Goal: Information Seeking & Learning: Learn about a topic

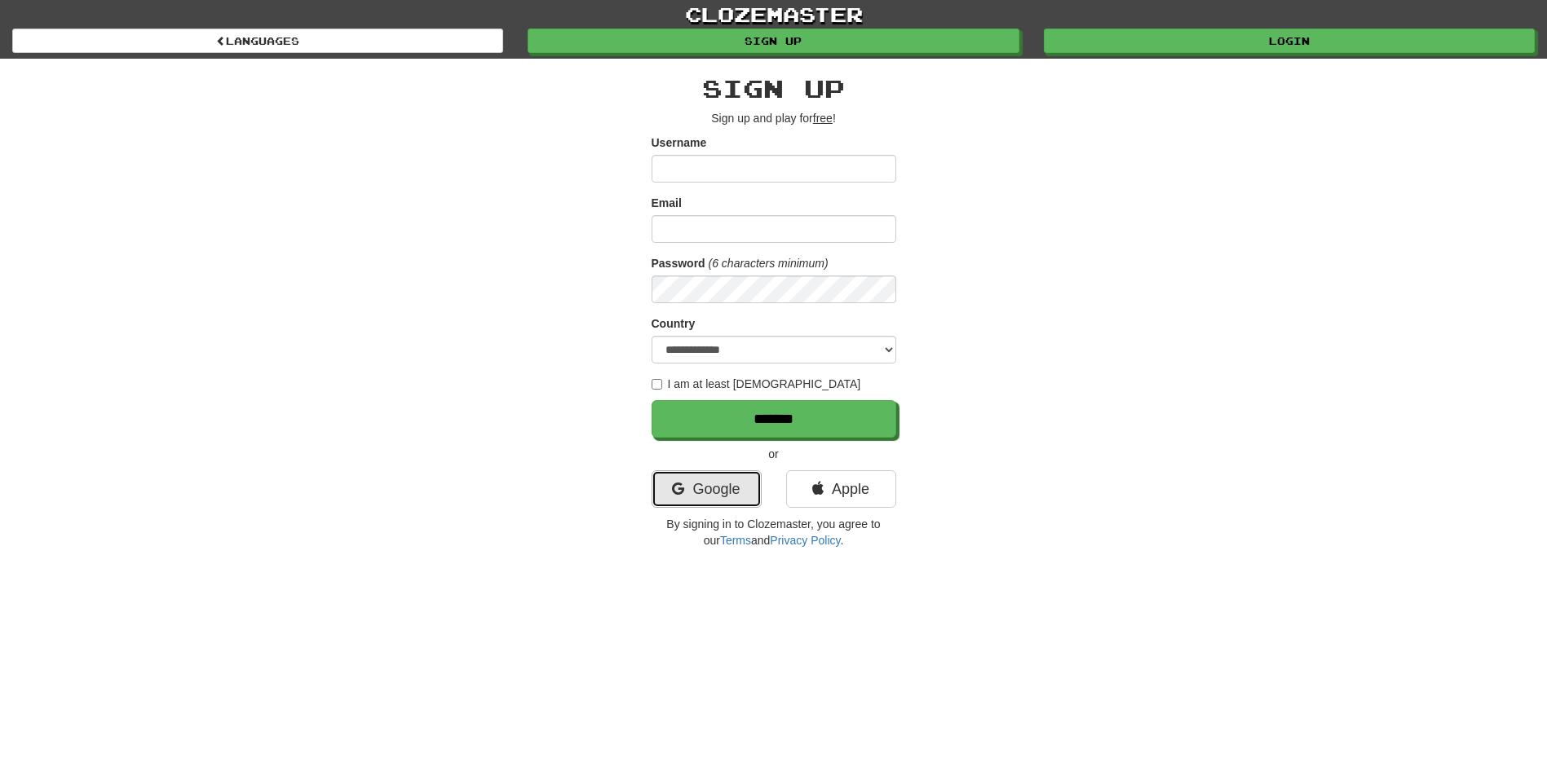
click at [720, 482] on div "**********" at bounding box center [774, 311] width 245 height 474
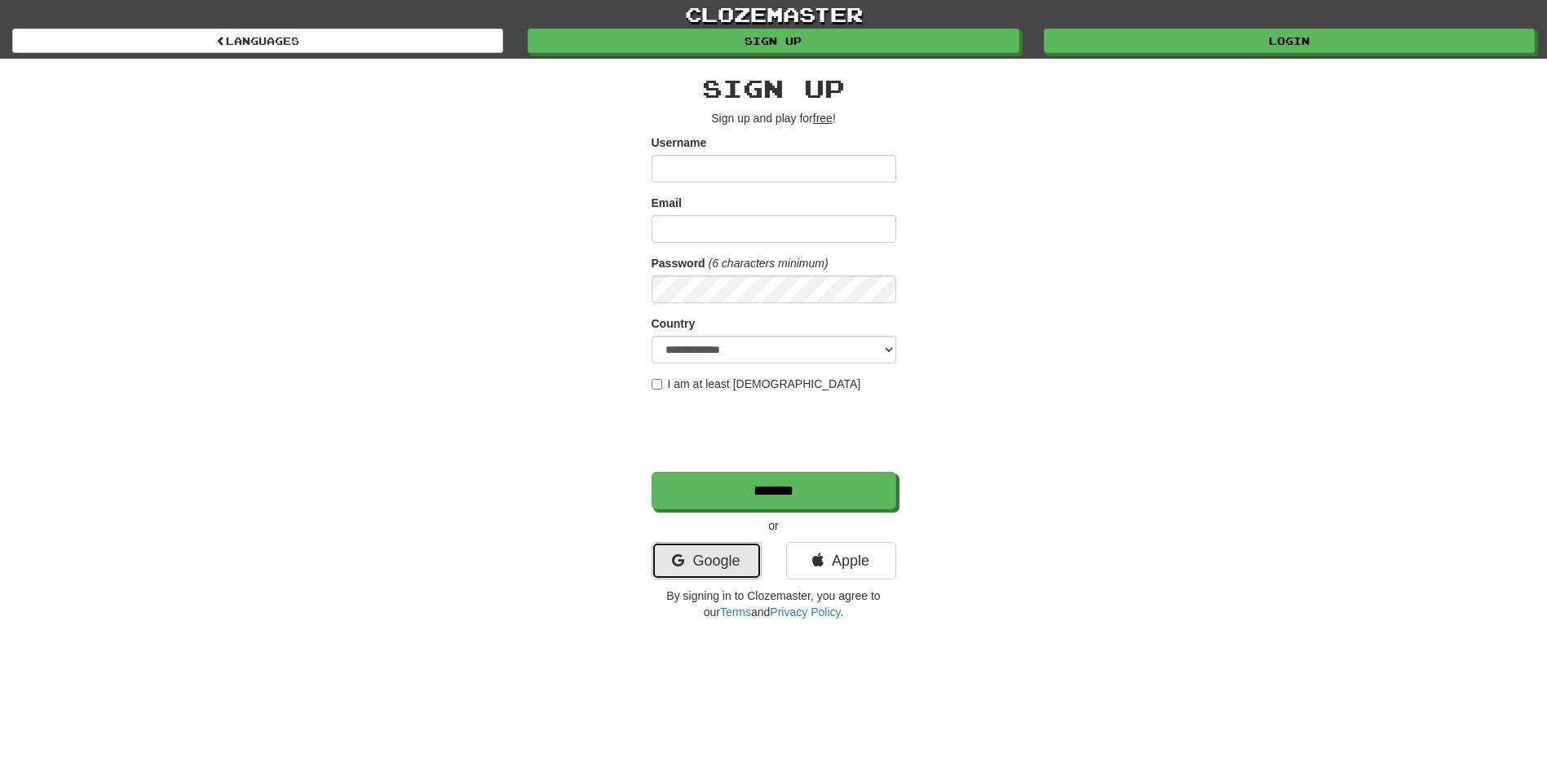
click at [731, 556] on link "Google" at bounding box center [707, 560] width 110 height 37
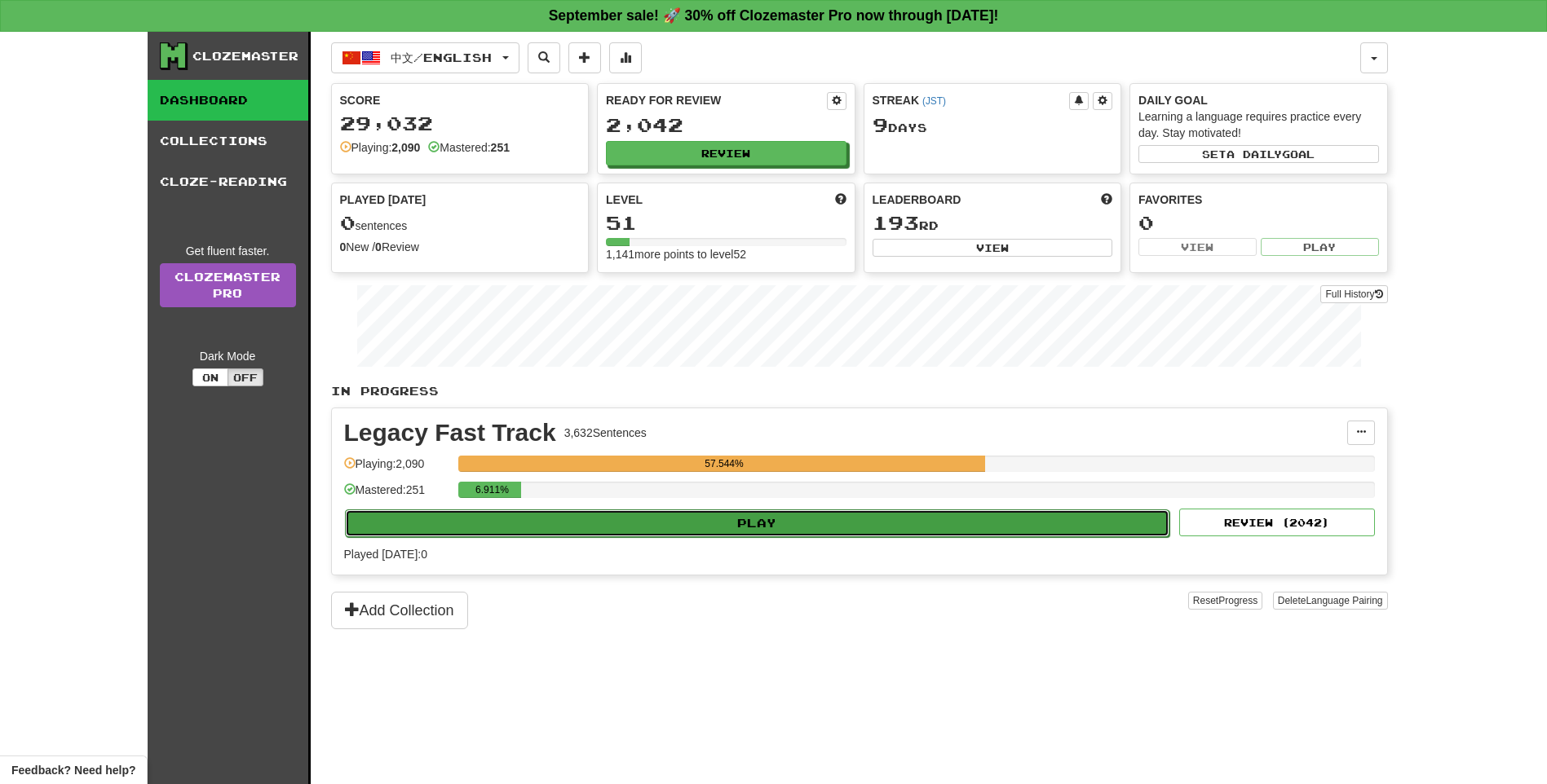
click at [600, 529] on button "Play" at bounding box center [758, 524] width 825 height 28
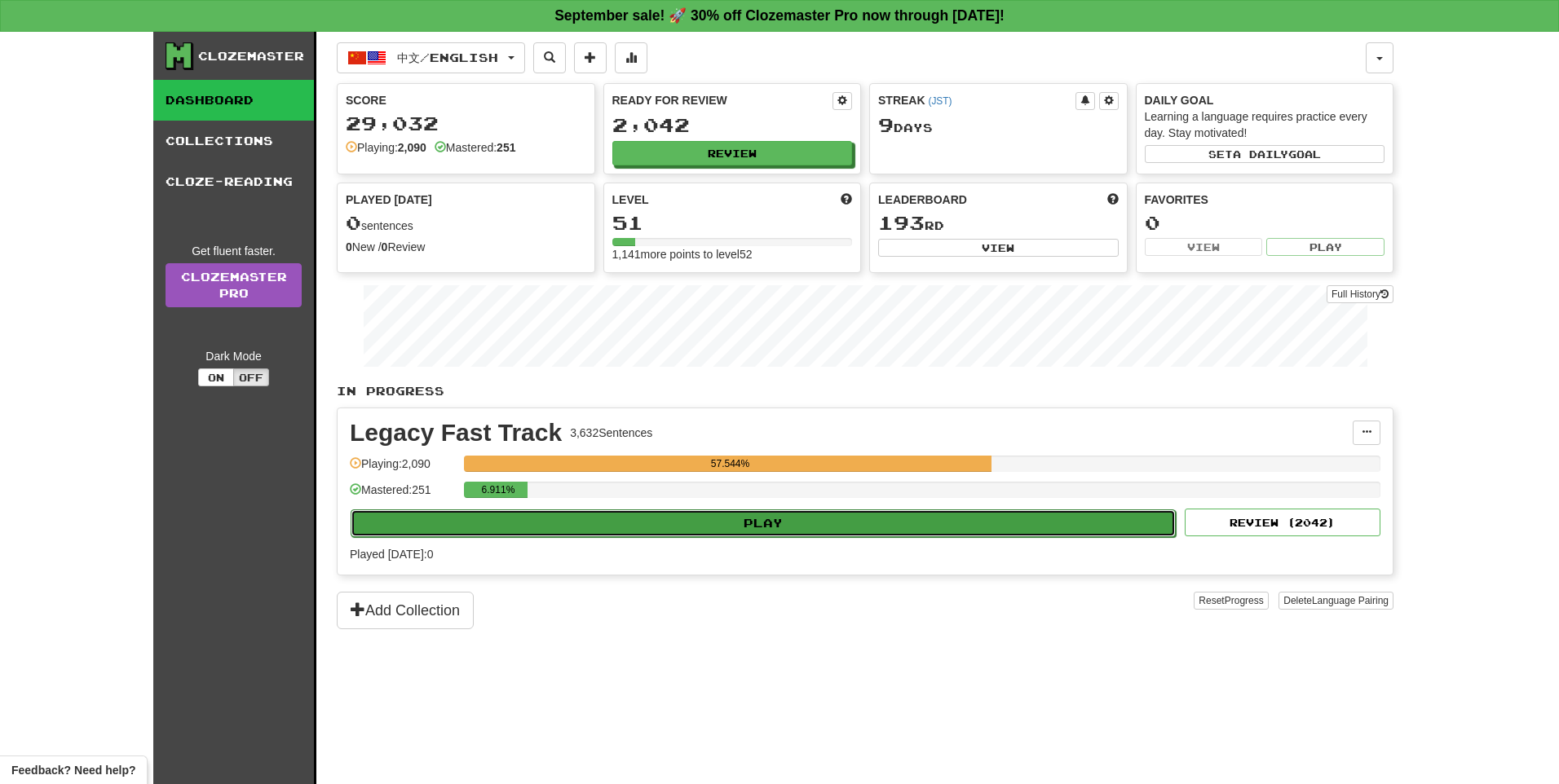
select select "**"
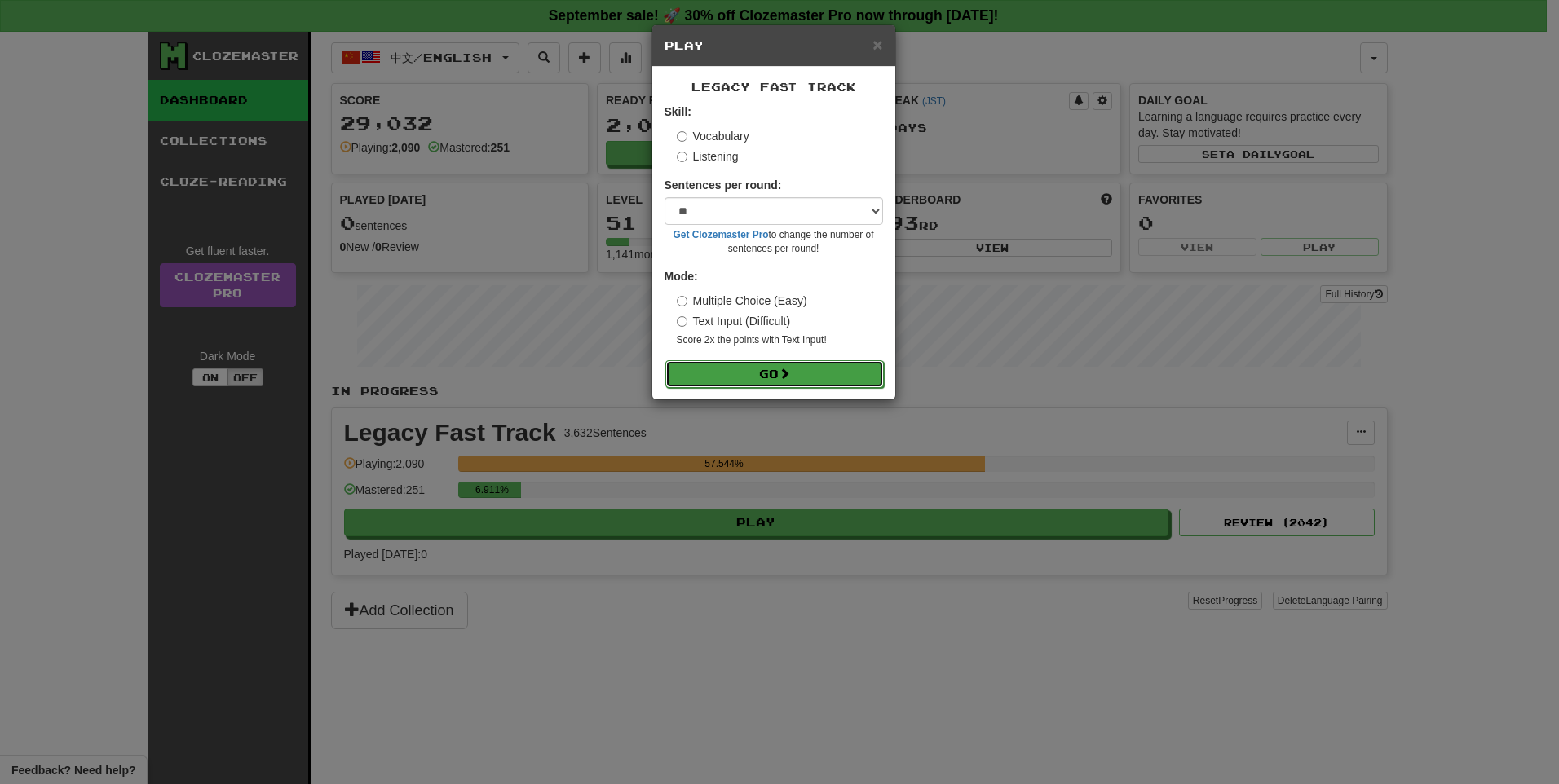
click at [735, 379] on button "Go" at bounding box center [774, 374] width 218 height 28
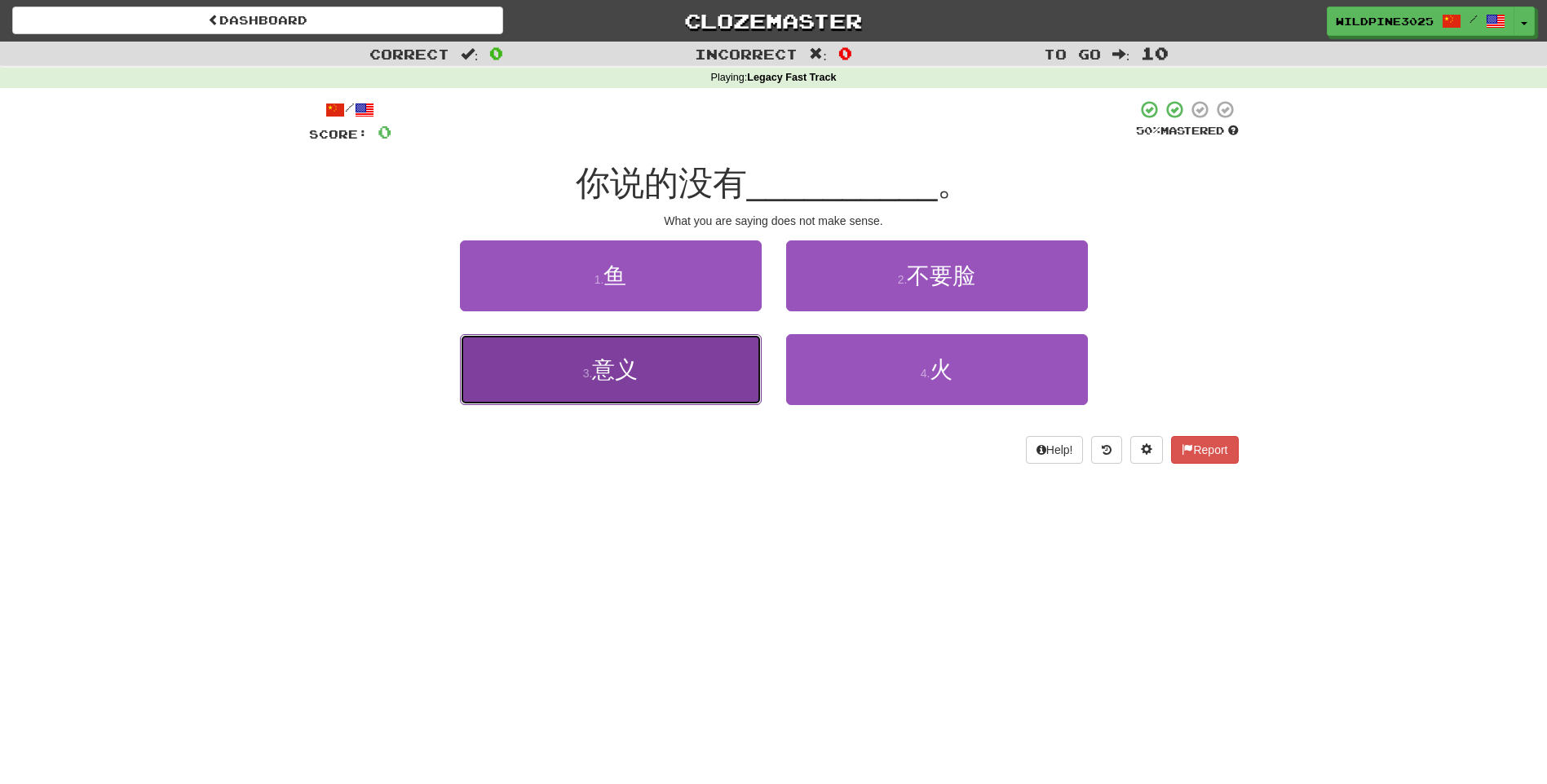
click at [651, 371] on button "3 . 意义" at bounding box center [611, 369] width 302 height 71
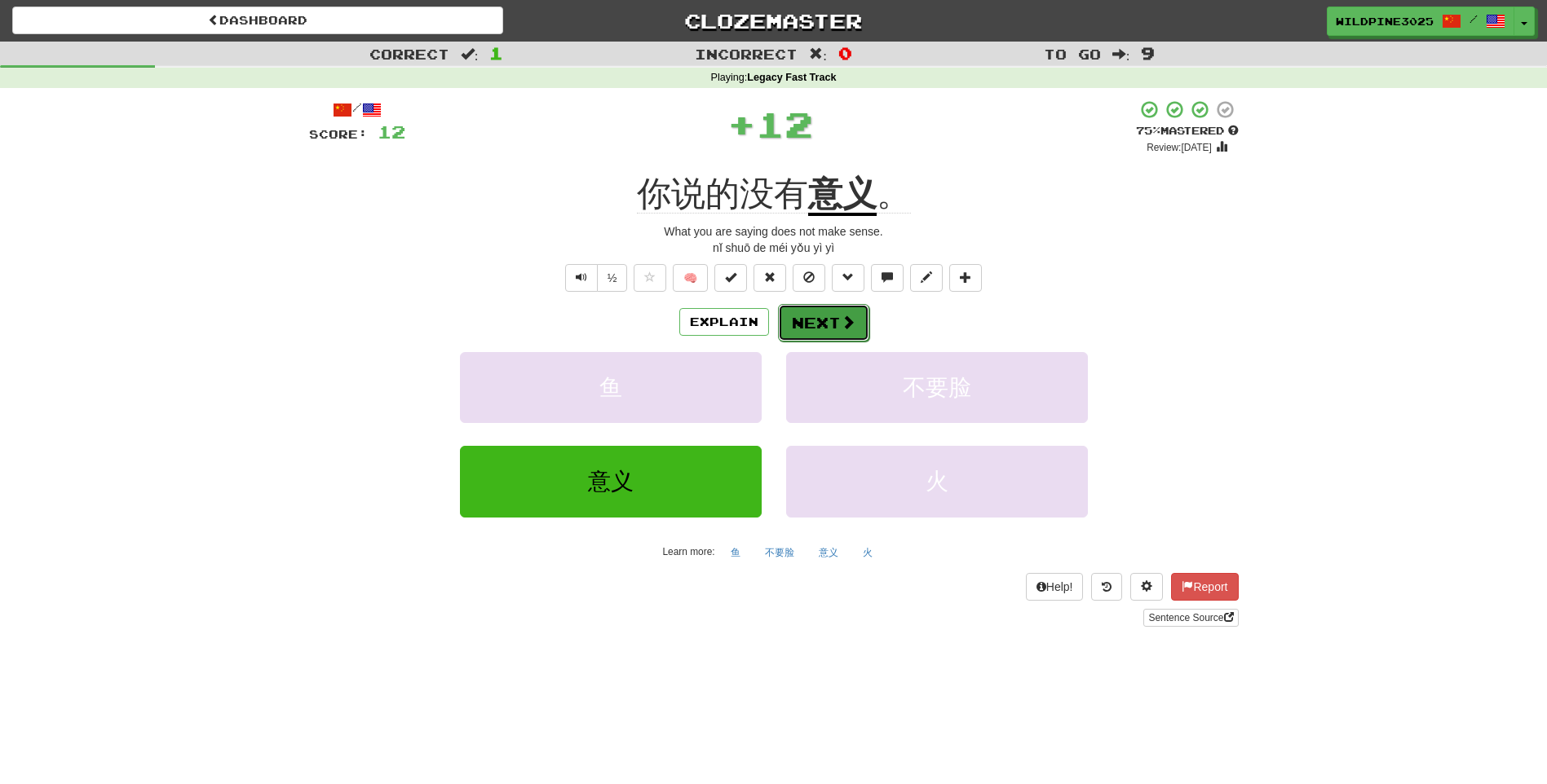
click at [838, 335] on button "Next" at bounding box center [824, 322] width 91 height 37
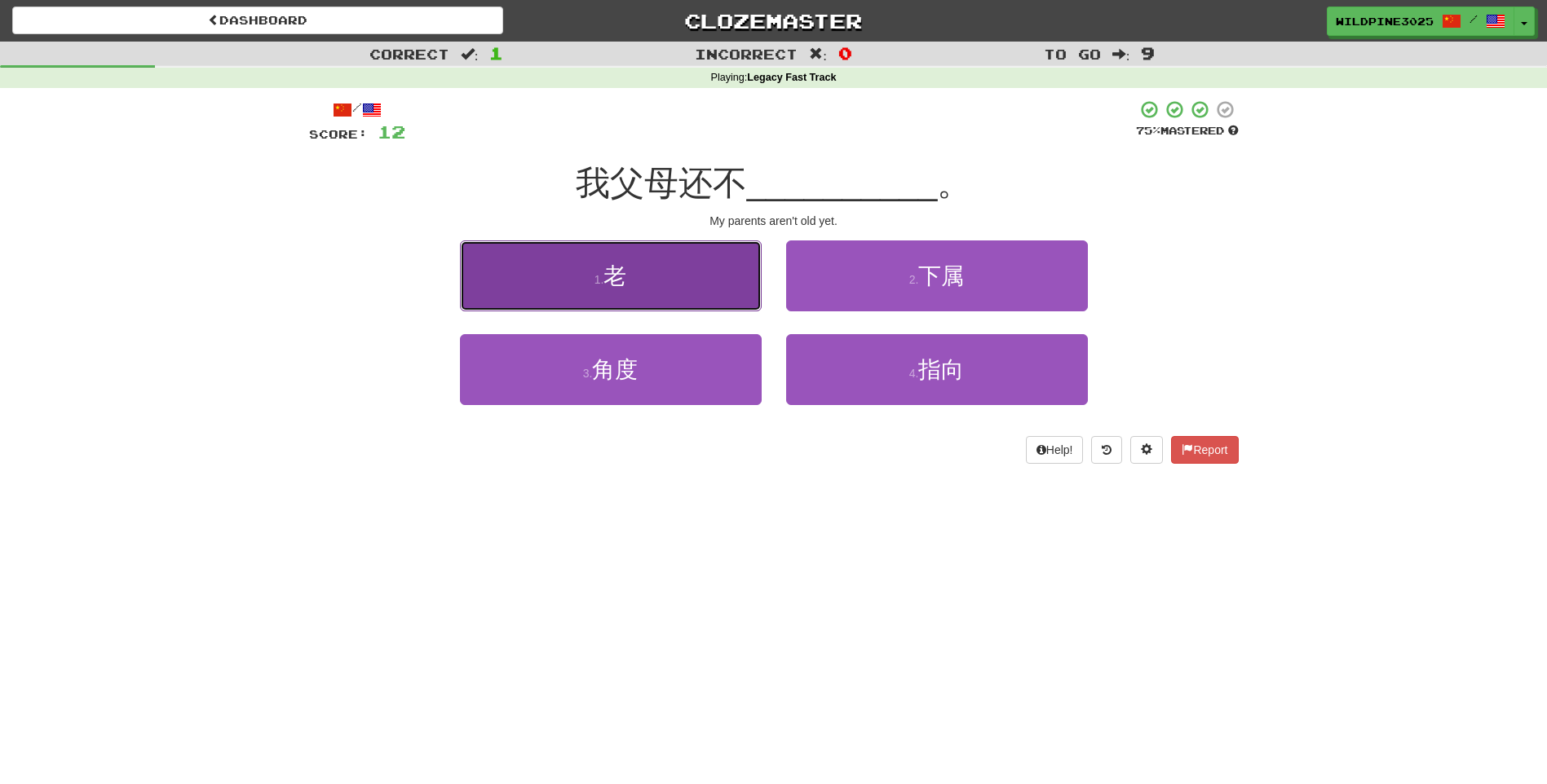
click at [714, 274] on button "1 . 老" at bounding box center [611, 276] width 302 height 71
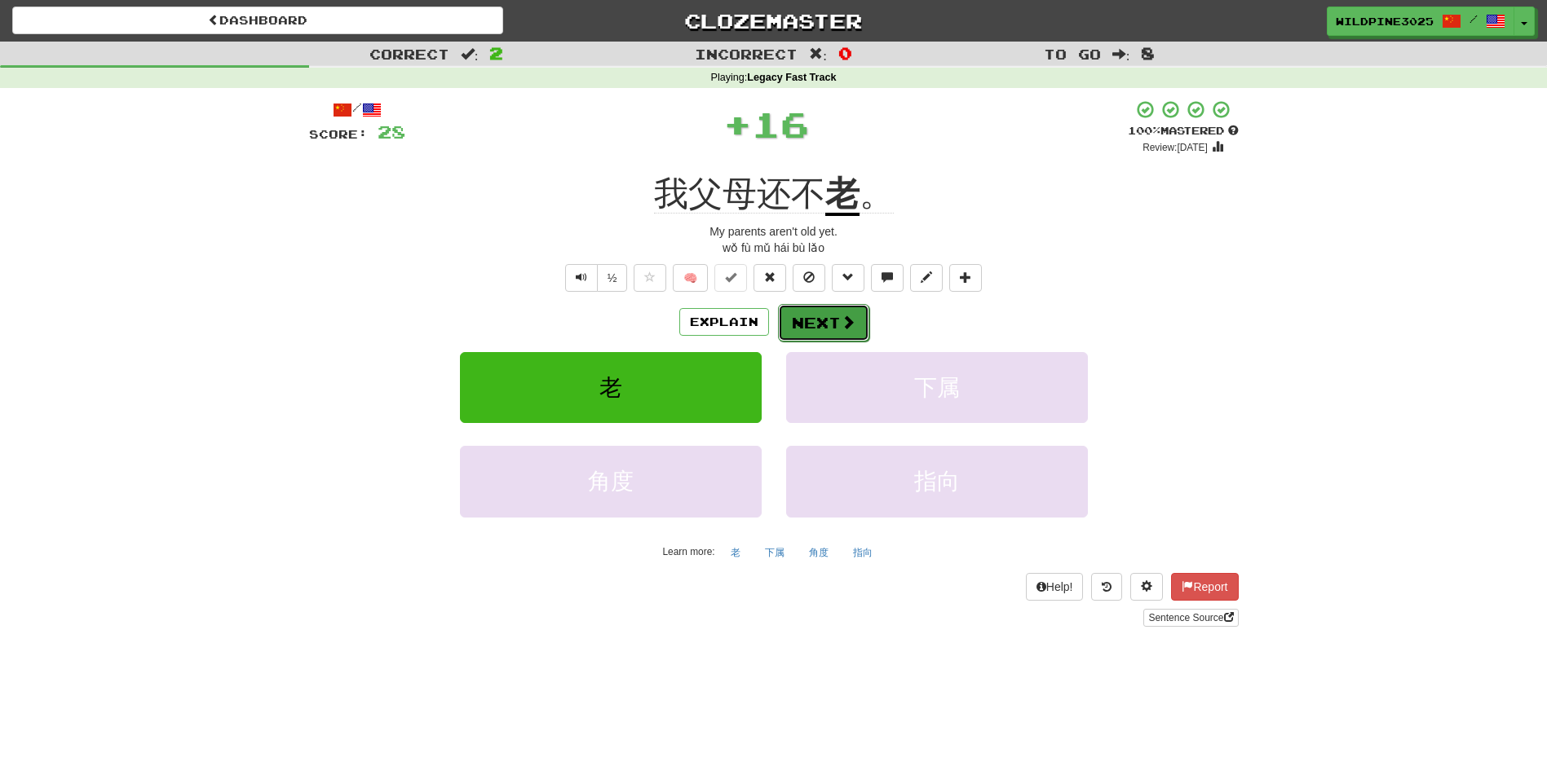
click at [826, 336] on button "Next" at bounding box center [824, 322] width 91 height 37
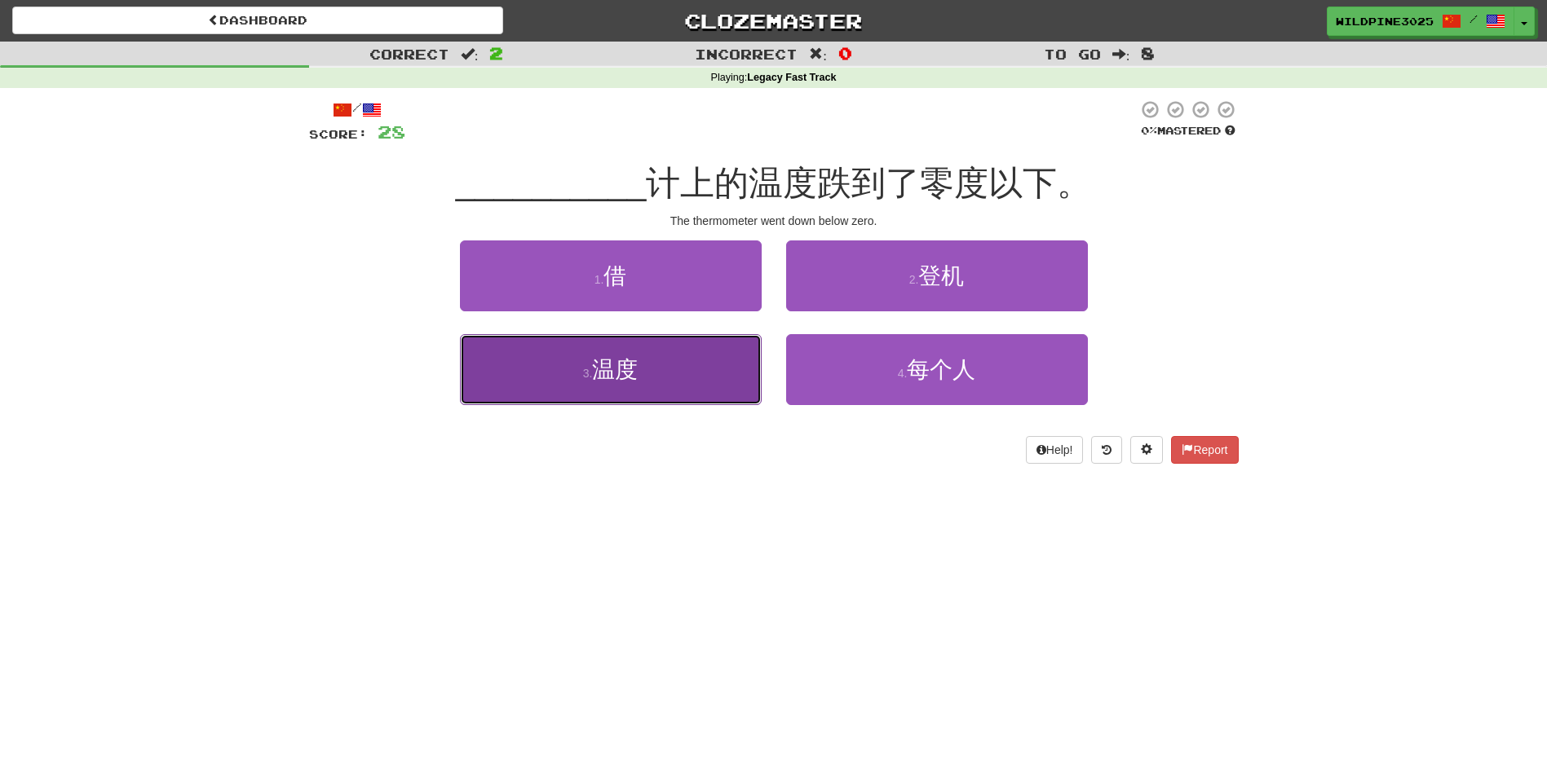
click at [710, 400] on button "3 . 温度" at bounding box center [611, 369] width 302 height 71
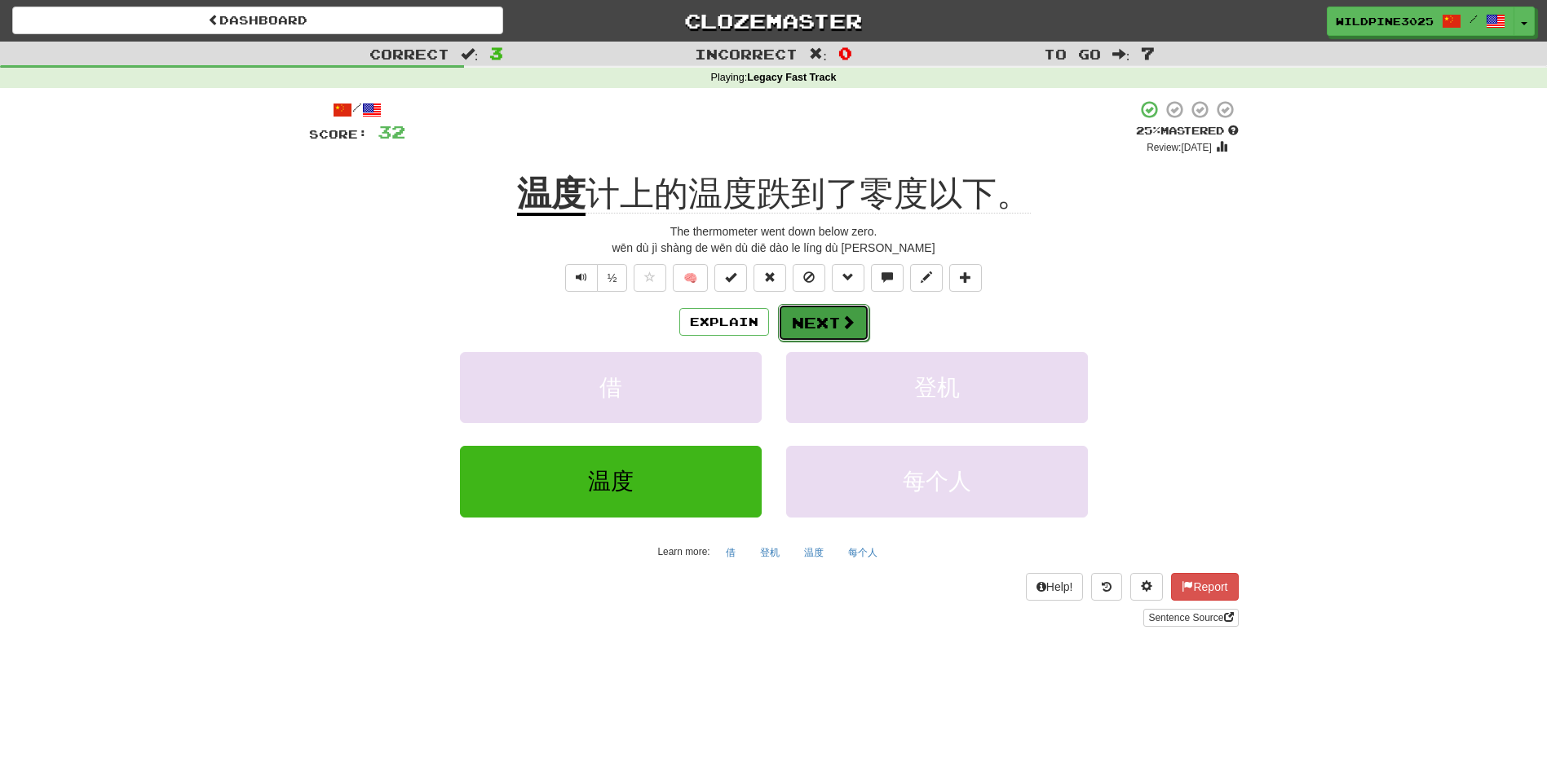
click at [821, 330] on button "Next" at bounding box center [824, 322] width 91 height 37
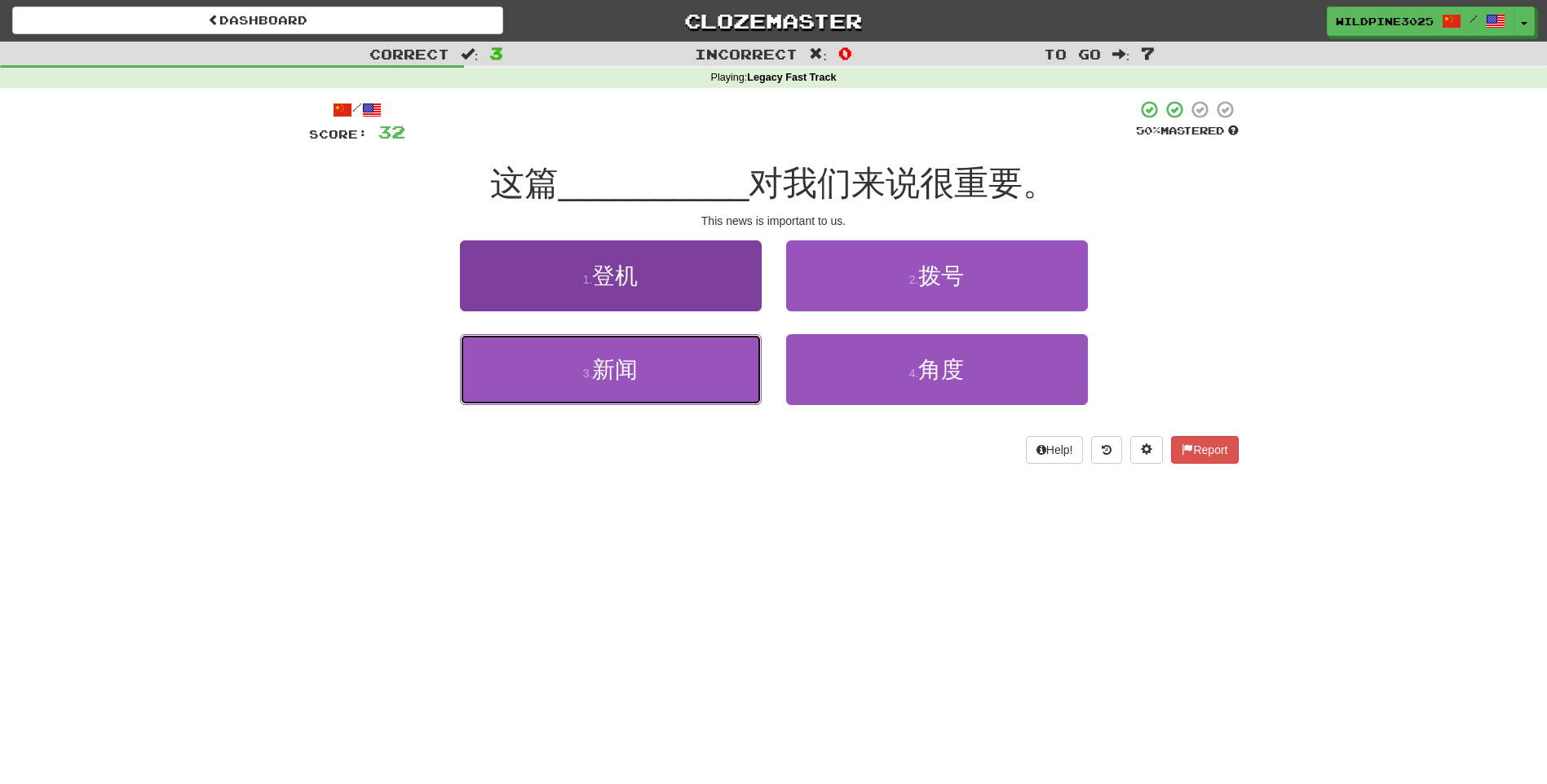
click at [712, 371] on button "3 . 新闻" at bounding box center [611, 369] width 302 height 71
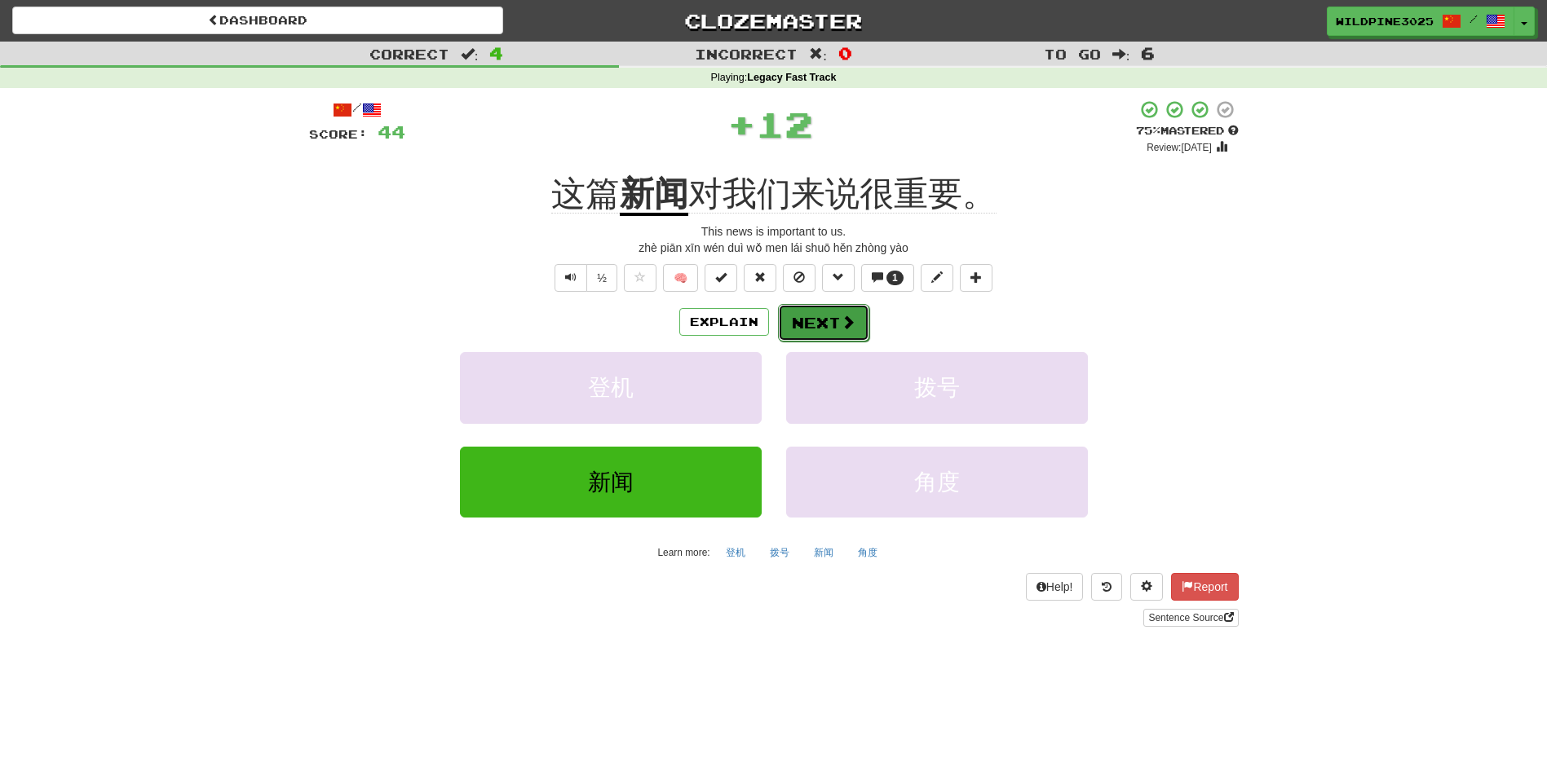
click at [823, 325] on button "Next" at bounding box center [824, 322] width 91 height 37
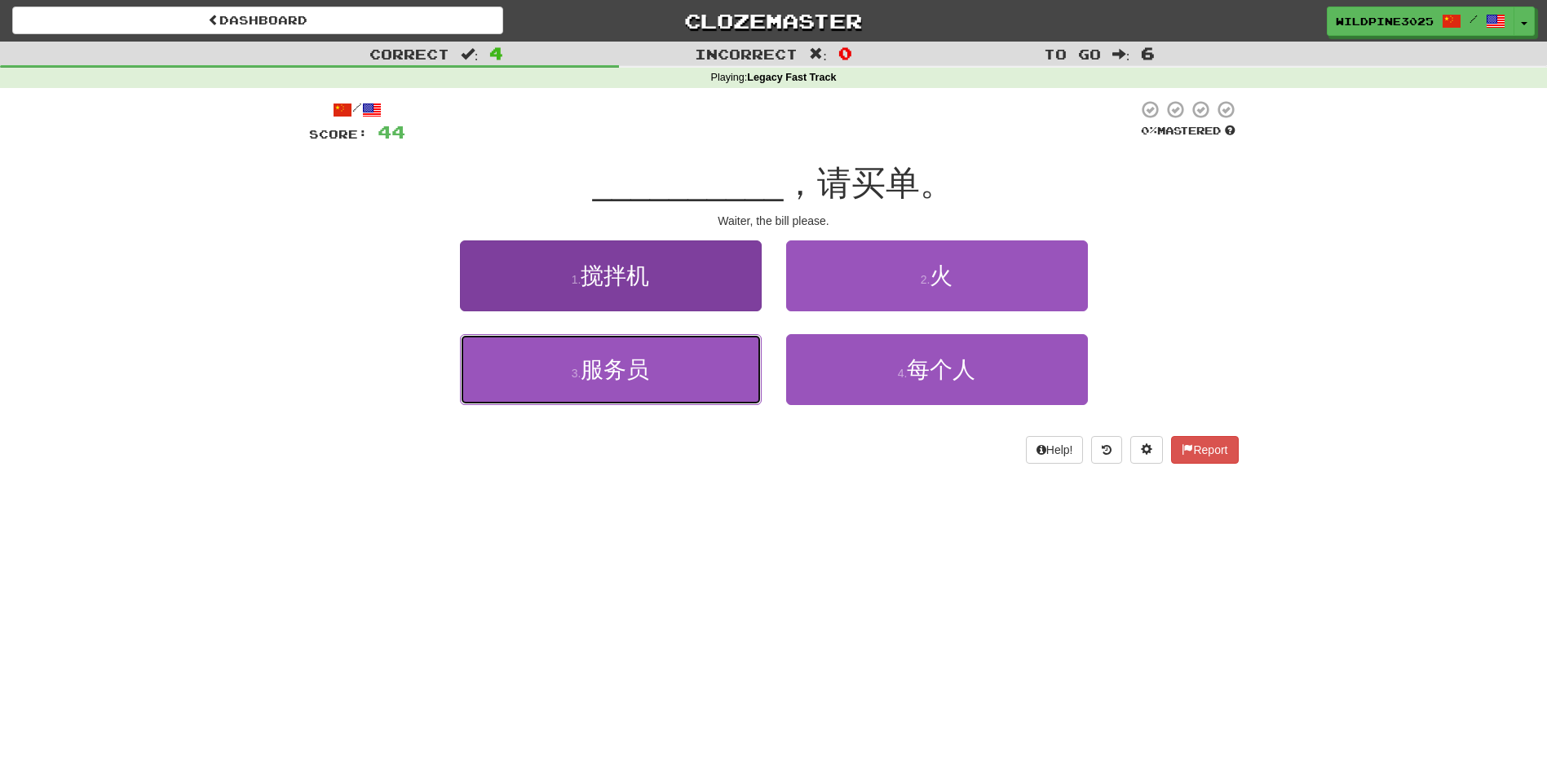
click at [710, 386] on button "3 . 服务员" at bounding box center [611, 369] width 302 height 71
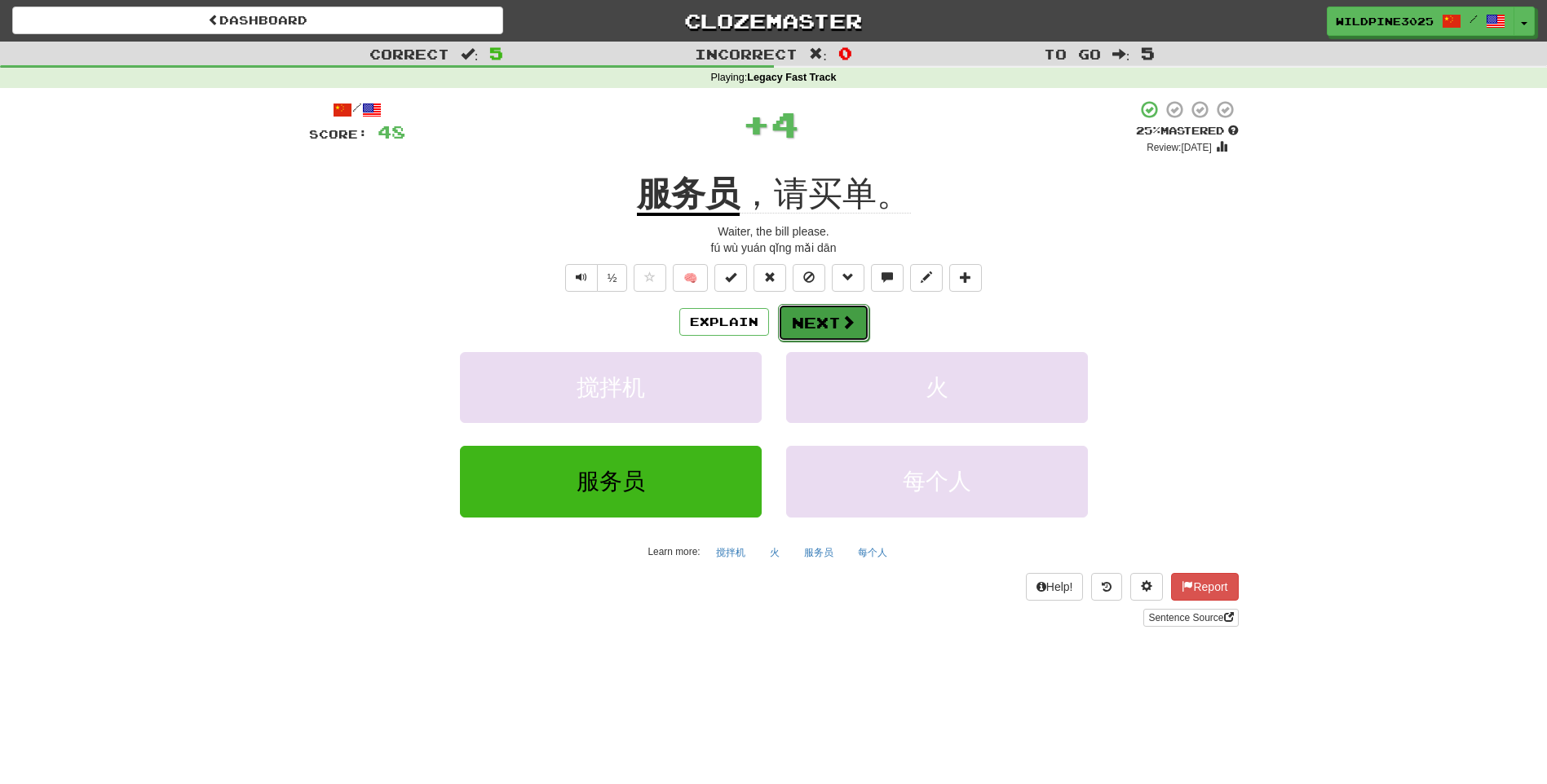
click at [831, 322] on button "Next" at bounding box center [824, 322] width 91 height 37
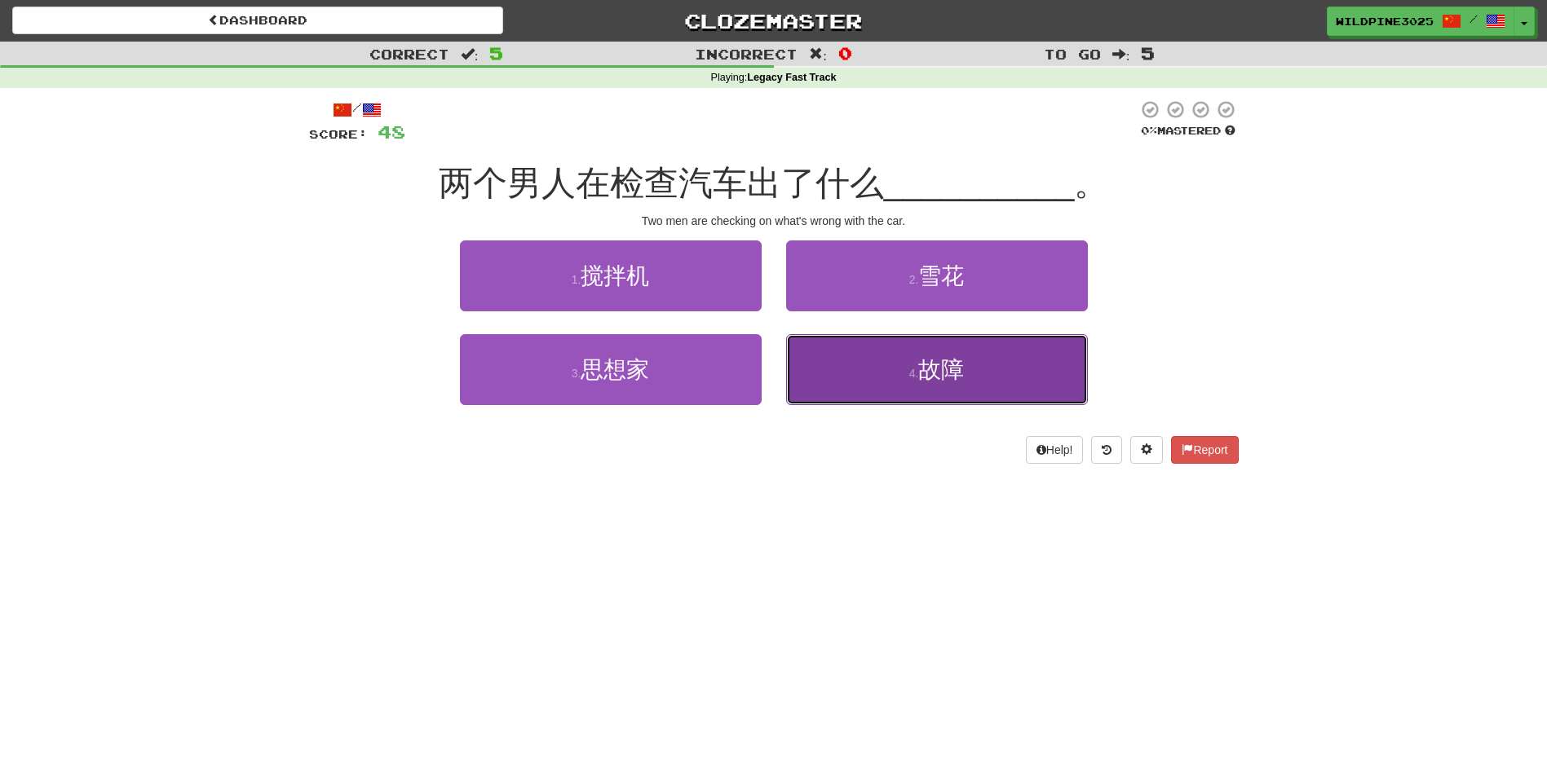
click at [874, 361] on button "4 . 故障" at bounding box center [937, 369] width 302 height 71
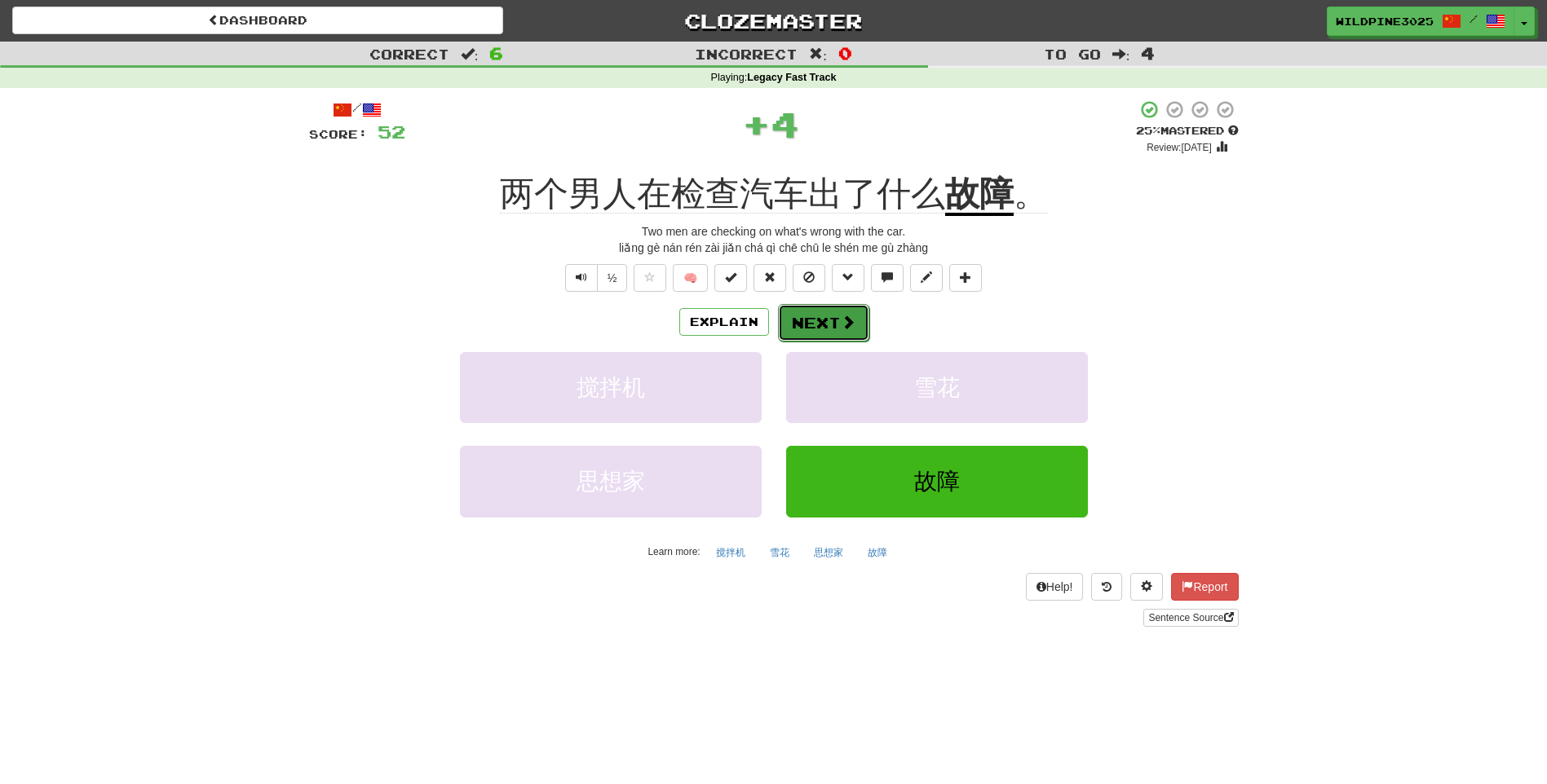
click at [845, 318] on span at bounding box center [847, 322] width 15 height 15
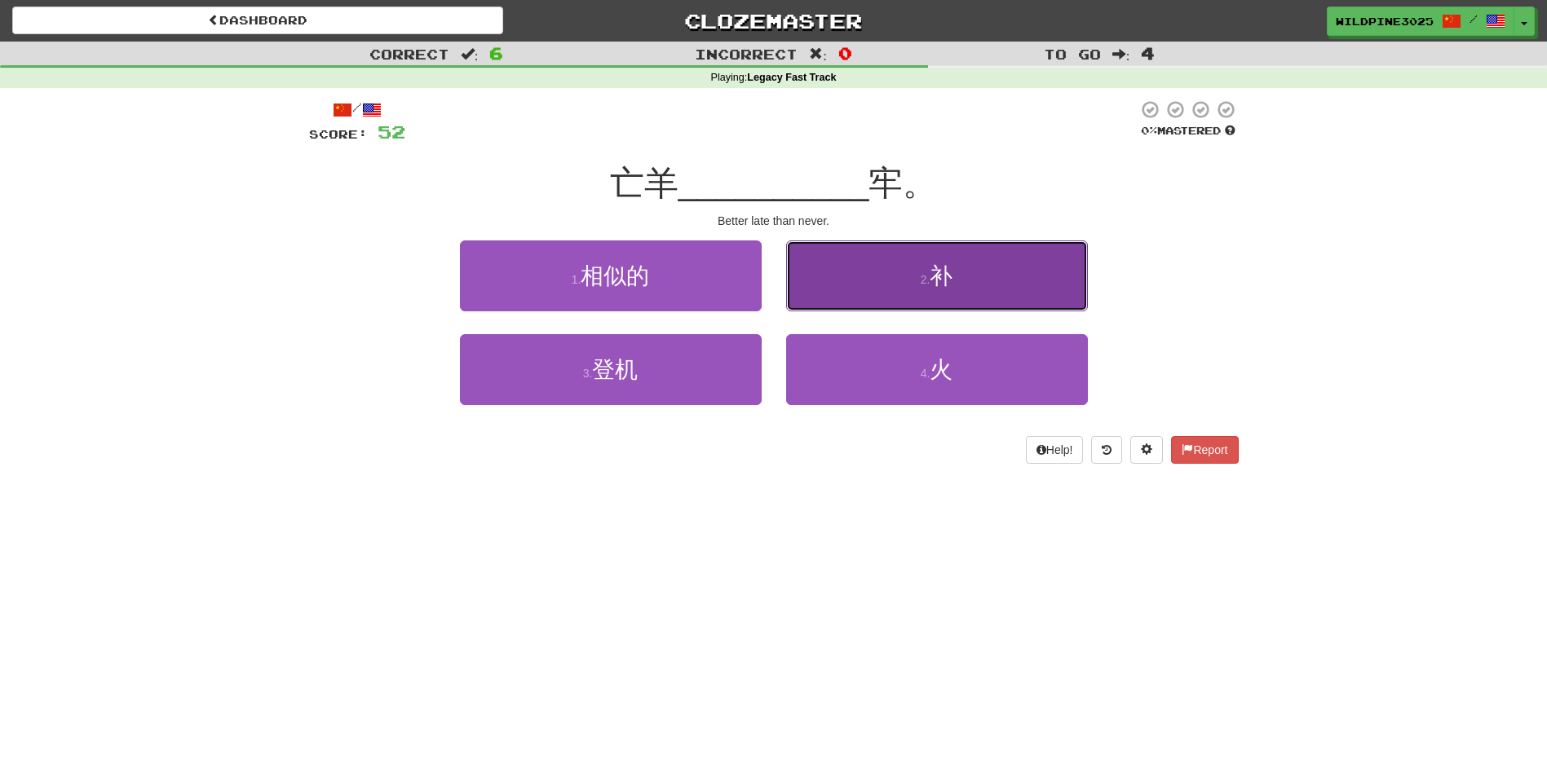
click at [835, 292] on button "2 . 补" at bounding box center [937, 276] width 302 height 71
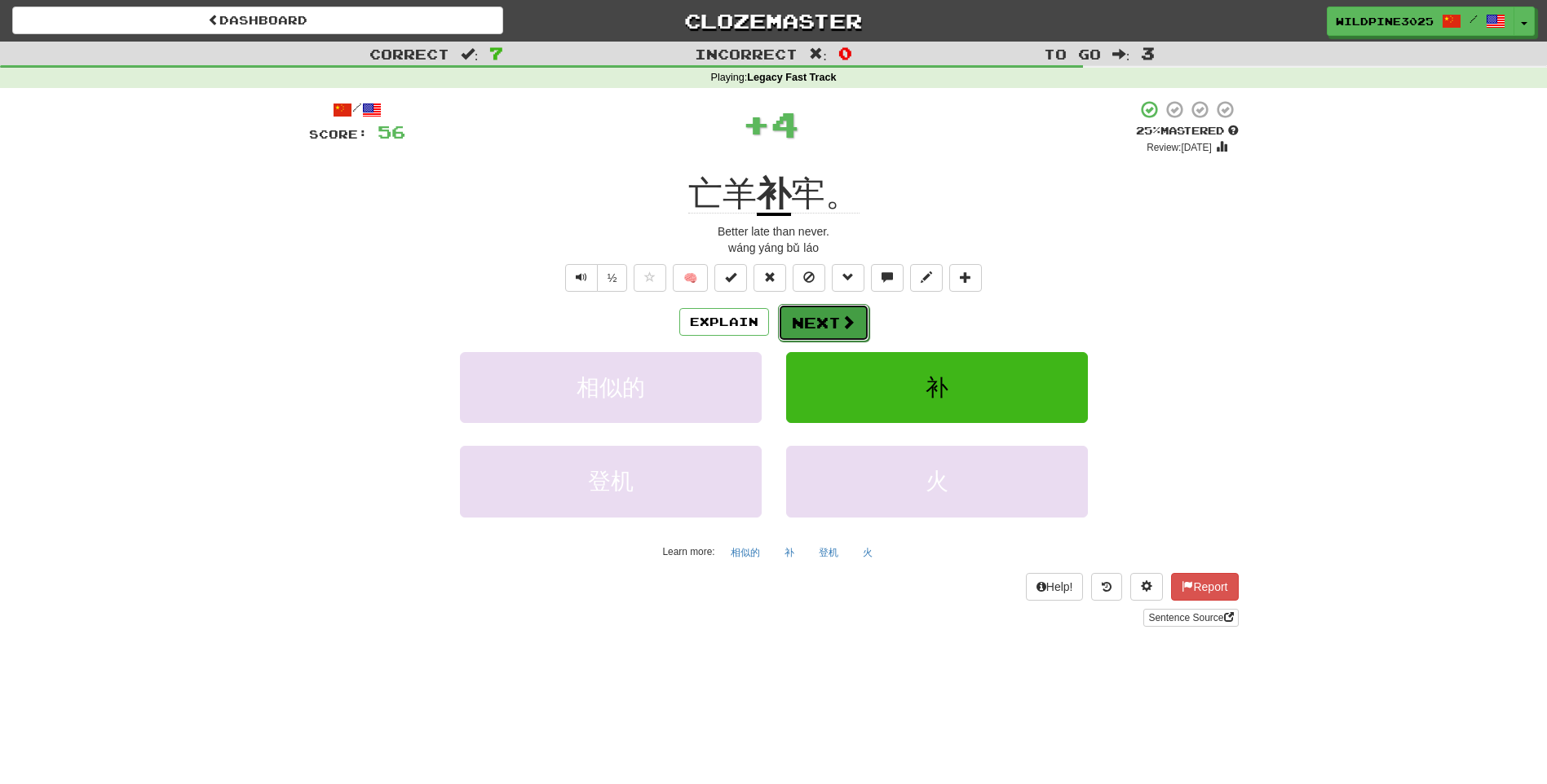
click at [836, 333] on button "Next" at bounding box center [824, 322] width 91 height 37
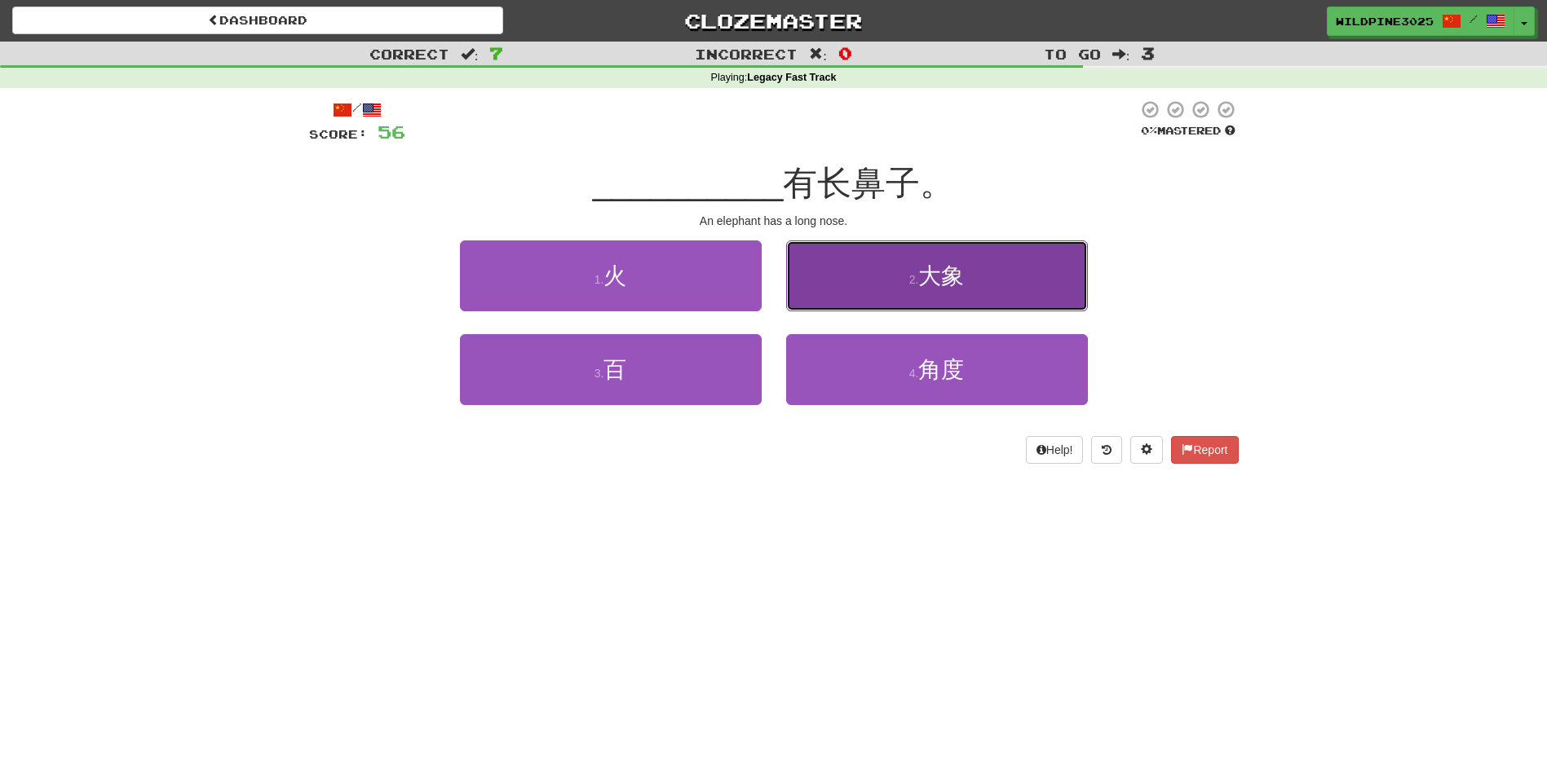
click at [857, 273] on button "2 . 大象" at bounding box center [937, 276] width 302 height 71
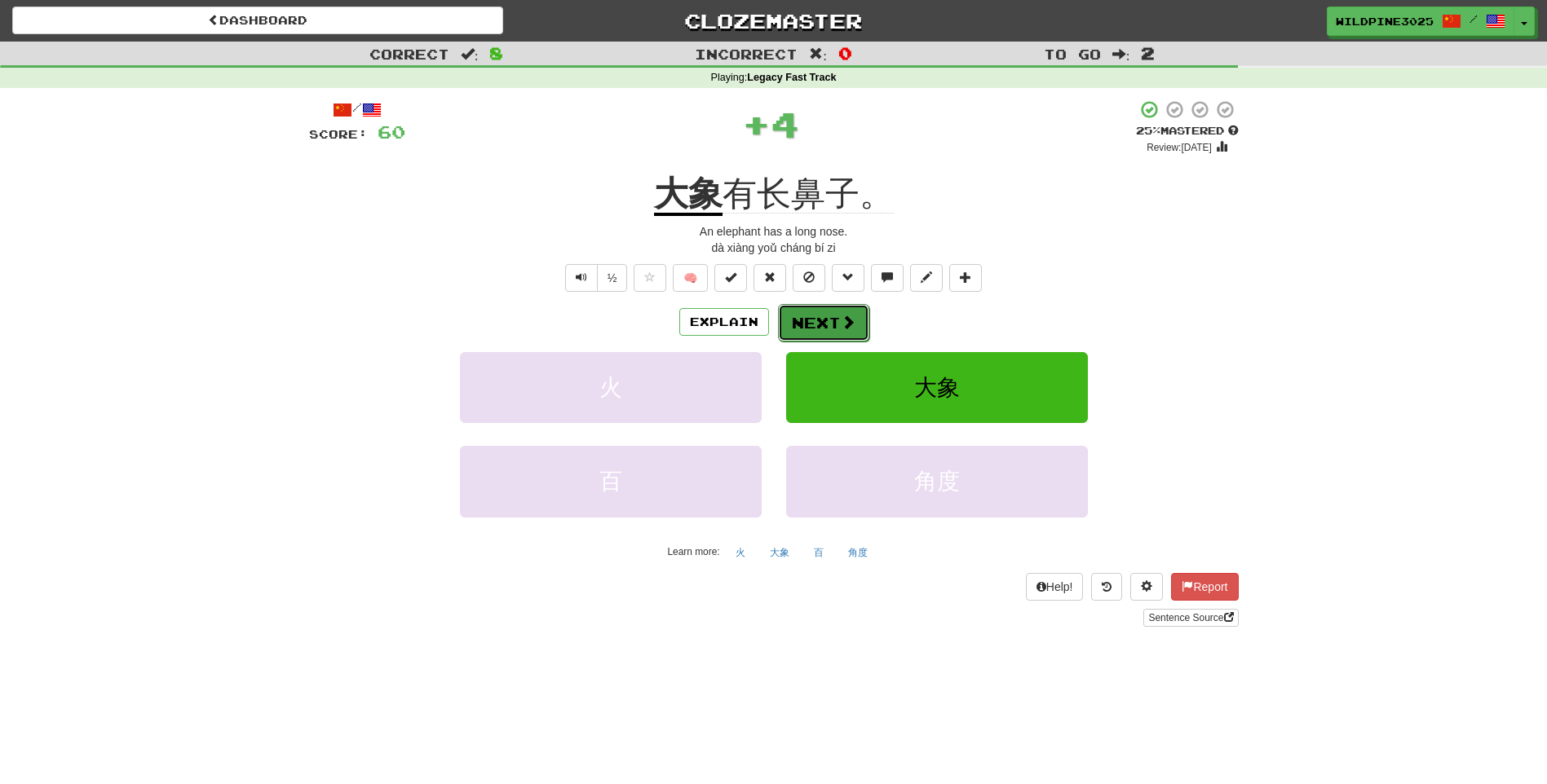
click at [825, 318] on button "Next" at bounding box center [824, 322] width 91 height 37
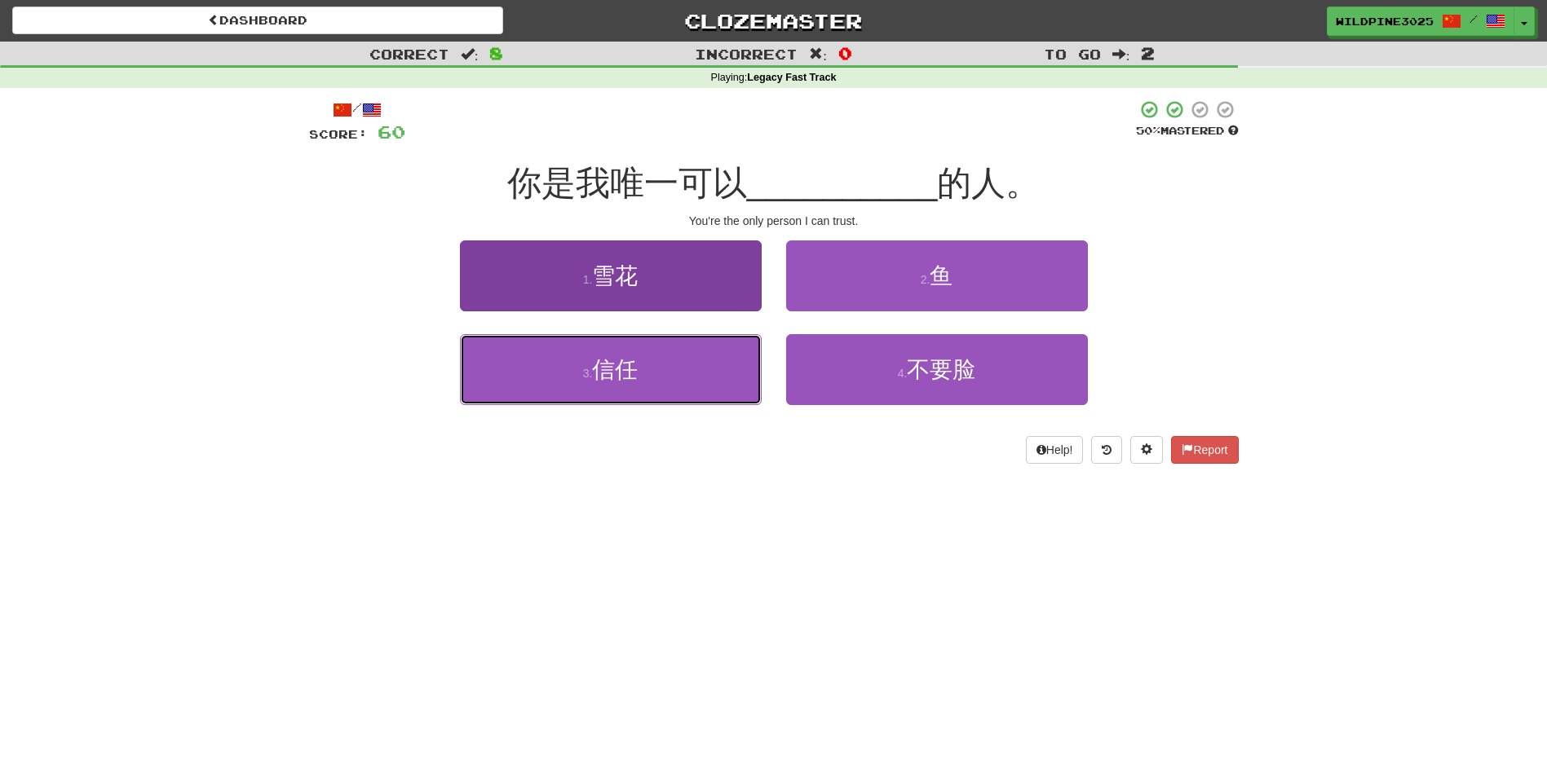
click at [748, 368] on button "3 . 信任" at bounding box center [611, 369] width 302 height 71
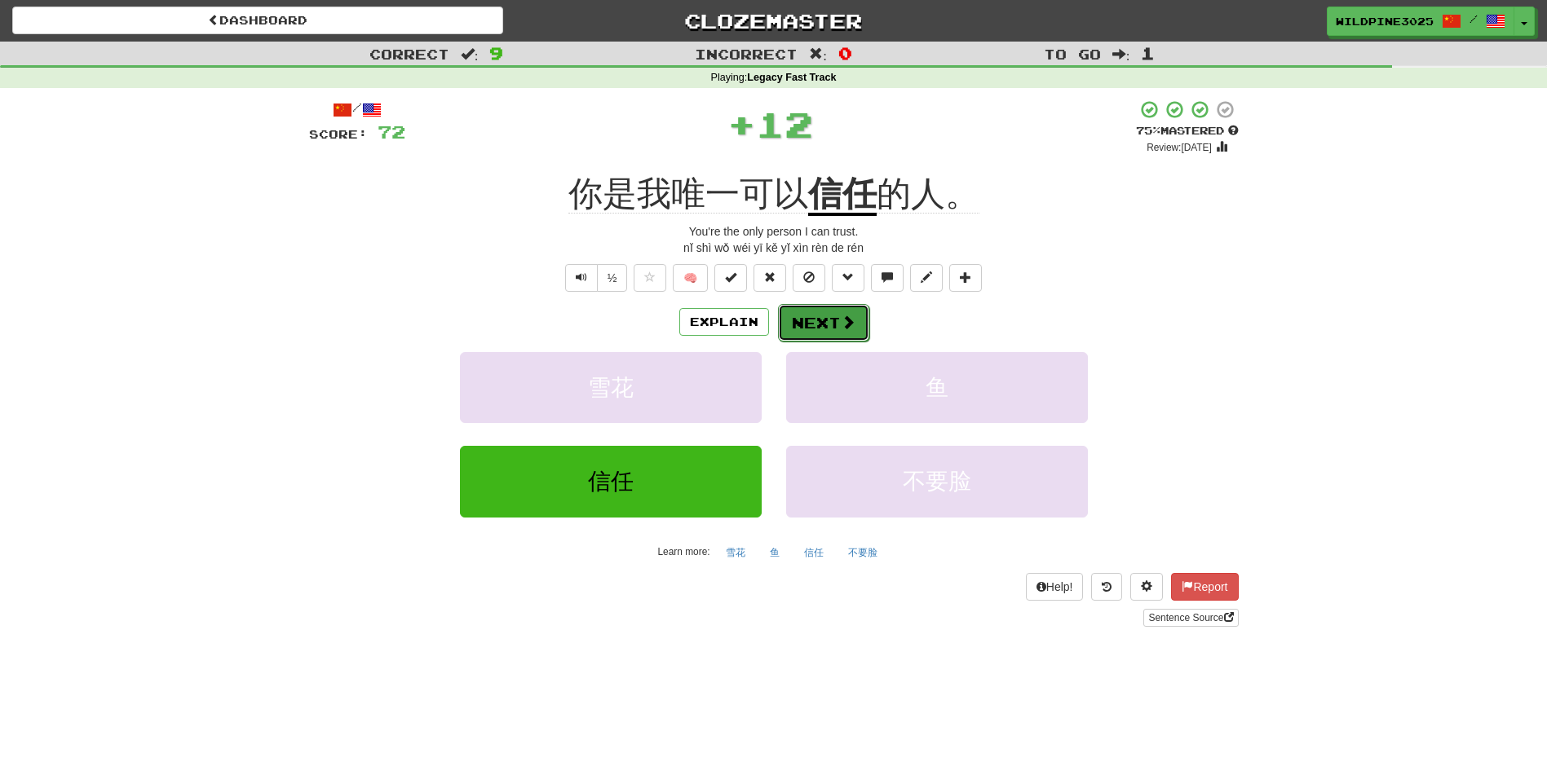
click at [855, 323] on button "Next" at bounding box center [824, 322] width 91 height 37
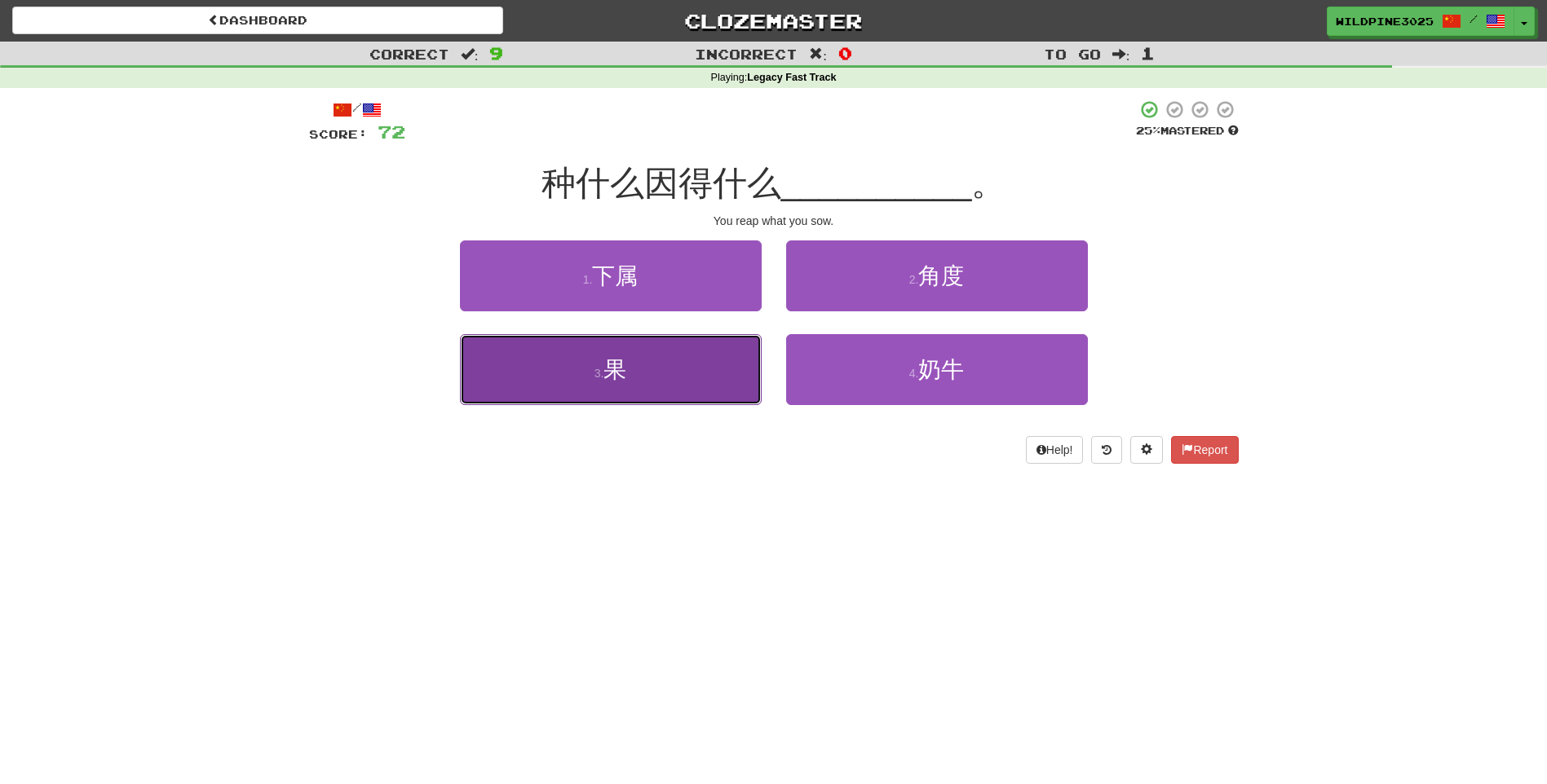
click at [699, 385] on button "3 . 果" at bounding box center [611, 369] width 302 height 71
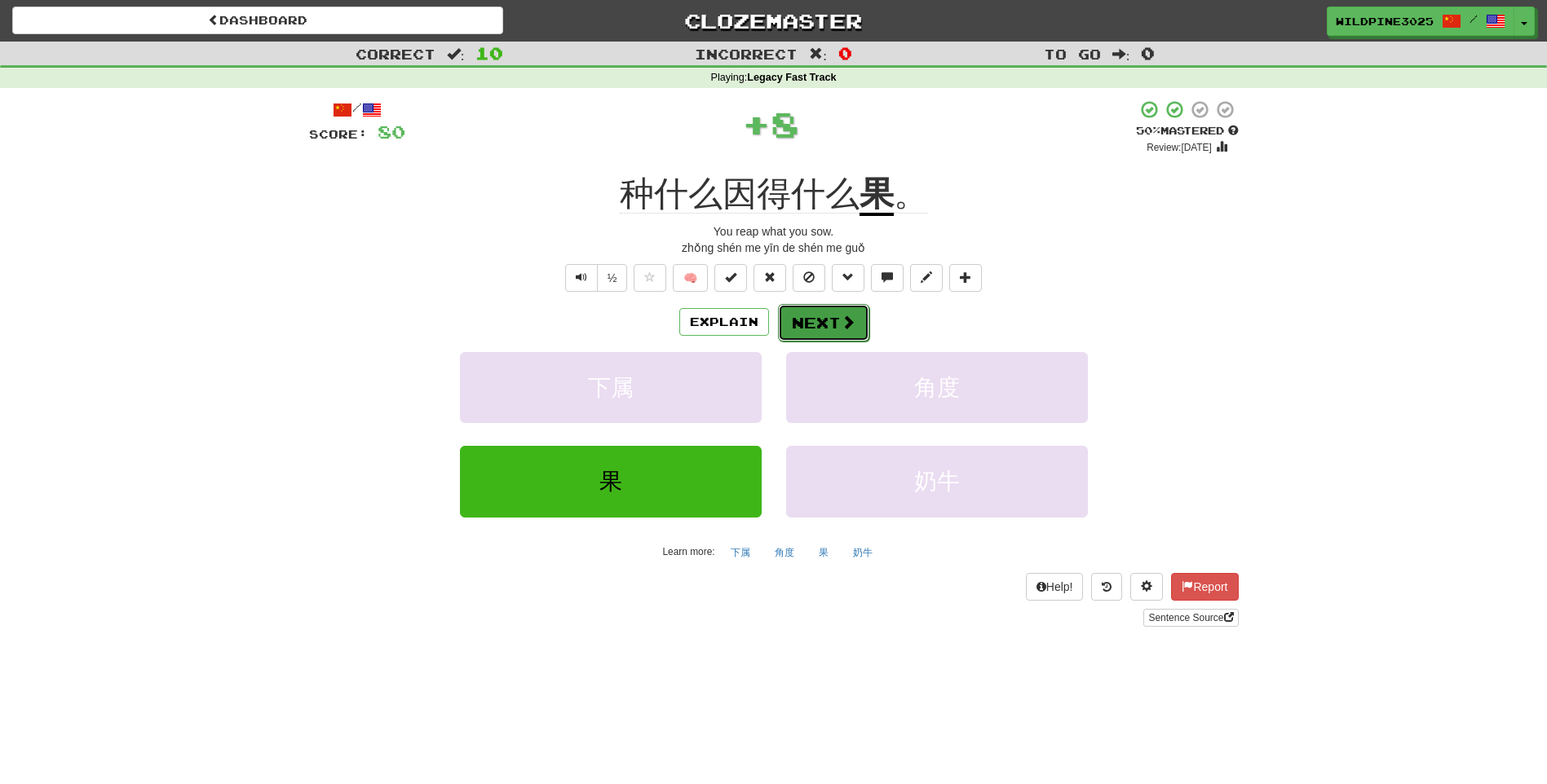
click at [830, 322] on button "Next" at bounding box center [824, 322] width 91 height 37
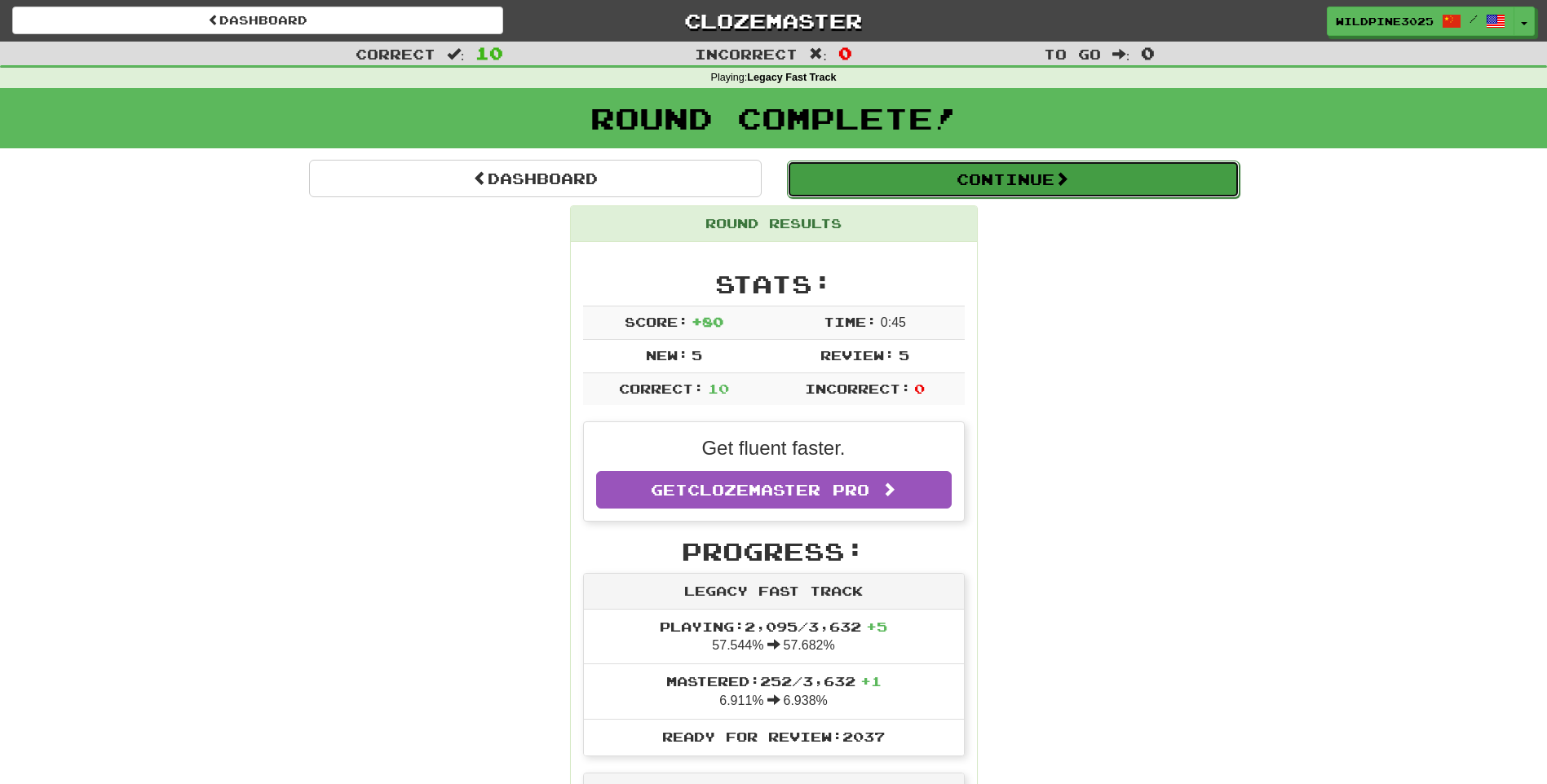
click at [903, 185] on button "Continue" at bounding box center [1013, 179] width 452 height 37
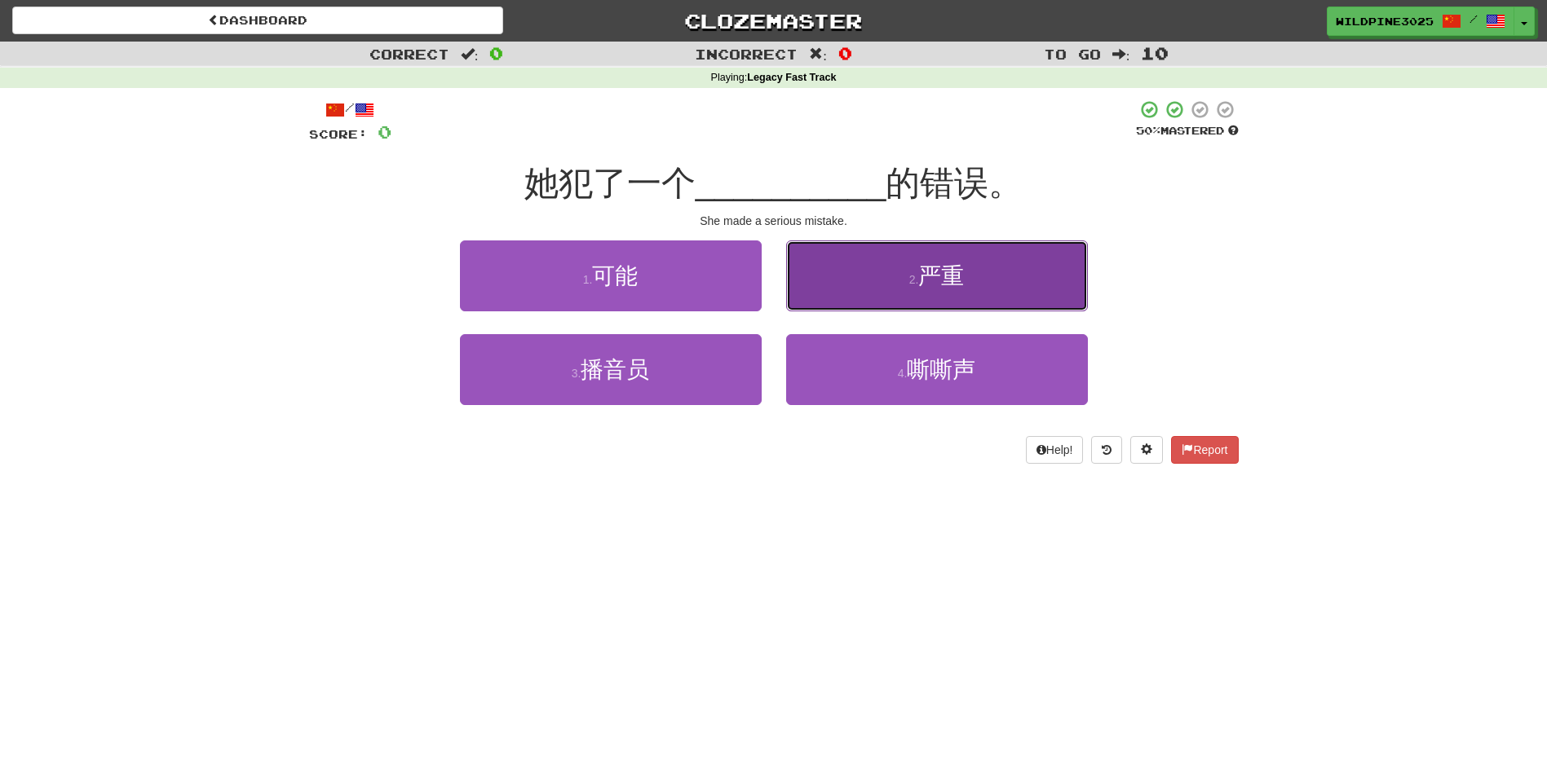
click at [843, 300] on button "2 . 严重" at bounding box center [937, 276] width 302 height 71
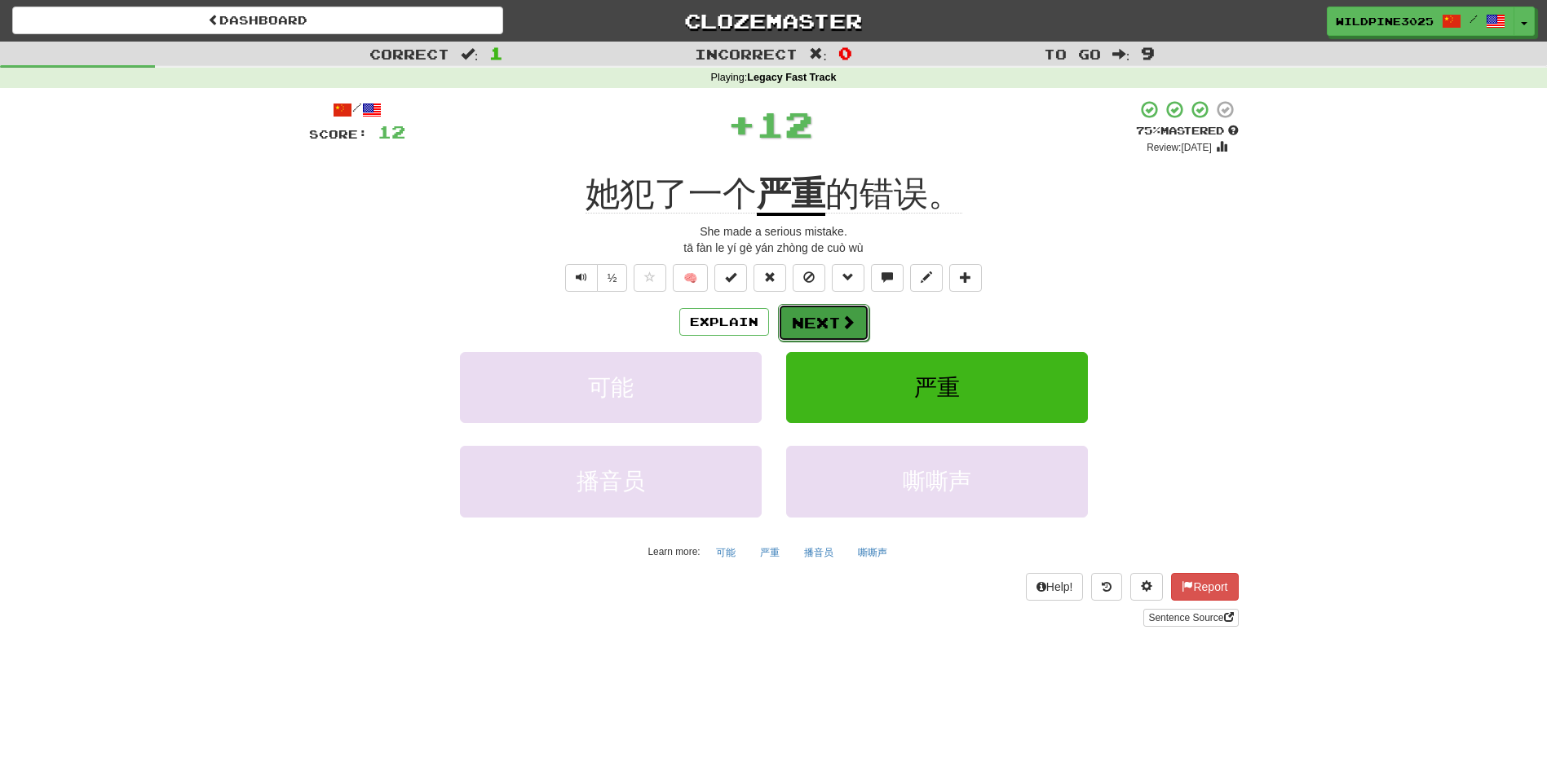
click at [837, 321] on button "Next" at bounding box center [824, 322] width 91 height 37
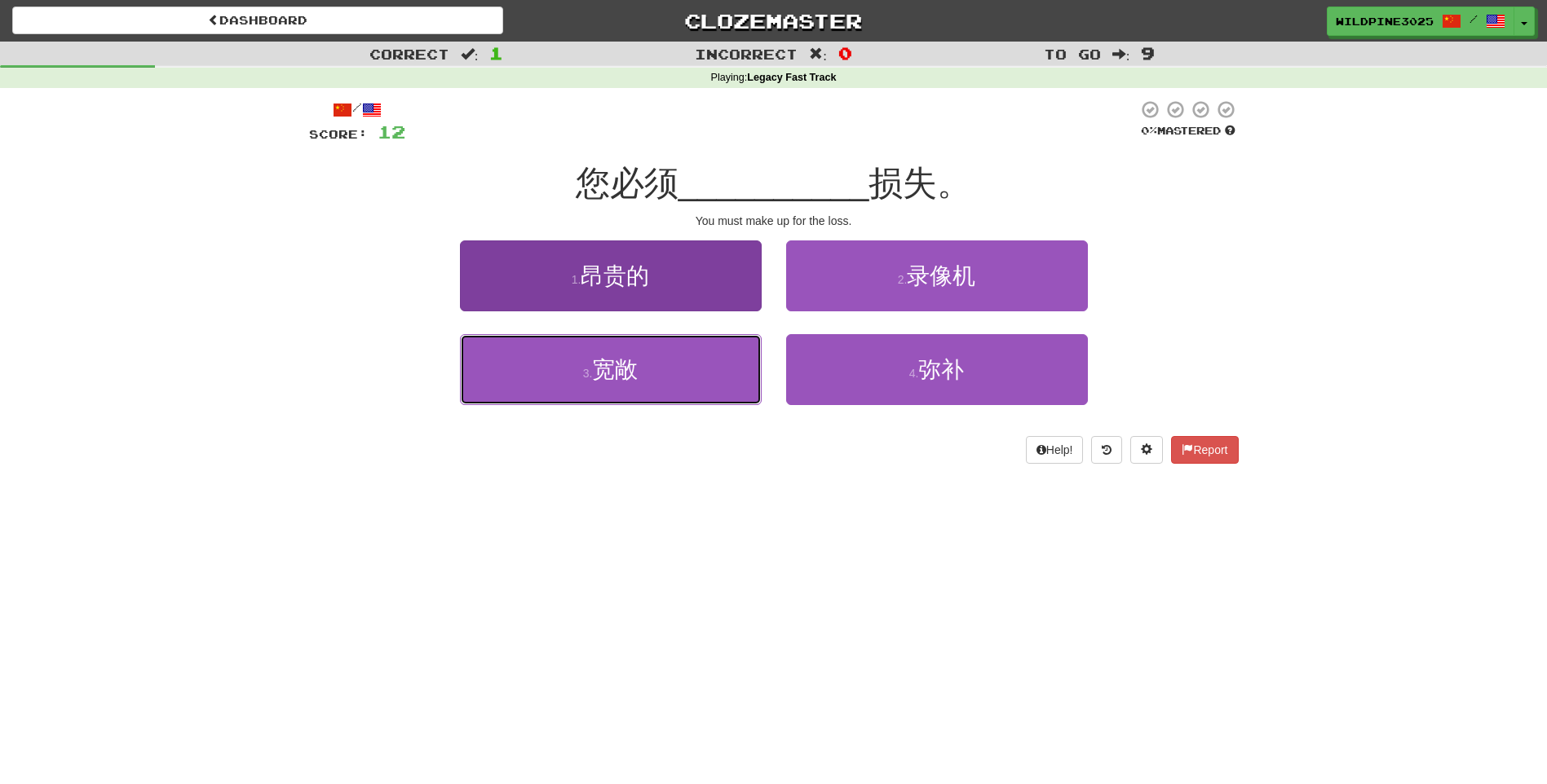
click at [726, 361] on button "3 . 宽敞" at bounding box center [611, 369] width 302 height 71
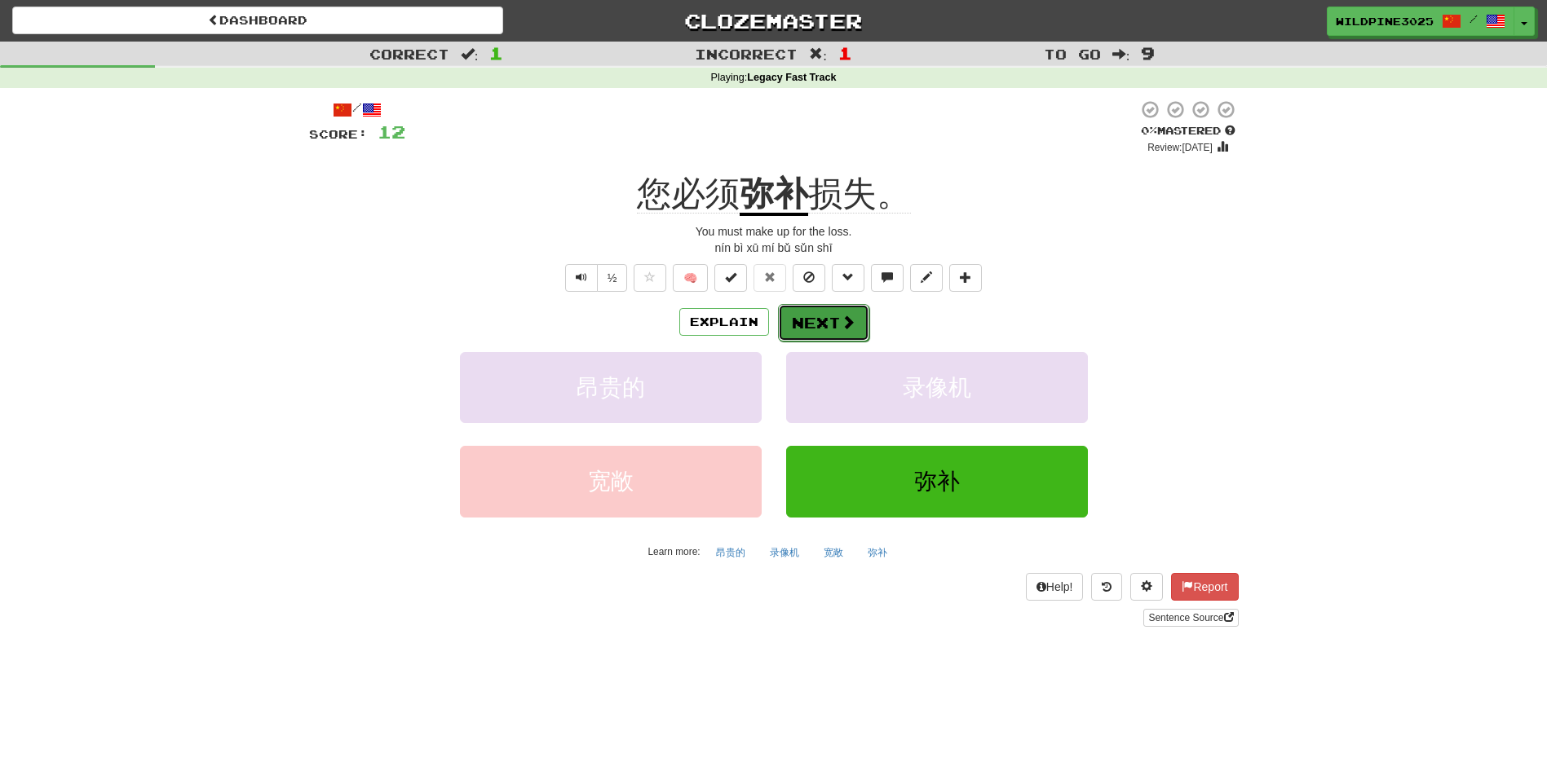
click at [844, 320] on span at bounding box center [847, 322] width 15 height 15
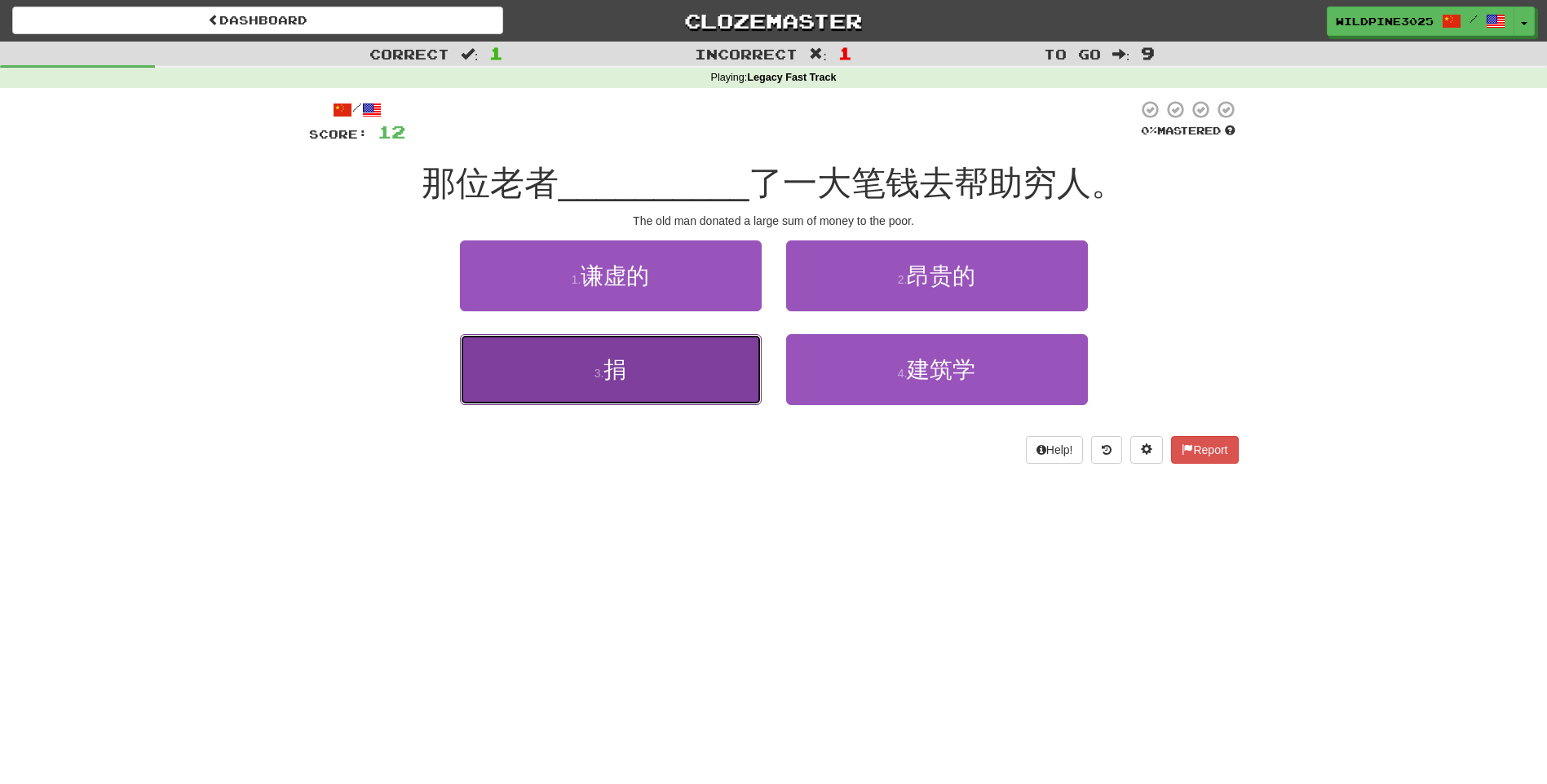
click at [716, 380] on button "3 . 捐" at bounding box center [611, 369] width 302 height 71
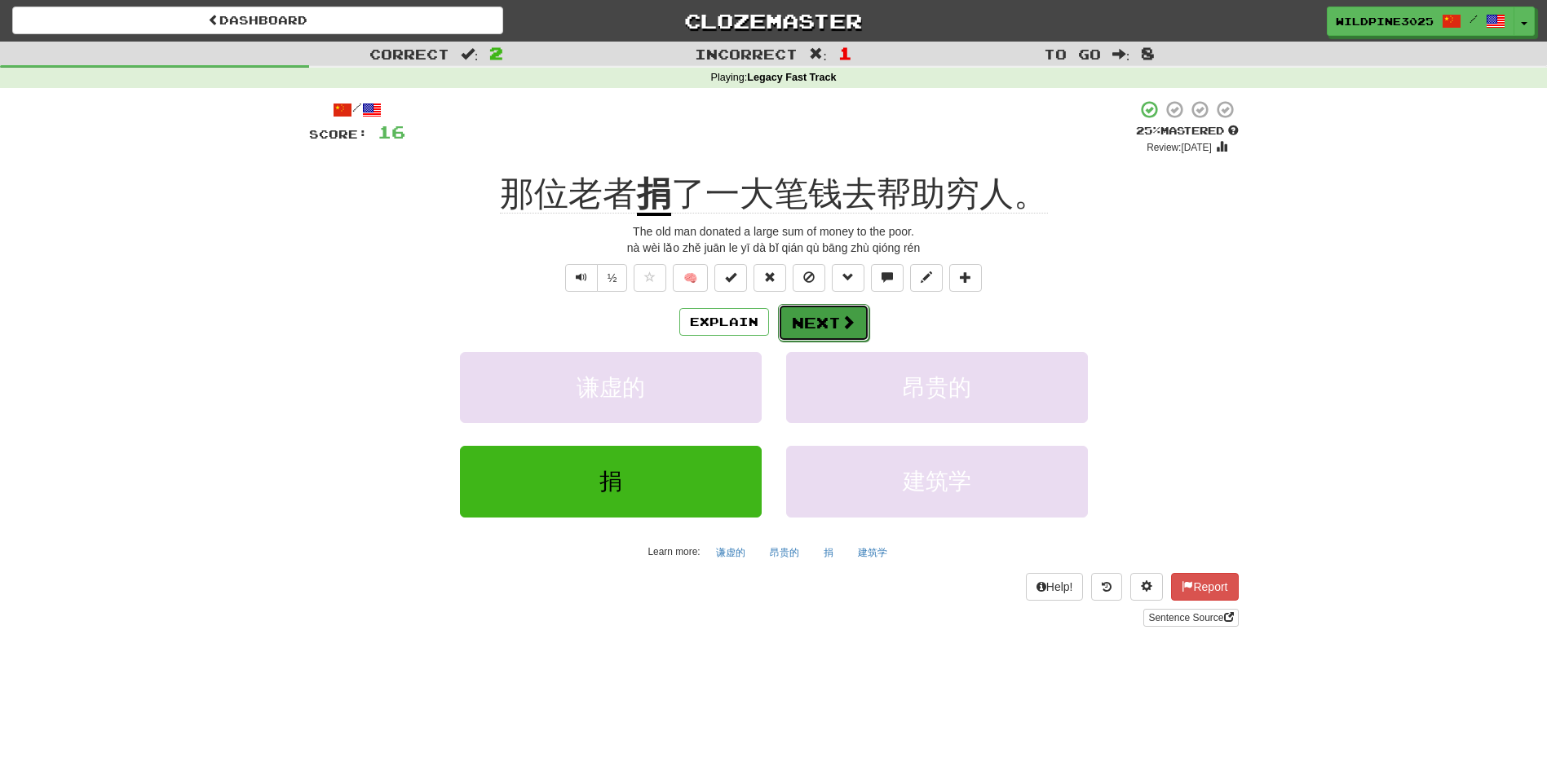
click at [822, 325] on button "Next" at bounding box center [824, 322] width 91 height 37
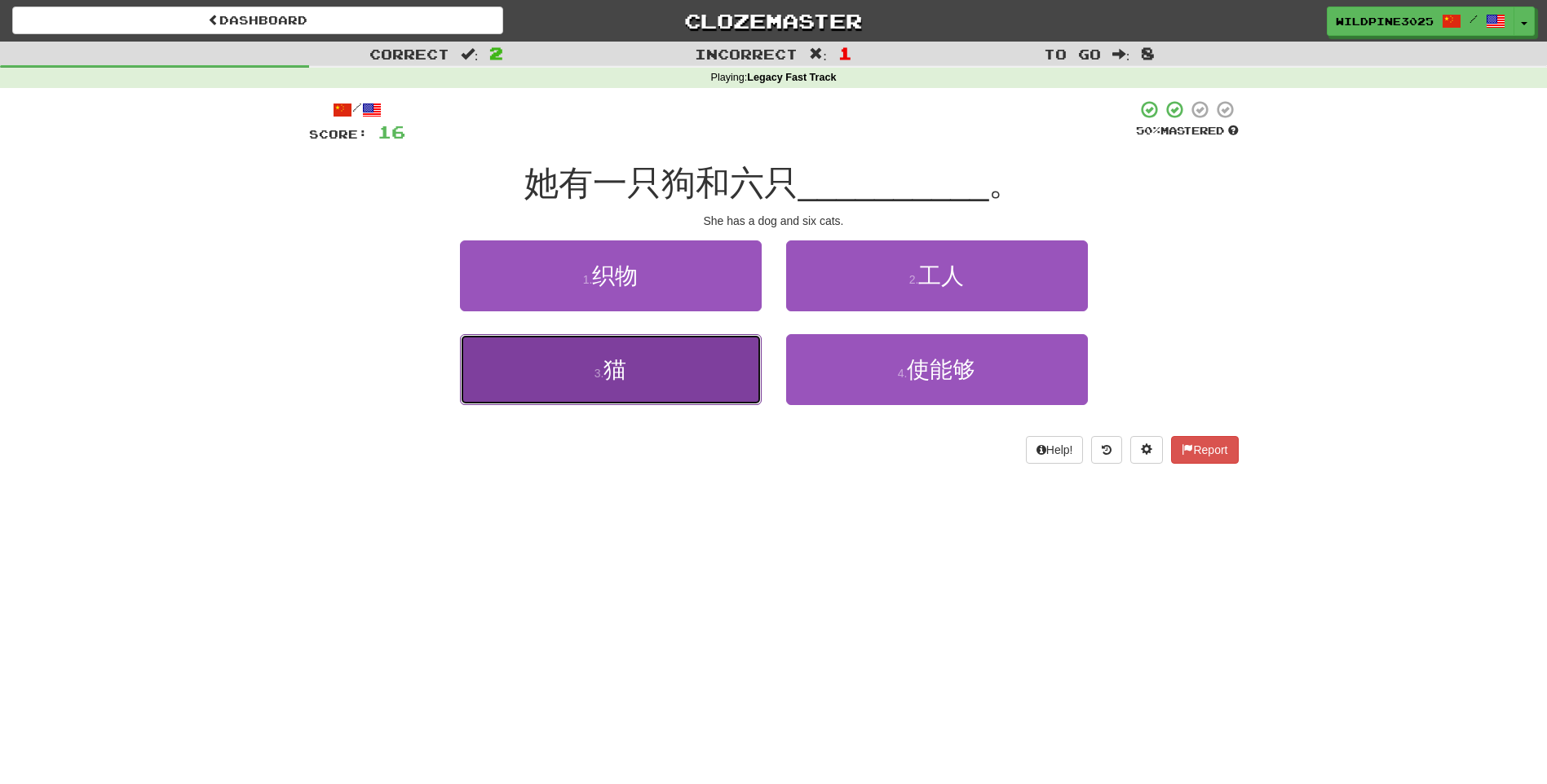
click at [725, 373] on button "3 . 猫" at bounding box center [611, 369] width 302 height 71
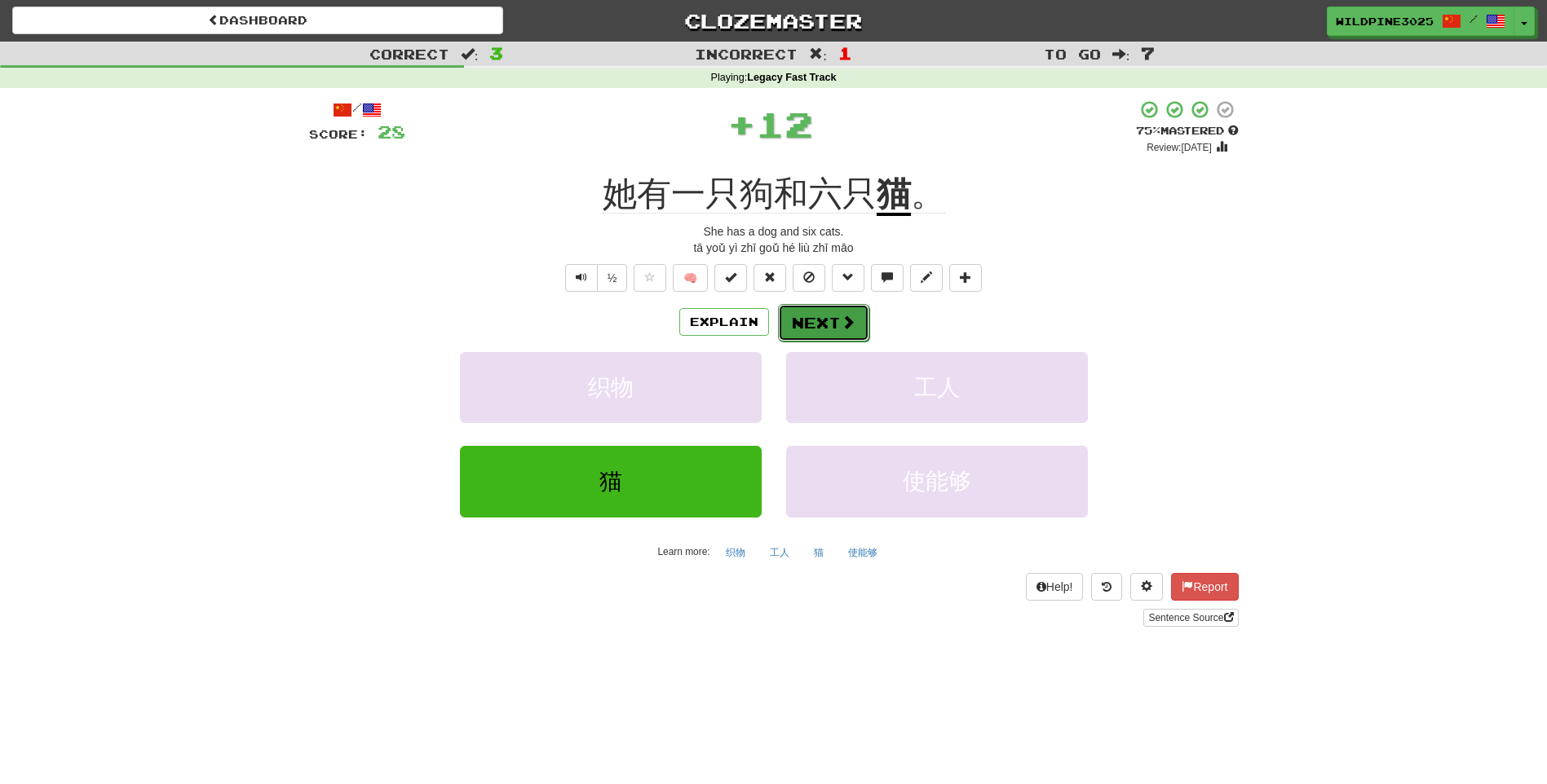
click at [847, 329] on span at bounding box center [847, 322] width 15 height 15
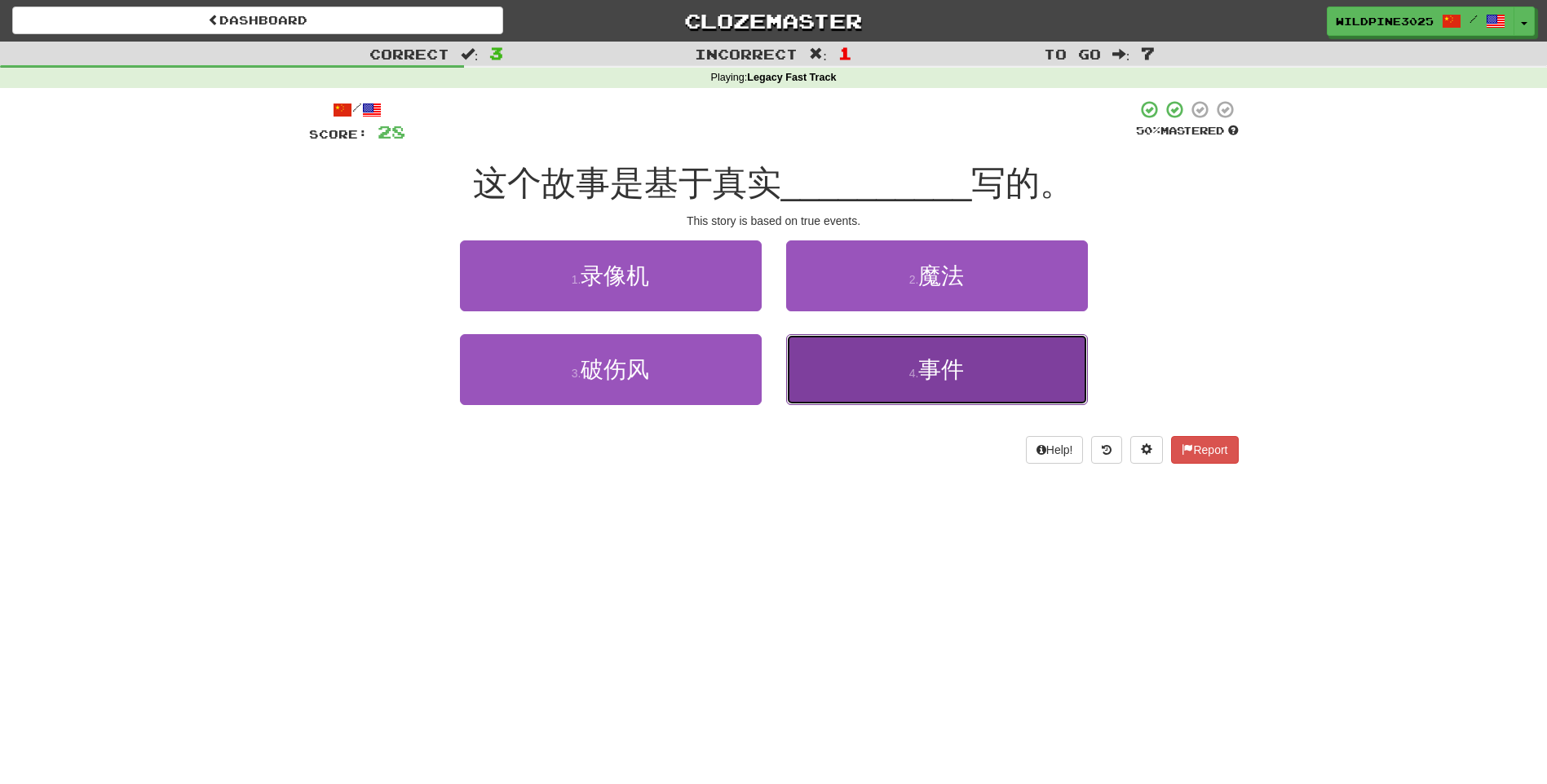
click at [842, 351] on button "4 . 事件" at bounding box center [937, 369] width 302 height 71
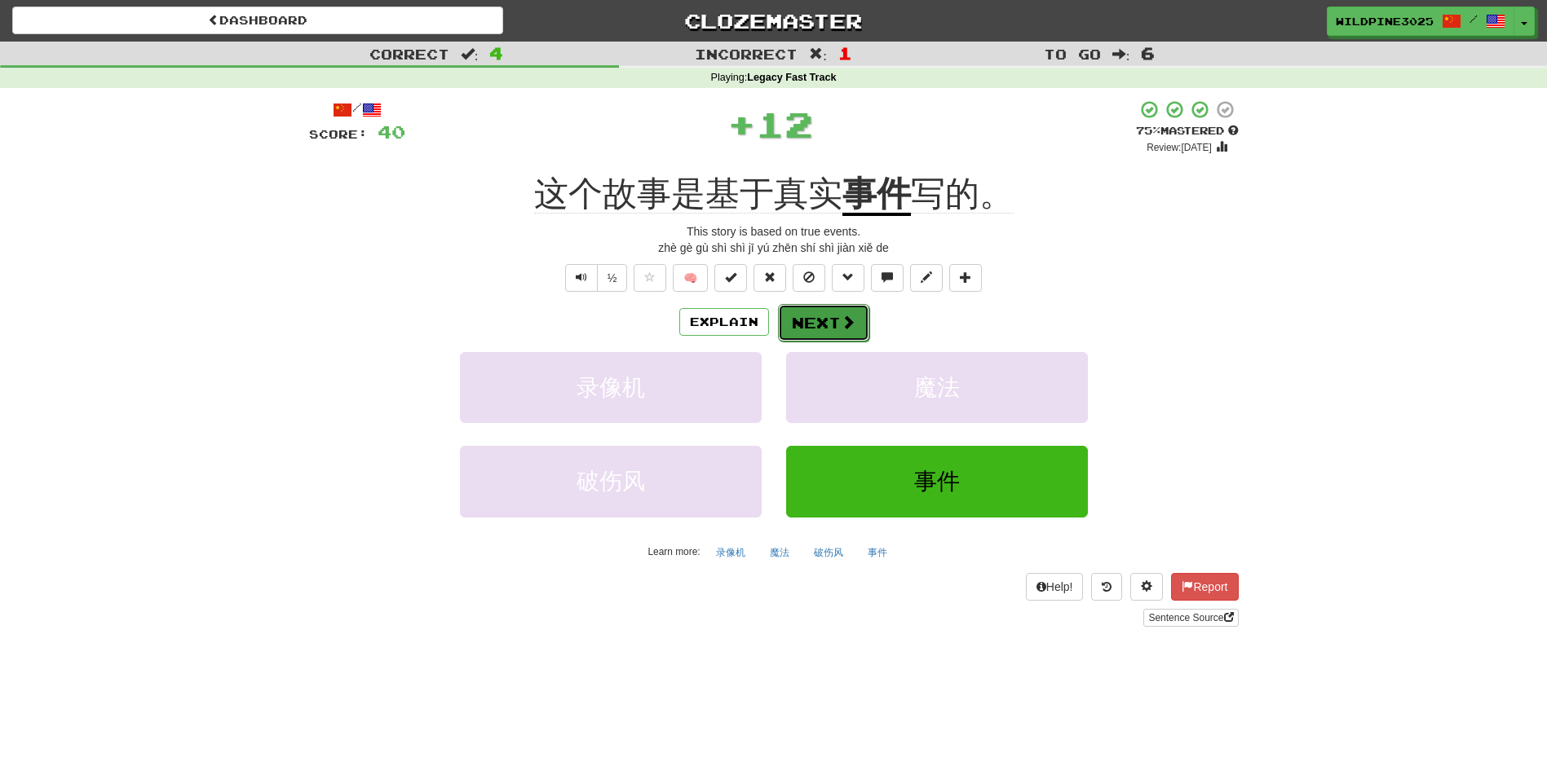
click at [825, 321] on button "Next" at bounding box center [824, 322] width 91 height 37
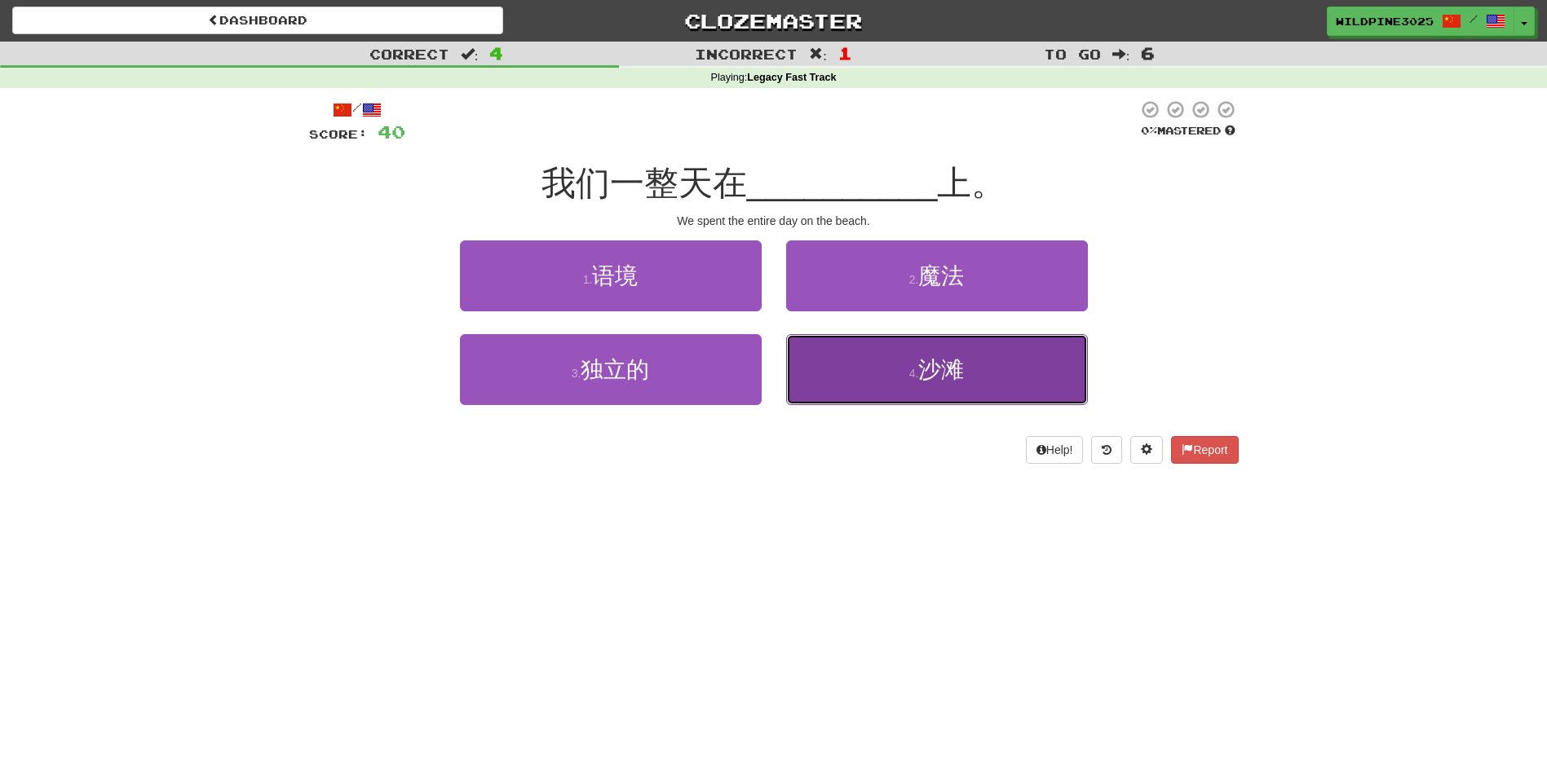
click at [829, 370] on button "4 . 沙滩" at bounding box center [937, 369] width 302 height 71
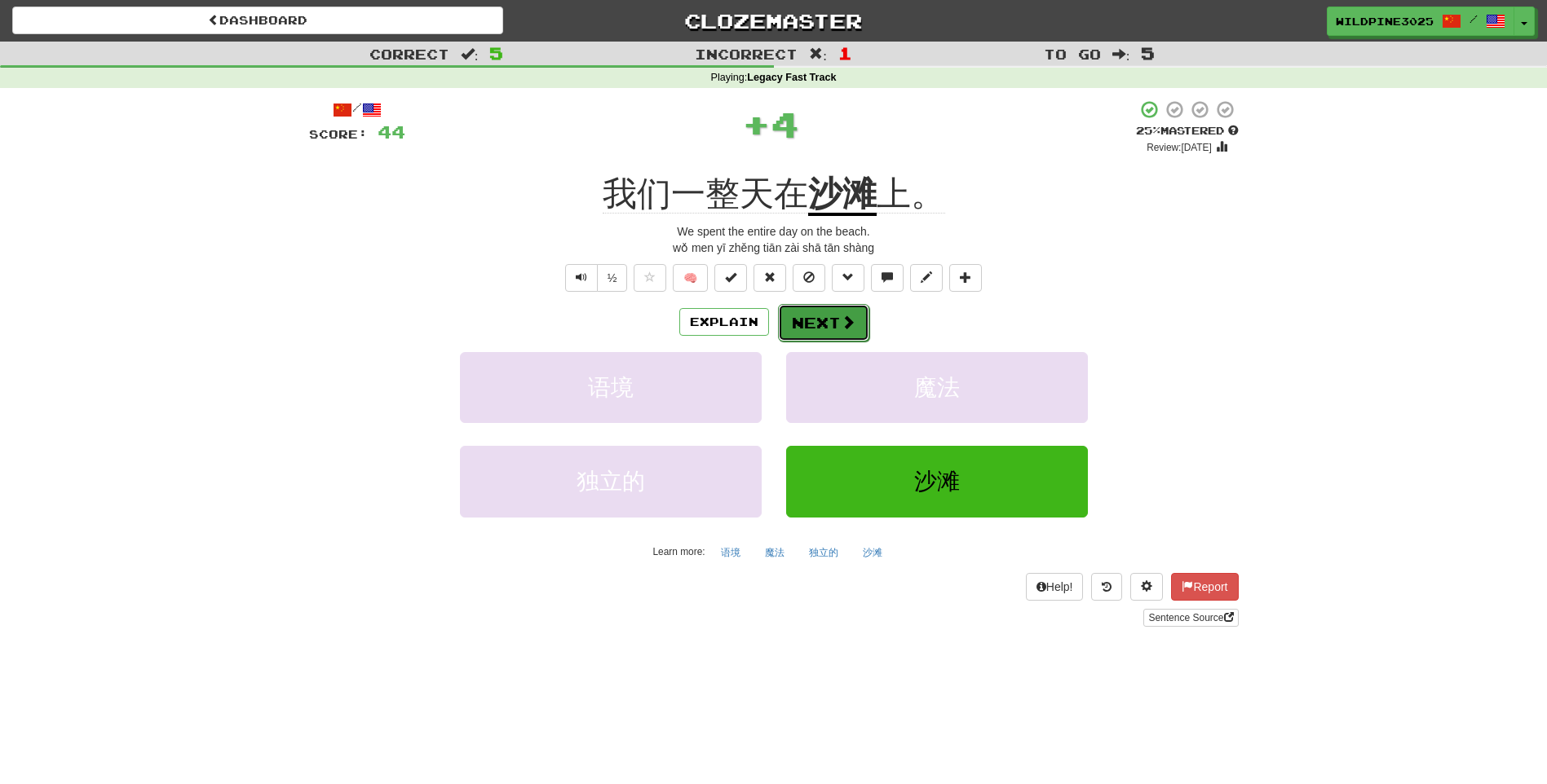
click at [825, 335] on button "Next" at bounding box center [824, 322] width 91 height 37
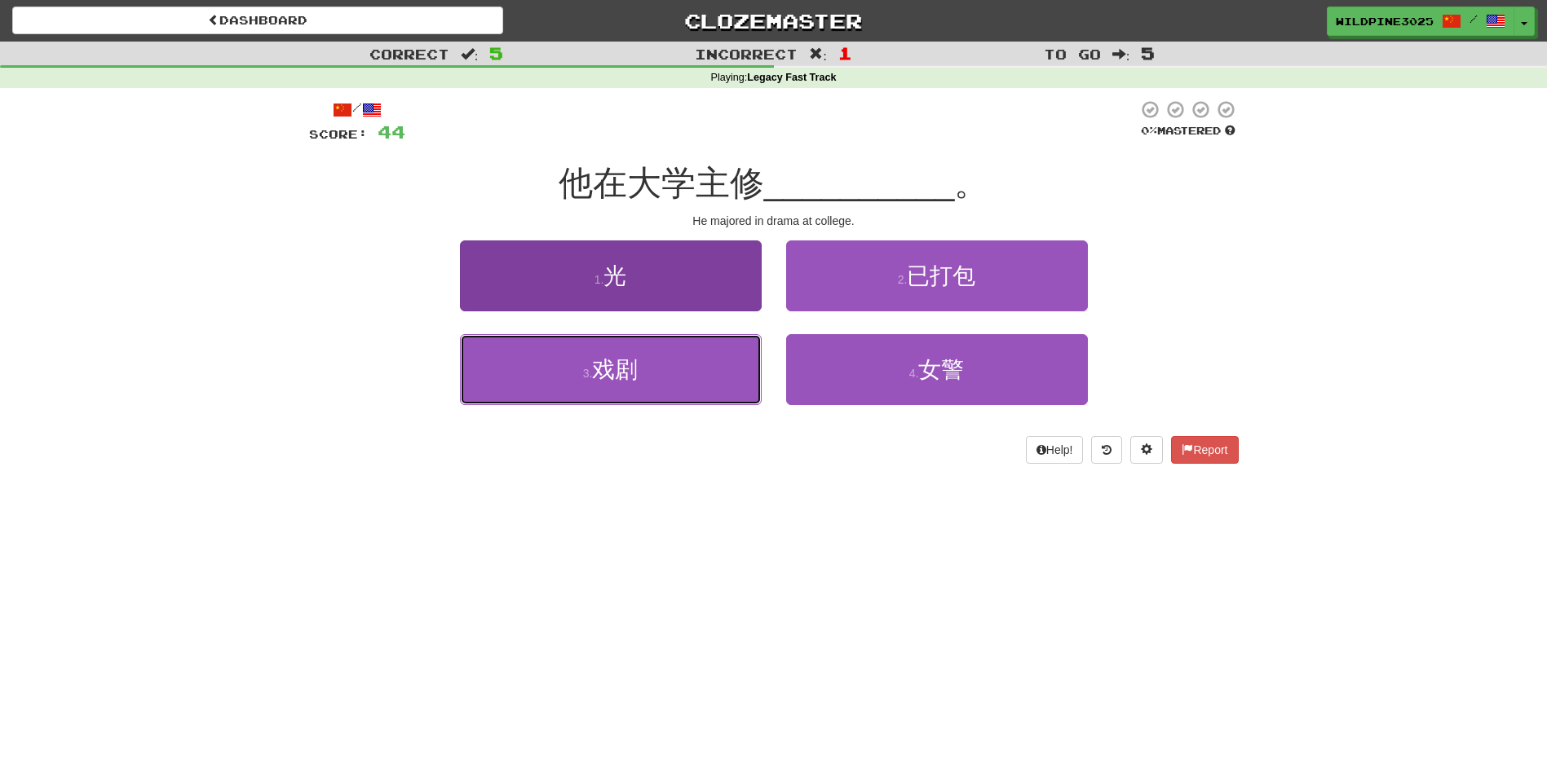
drag, startPoint x: 659, startPoint y: 370, endPoint x: 738, endPoint y: 359, distance: 79.8
click at [660, 371] on button "3 . 戏剧" at bounding box center [611, 369] width 302 height 71
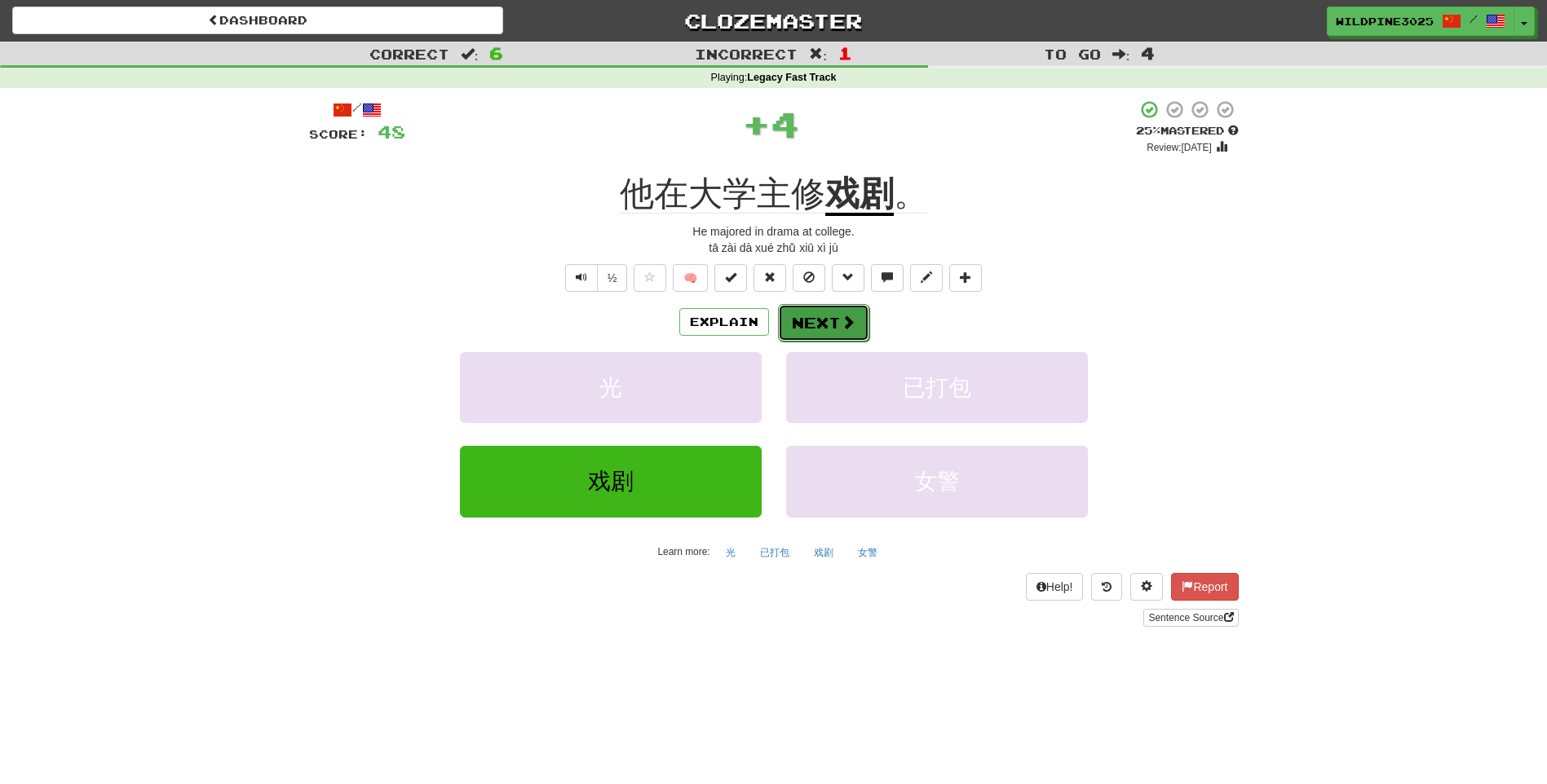
click at [834, 321] on button "Next" at bounding box center [824, 322] width 91 height 37
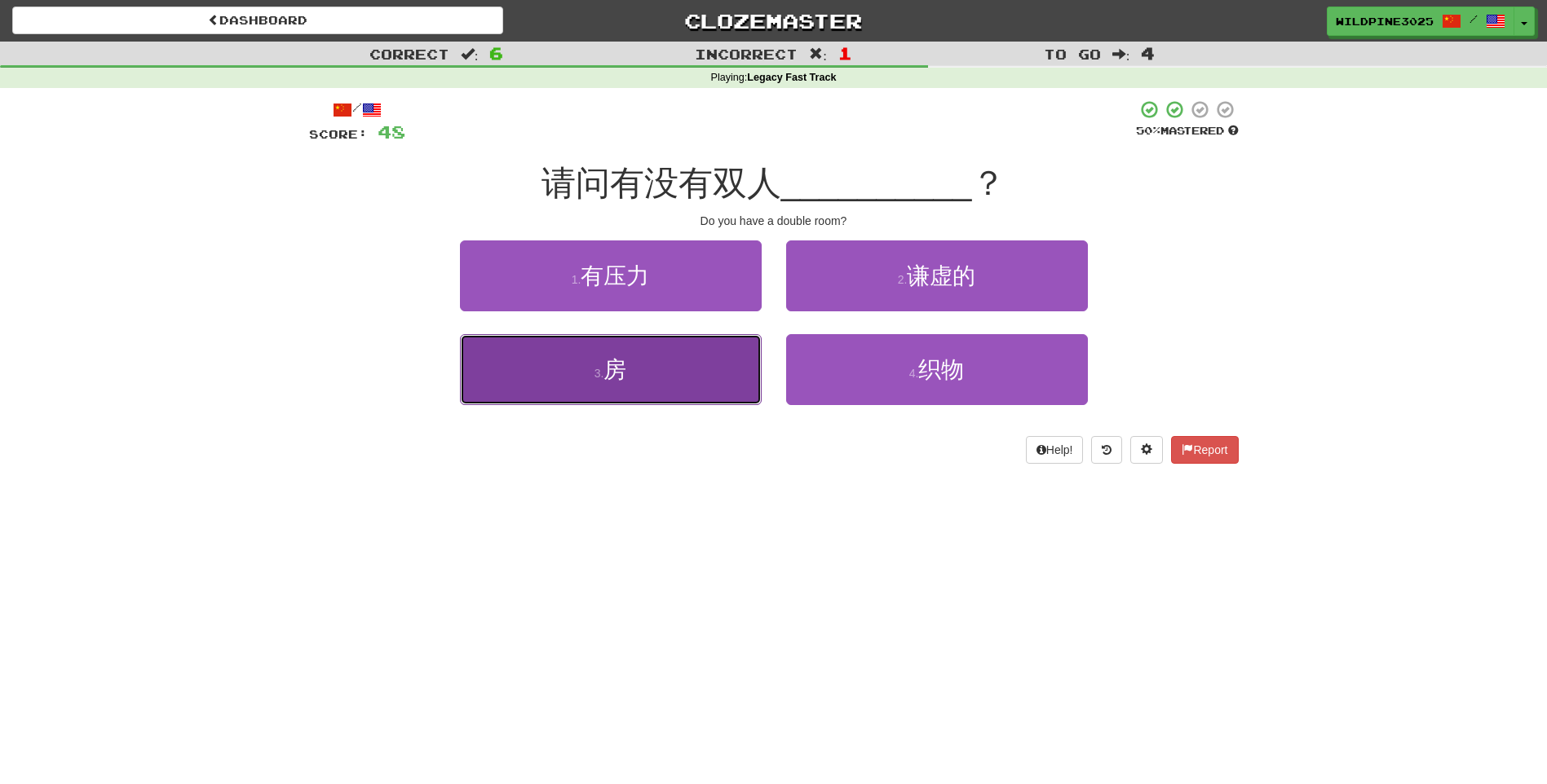
click at [683, 364] on button "3 . 房" at bounding box center [611, 369] width 302 height 71
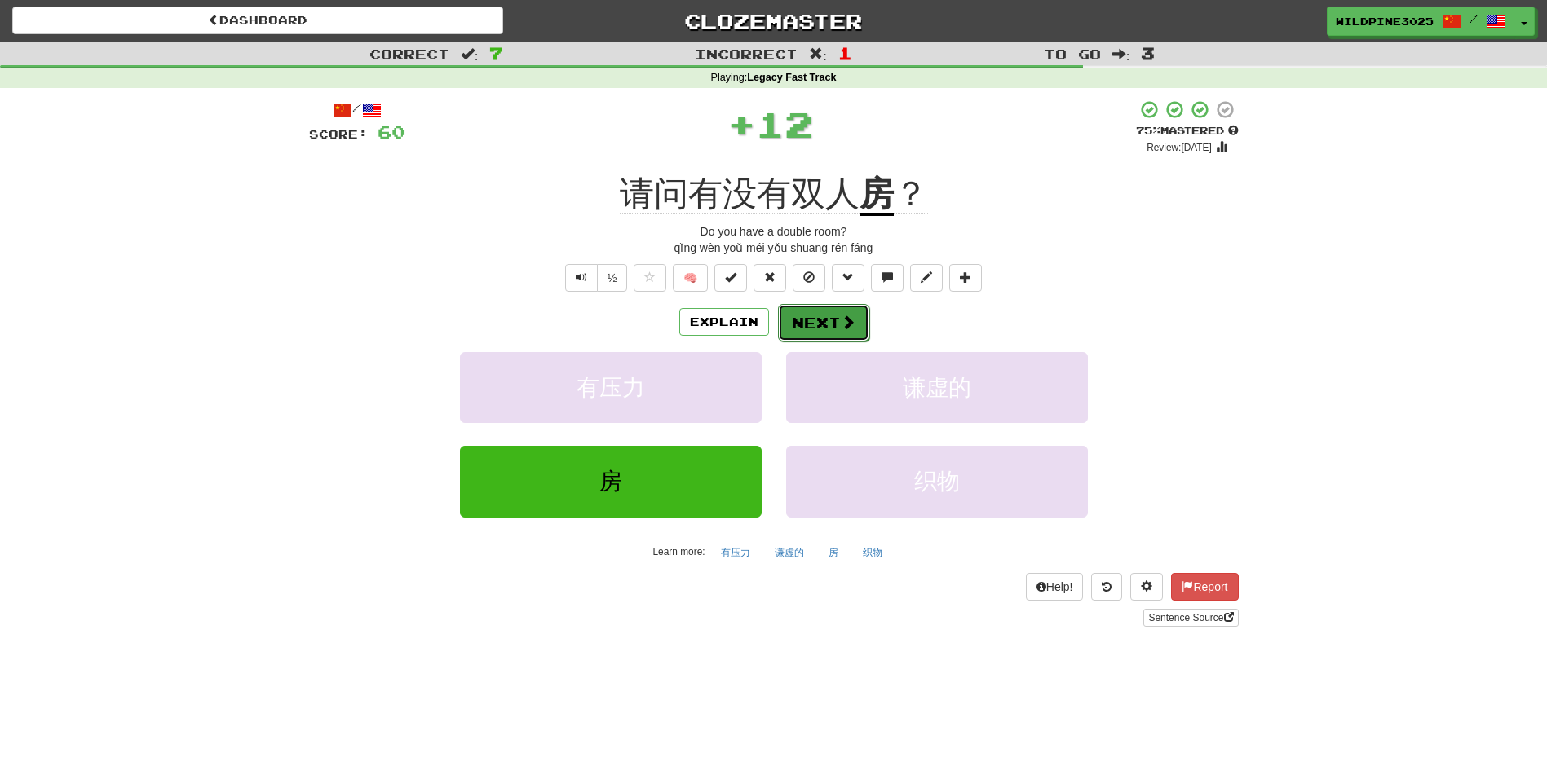
click at [839, 333] on button "Next" at bounding box center [824, 322] width 91 height 37
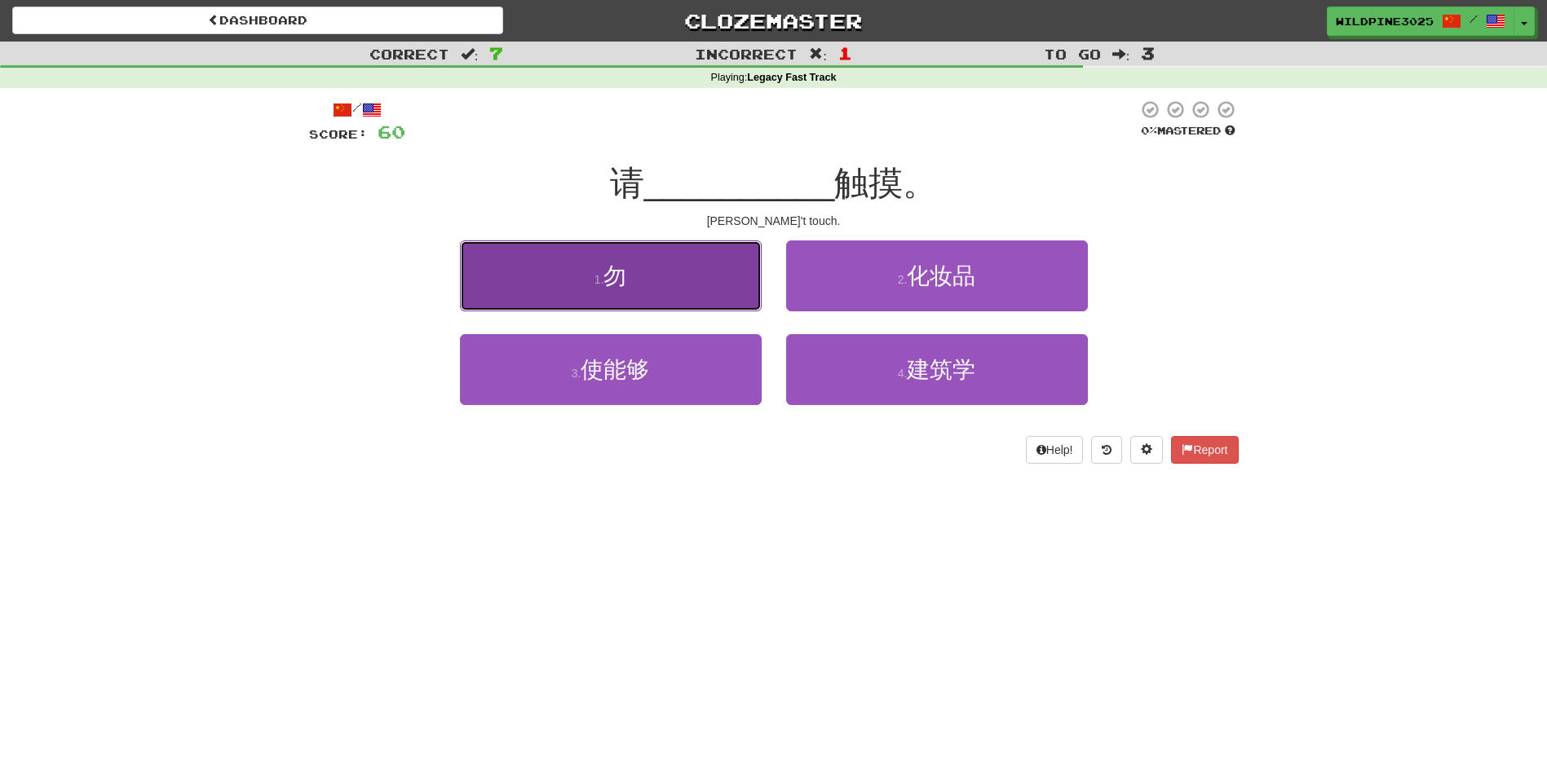
click at [716, 285] on button "1 . 勿" at bounding box center [611, 276] width 302 height 71
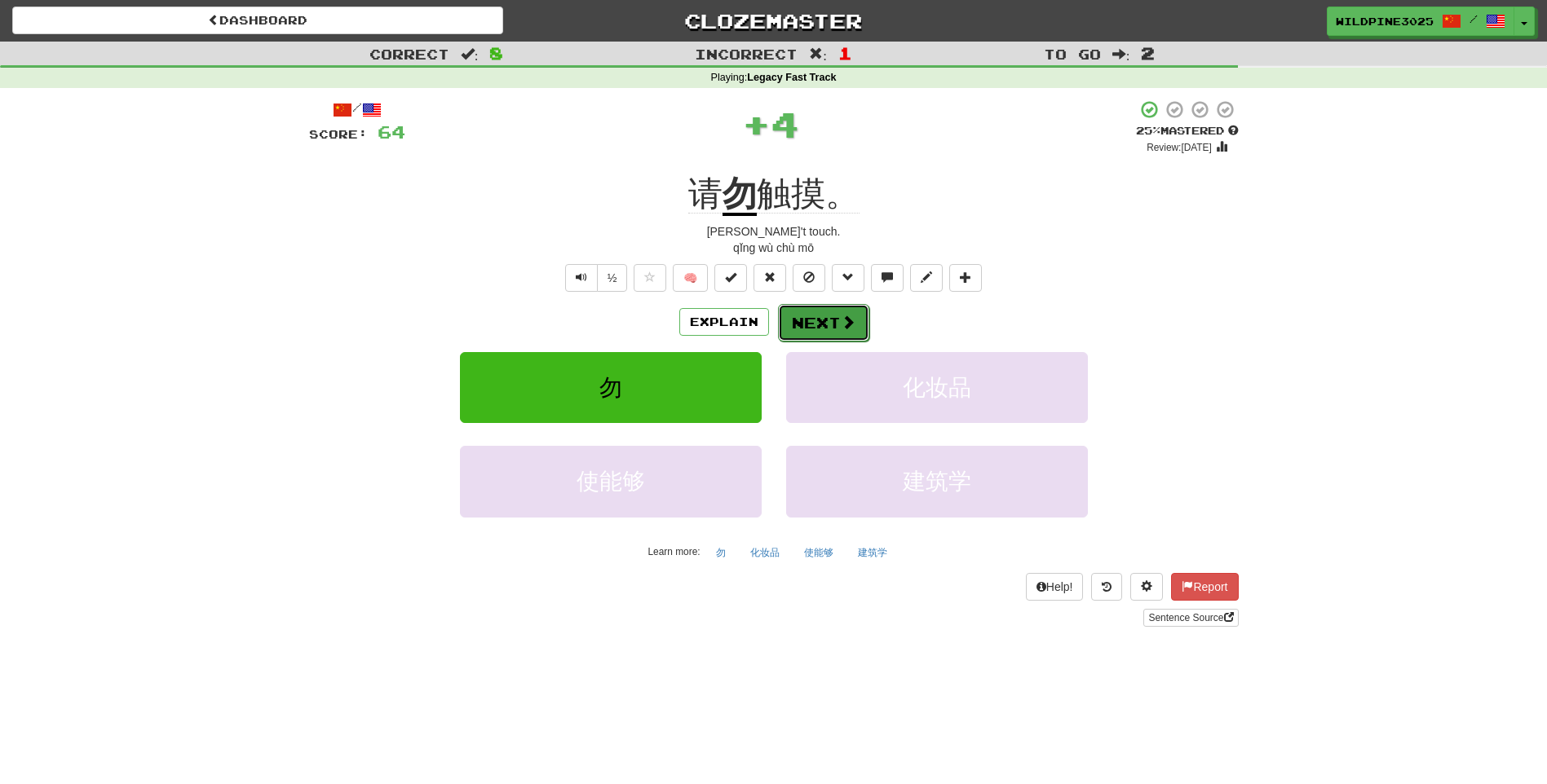
click at [826, 328] on button "Next" at bounding box center [824, 322] width 91 height 37
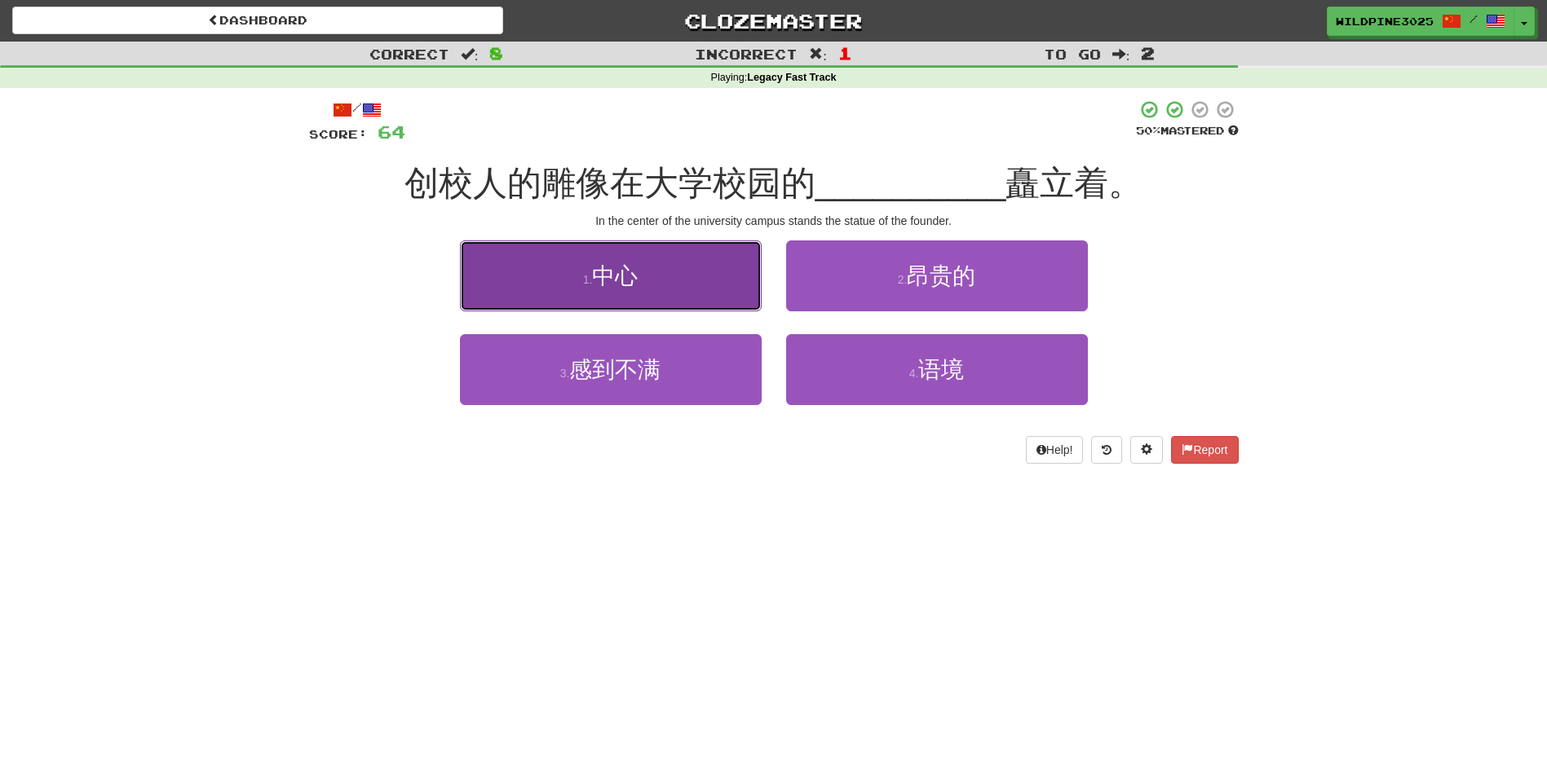
click at [721, 297] on button "1 . 中心" at bounding box center [611, 276] width 302 height 71
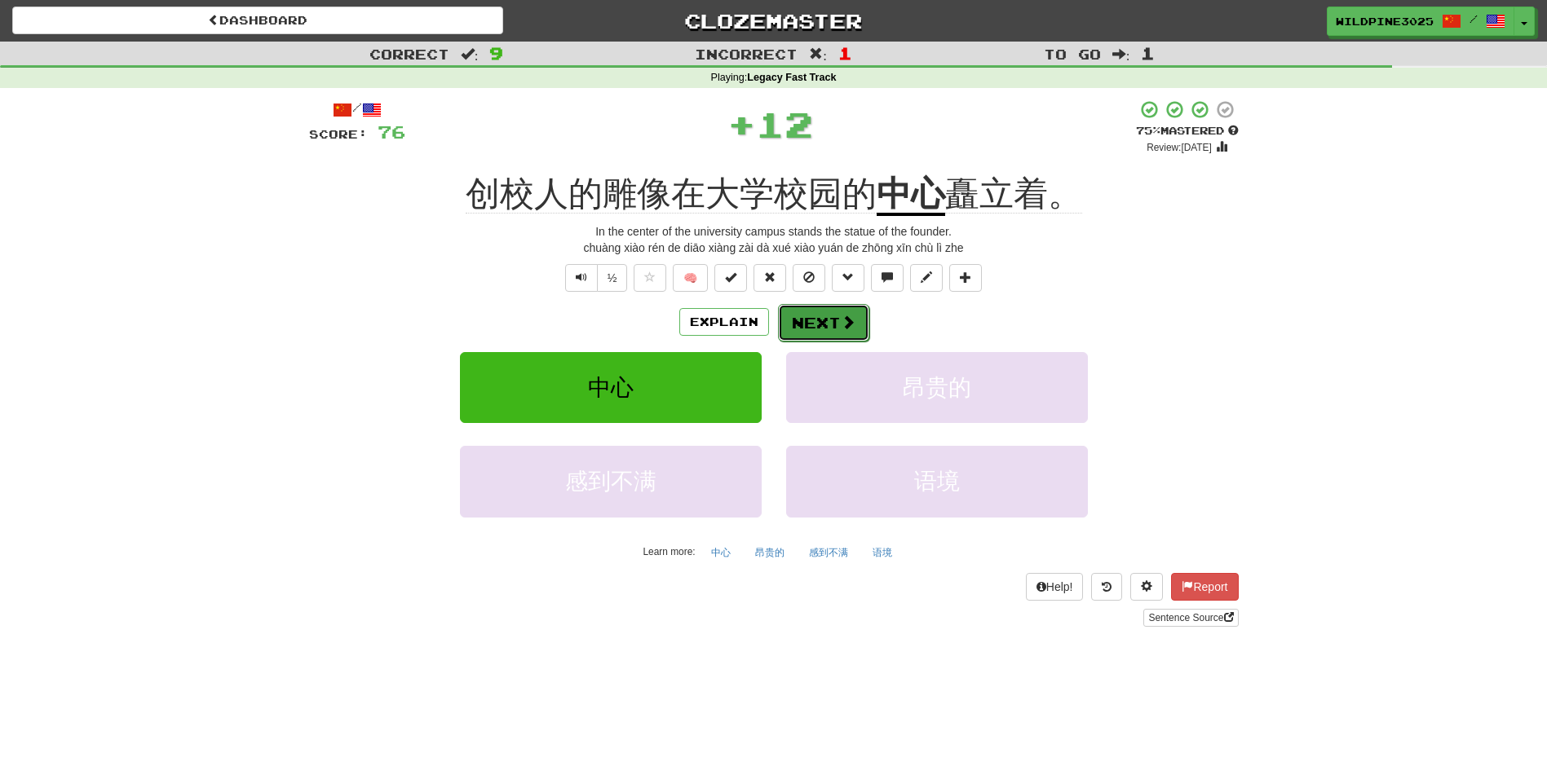
click at [826, 329] on button "Next" at bounding box center [824, 322] width 91 height 37
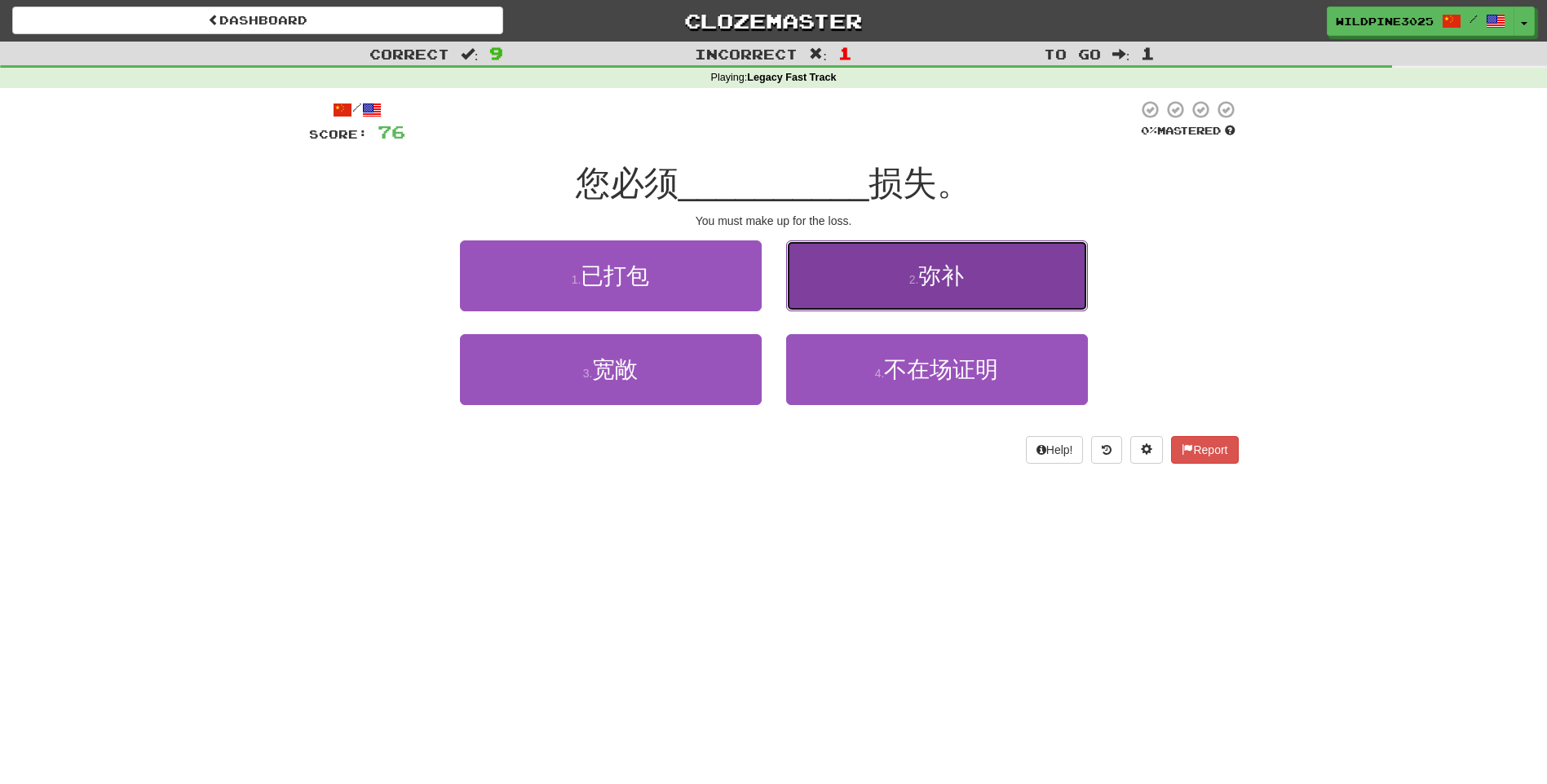
click at [823, 289] on button "2 . 弥补" at bounding box center [937, 276] width 302 height 71
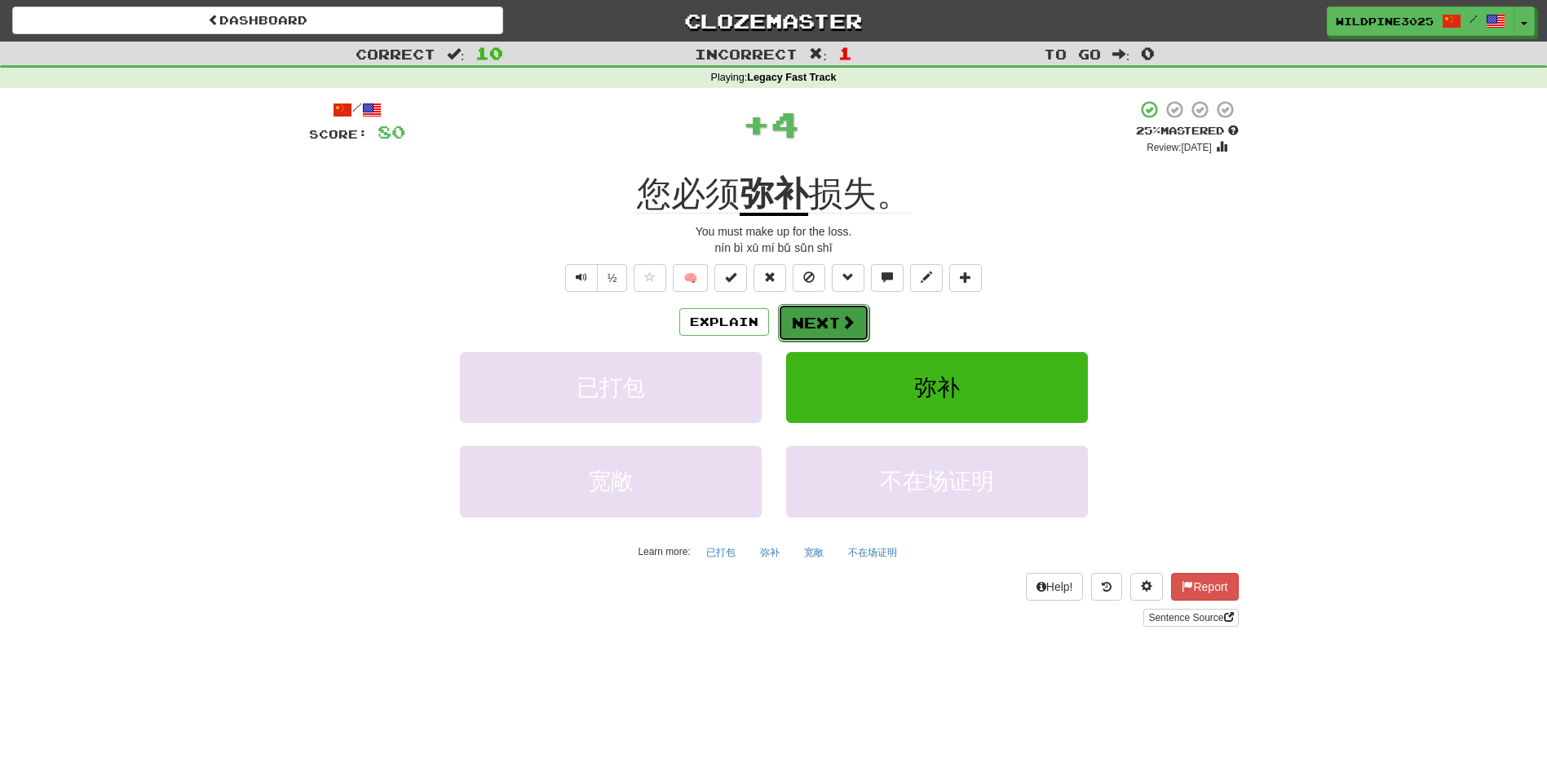
click at [807, 317] on button "Next" at bounding box center [824, 322] width 91 height 37
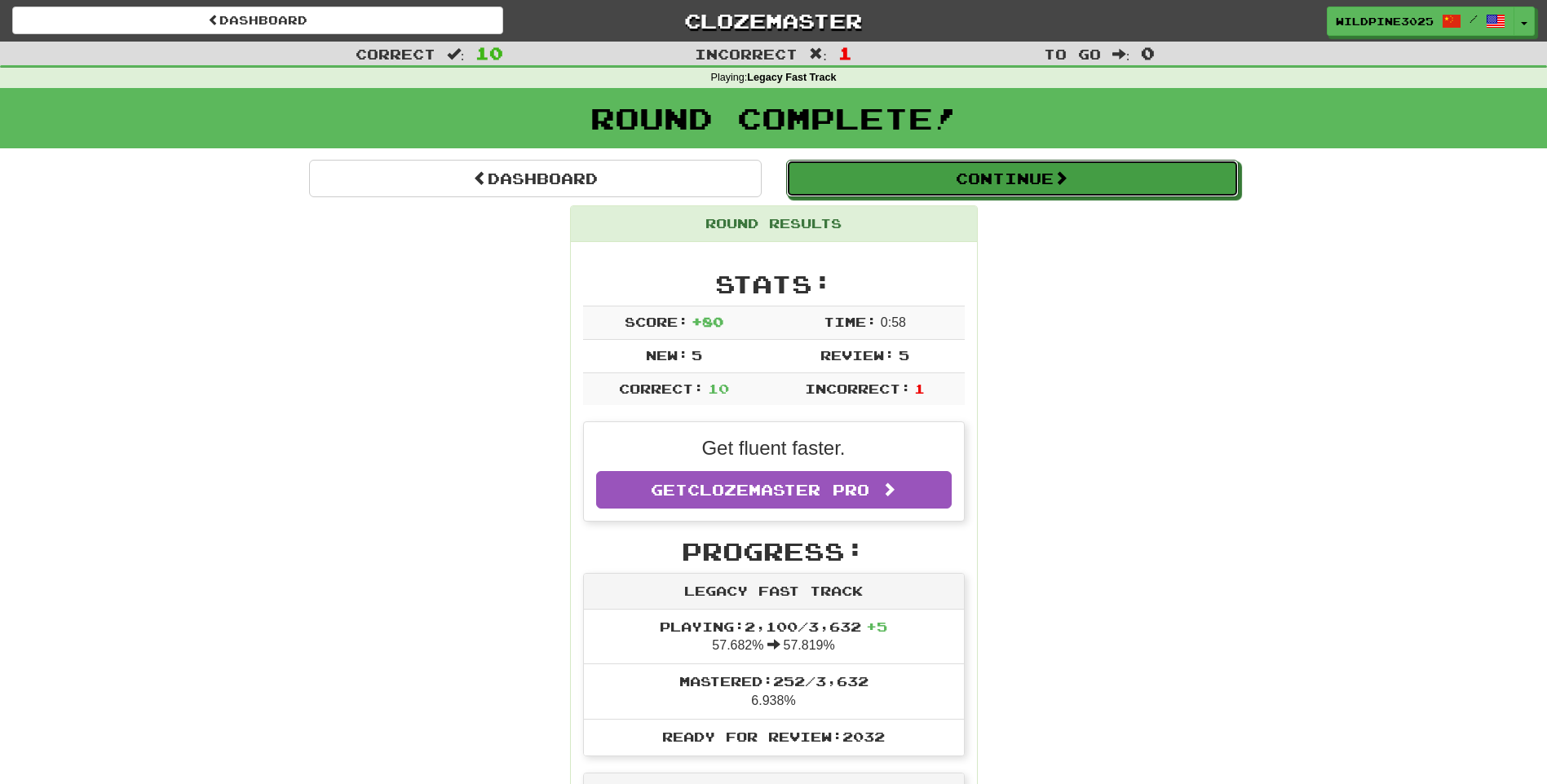
drag, startPoint x: 993, startPoint y: 196, endPoint x: 984, endPoint y: 191, distance: 10.3
click at [993, 196] on button "Continue" at bounding box center [1012, 178] width 452 height 37
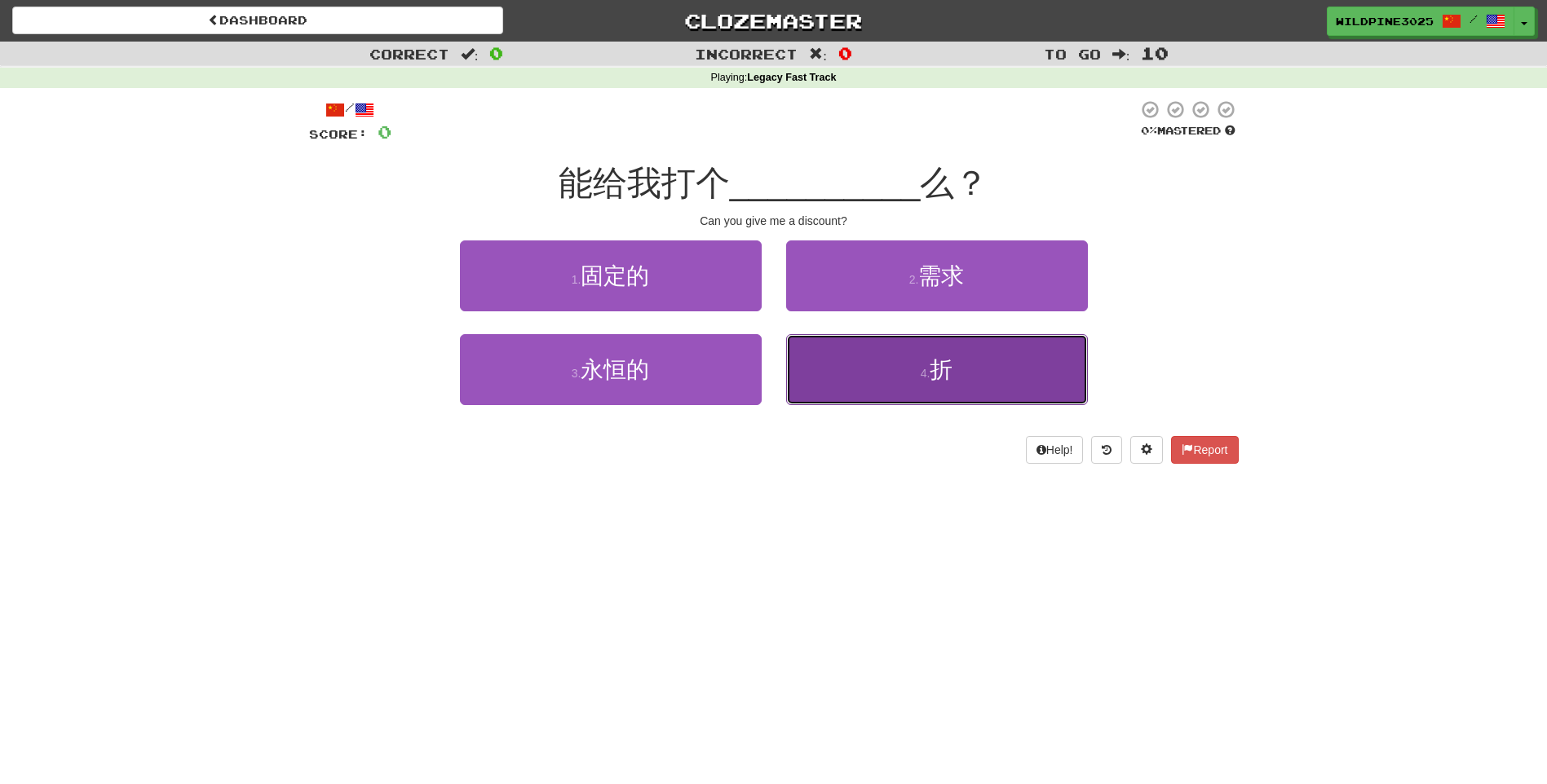
click at [852, 373] on button "4 . 折" at bounding box center [937, 369] width 302 height 71
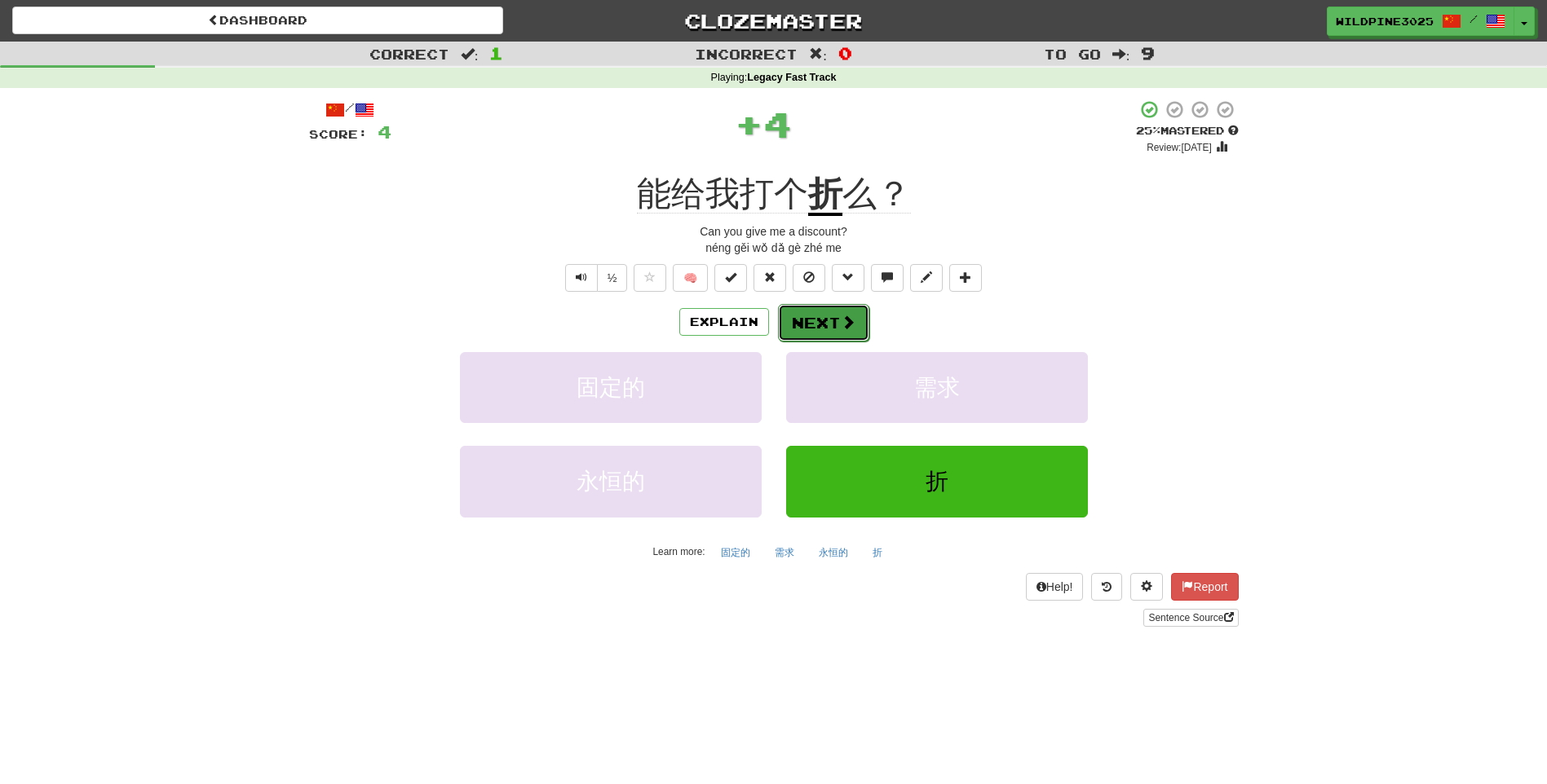
click at [824, 321] on button "Next" at bounding box center [824, 322] width 91 height 37
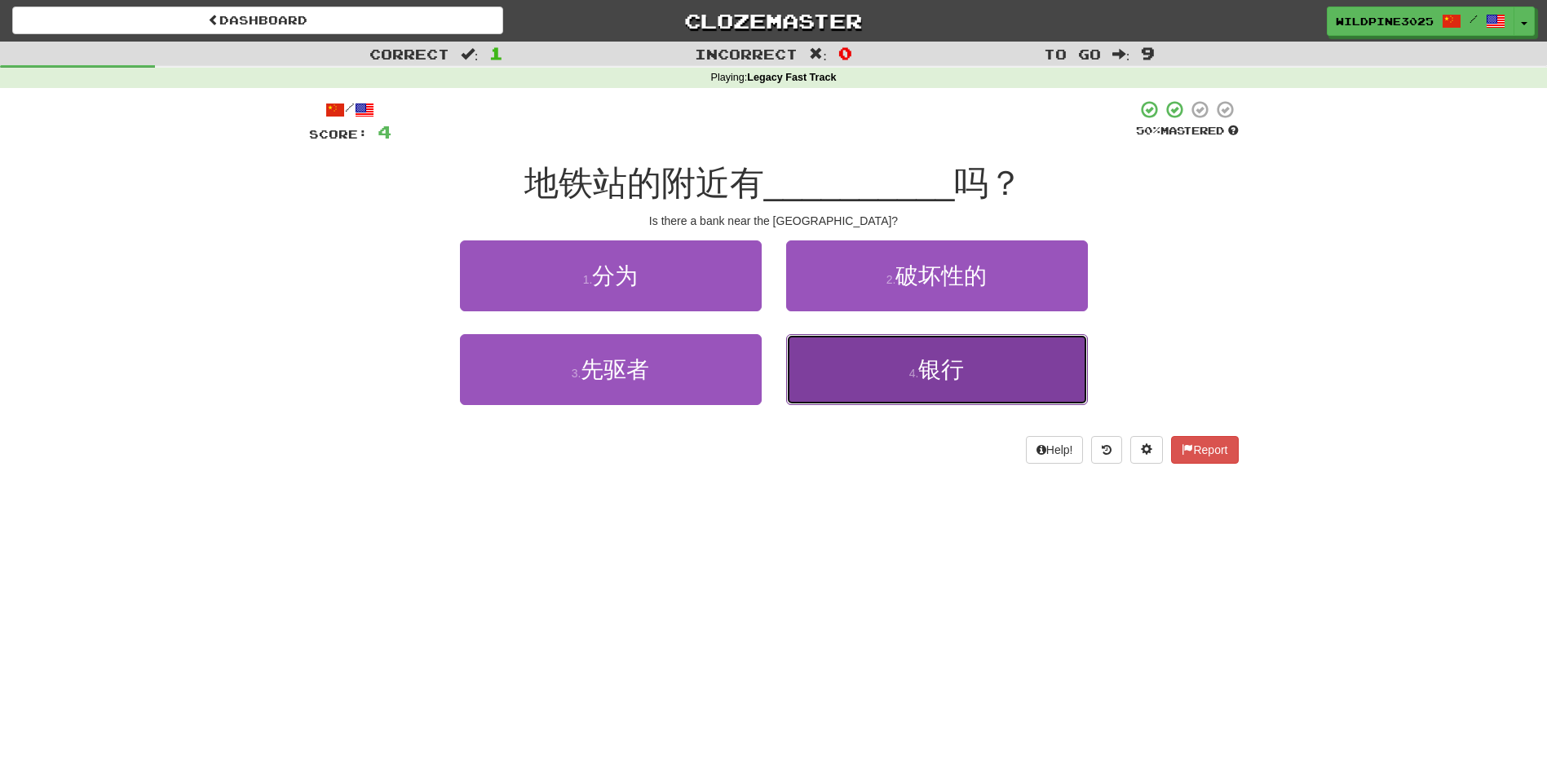
click at [817, 346] on button "4 . 银行" at bounding box center [937, 369] width 302 height 71
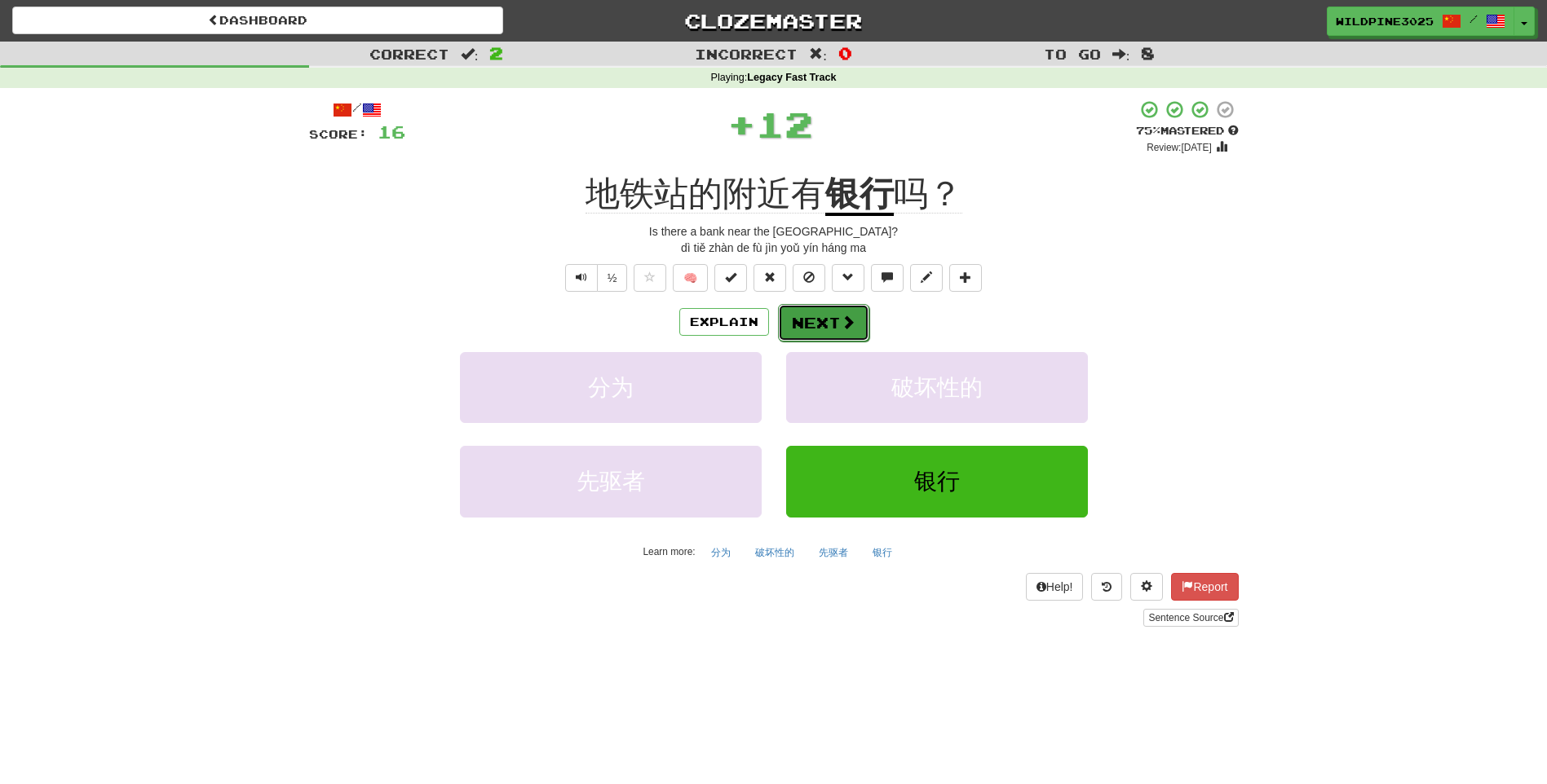
click at [813, 322] on button "Next" at bounding box center [824, 322] width 91 height 37
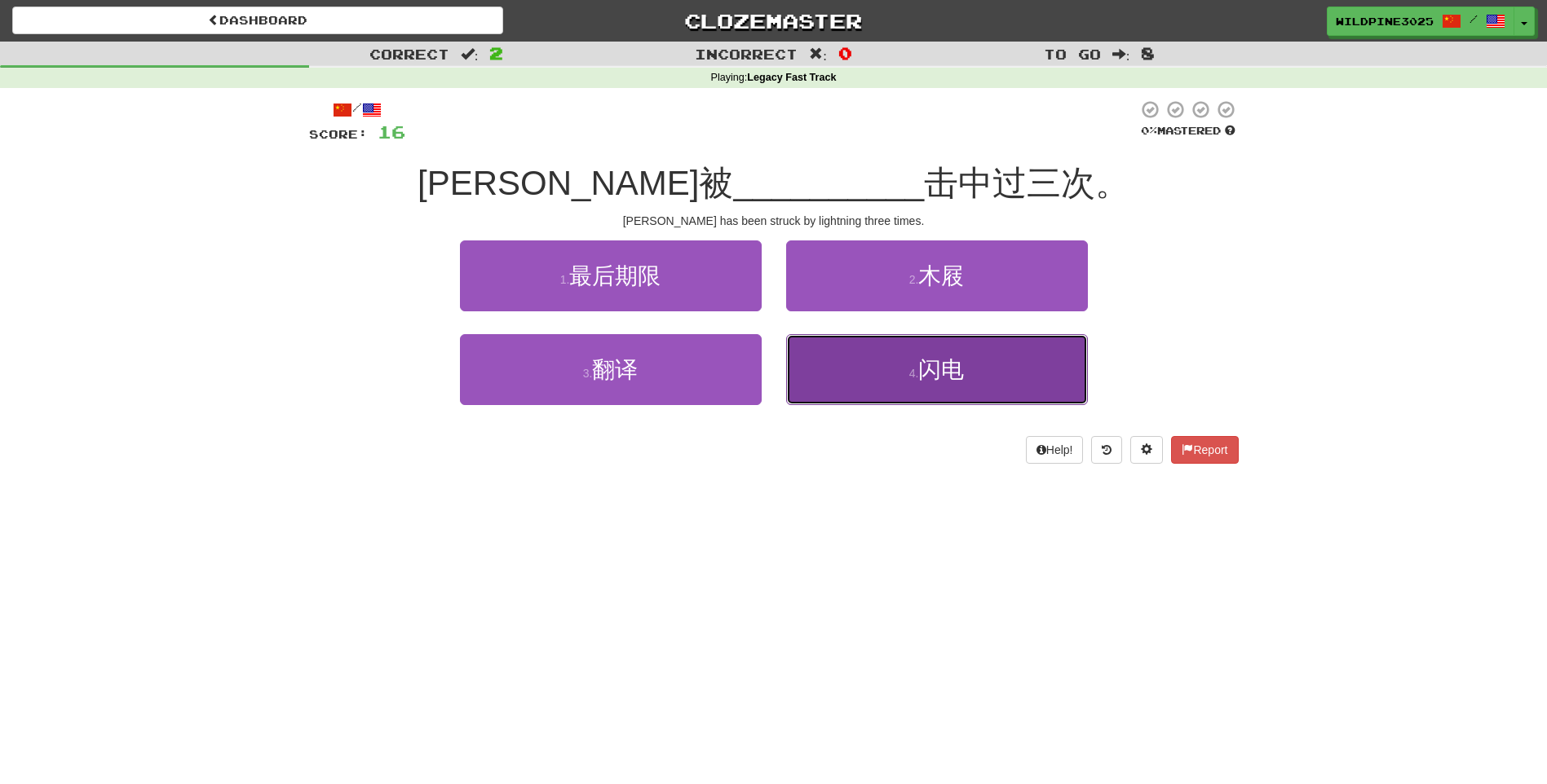
click at [835, 348] on button "4 . 闪电" at bounding box center [937, 369] width 302 height 71
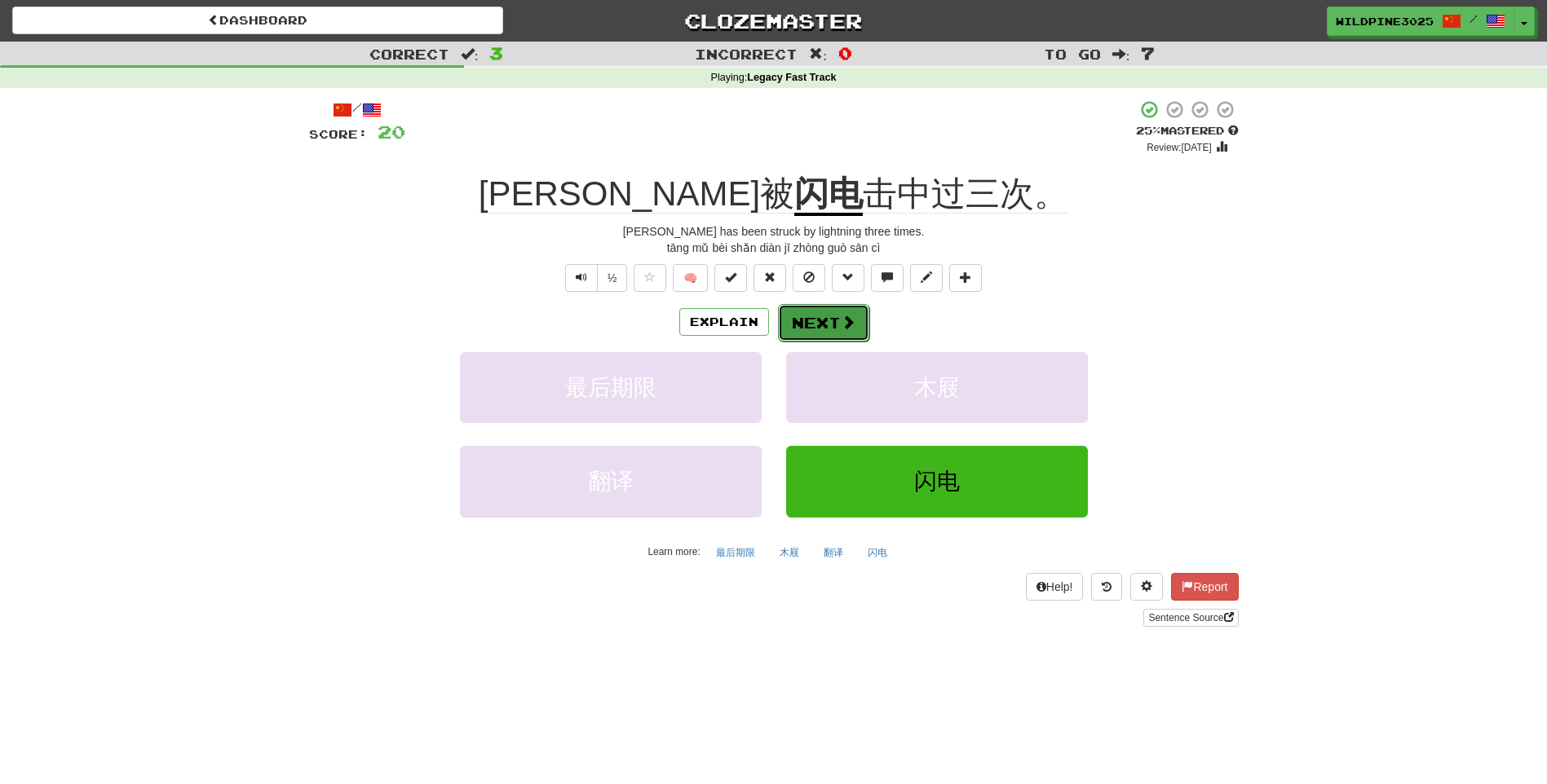
click at [822, 321] on button "Next" at bounding box center [824, 322] width 91 height 37
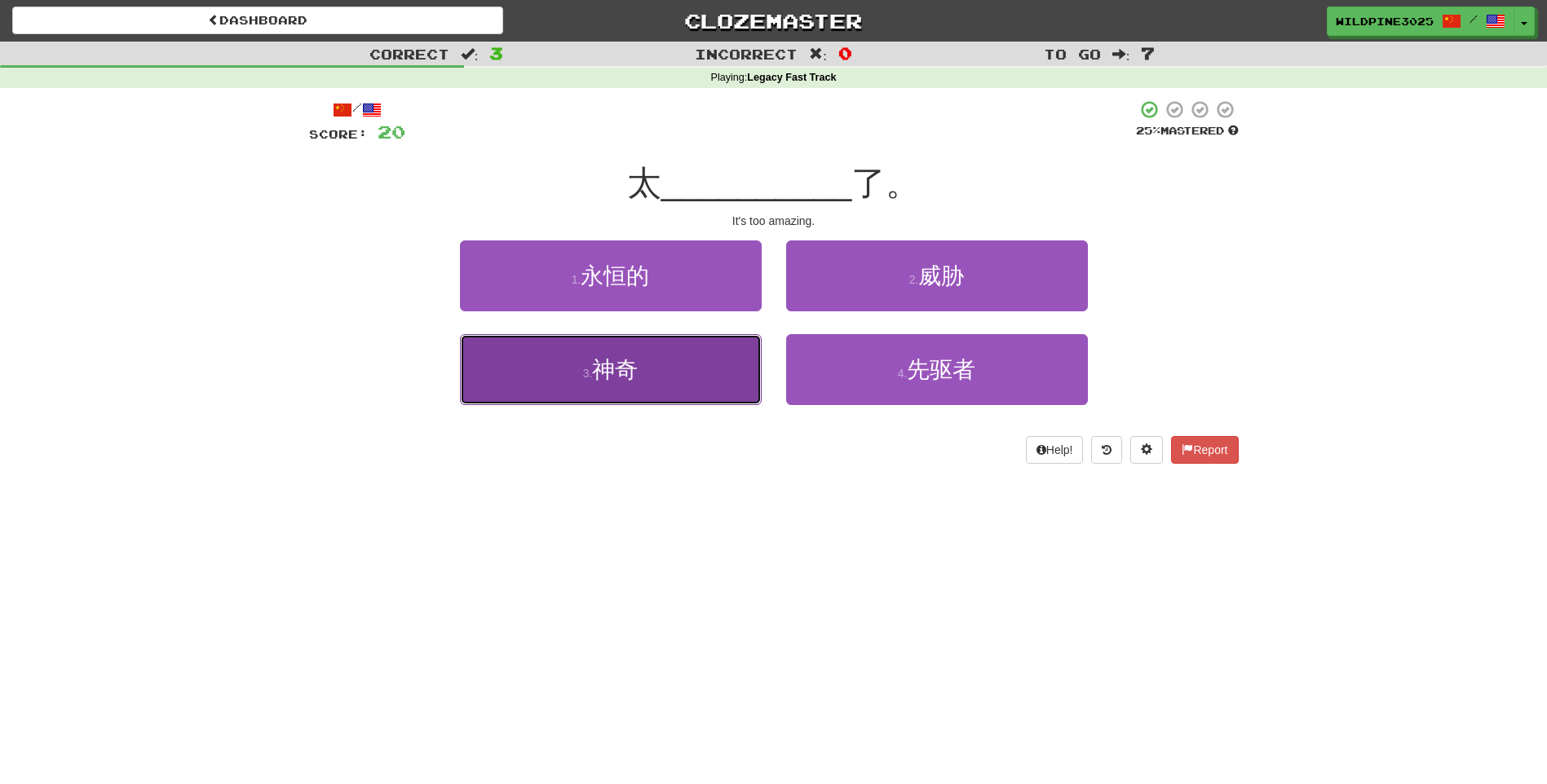
click at [725, 369] on button "3 . 神奇" at bounding box center [611, 369] width 302 height 71
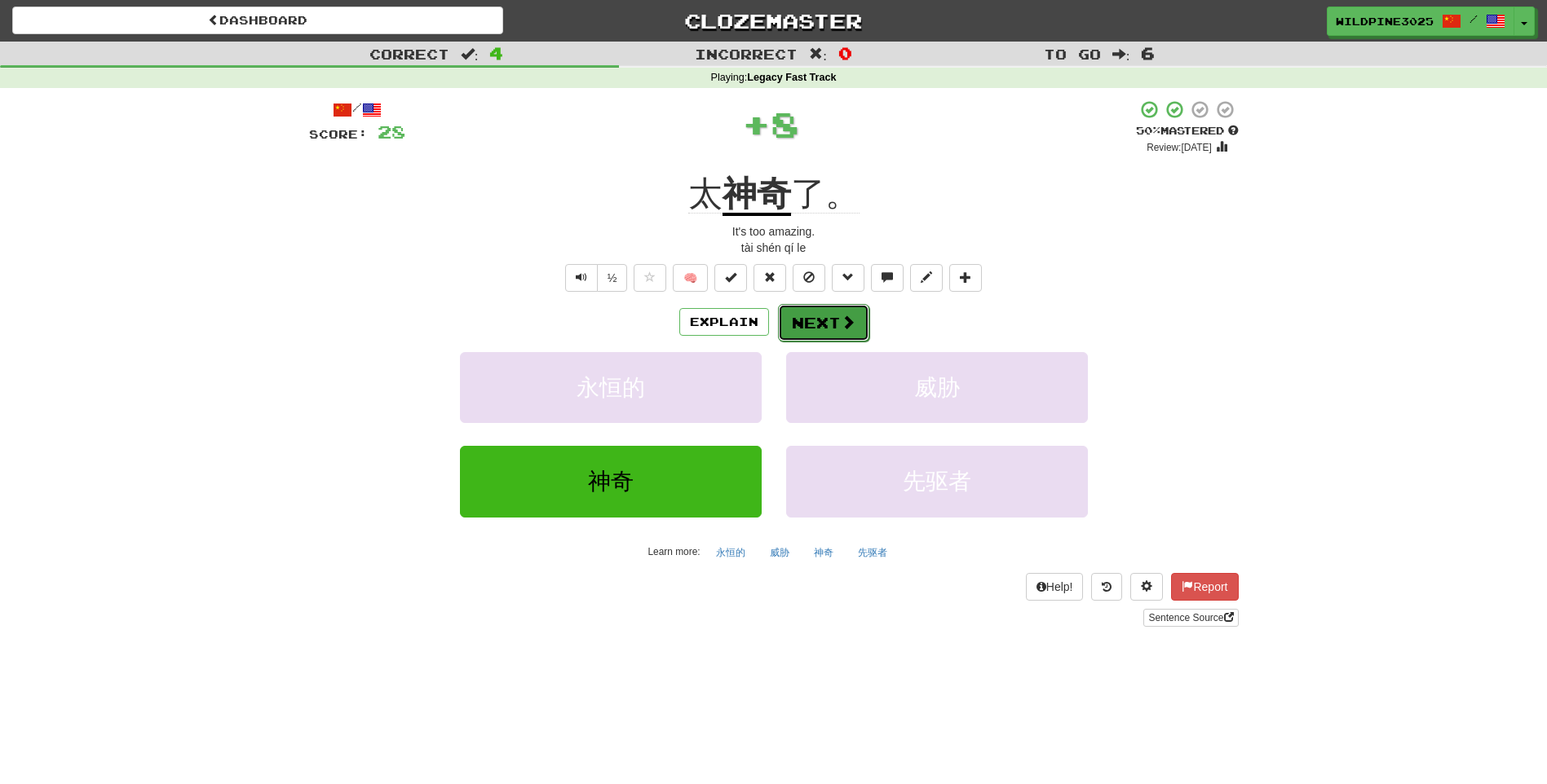
click at [833, 328] on button "Next" at bounding box center [824, 322] width 91 height 37
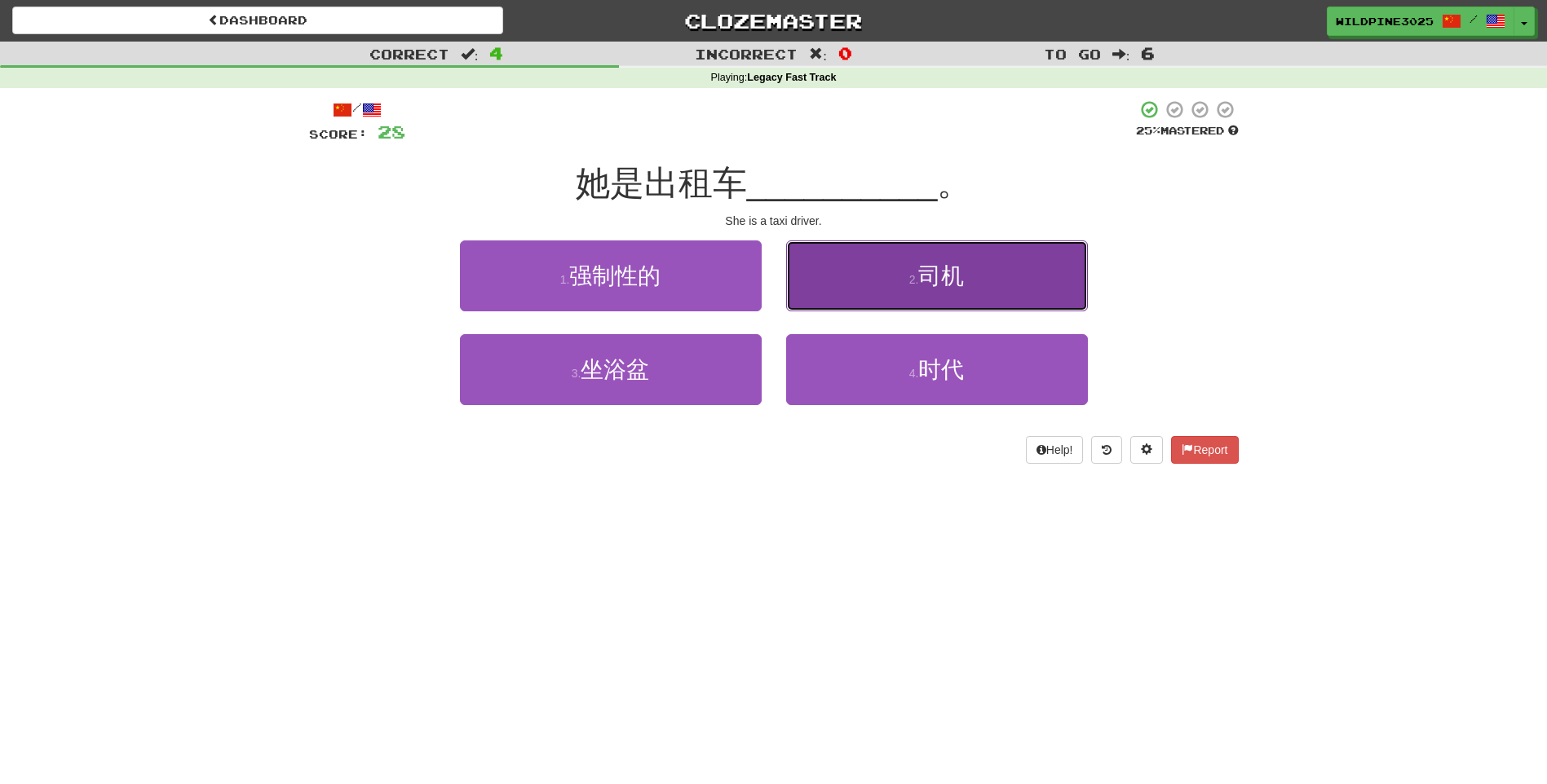
click at [840, 279] on button "2 . 司机" at bounding box center [937, 276] width 302 height 71
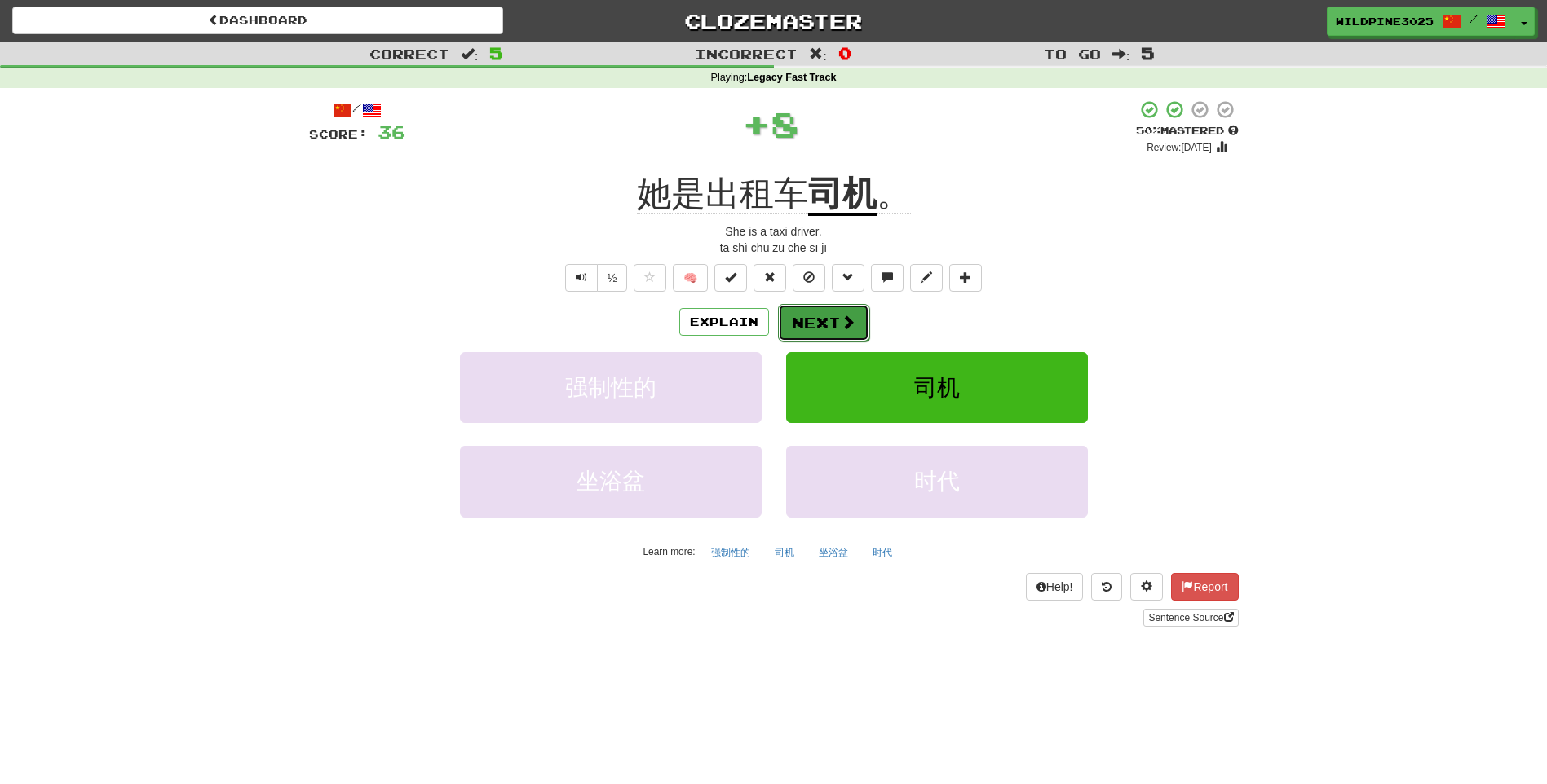
click at [820, 323] on button "Next" at bounding box center [824, 322] width 91 height 37
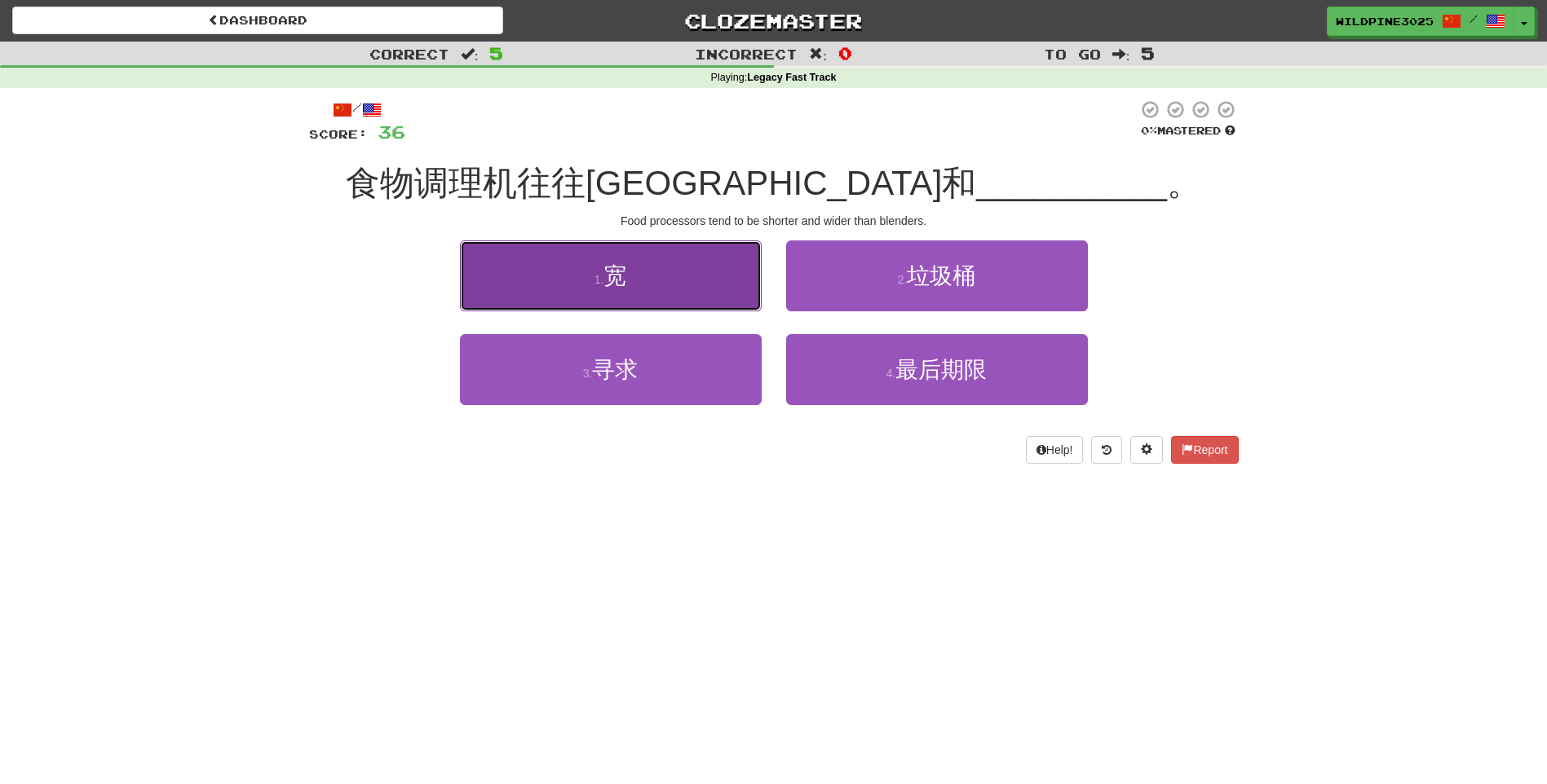
click at [729, 274] on button "1 . 宽" at bounding box center [611, 276] width 302 height 71
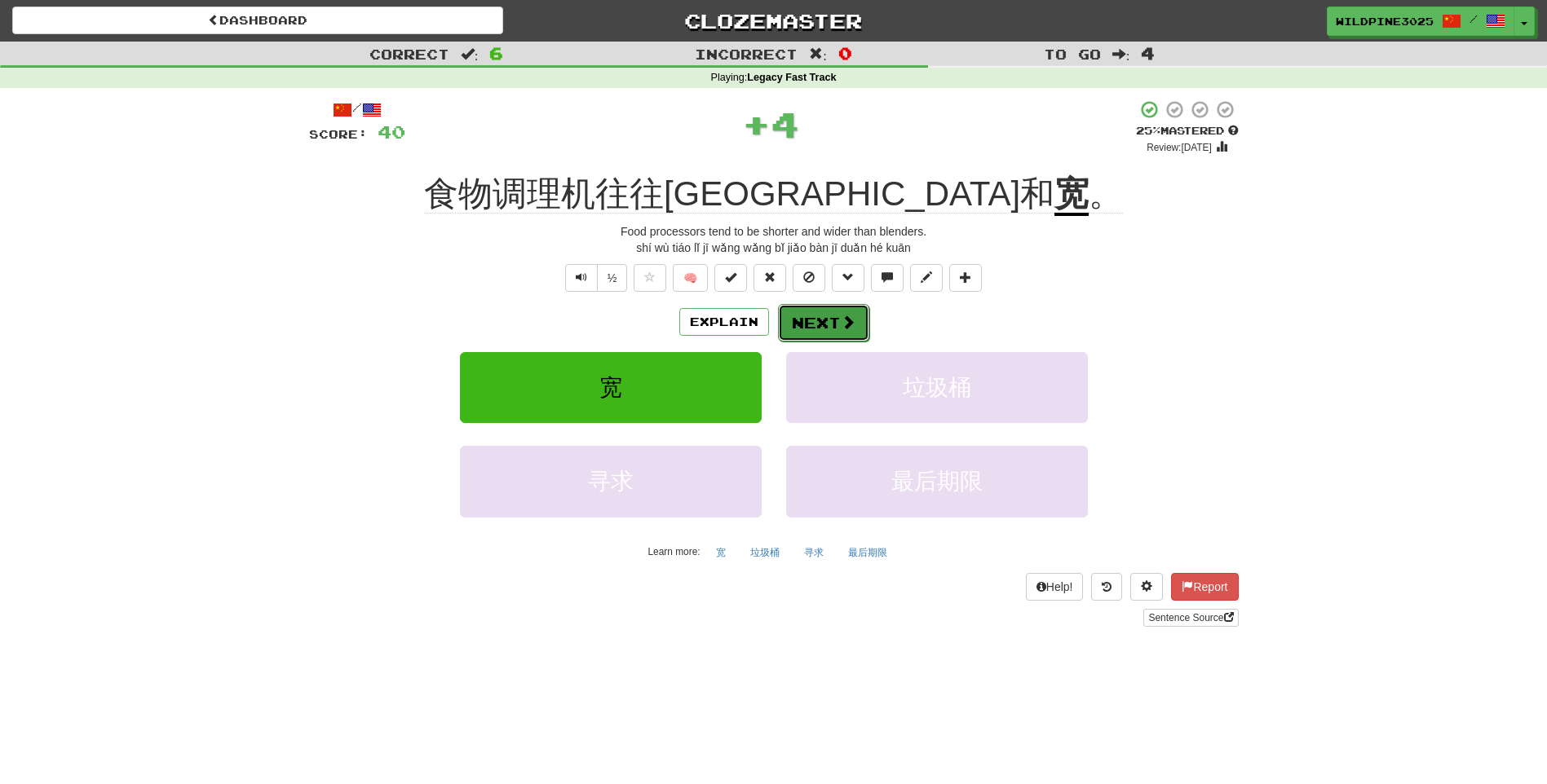
click at [849, 319] on span at bounding box center [847, 322] width 15 height 15
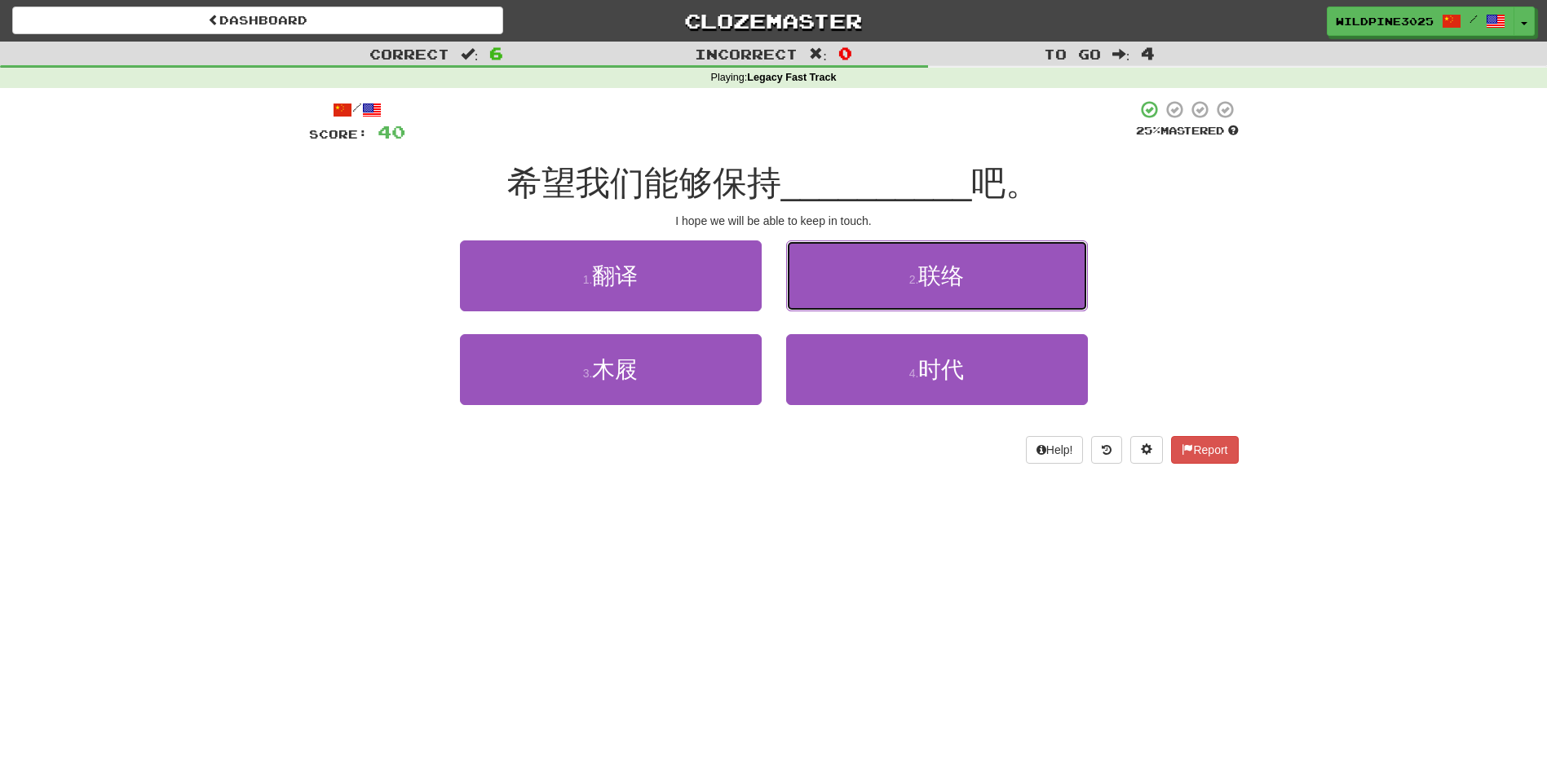
click at [871, 300] on button "2 . 联络" at bounding box center [937, 276] width 302 height 71
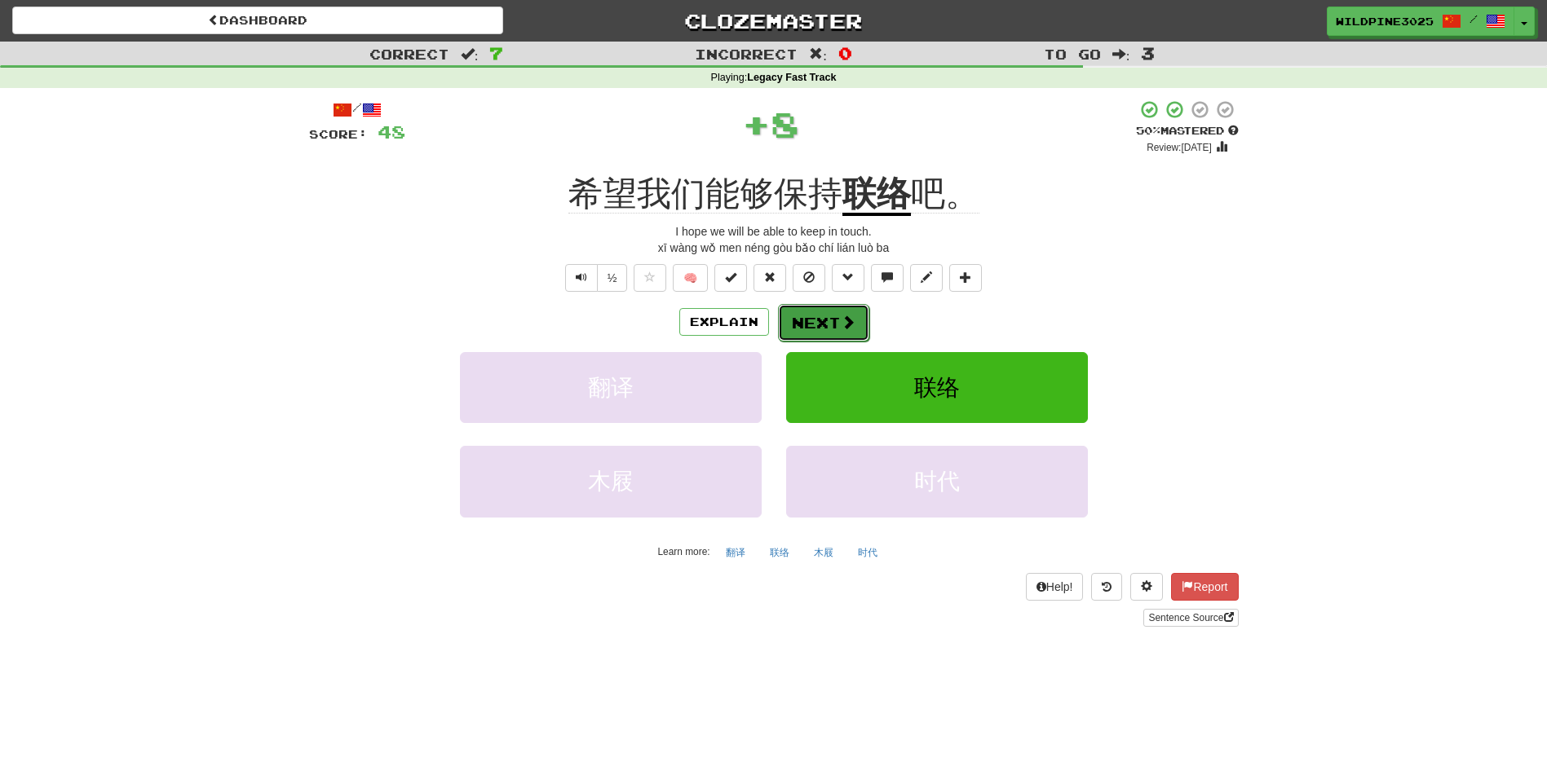
click at [834, 323] on button "Next" at bounding box center [824, 322] width 91 height 37
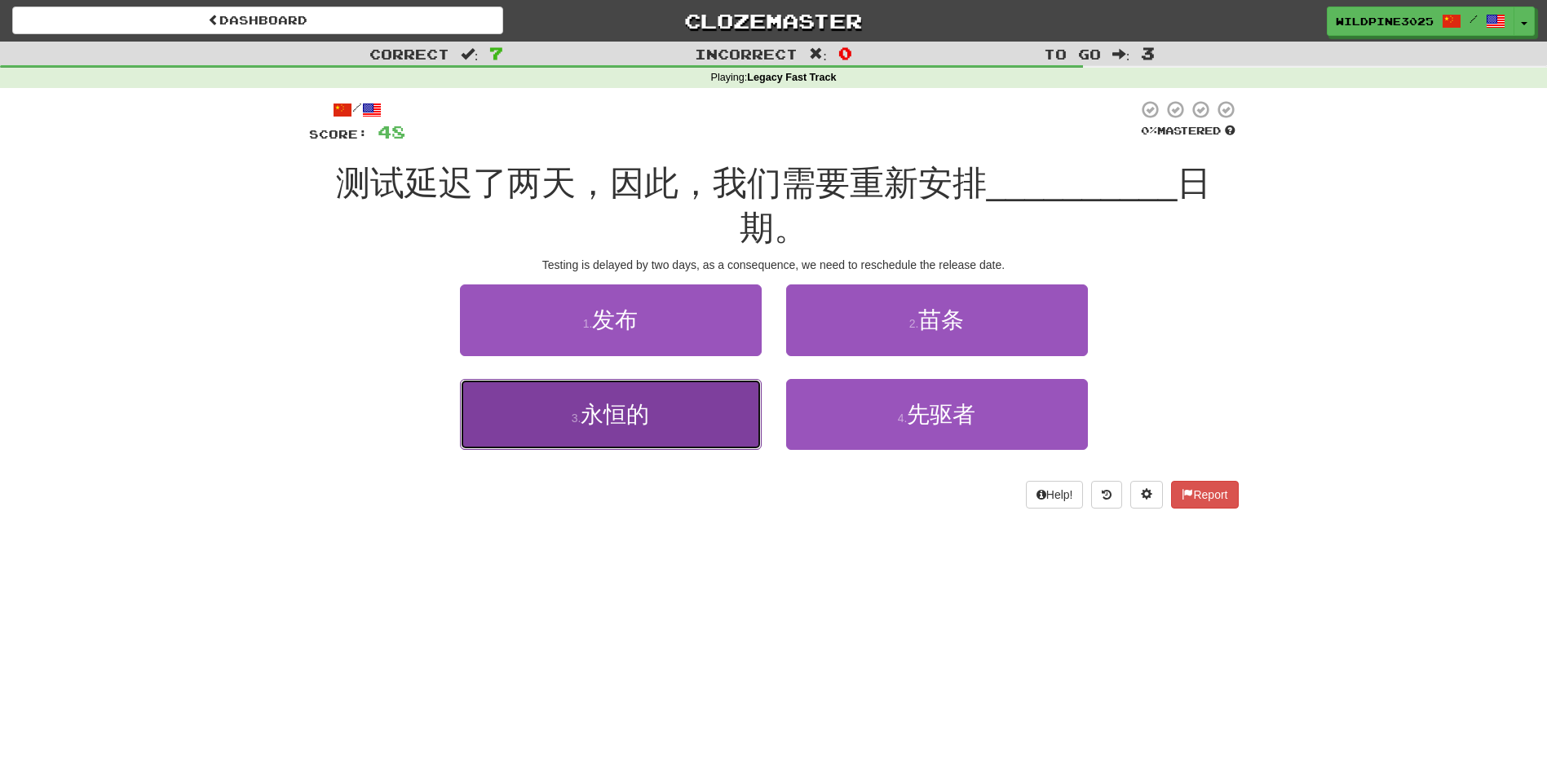
click at [730, 404] on button "3 . 永恒的" at bounding box center [611, 414] width 302 height 71
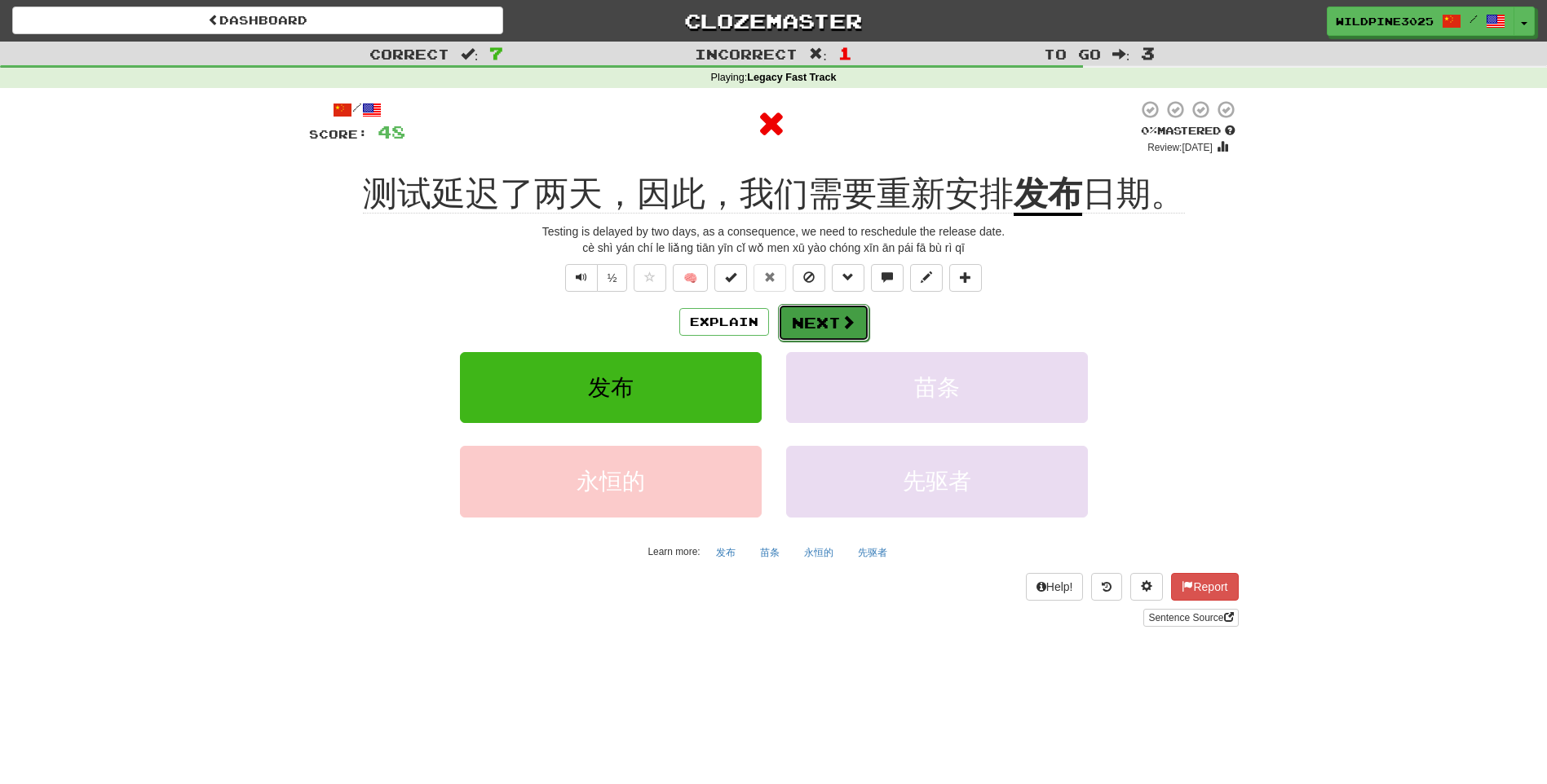
click at [852, 328] on span at bounding box center [847, 322] width 15 height 15
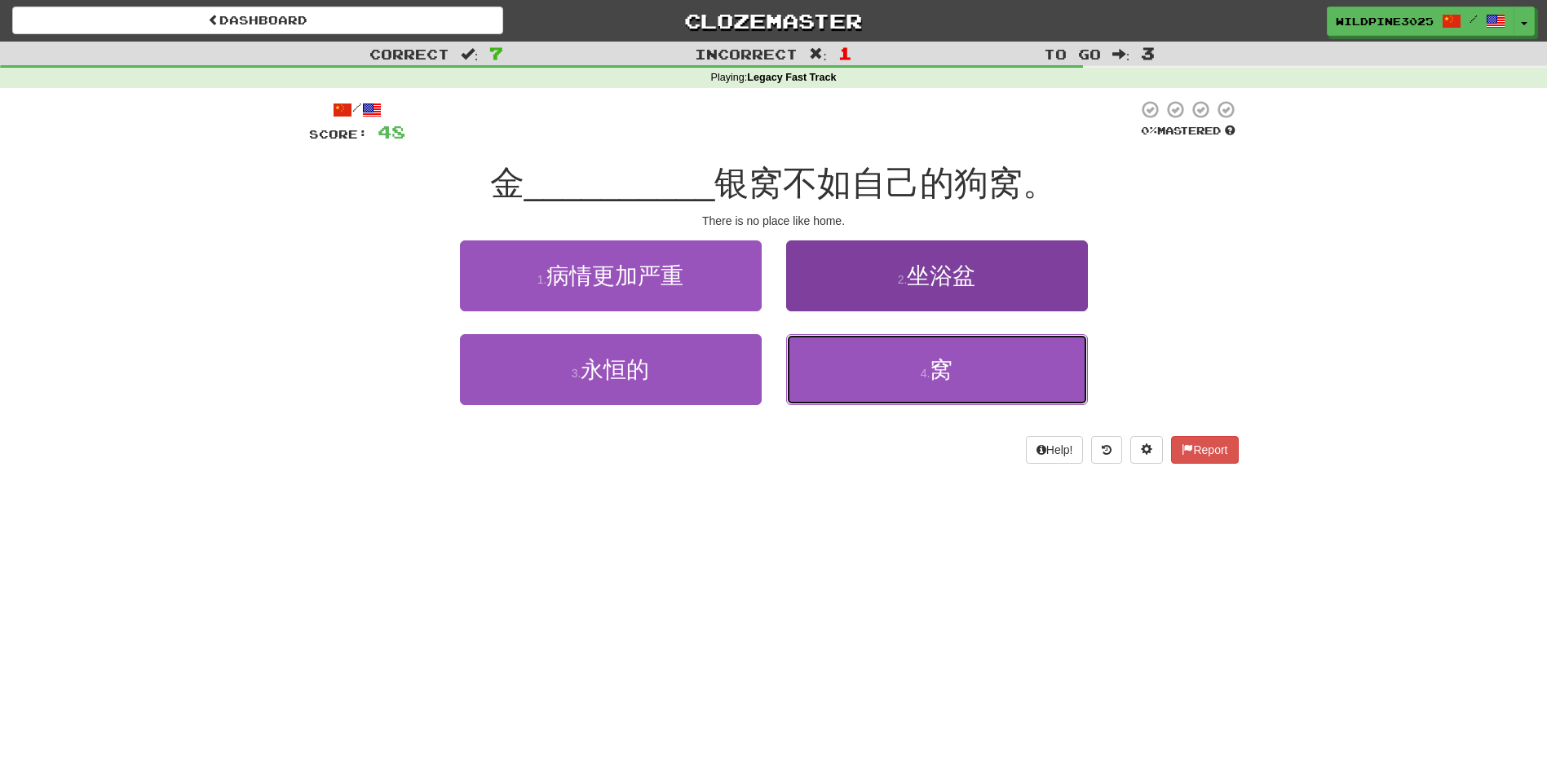
click at [830, 370] on button "4 . 窝" at bounding box center [937, 369] width 302 height 71
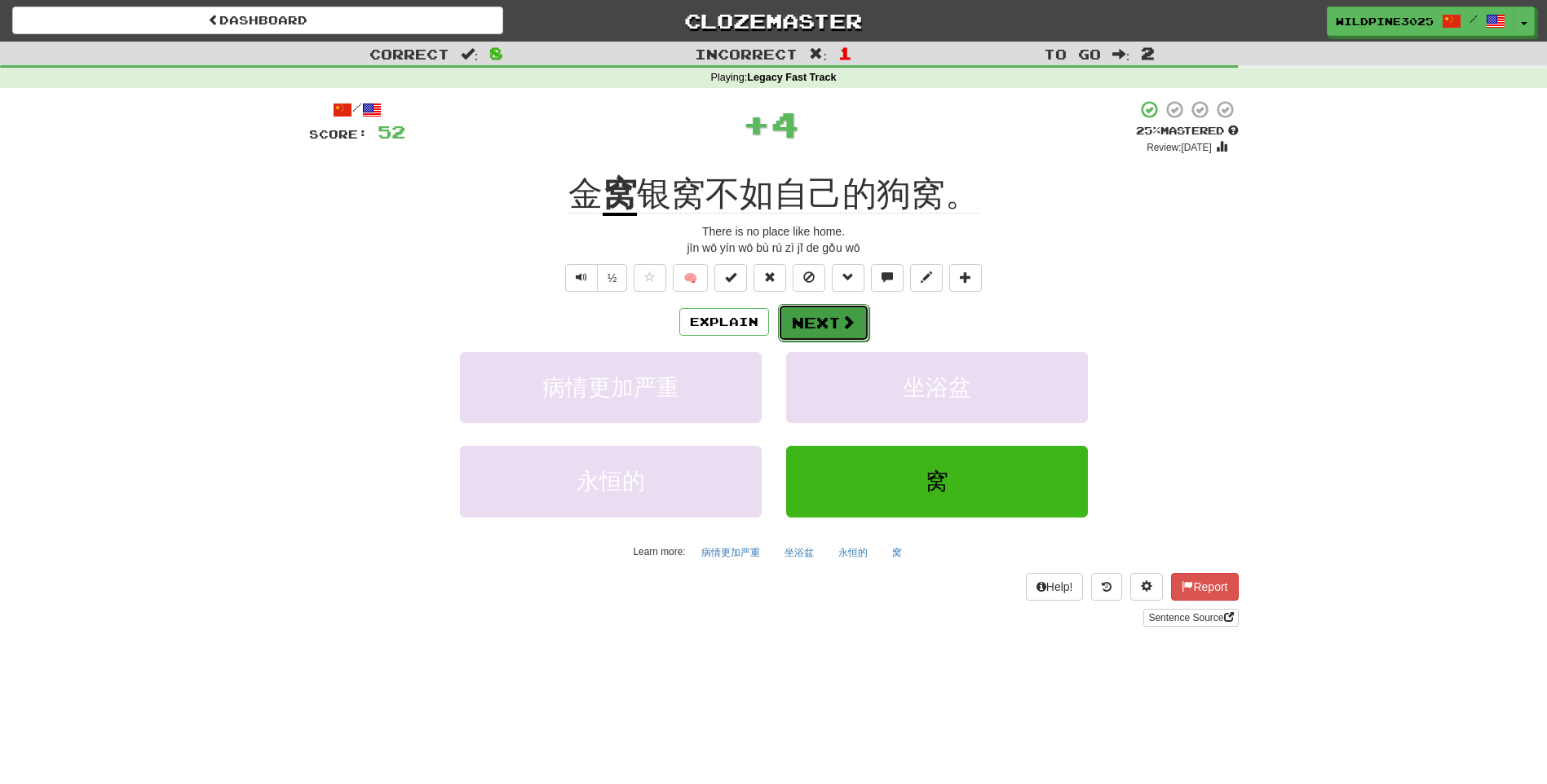
click at [814, 334] on button "Next" at bounding box center [824, 322] width 91 height 37
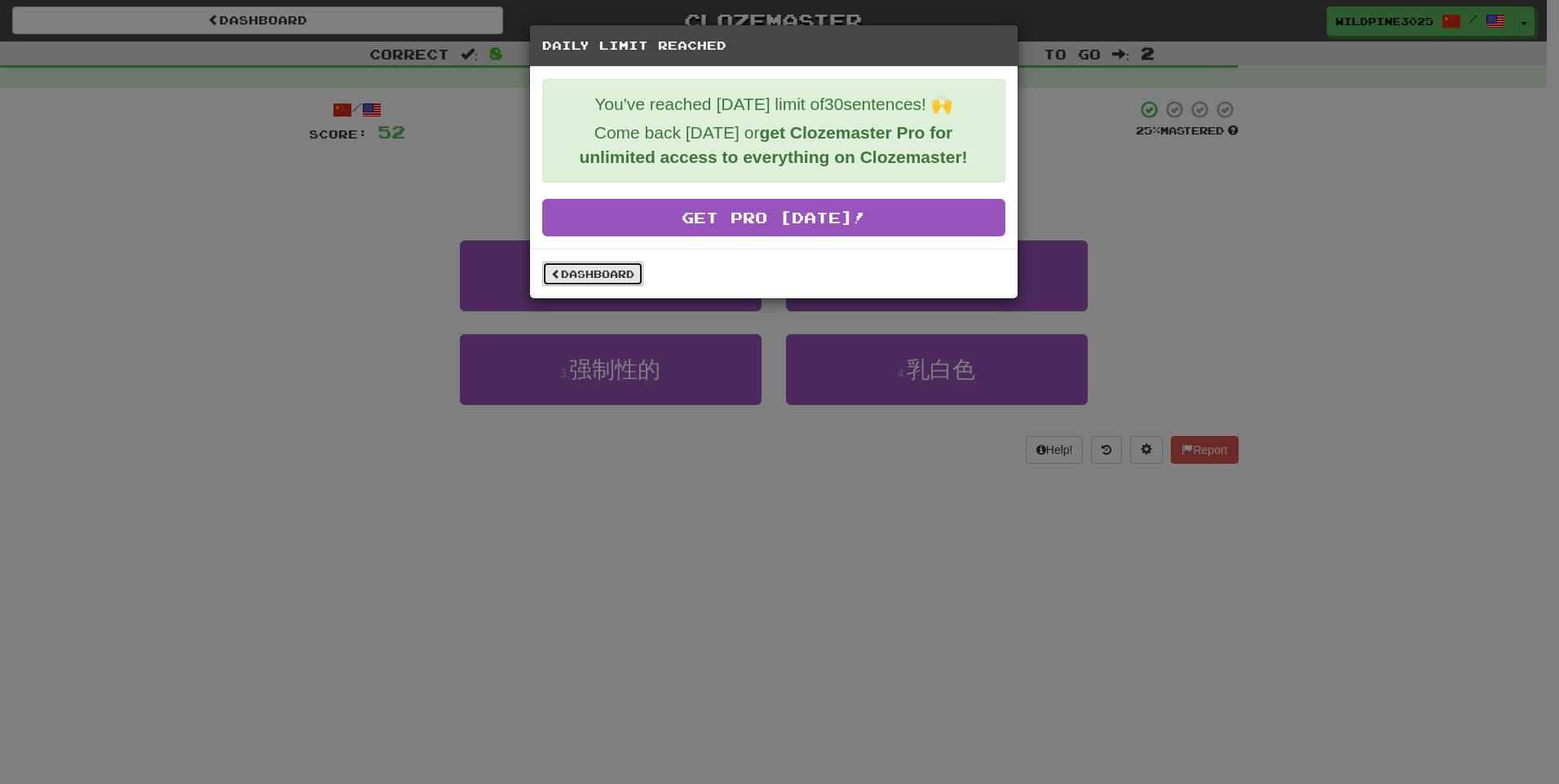
click at [568, 264] on link "Dashboard" at bounding box center [592, 273] width 101 height 24
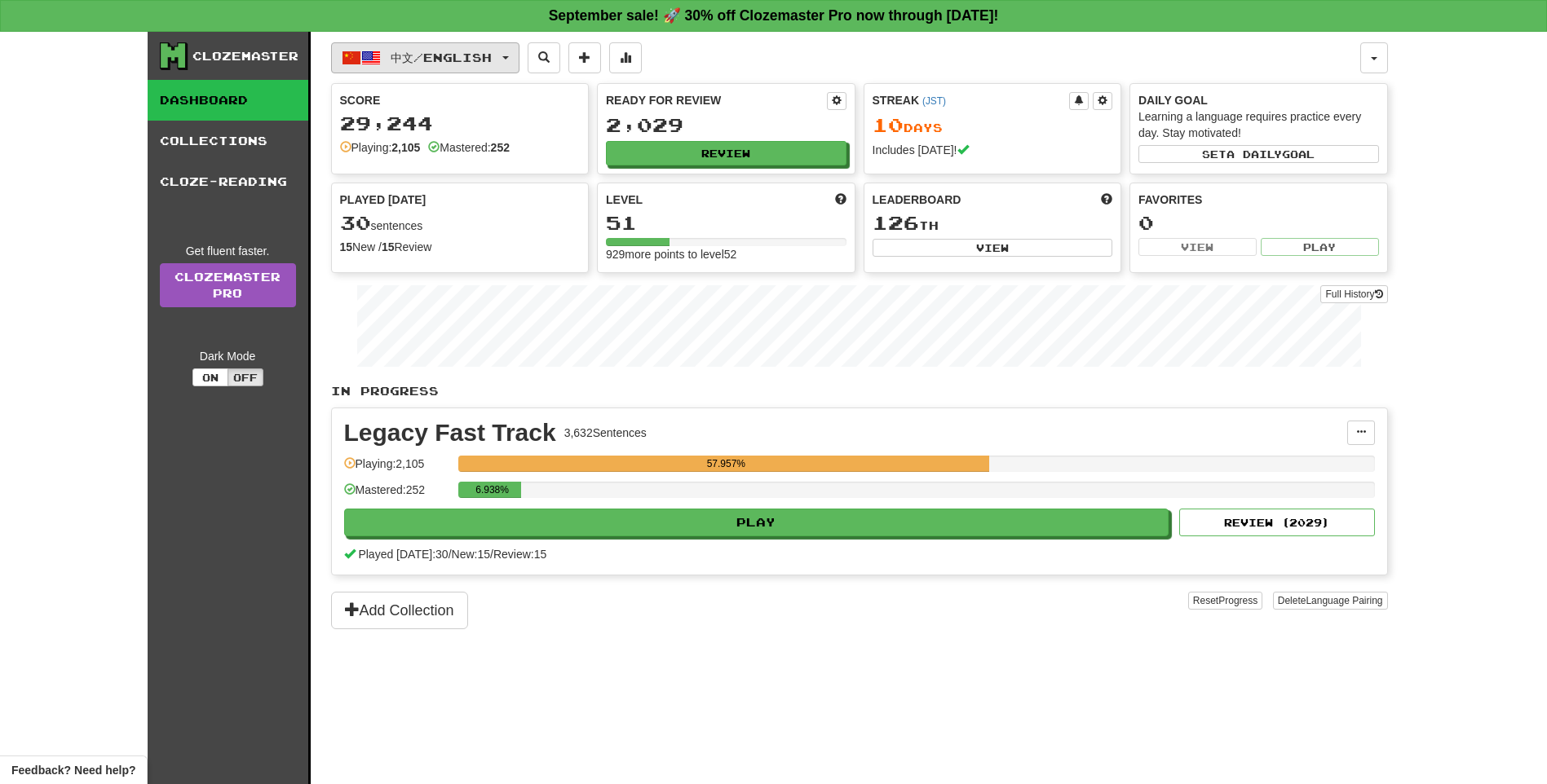
click at [456, 66] on button "中文 / English" at bounding box center [425, 58] width 188 height 31
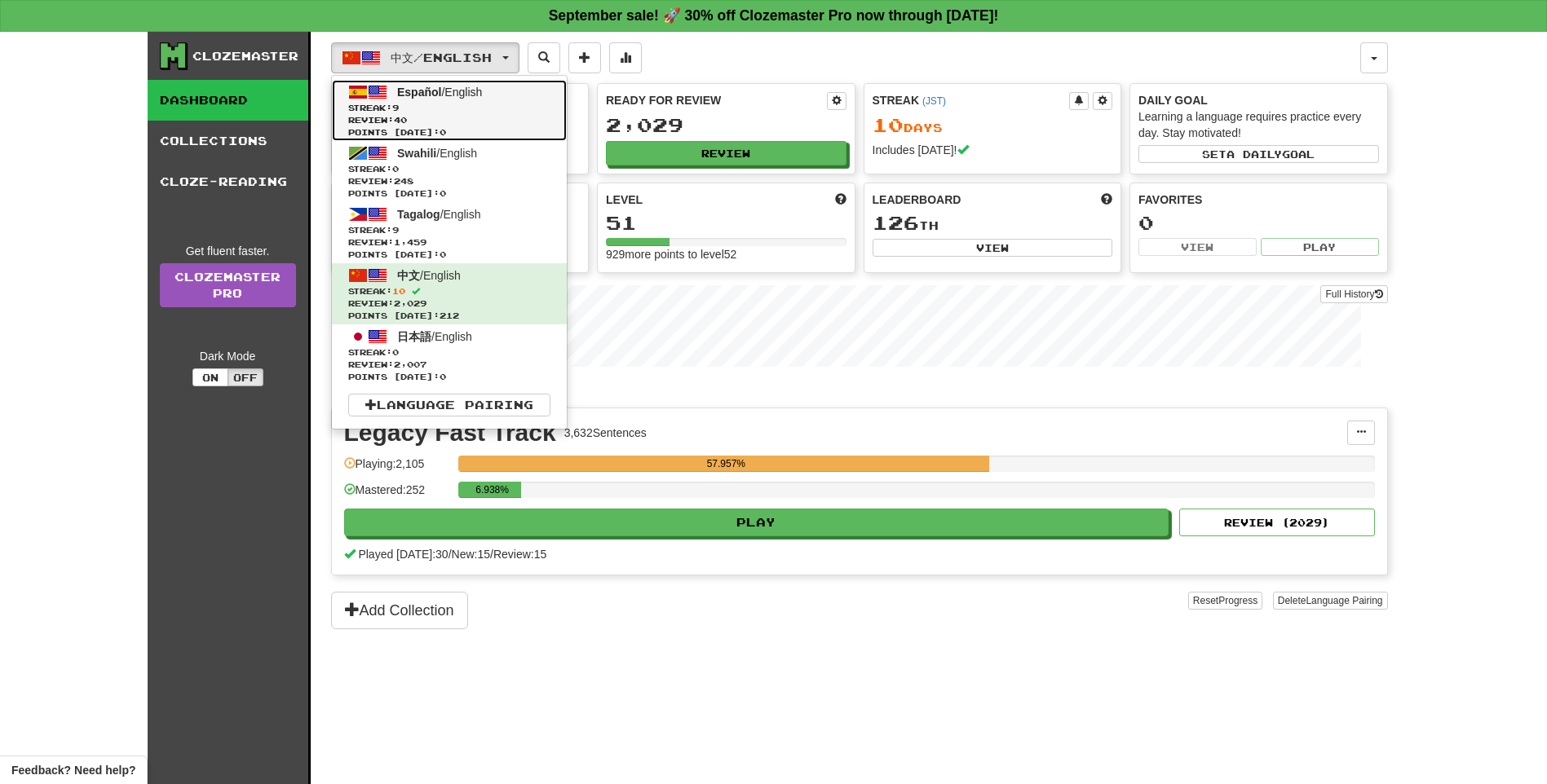
click at [475, 129] on span "Points [DATE]: 0" at bounding box center [450, 132] width 202 height 12
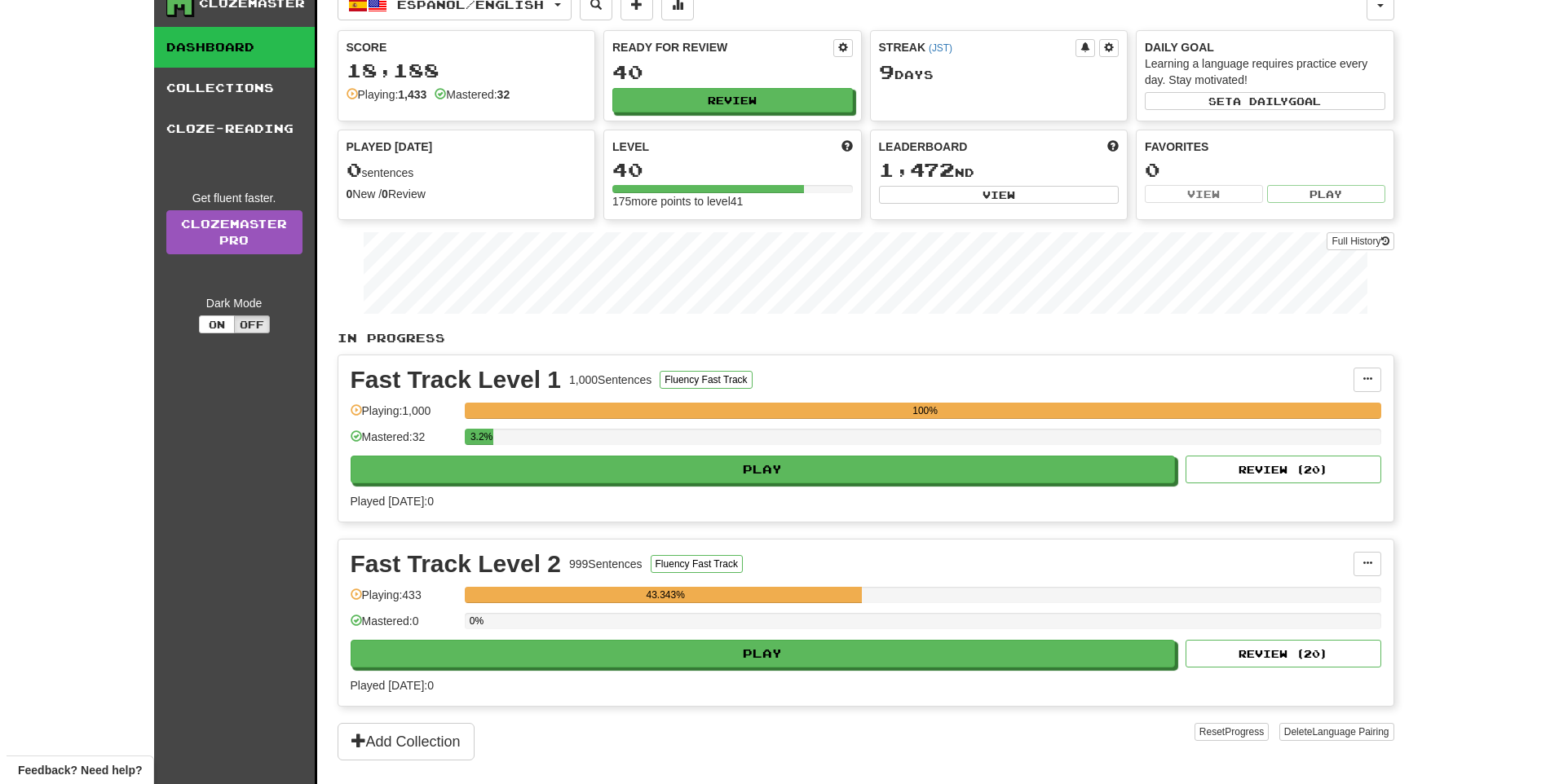
scroll to position [82, 0]
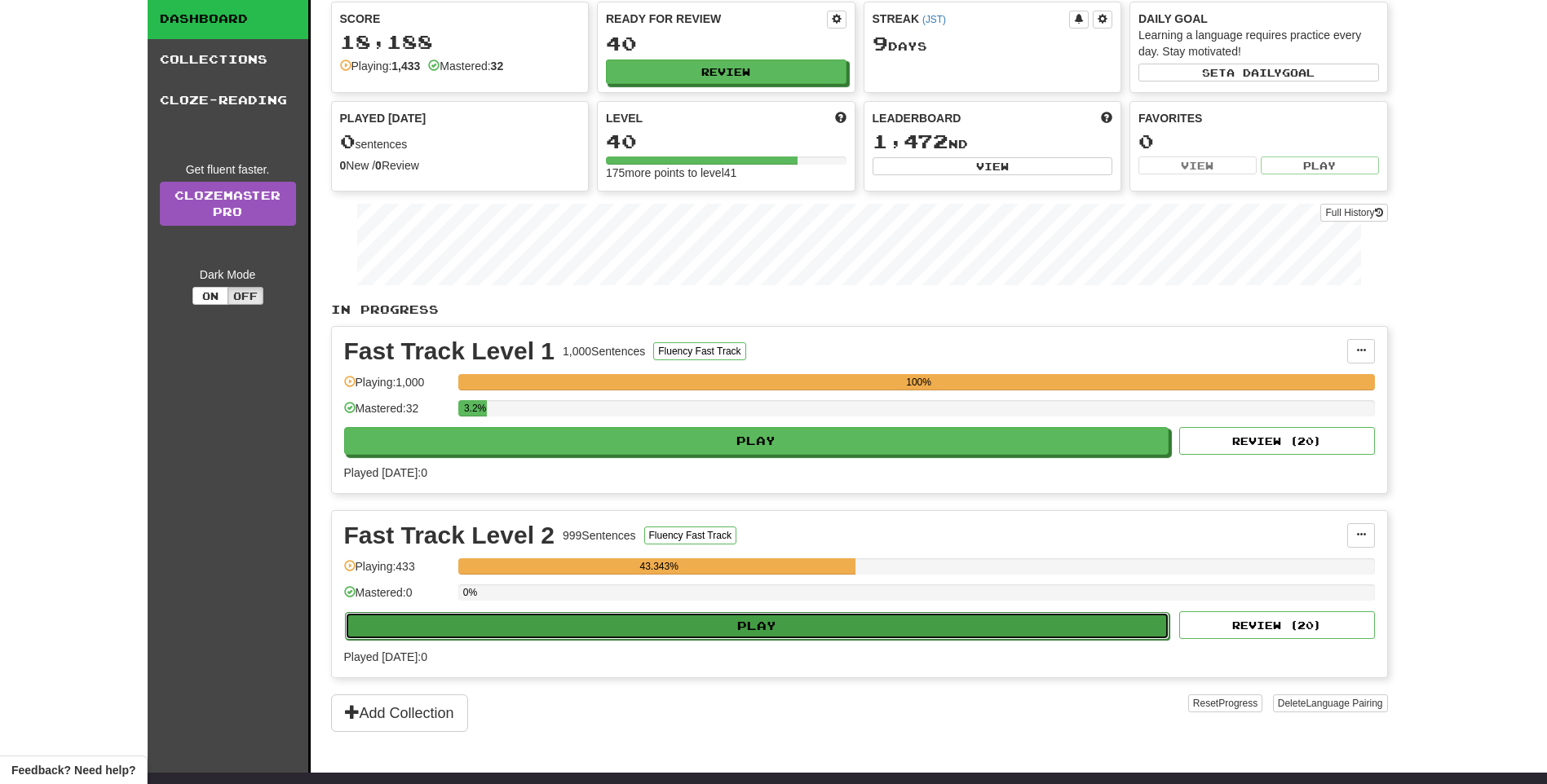
click at [828, 631] on button "Play" at bounding box center [758, 626] width 825 height 28
select select "**"
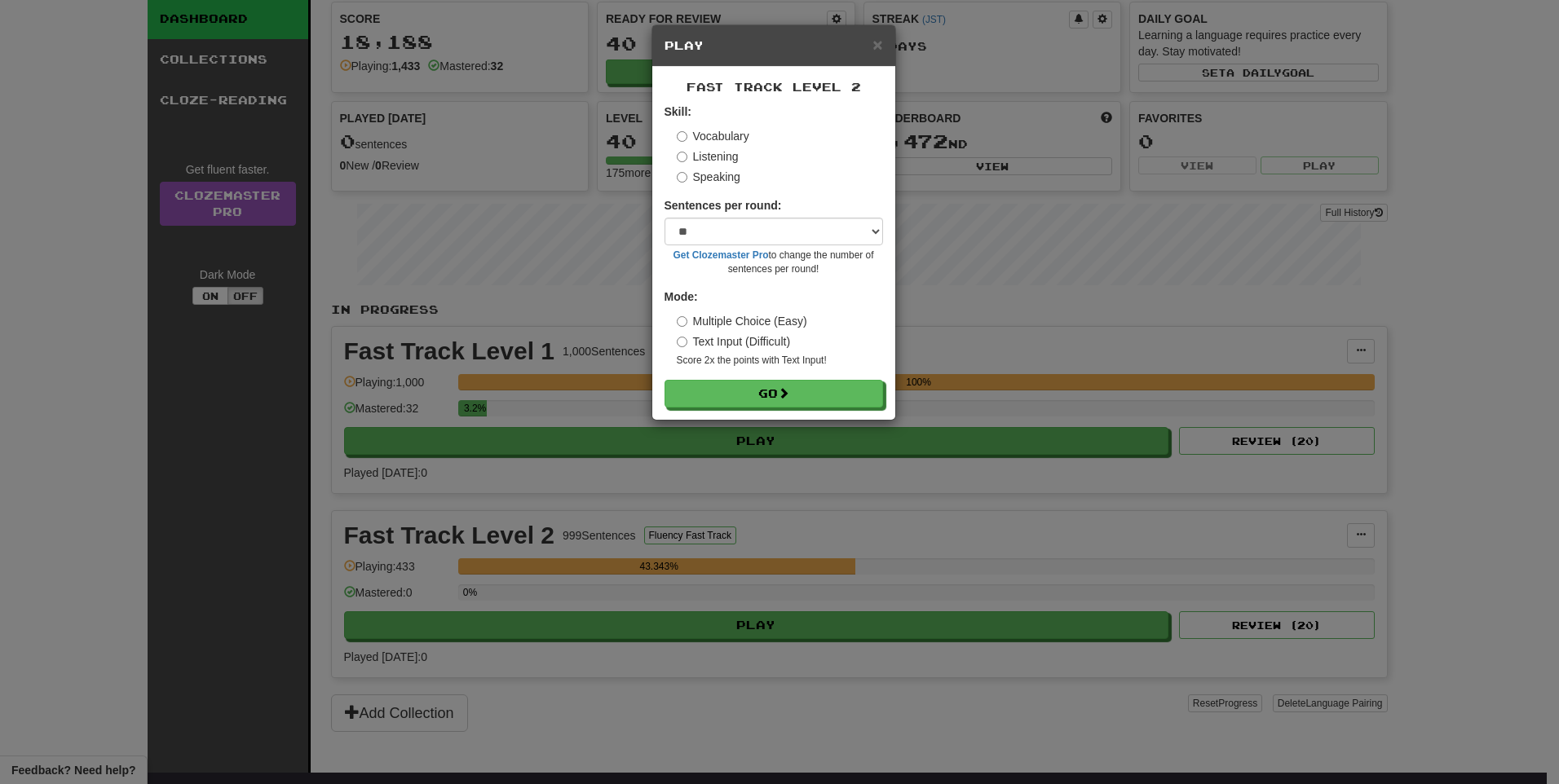
click at [734, 412] on div "Fast Track Level 2 Skill: Vocabulary Listening Speaking Sentences per round: * …" at bounding box center [774, 242] width 243 height 353
click at [732, 402] on button "Go" at bounding box center [774, 394] width 218 height 28
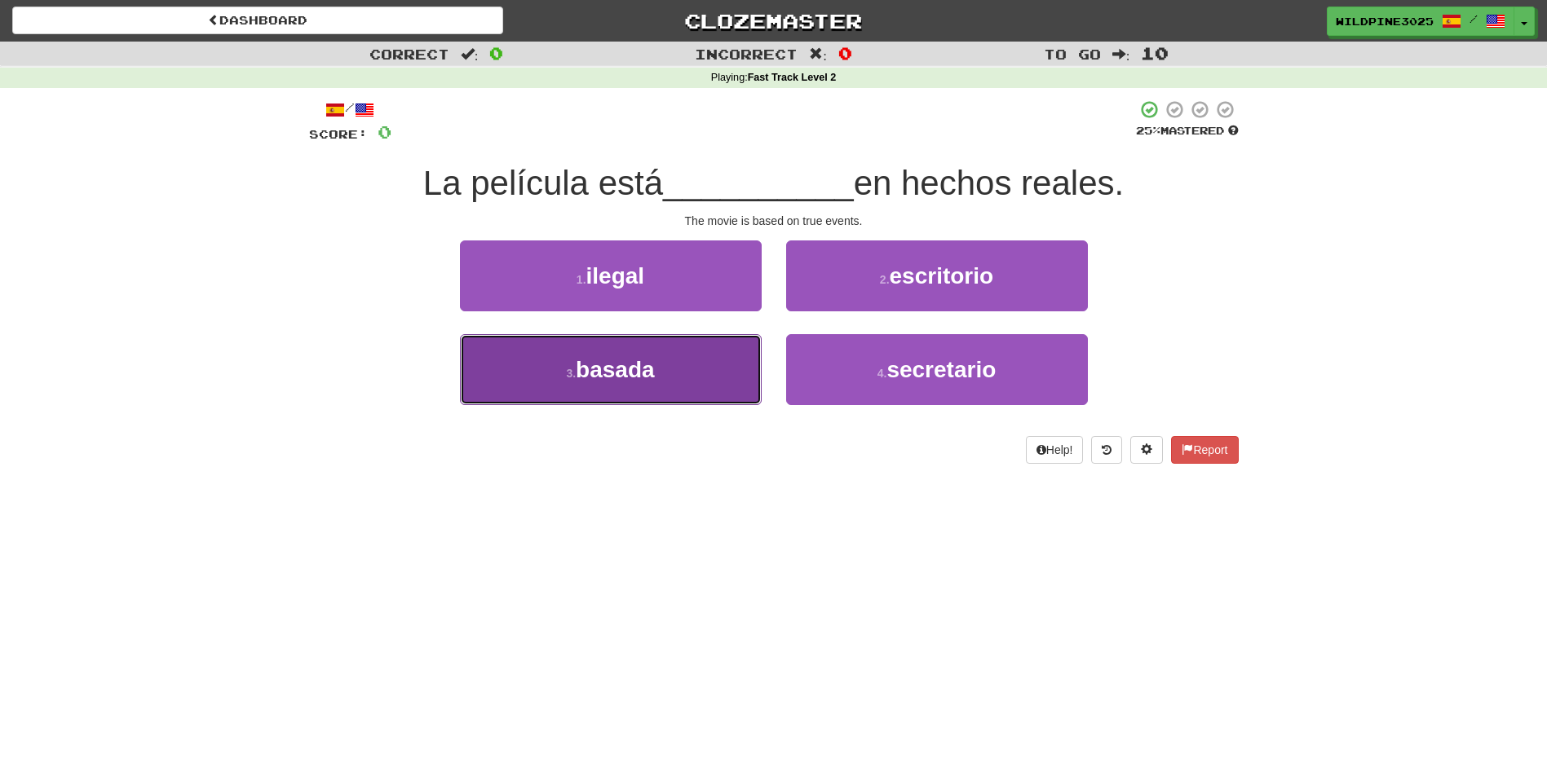
click at [699, 391] on button "3 . basada" at bounding box center [611, 369] width 302 height 71
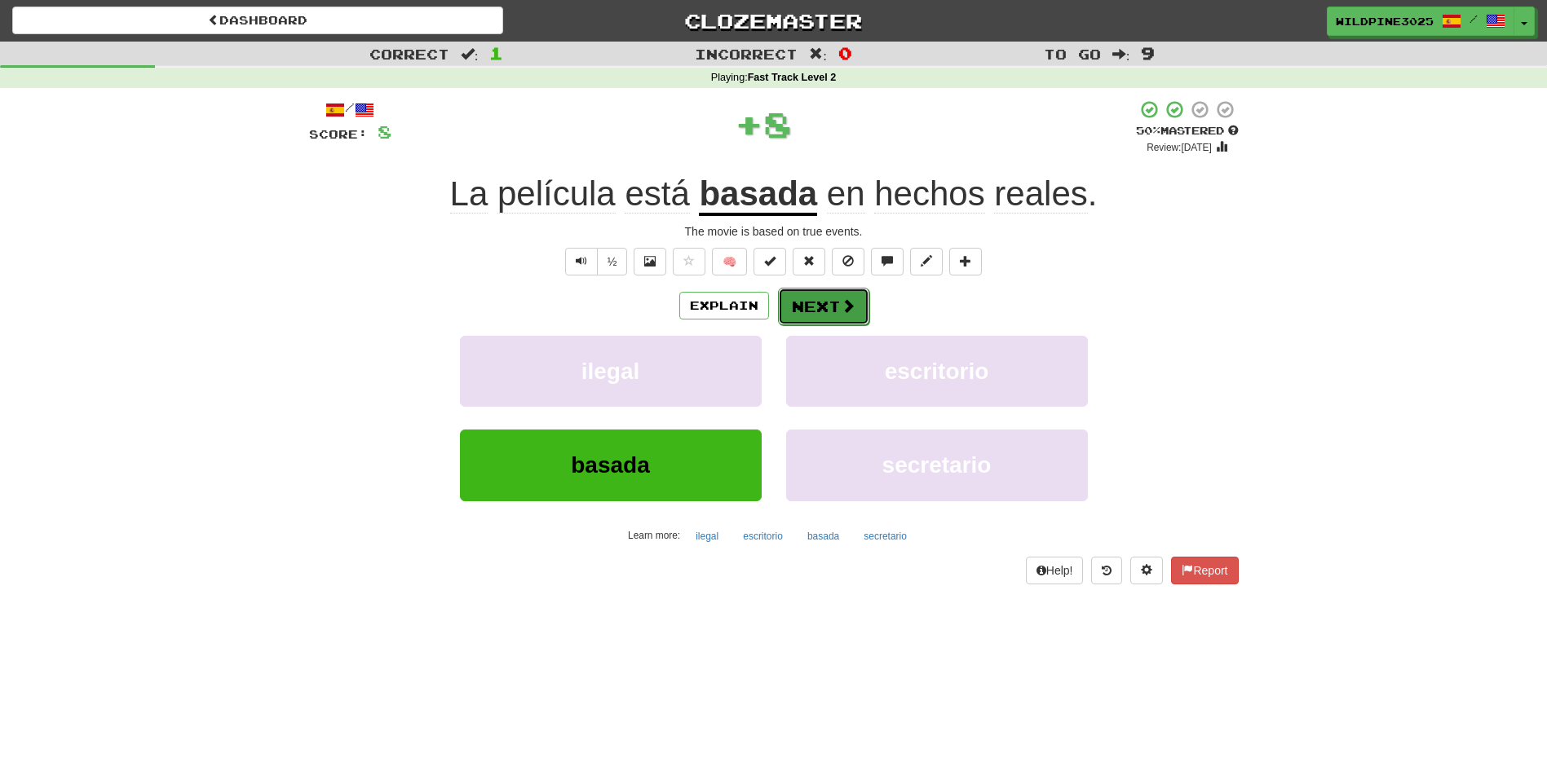
click at [796, 319] on button "Next" at bounding box center [824, 306] width 91 height 37
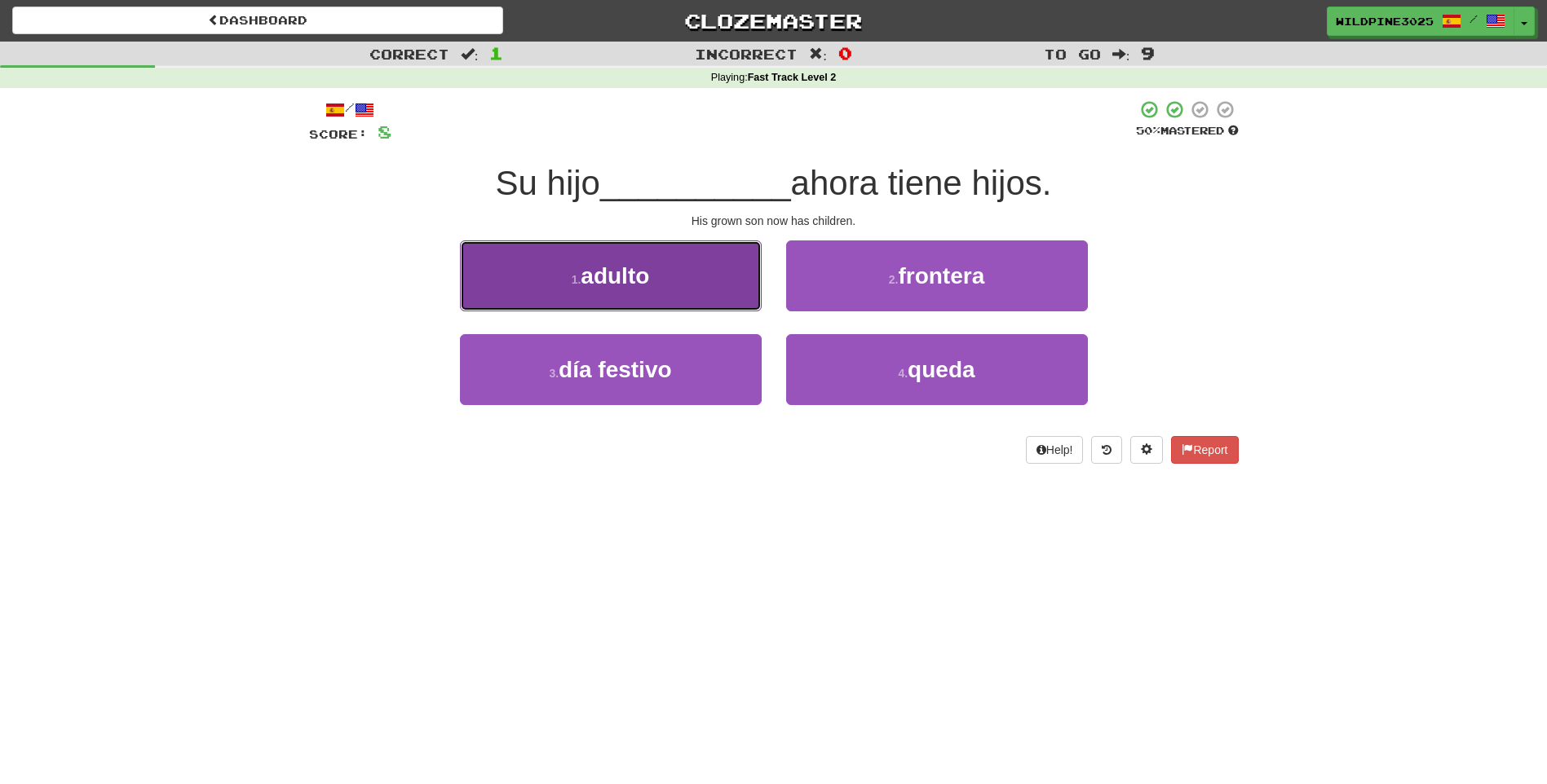
click at [710, 274] on button "1 . adulto" at bounding box center [611, 276] width 302 height 71
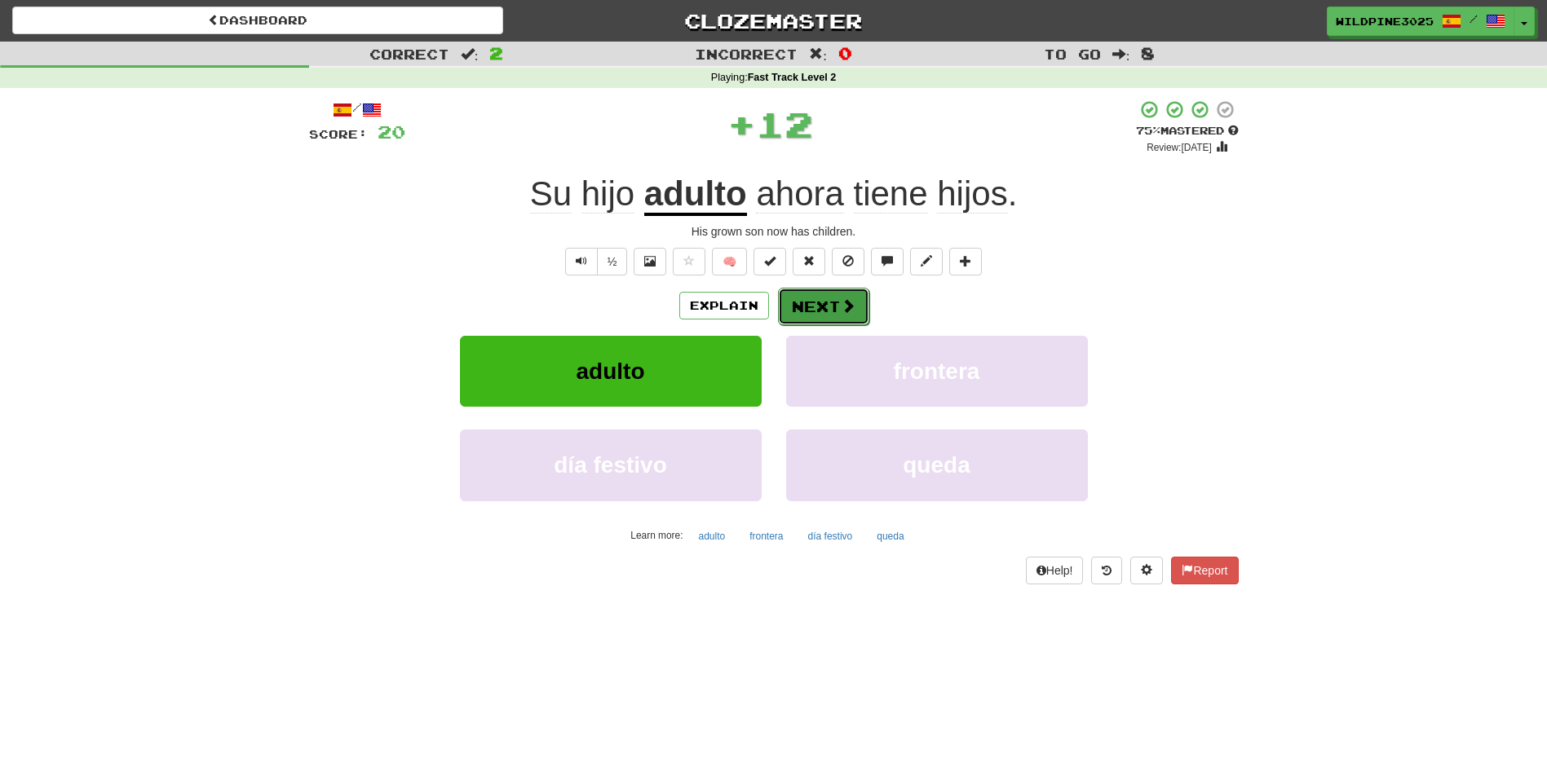
click at [808, 308] on button "Next" at bounding box center [824, 306] width 91 height 37
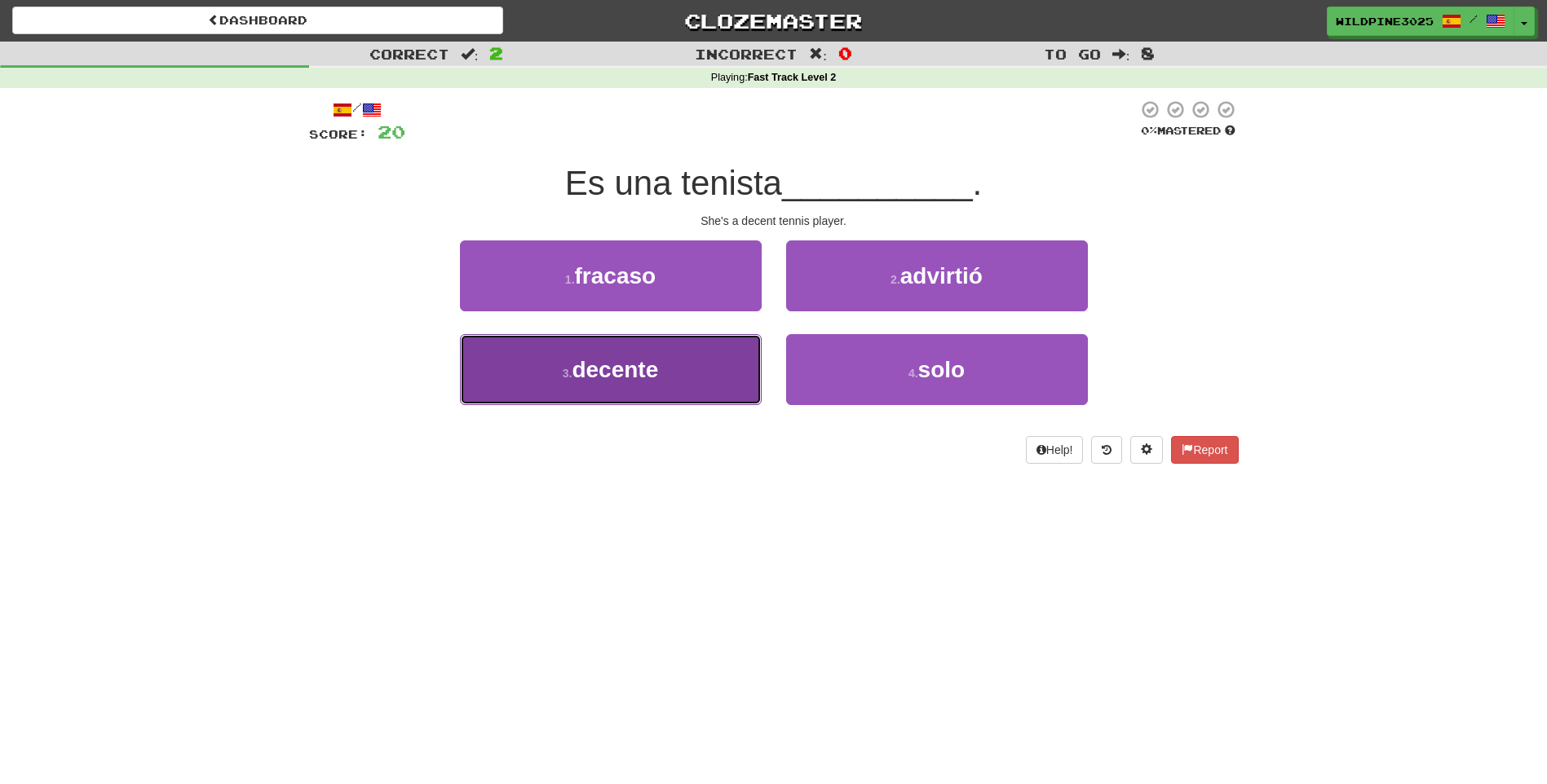
click at [731, 369] on button "3 . decente" at bounding box center [611, 369] width 302 height 71
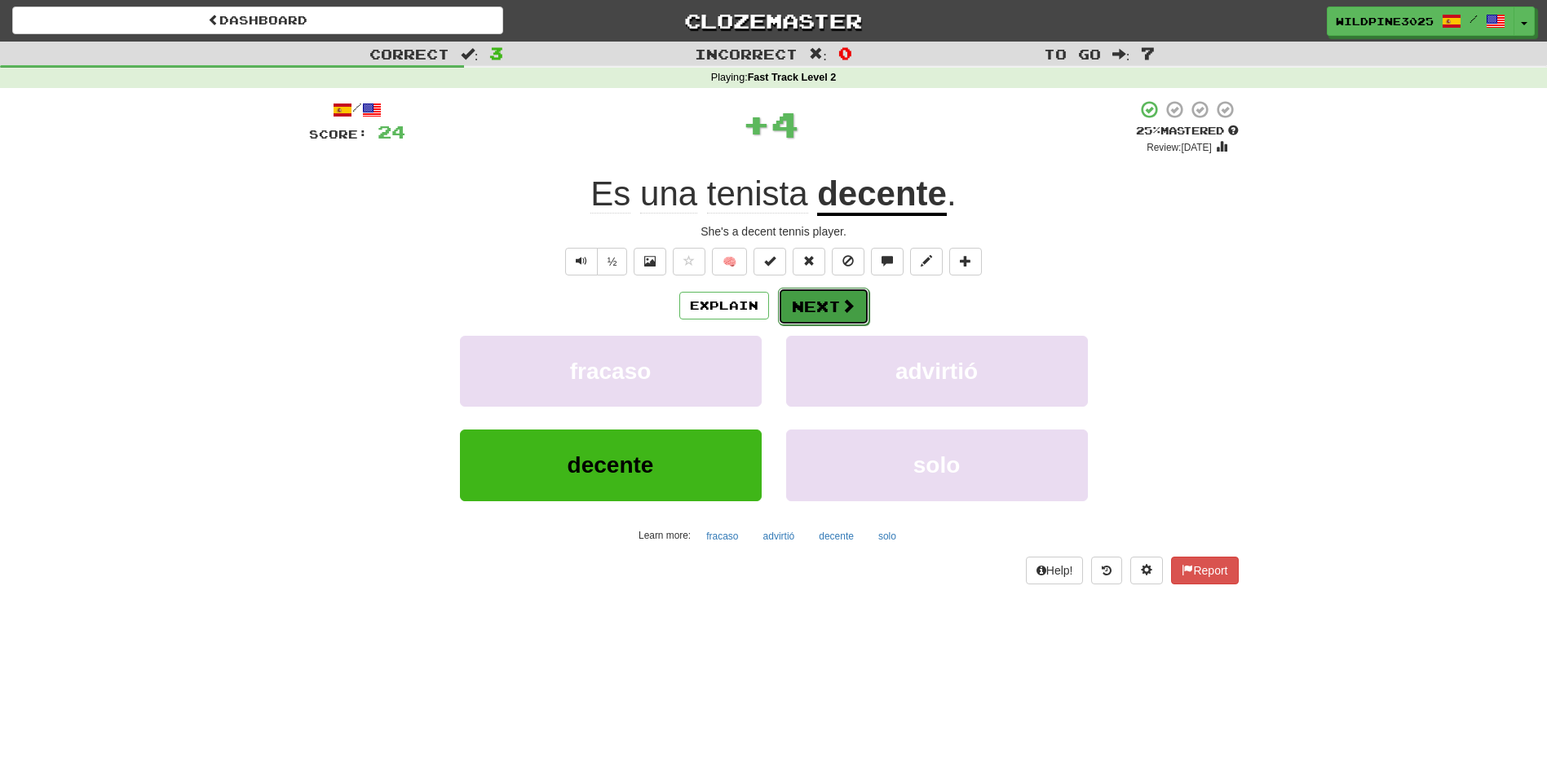
click at [821, 319] on button "Next" at bounding box center [824, 306] width 91 height 37
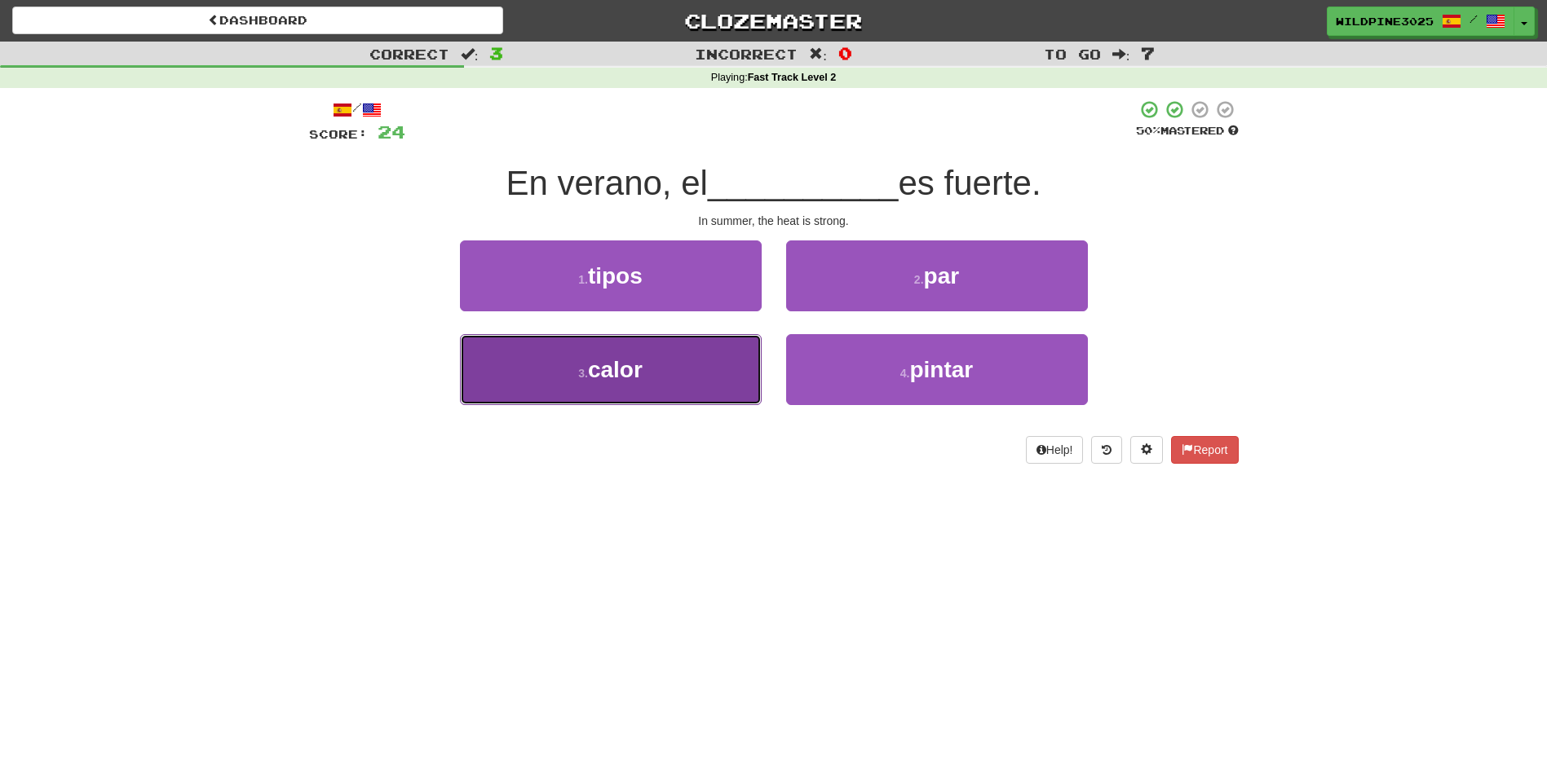
click at [697, 374] on button "3 . calor" at bounding box center [611, 369] width 302 height 71
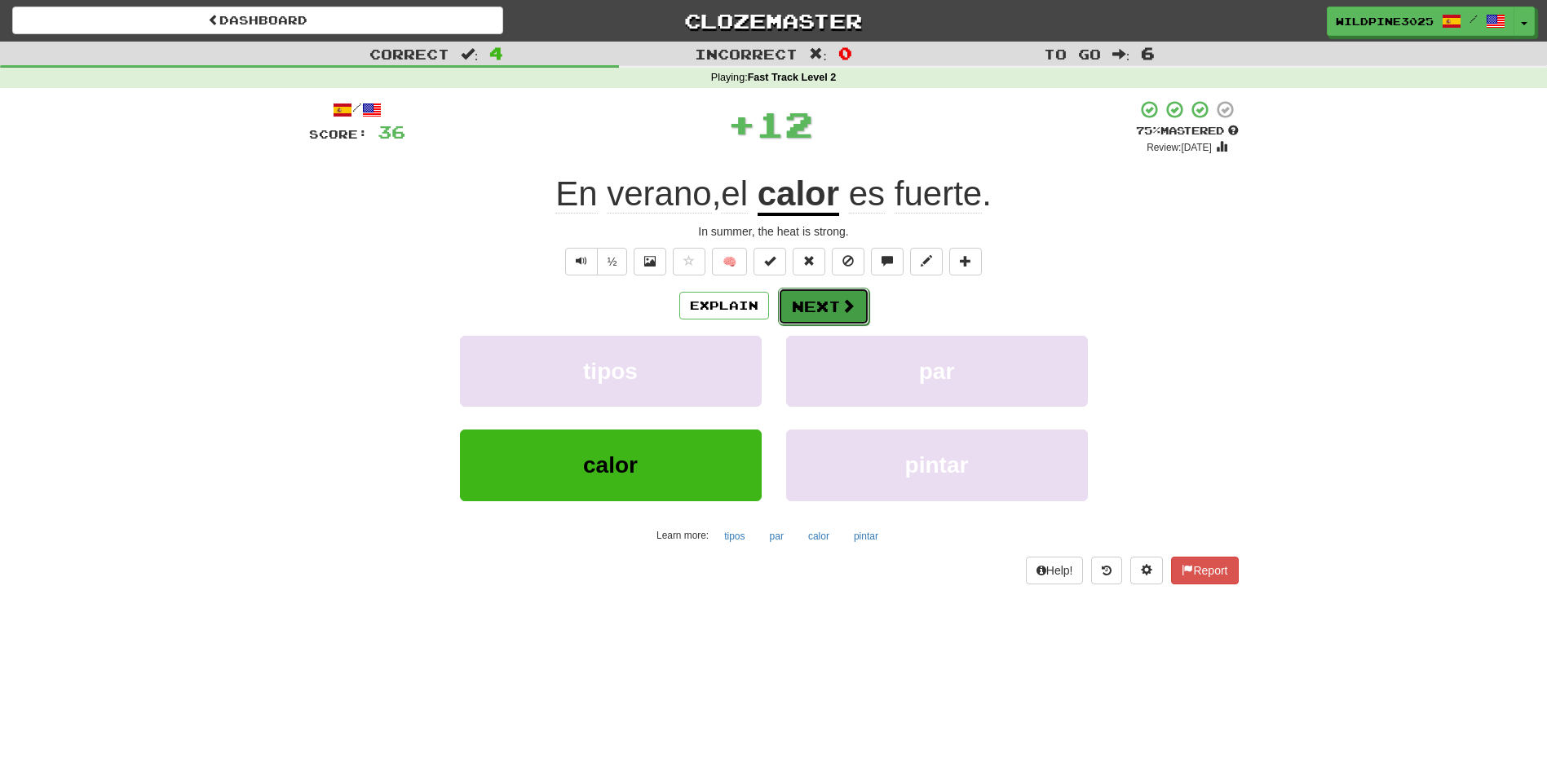
click at [839, 319] on button "Next" at bounding box center [824, 306] width 91 height 37
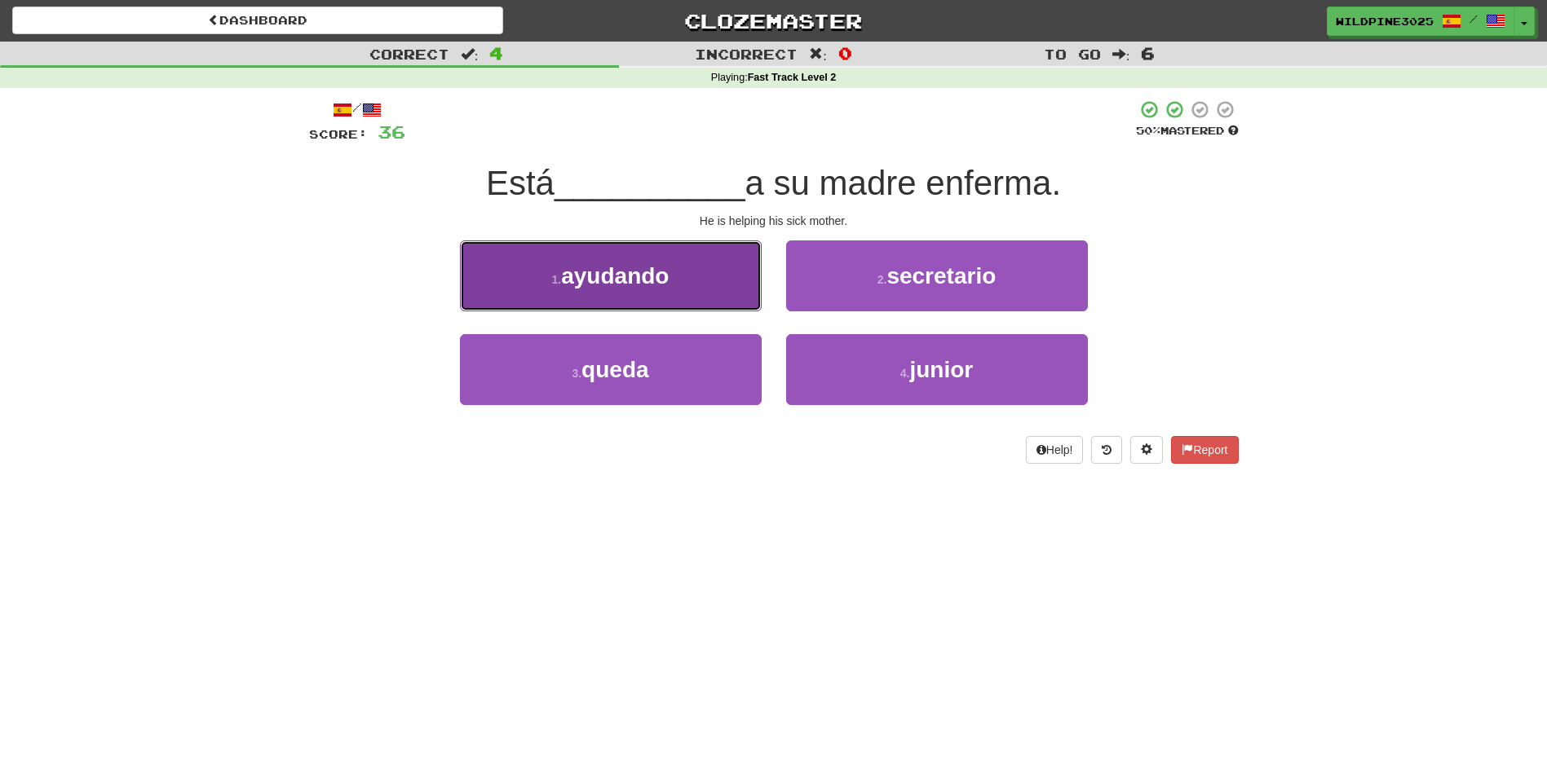
click at [686, 285] on button "1 . ayudando" at bounding box center [611, 276] width 302 height 71
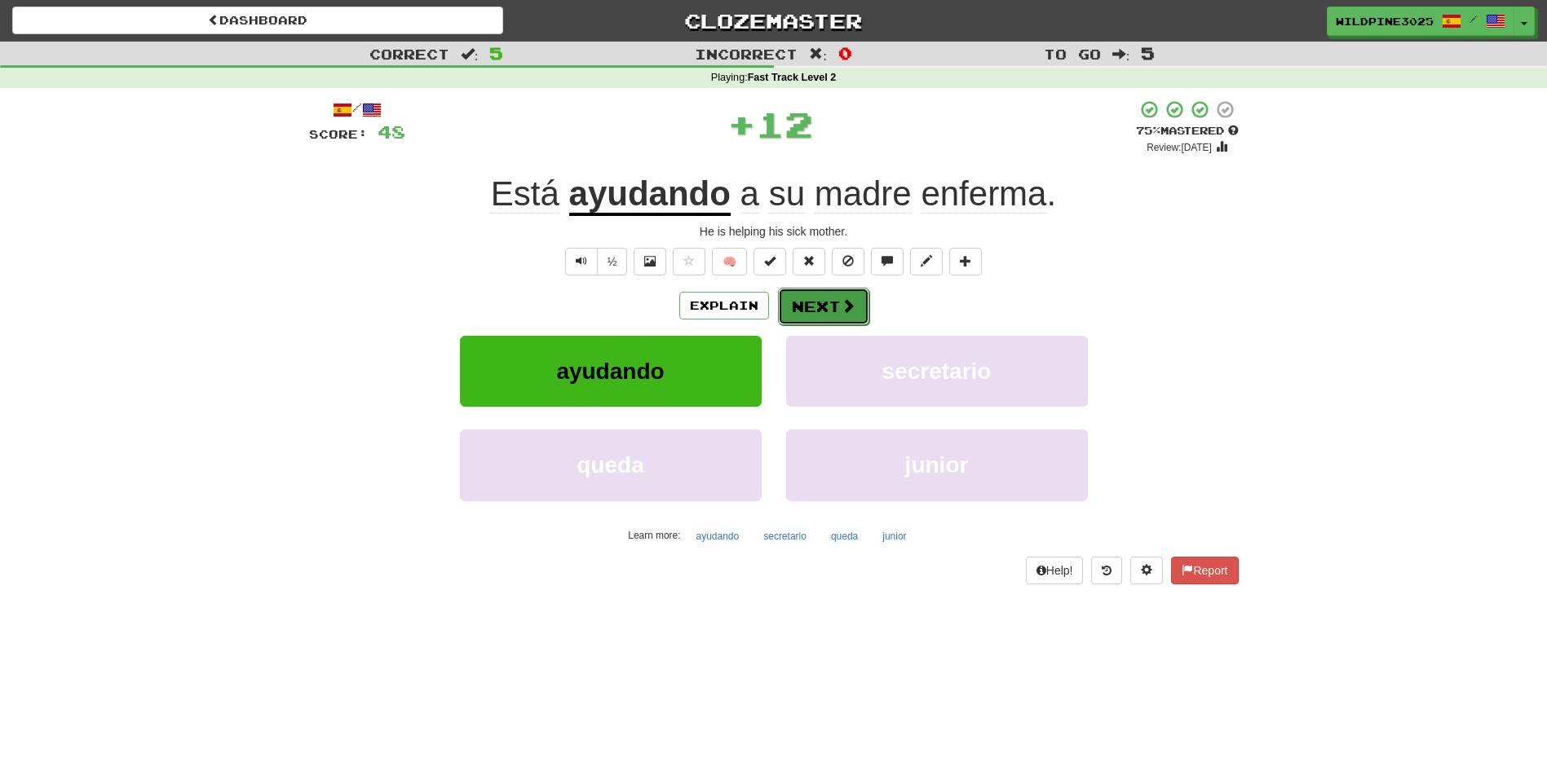
click at [814, 313] on button "Next" at bounding box center [824, 306] width 91 height 37
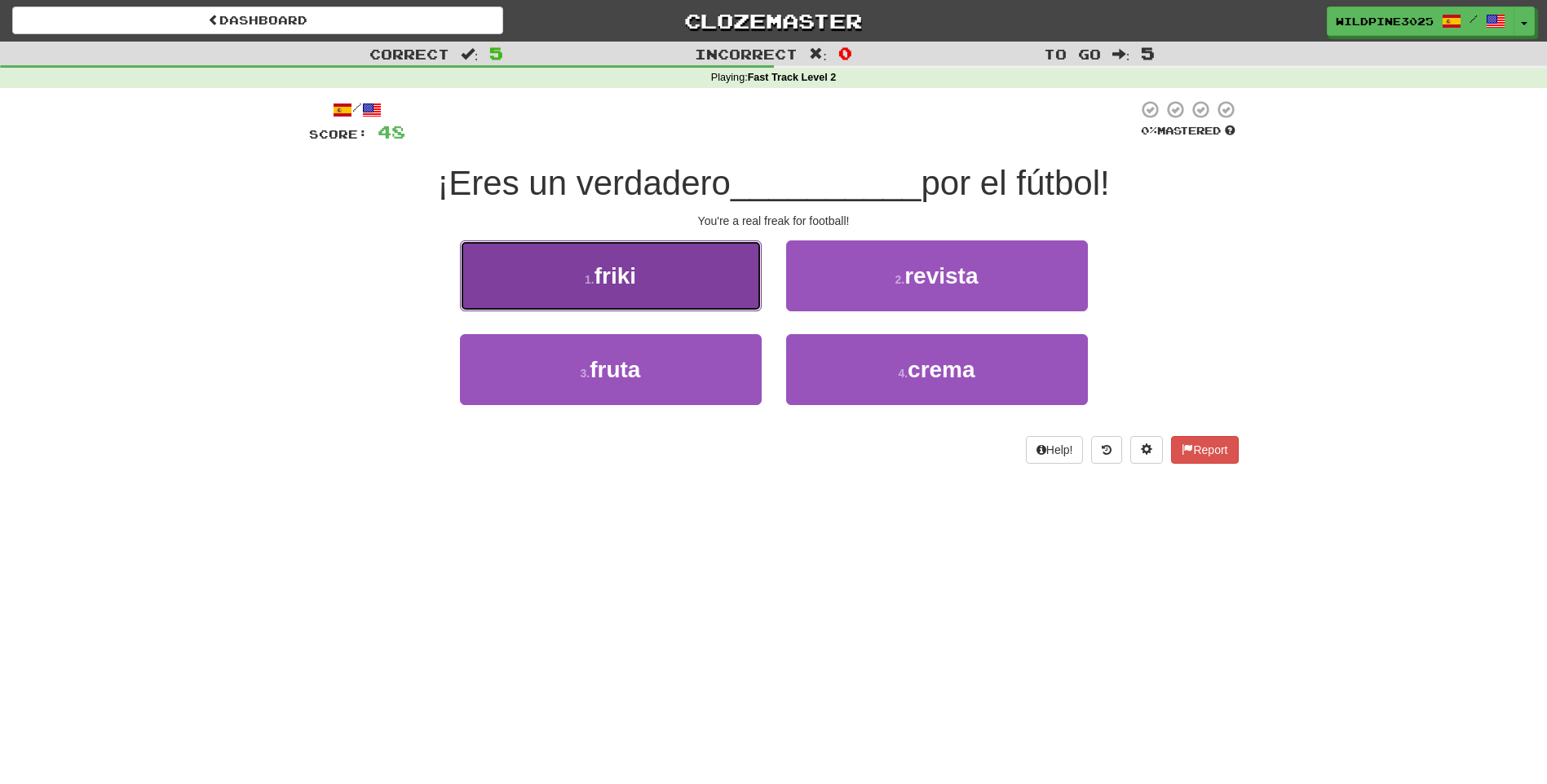
click at [745, 289] on button "1 . friki" at bounding box center [611, 276] width 302 height 71
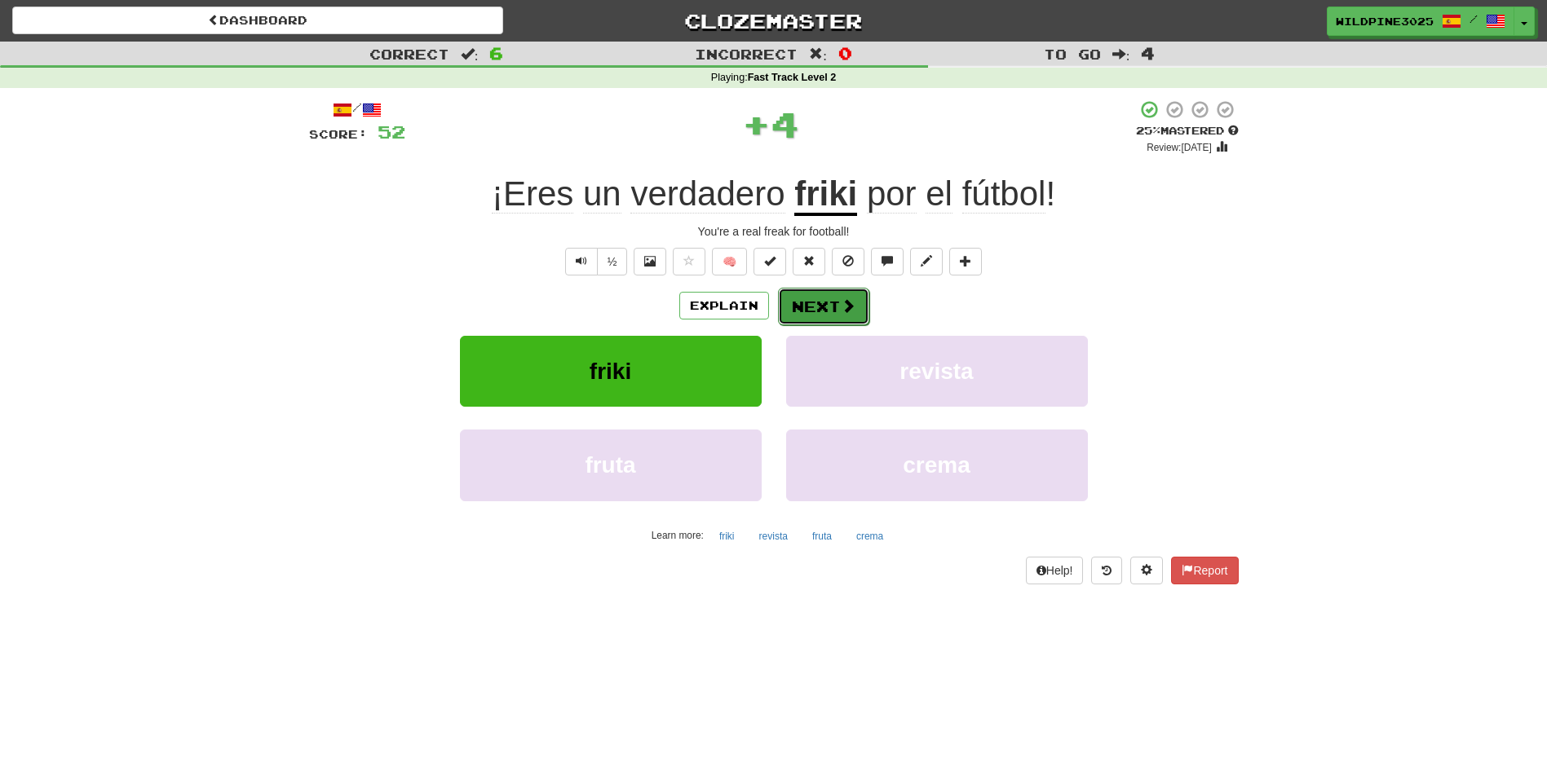
click at [824, 310] on button "Next" at bounding box center [824, 306] width 91 height 37
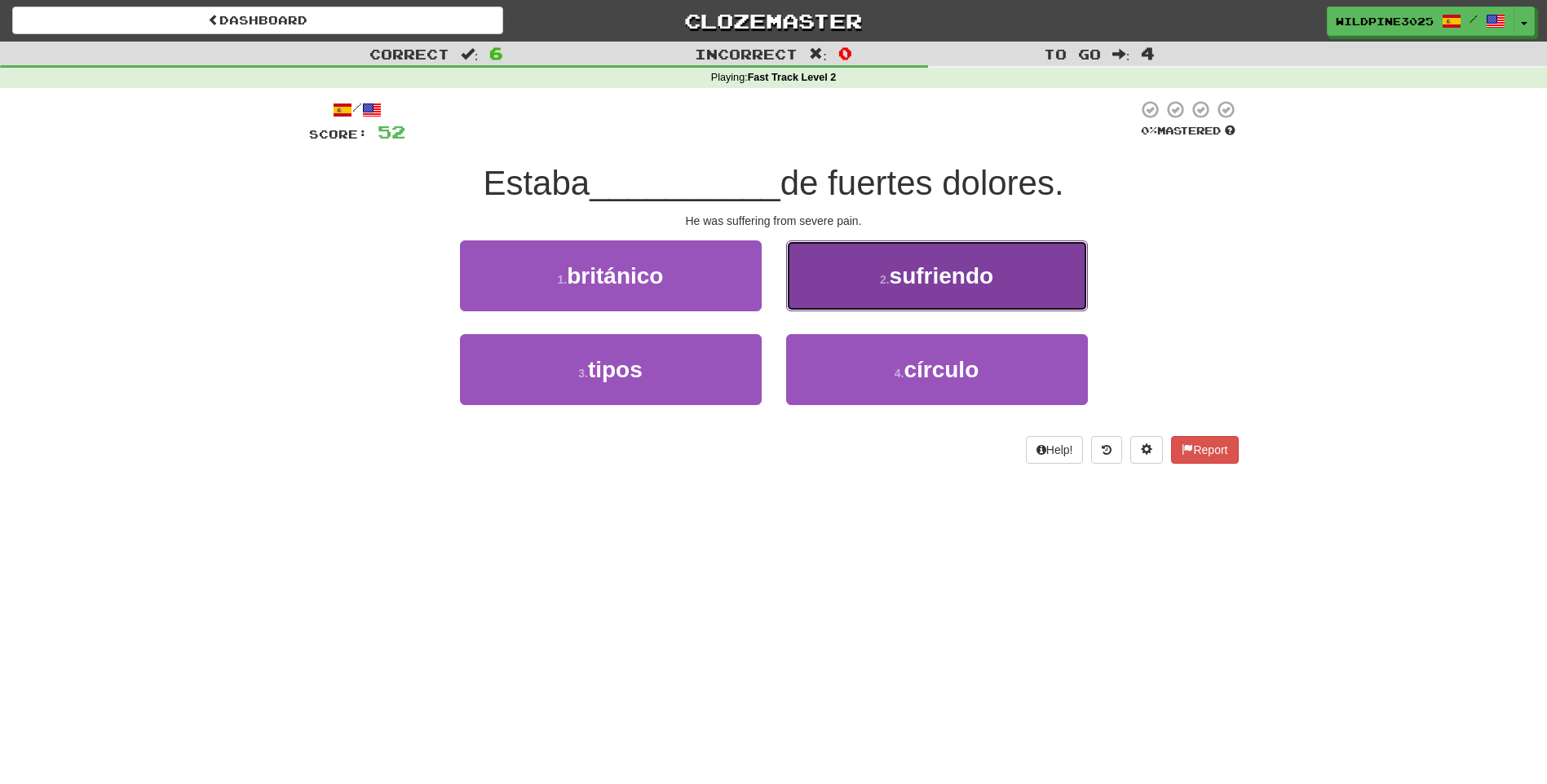
click at [840, 281] on button "2 . sufriendo" at bounding box center [937, 276] width 302 height 71
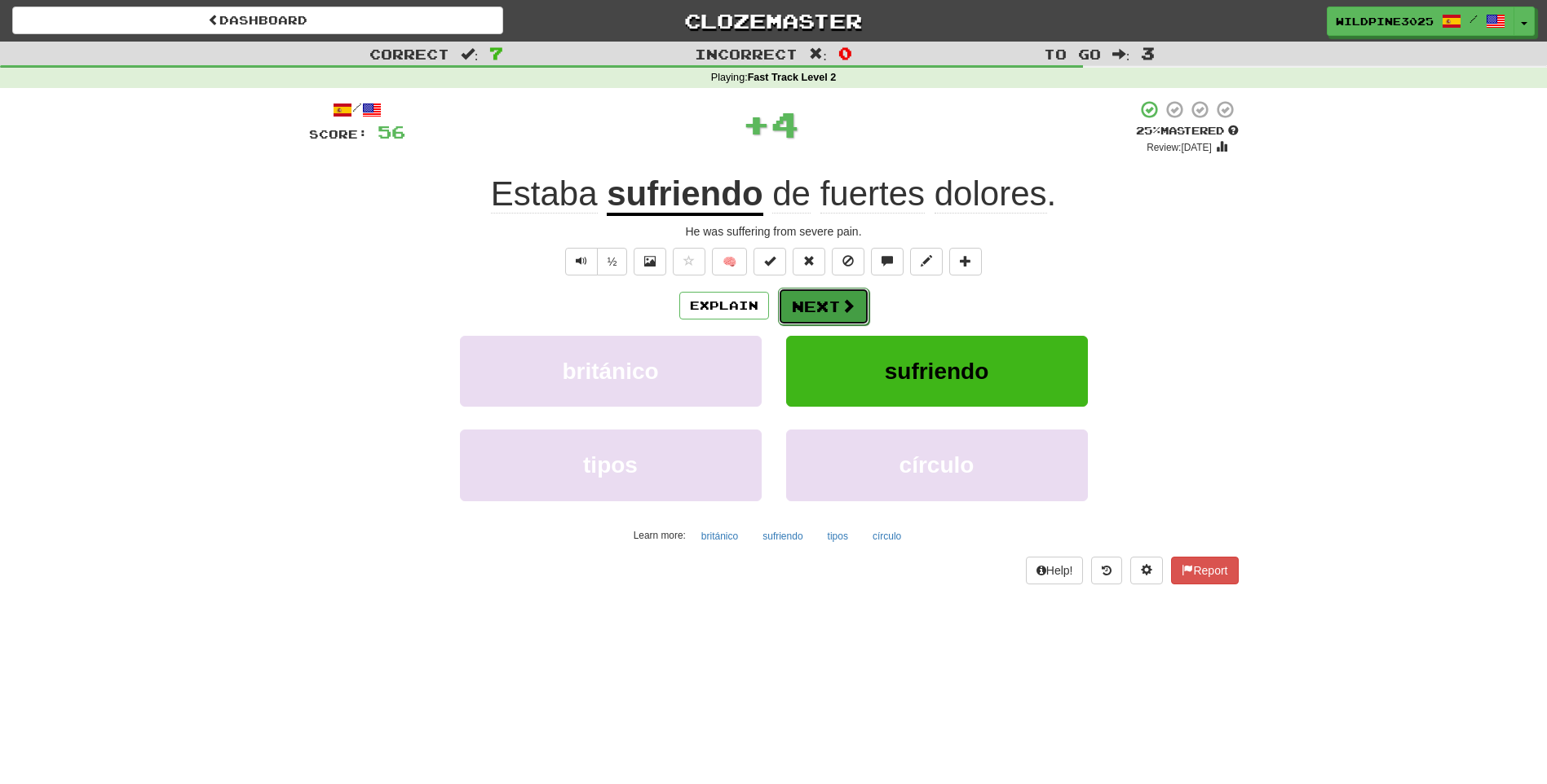
click at [815, 299] on button "Next" at bounding box center [824, 306] width 91 height 37
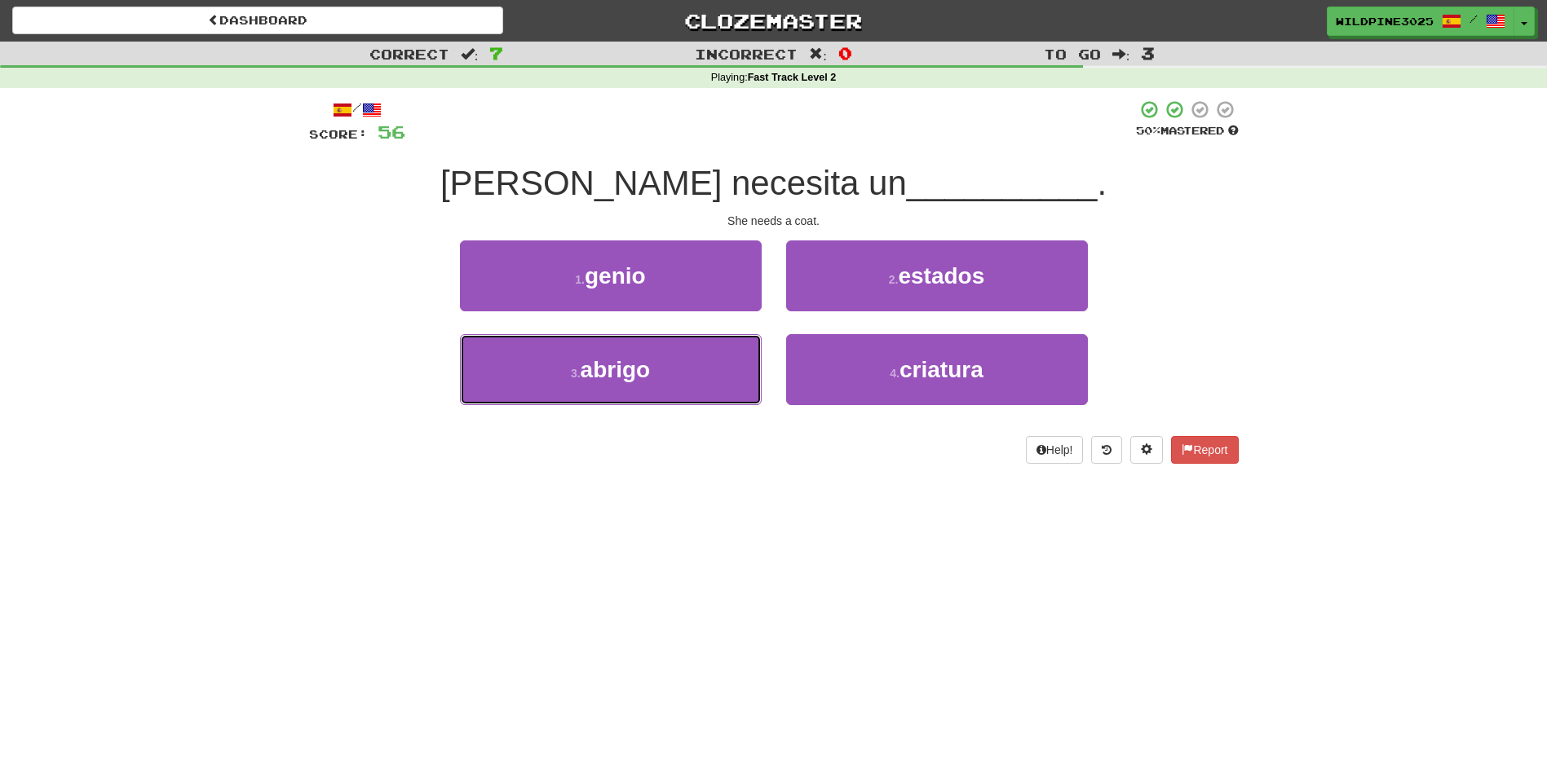
drag, startPoint x: 754, startPoint y: 378, endPoint x: 771, endPoint y: 373, distance: 17.7
click at [757, 376] on button "3 . abrigo" at bounding box center [611, 369] width 302 height 71
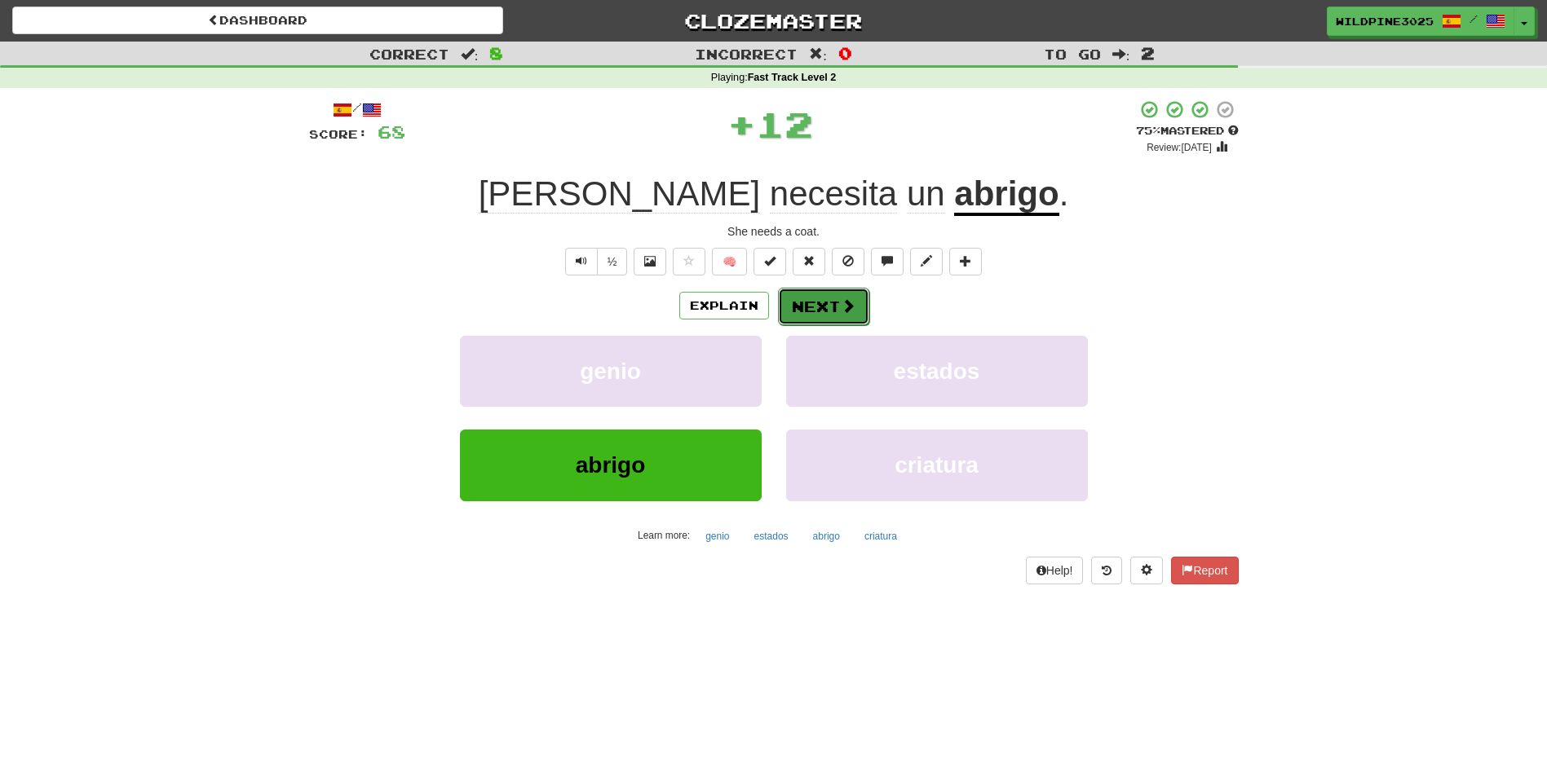
click at [833, 313] on button "Next" at bounding box center [824, 306] width 91 height 37
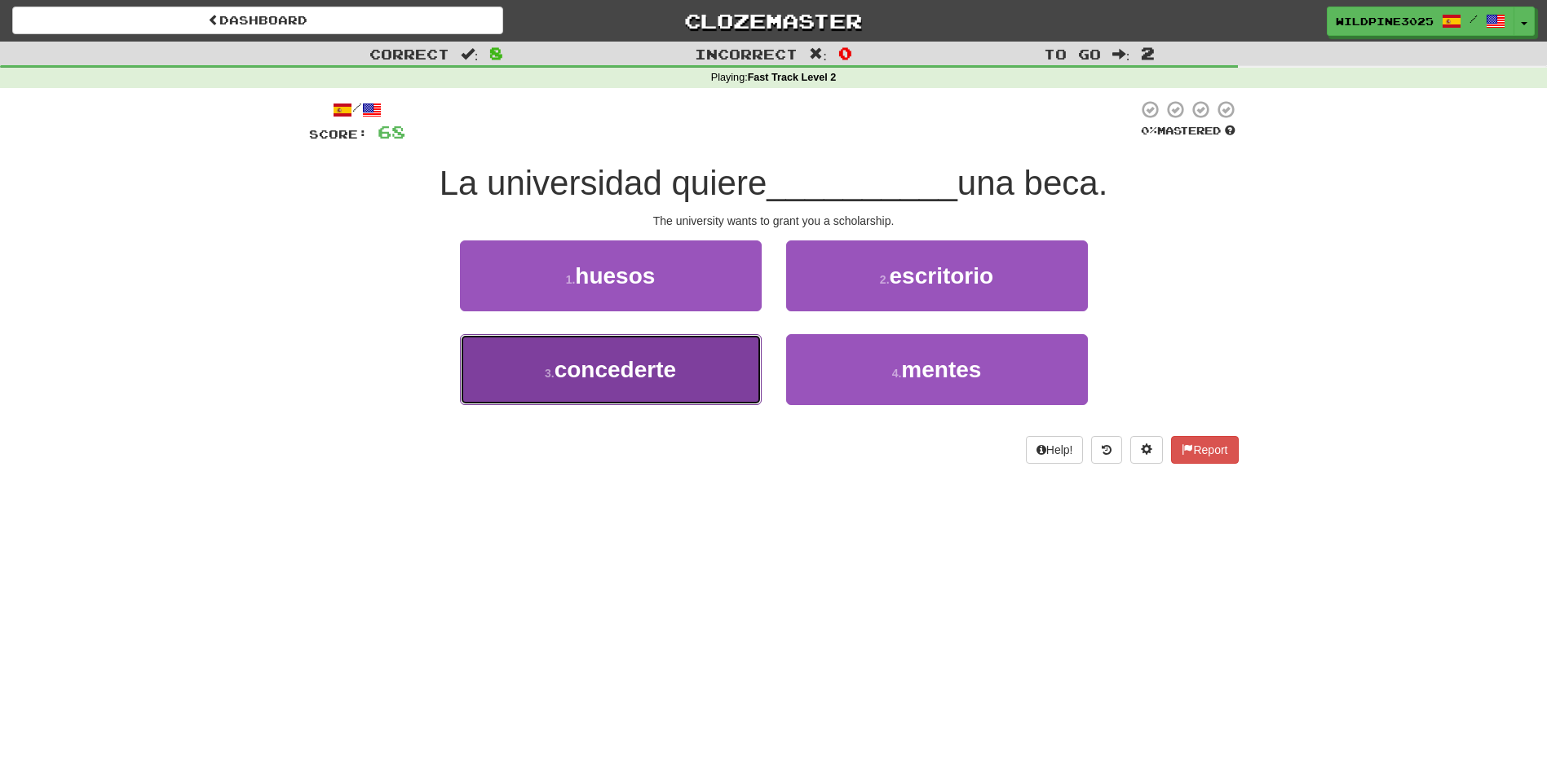
click at [745, 369] on button "3 . concederte" at bounding box center [611, 369] width 302 height 71
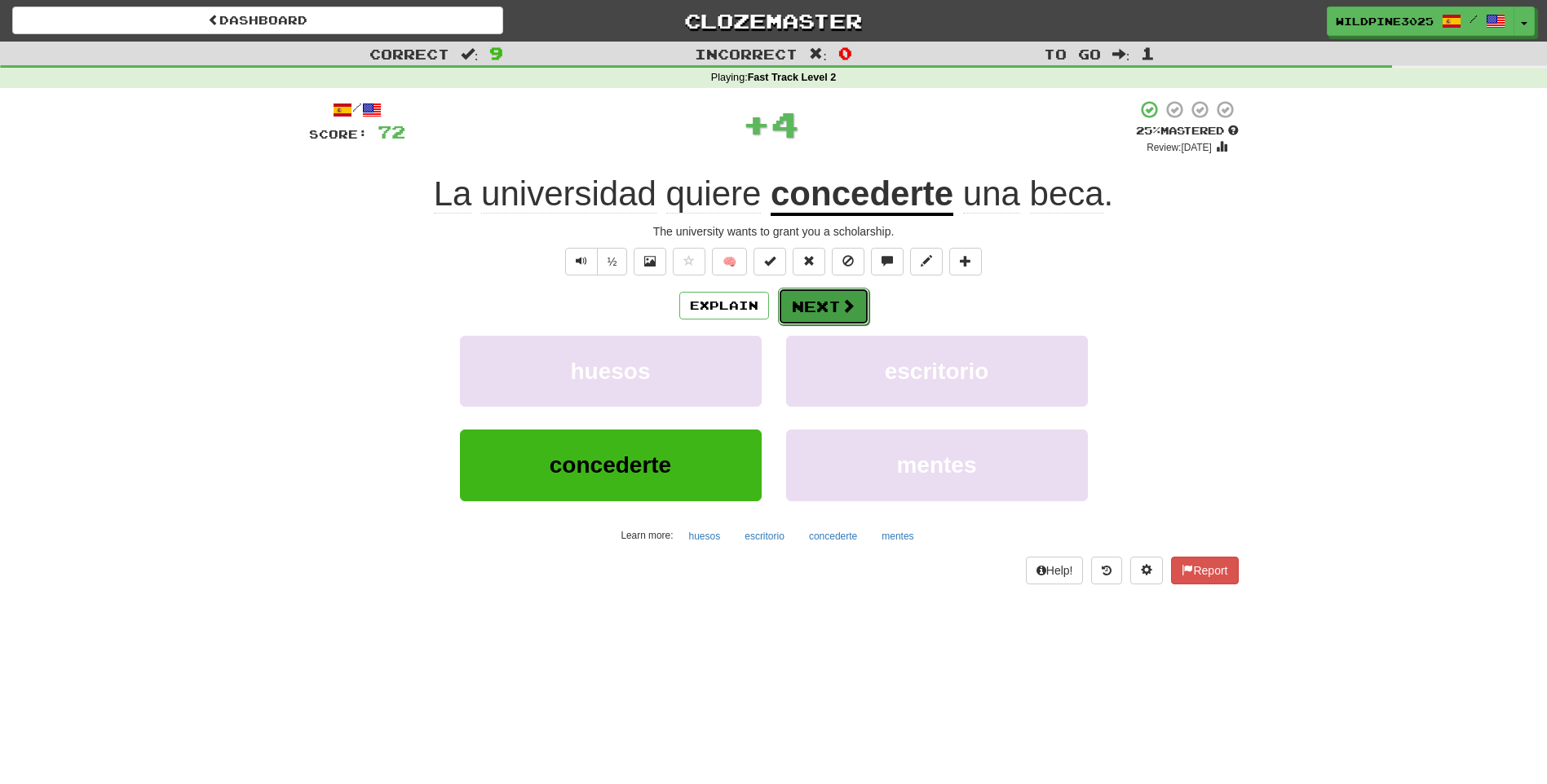
click at [844, 313] on span at bounding box center [847, 305] width 15 height 15
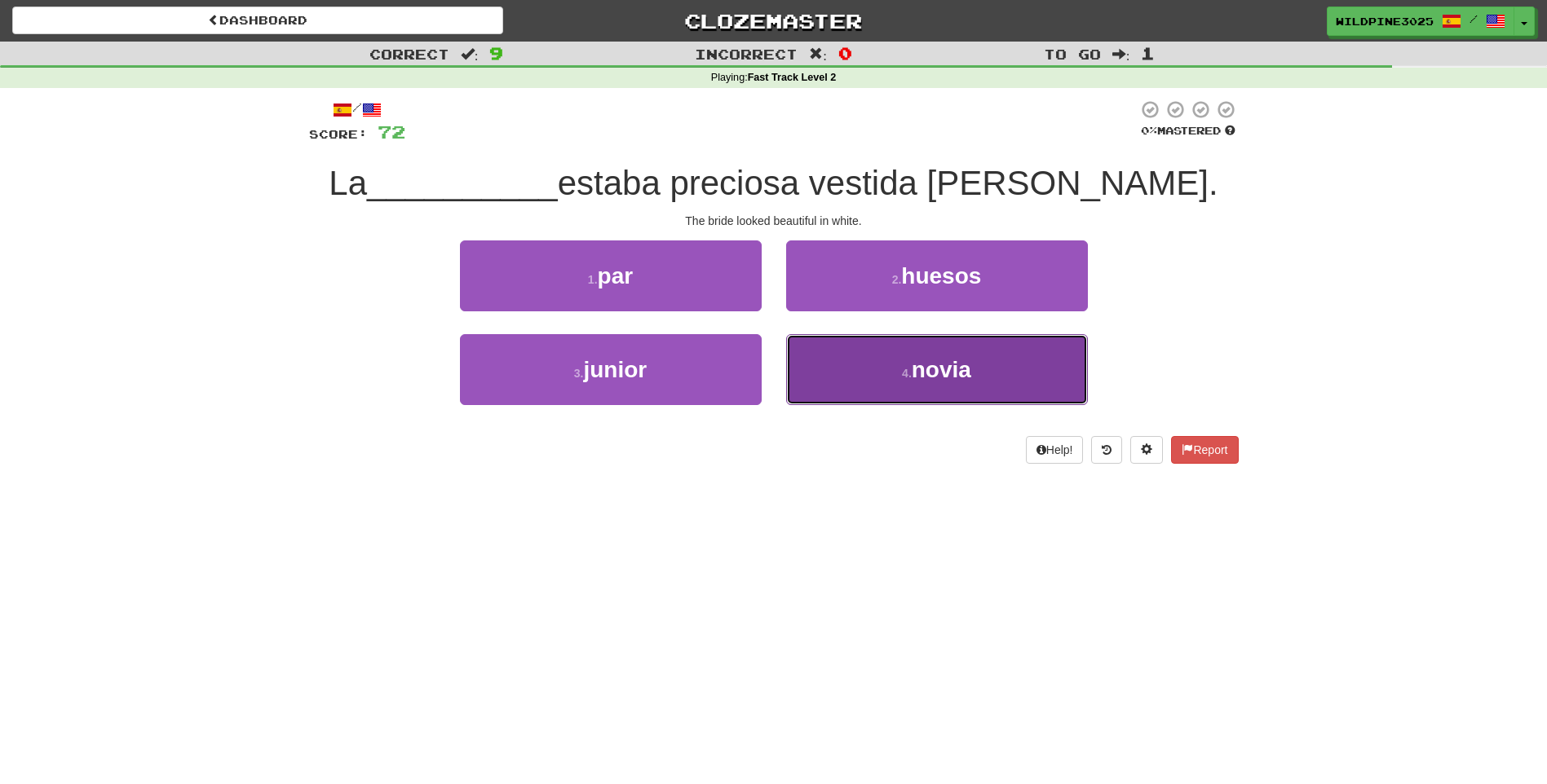
click at [861, 377] on button "4 . novia" at bounding box center [937, 369] width 302 height 71
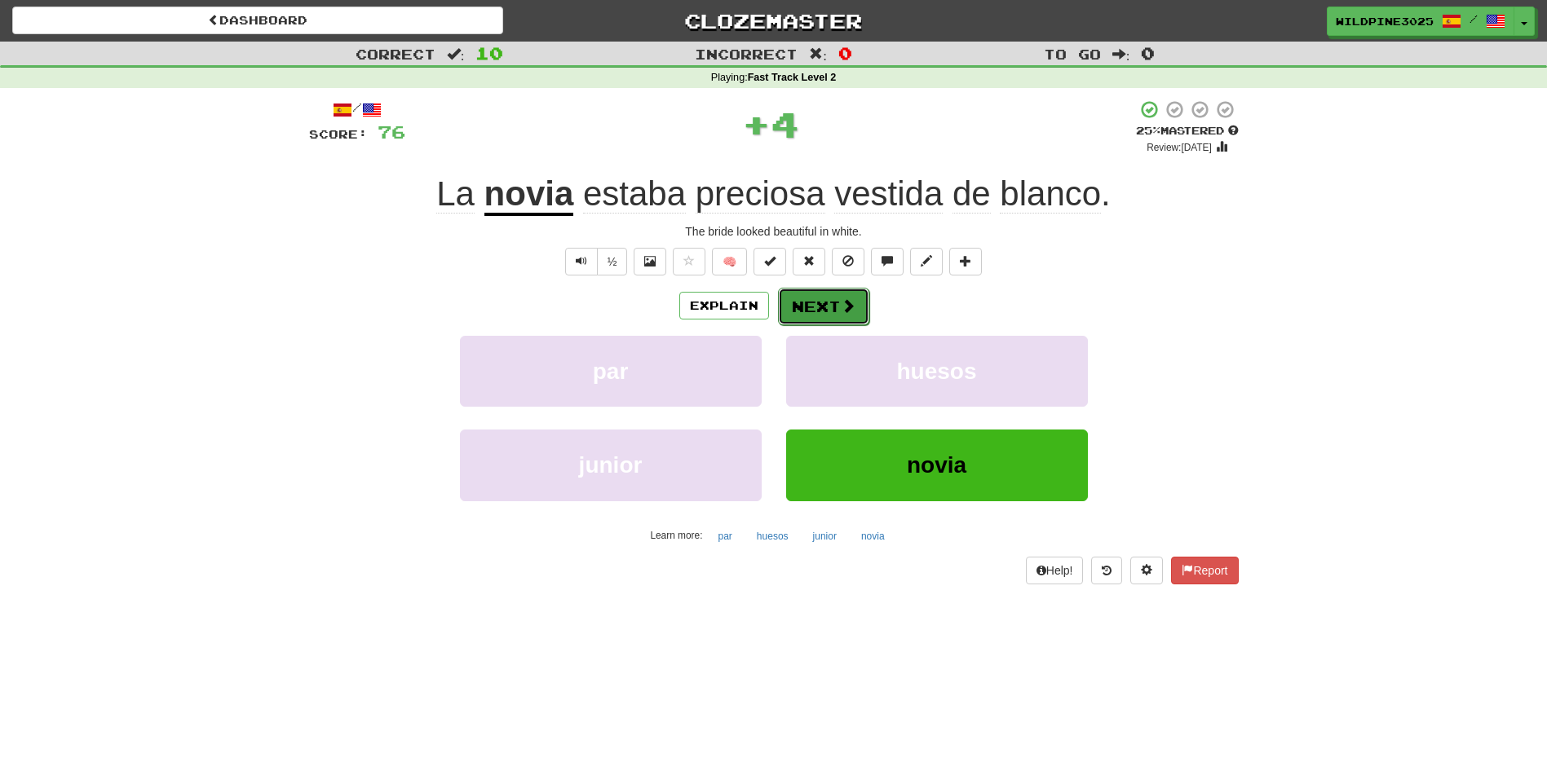
click at [826, 312] on button "Next" at bounding box center [824, 306] width 91 height 37
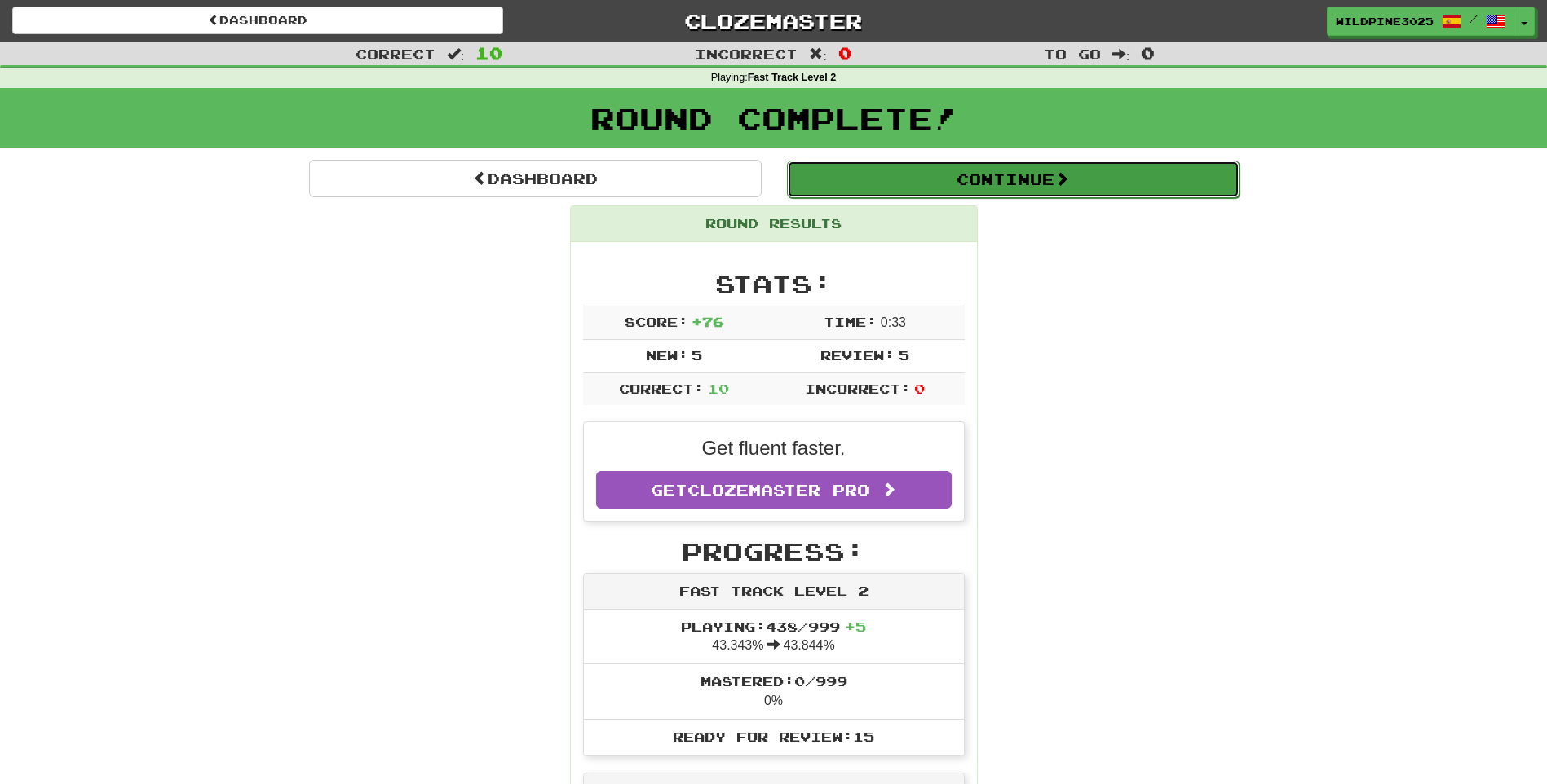
click at [852, 190] on button "Continue" at bounding box center [1013, 179] width 452 height 37
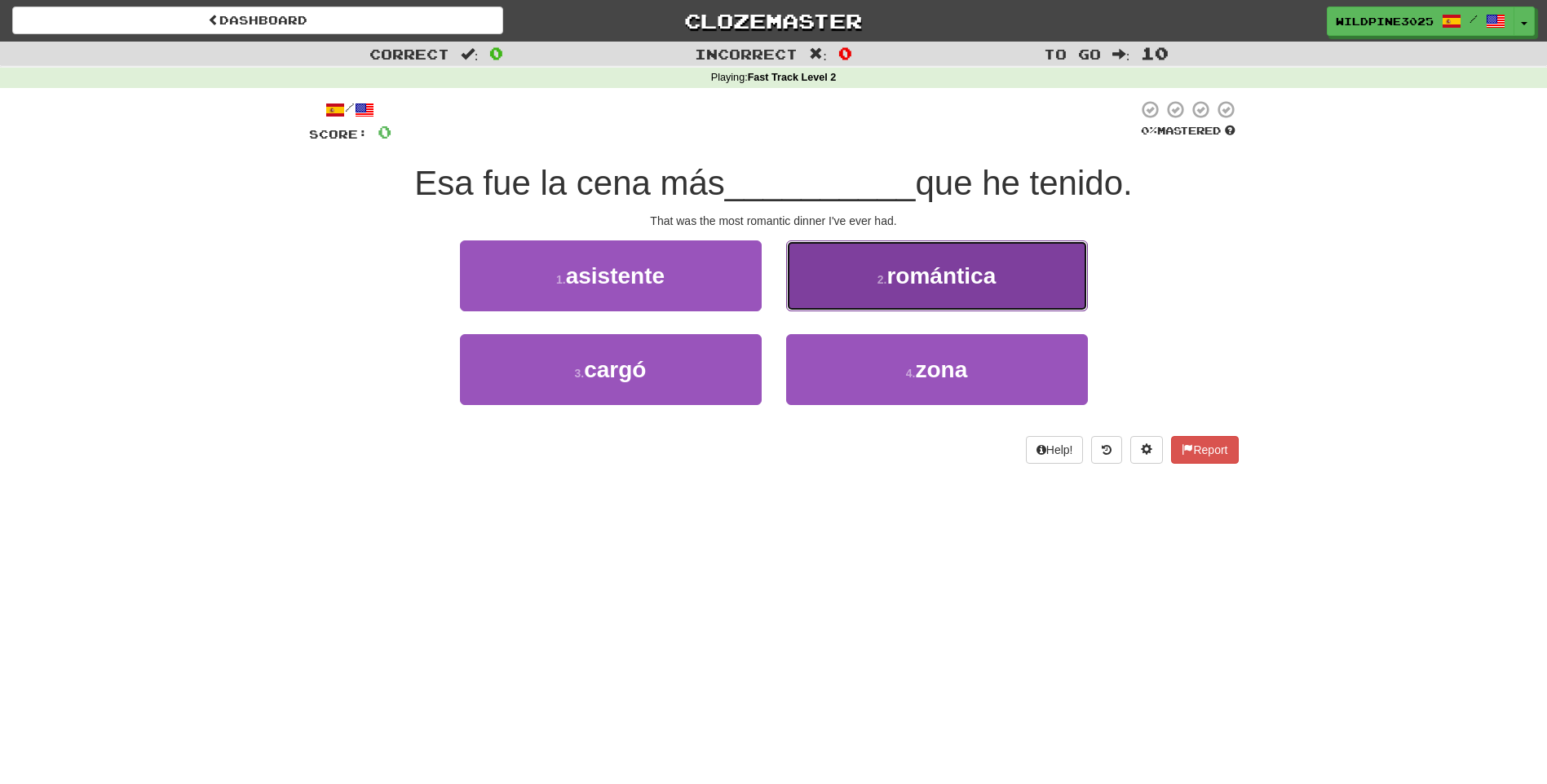
click at [840, 296] on button "2 . romántica" at bounding box center [937, 276] width 302 height 71
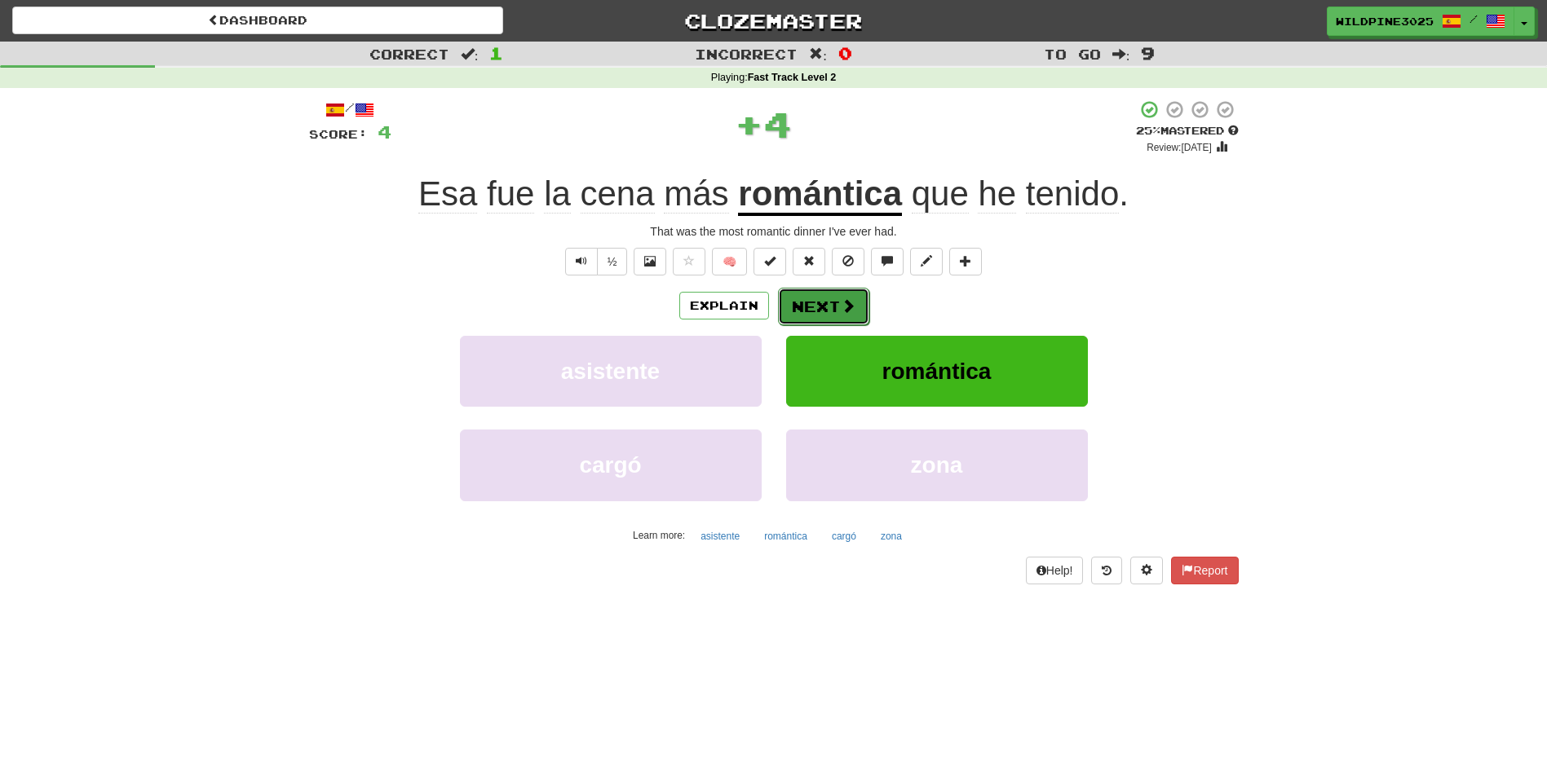
click at [832, 310] on button "Next" at bounding box center [824, 306] width 91 height 37
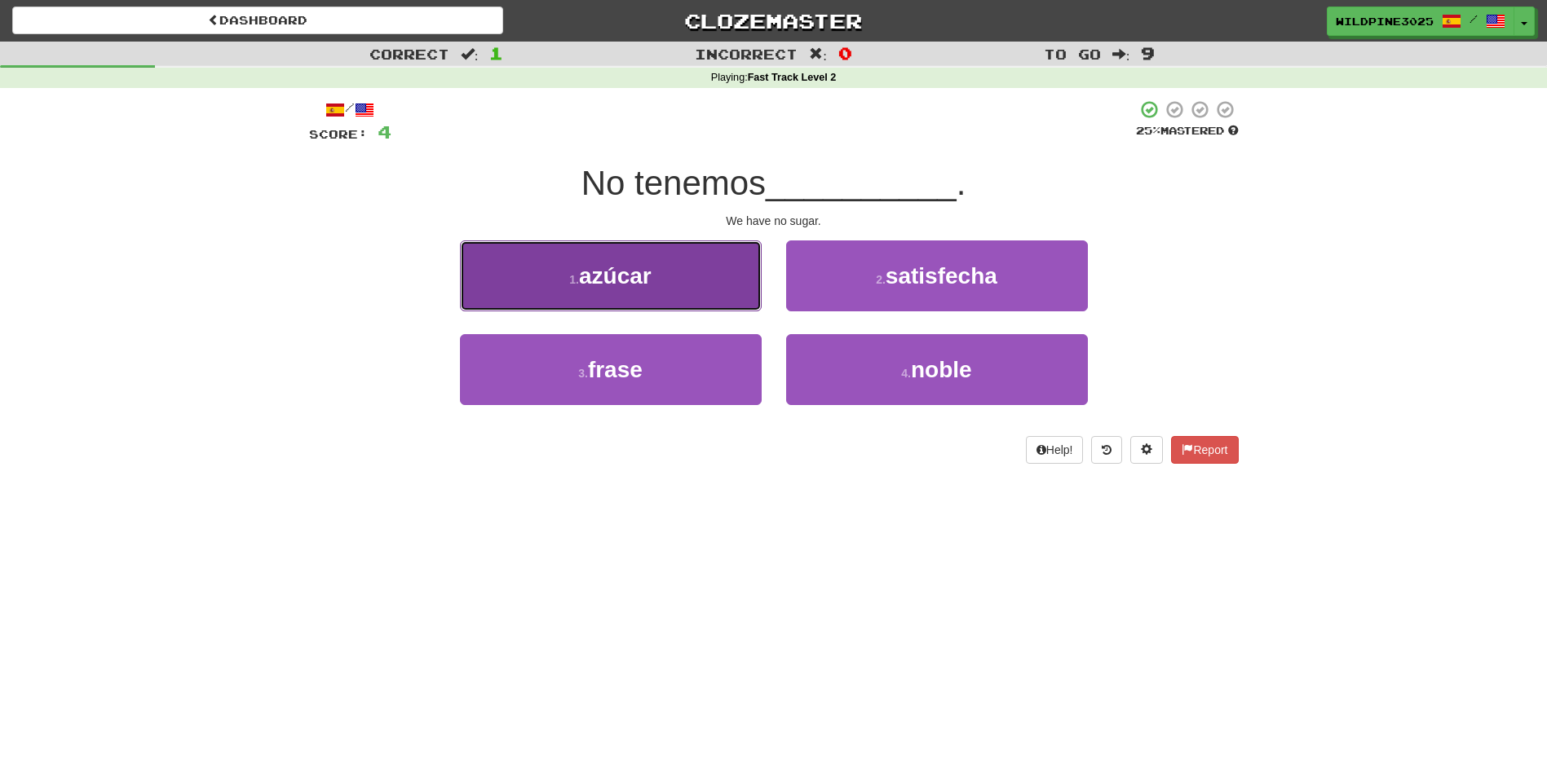
click at [727, 303] on button "1 . azúcar" at bounding box center [611, 276] width 302 height 71
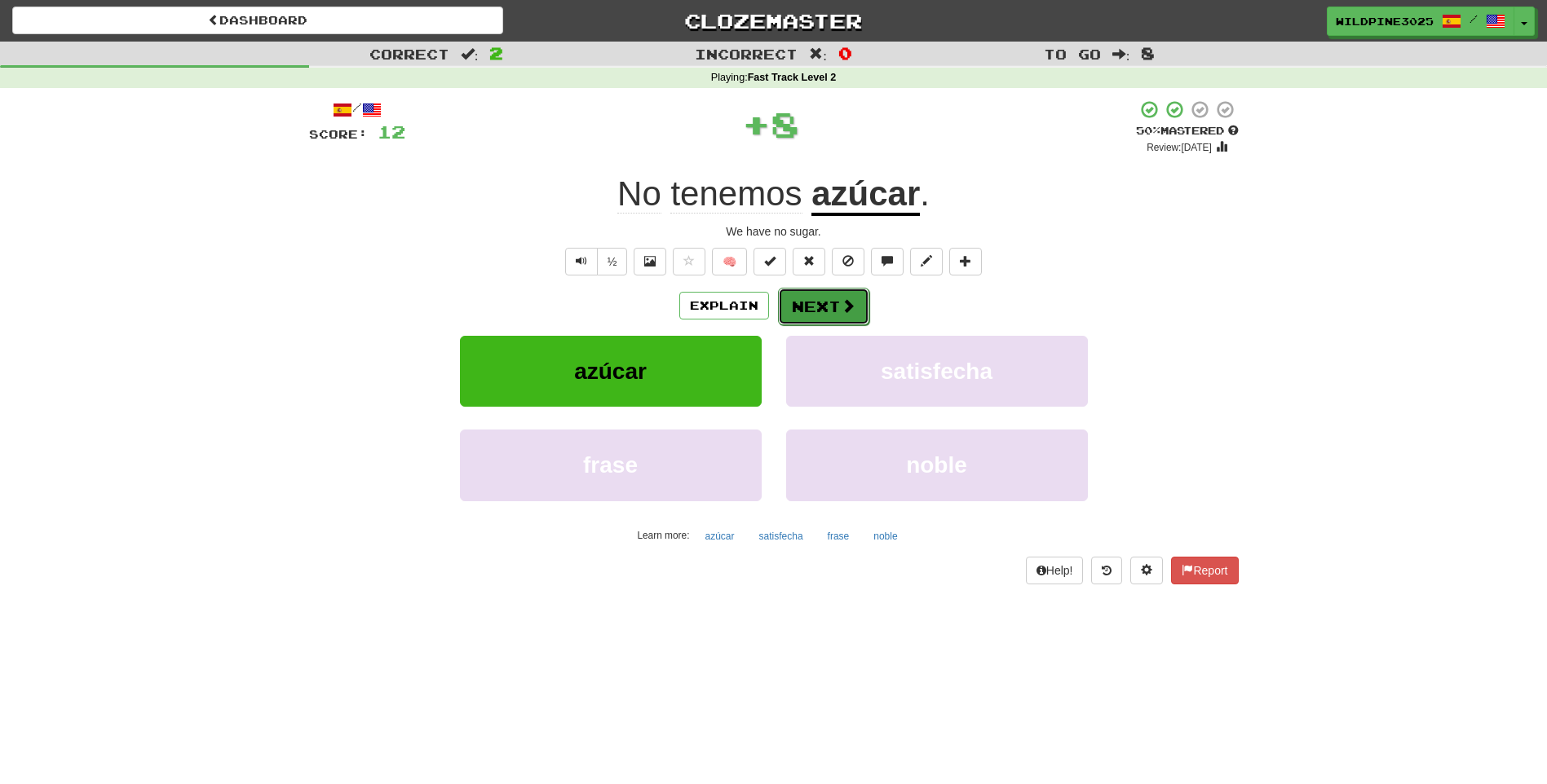
click at [825, 312] on button "Next" at bounding box center [824, 306] width 91 height 37
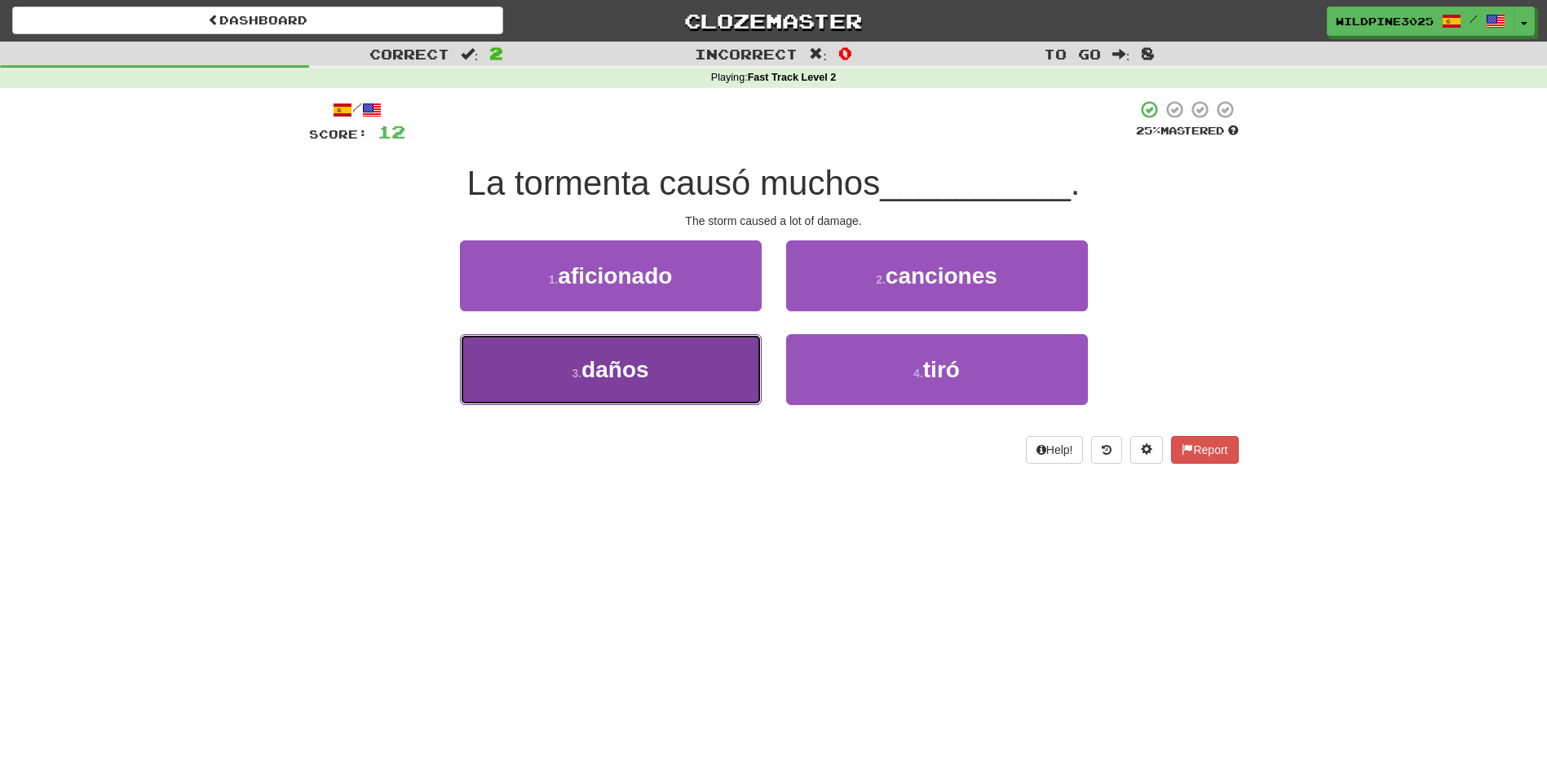
click at [729, 376] on button "3 . daños" at bounding box center [611, 369] width 302 height 71
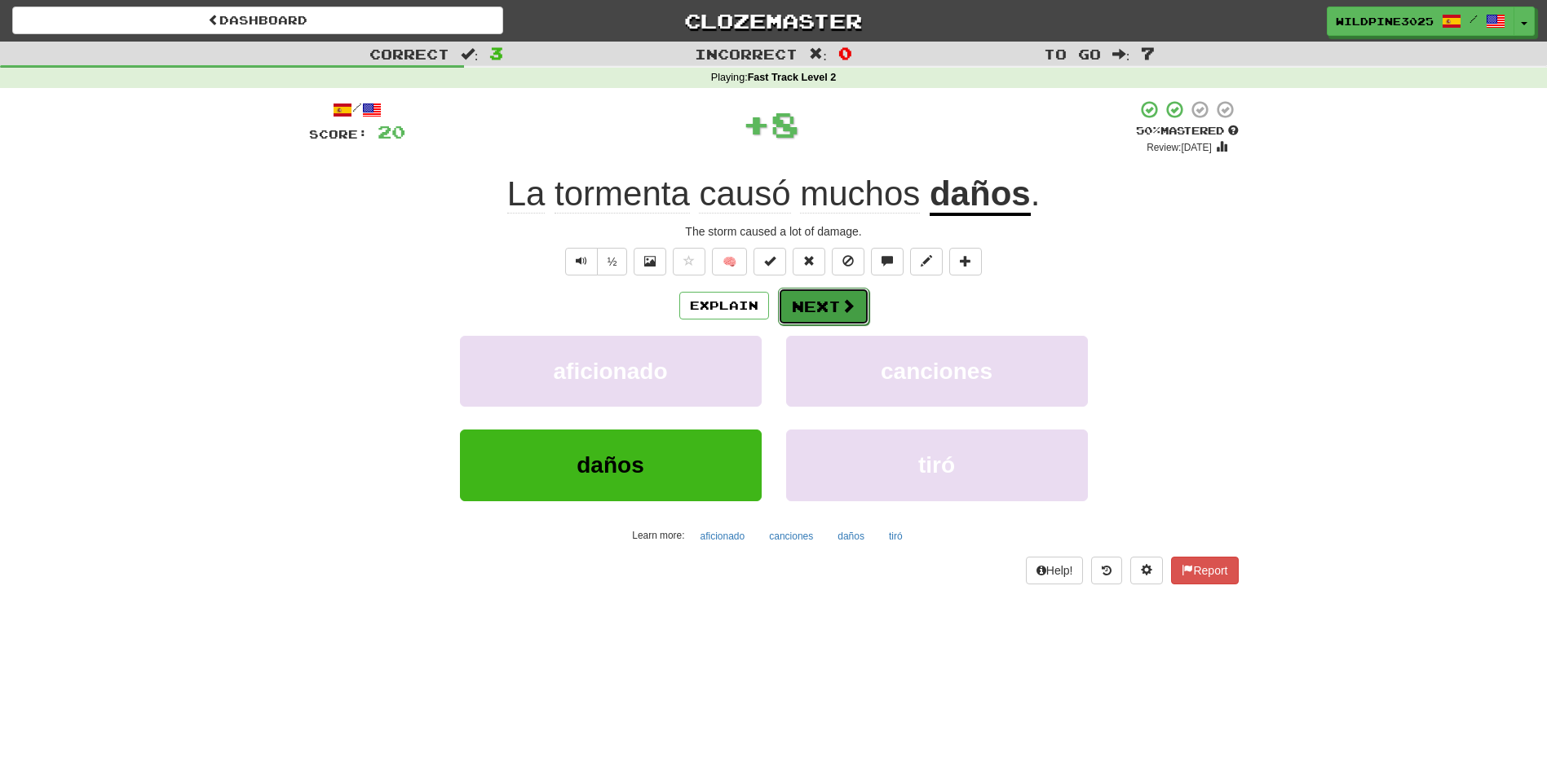
click at [832, 319] on button "Next" at bounding box center [824, 306] width 91 height 37
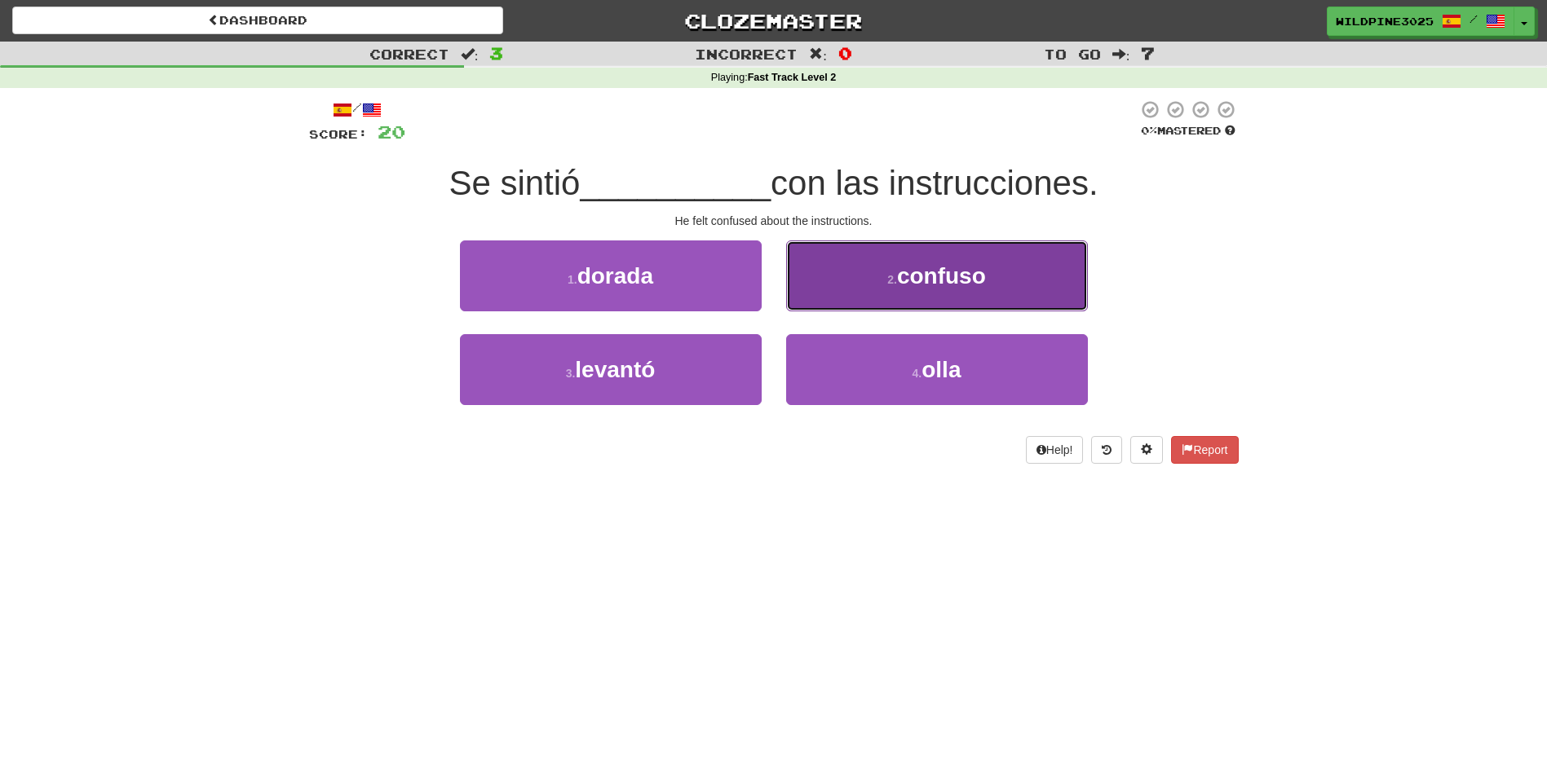
click at [829, 298] on button "2 . confuso" at bounding box center [937, 276] width 302 height 71
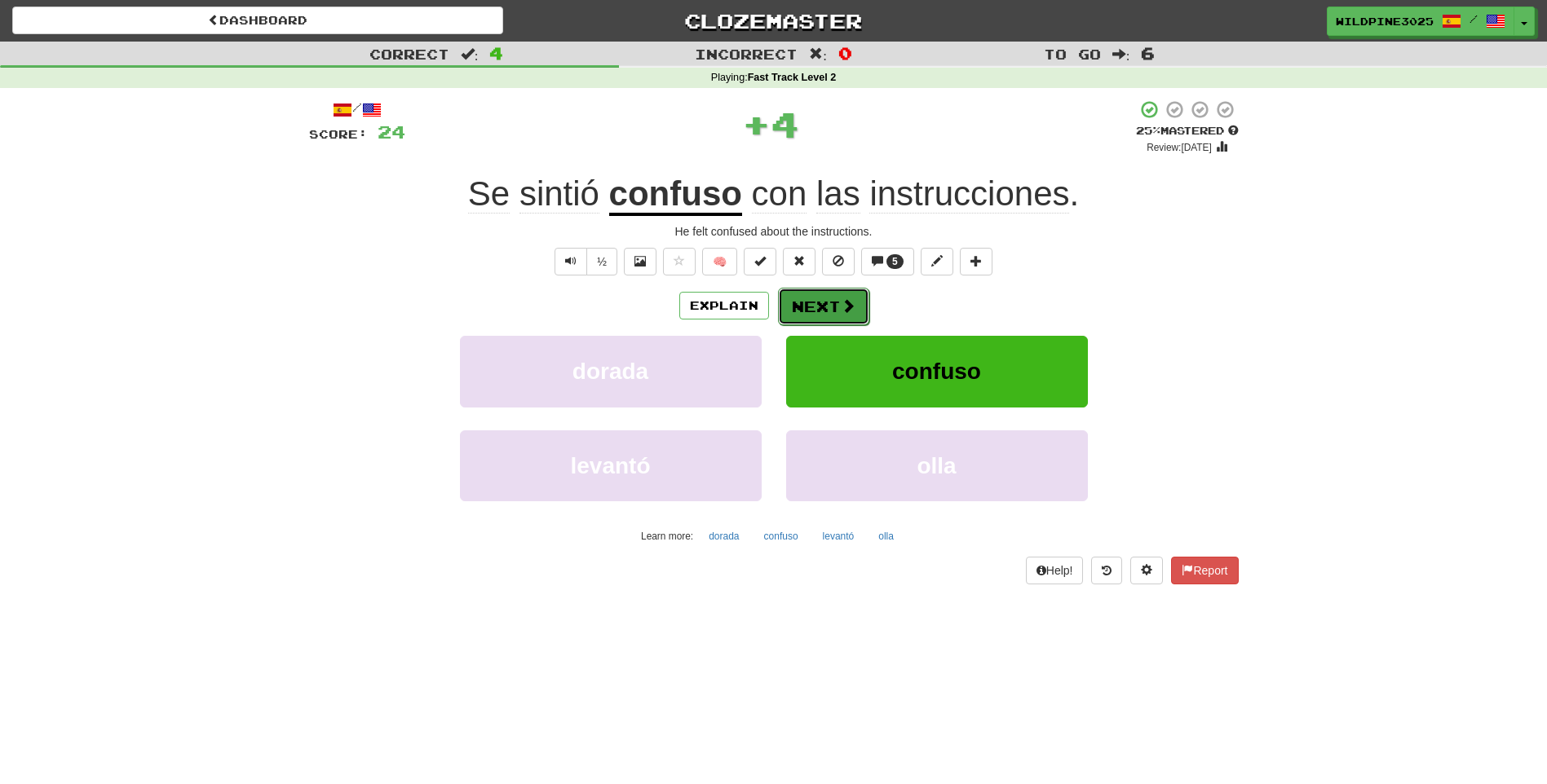
click at [828, 309] on button "Next" at bounding box center [824, 306] width 91 height 37
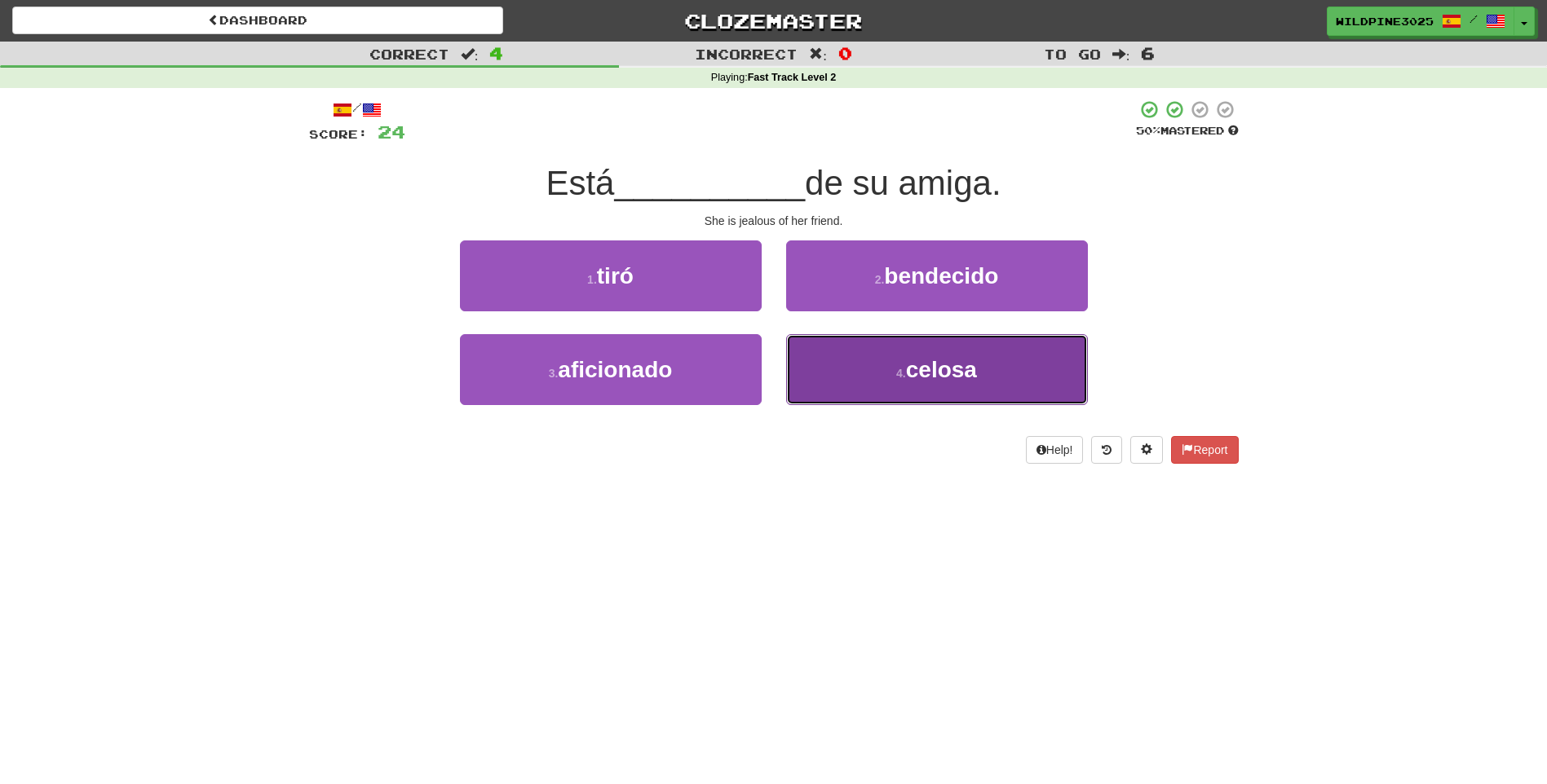
click at [849, 369] on button "4 . celosa" at bounding box center [937, 369] width 302 height 71
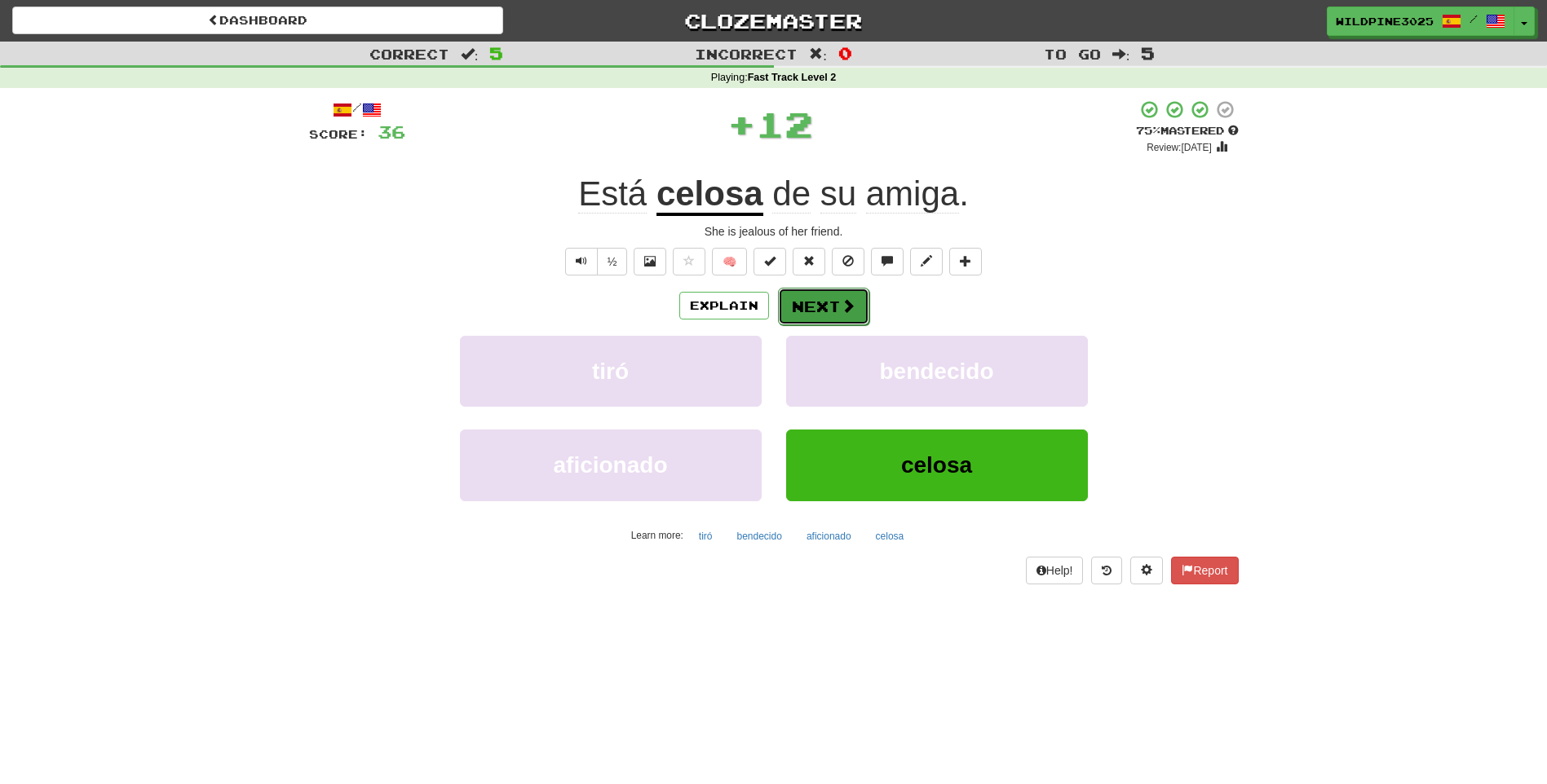
click at [823, 311] on button "Next" at bounding box center [824, 306] width 91 height 37
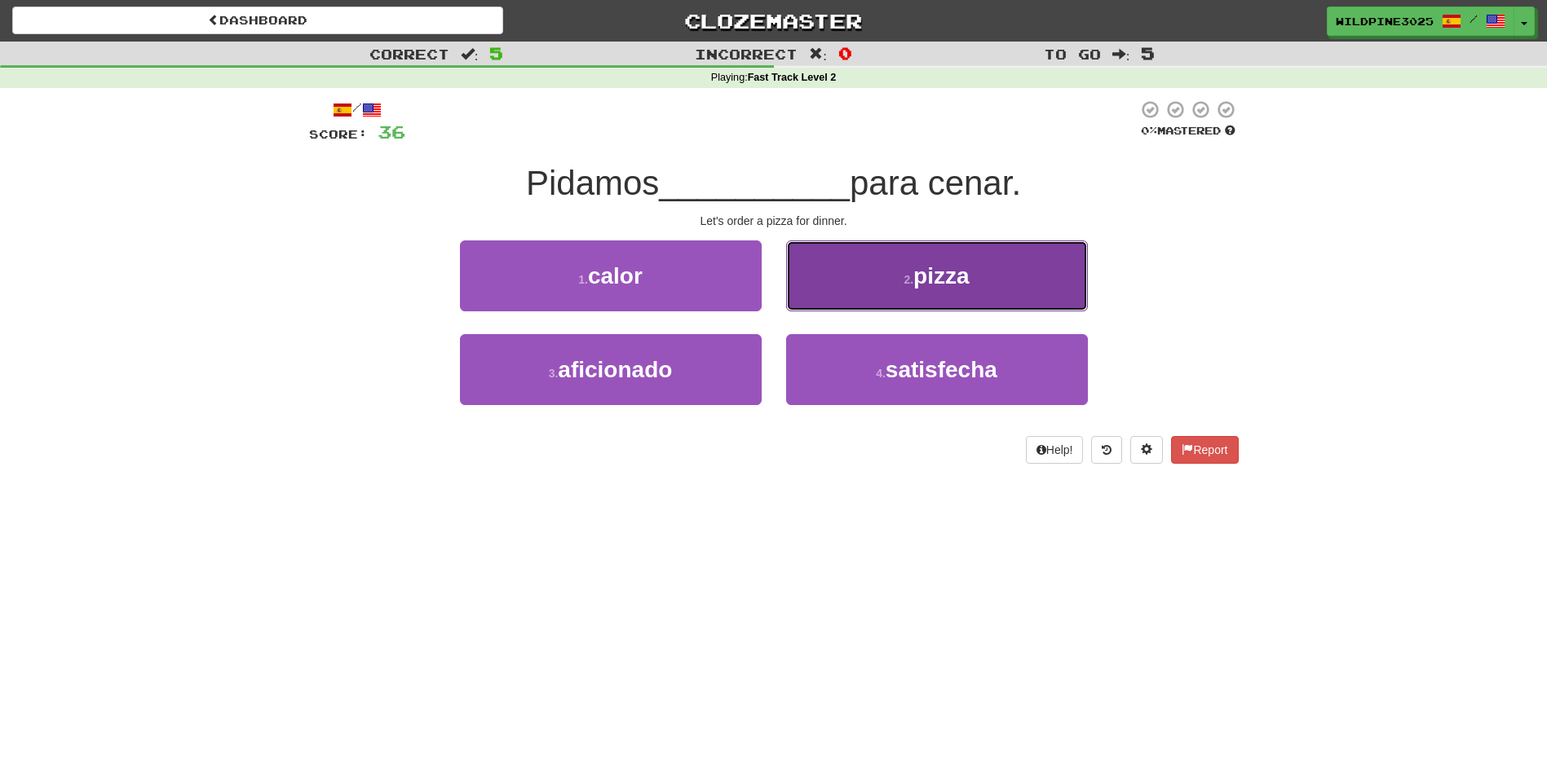
click at [862, 282] on button "2 . pizza" at bounding box center [937, 276] width 302 height 71
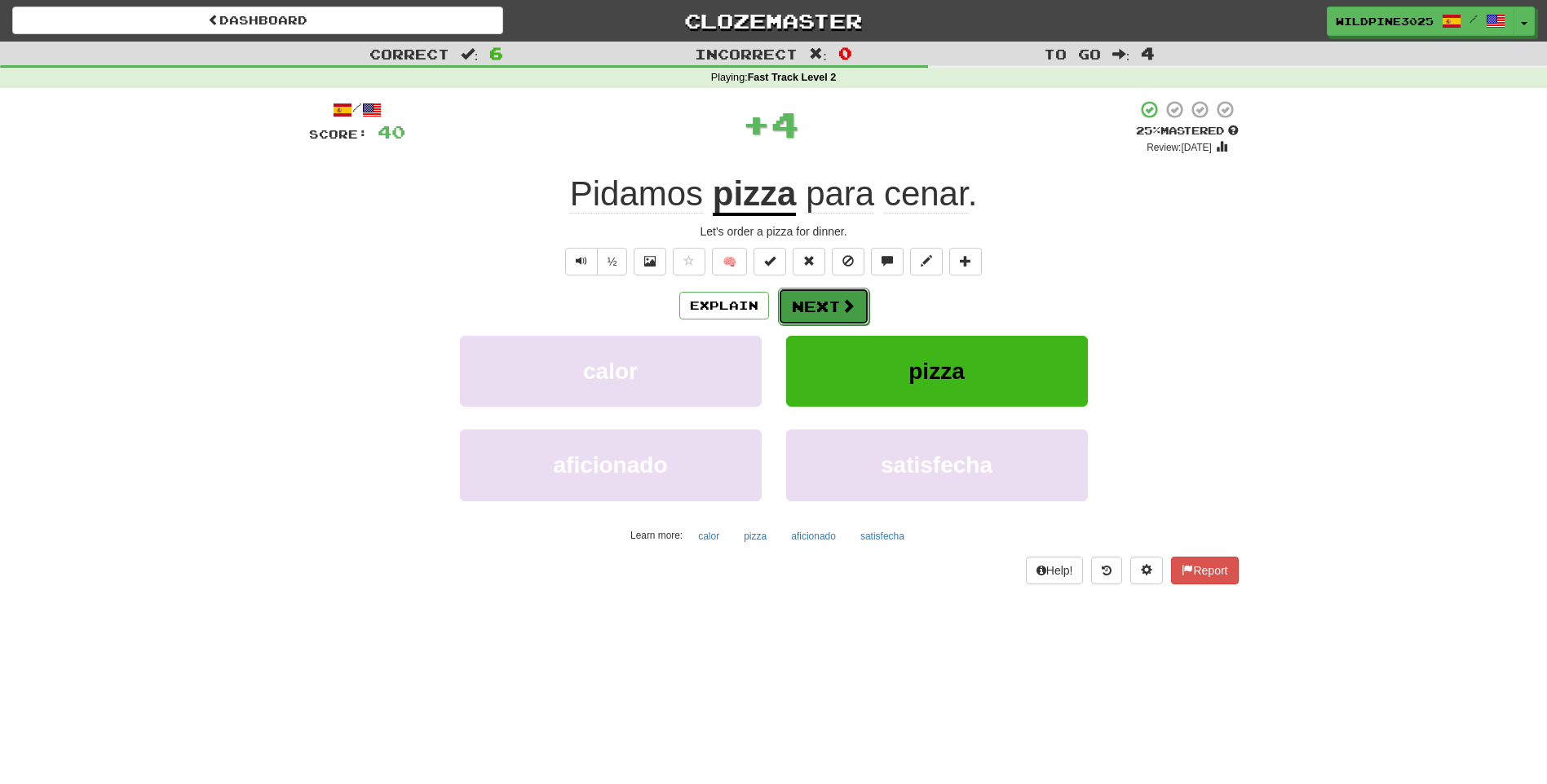
click at [840, 307] on span at bounding box center [847, 305] width 15 height 15
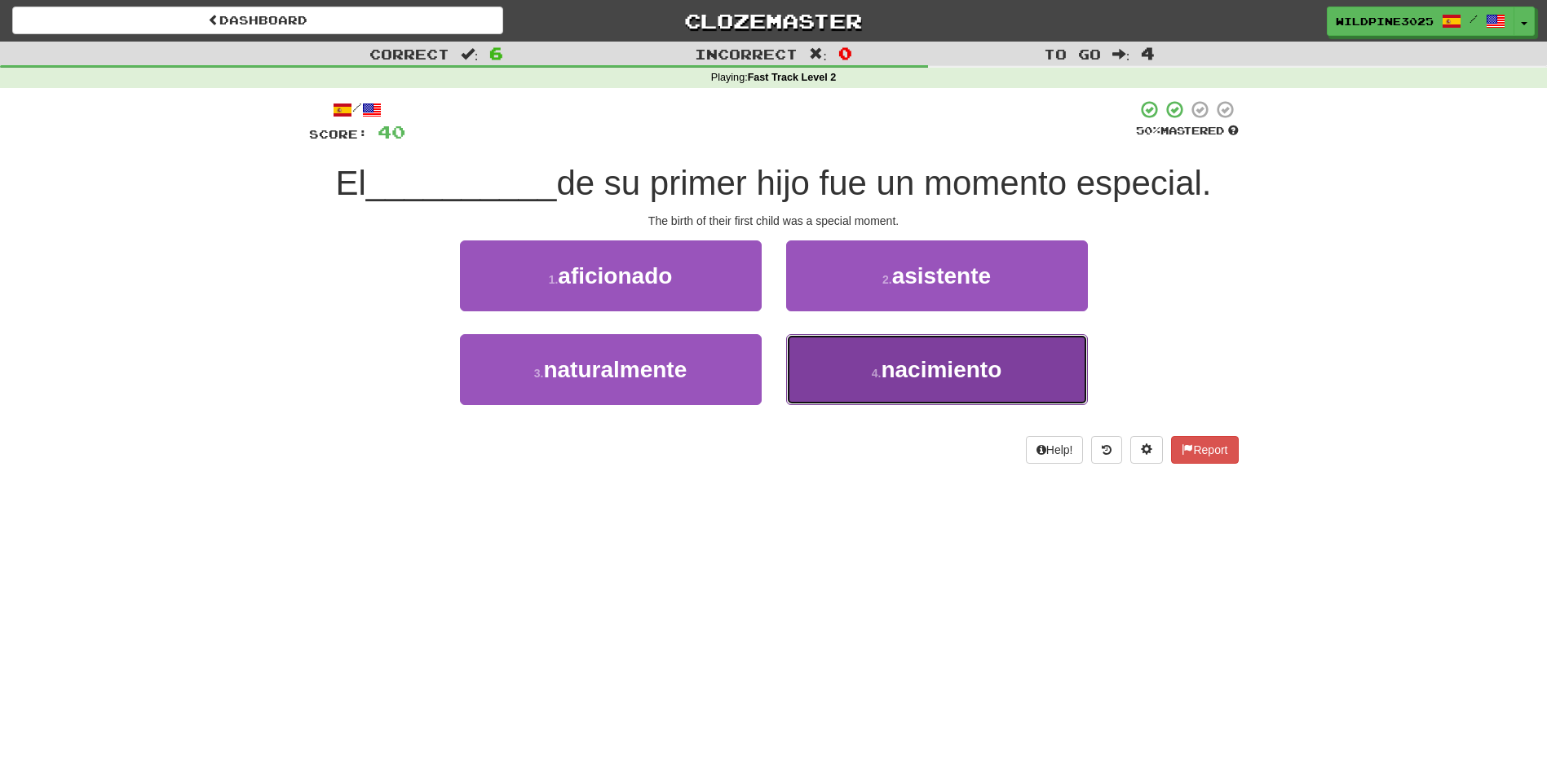
click at [821, 354] on button "4 . nacimiento" at bounding box center [937, 369] width 302 height 71
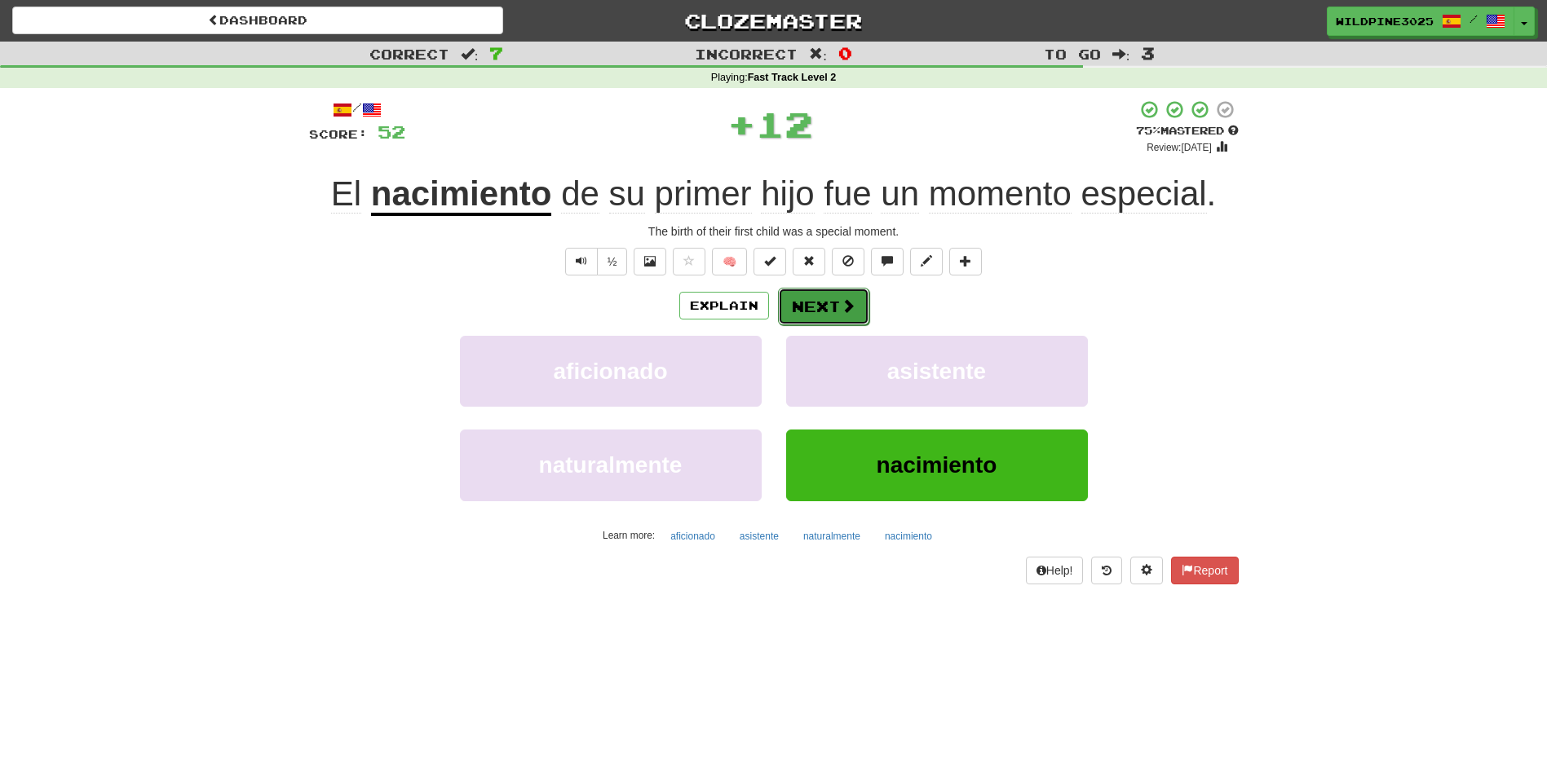
click at [823, 306] on button "Next" at bounding box center [824, 306] width 91 height 37
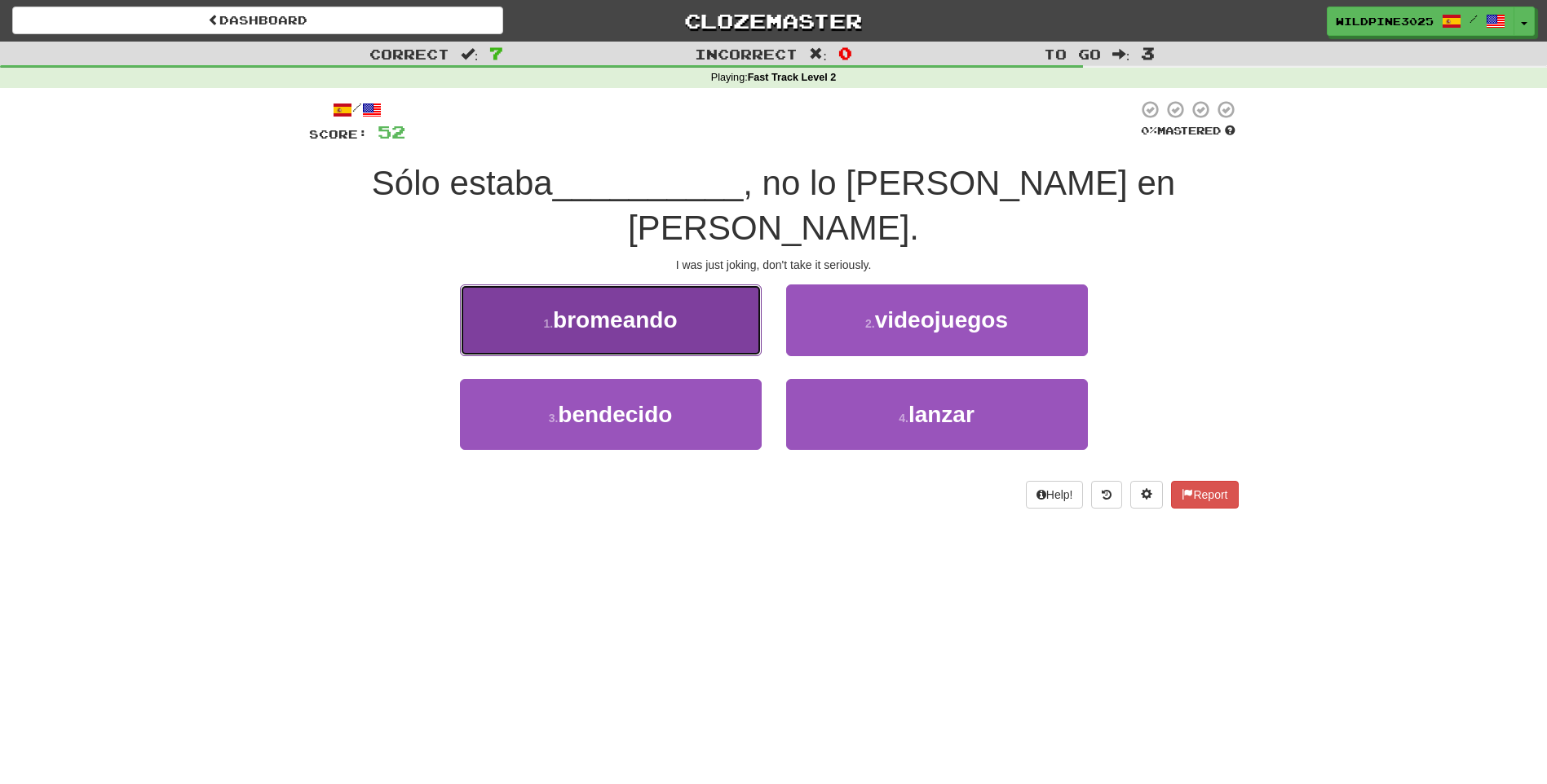
click at [712, 285] on button "1 . bromeando" at bounding box center [611, 320] width 302 height 71
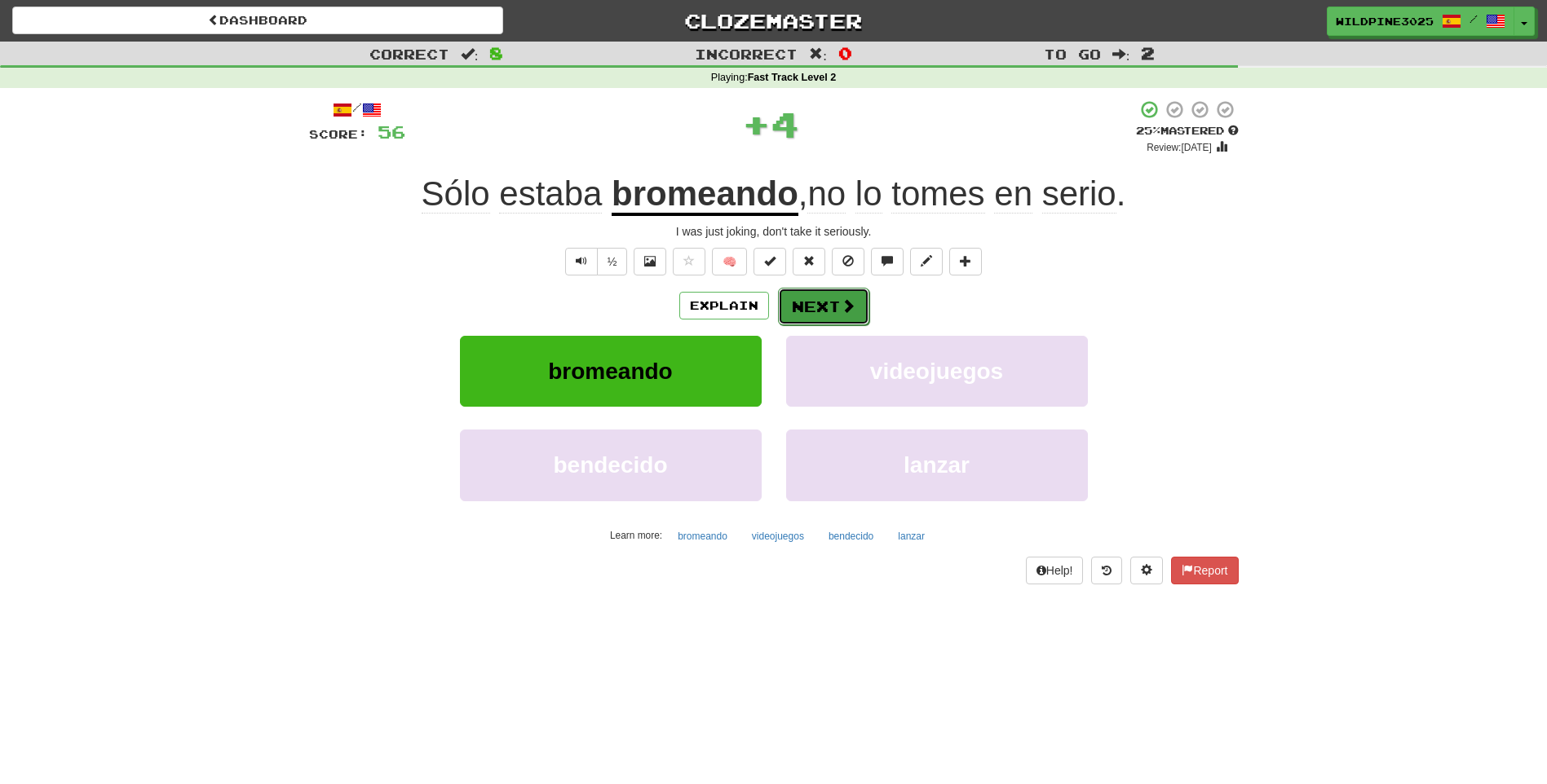
click at [817, 308] on button "Next" at bounding box center [824, 306] width 91 height 37
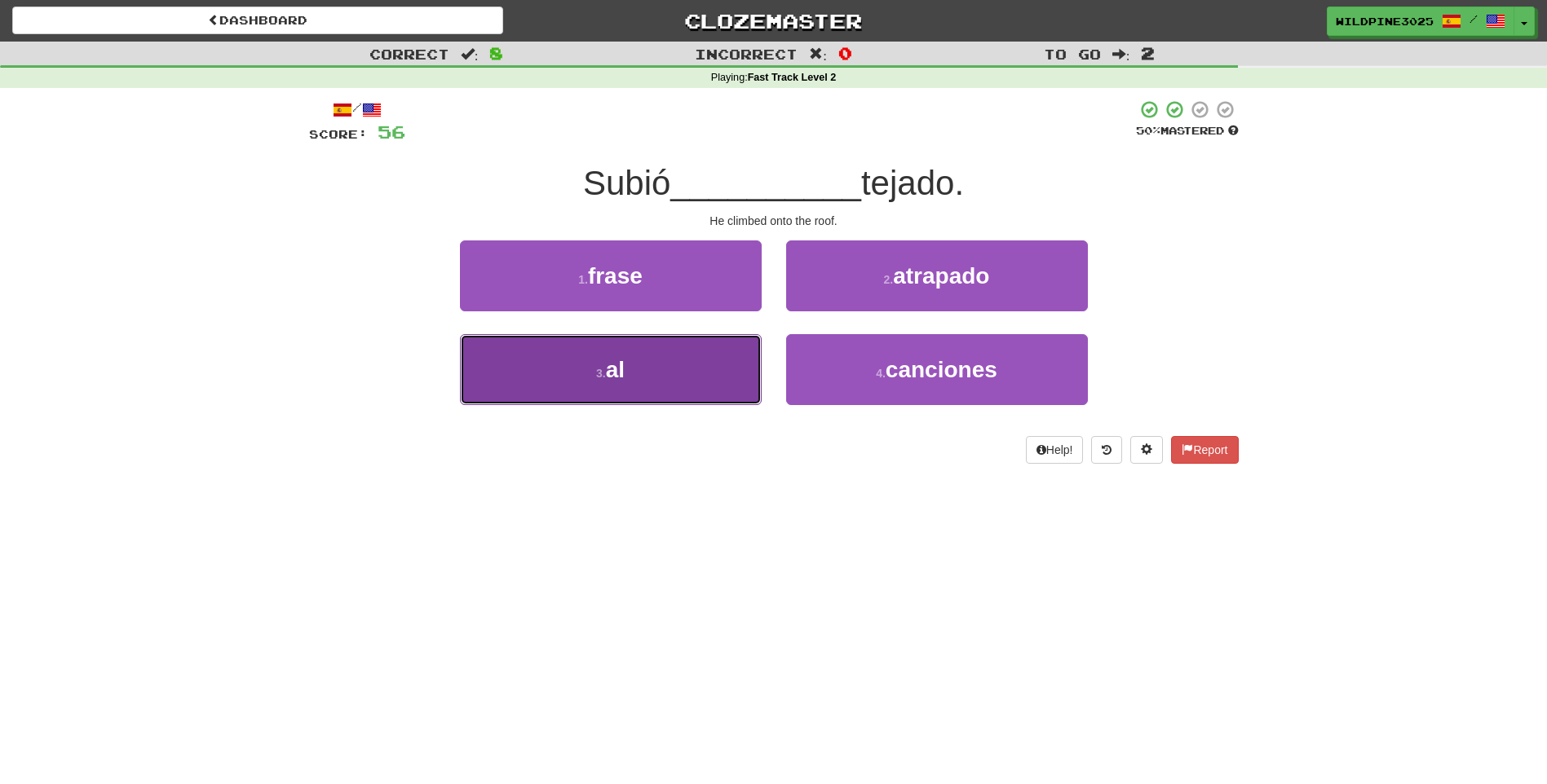
click at [709, 376] on button "3 . al" at bounding box center [611, 369] width 302 height 71
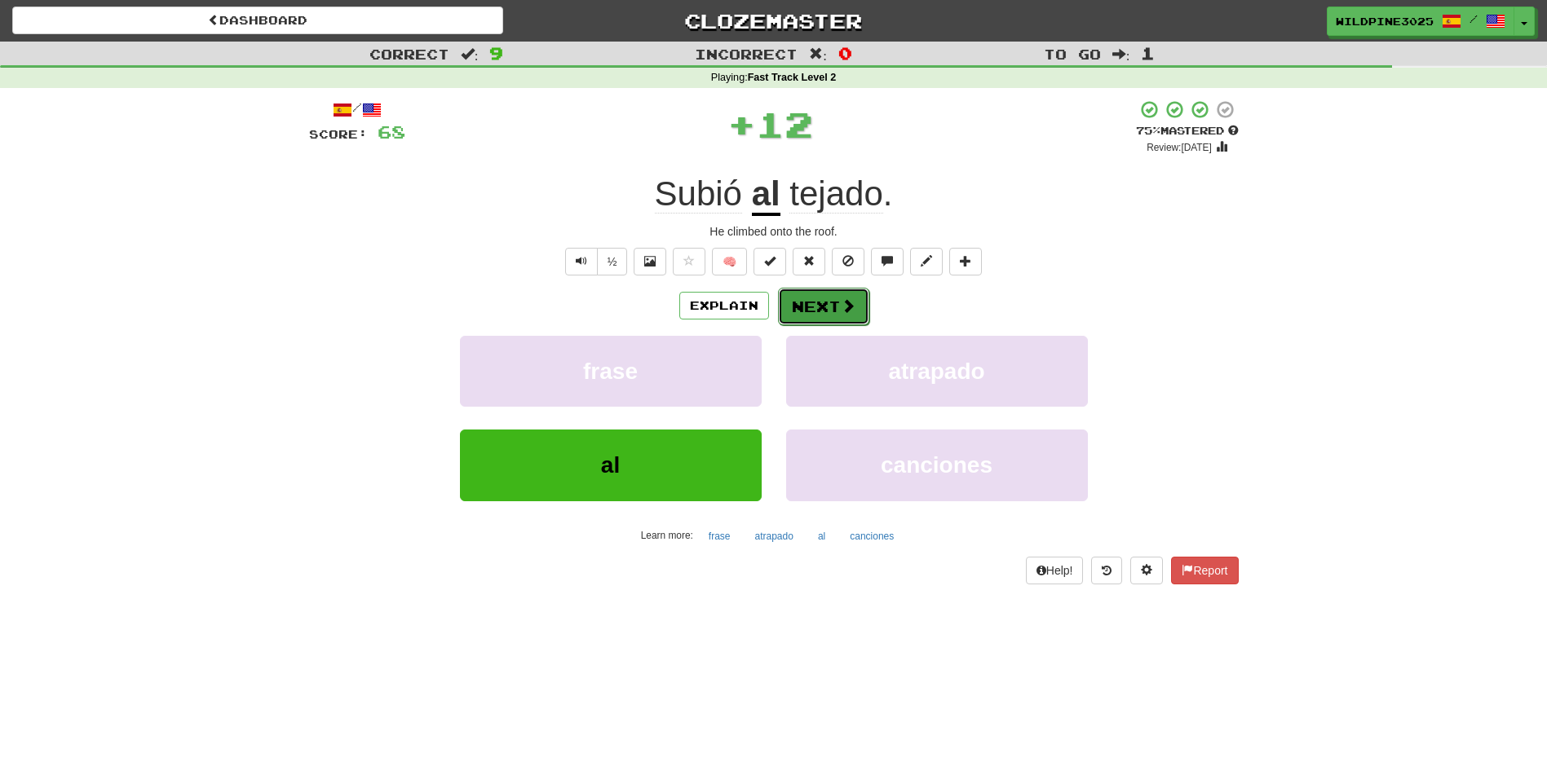
click at [846, 311] on span at bounding box center [847, 305] width 15 height 15
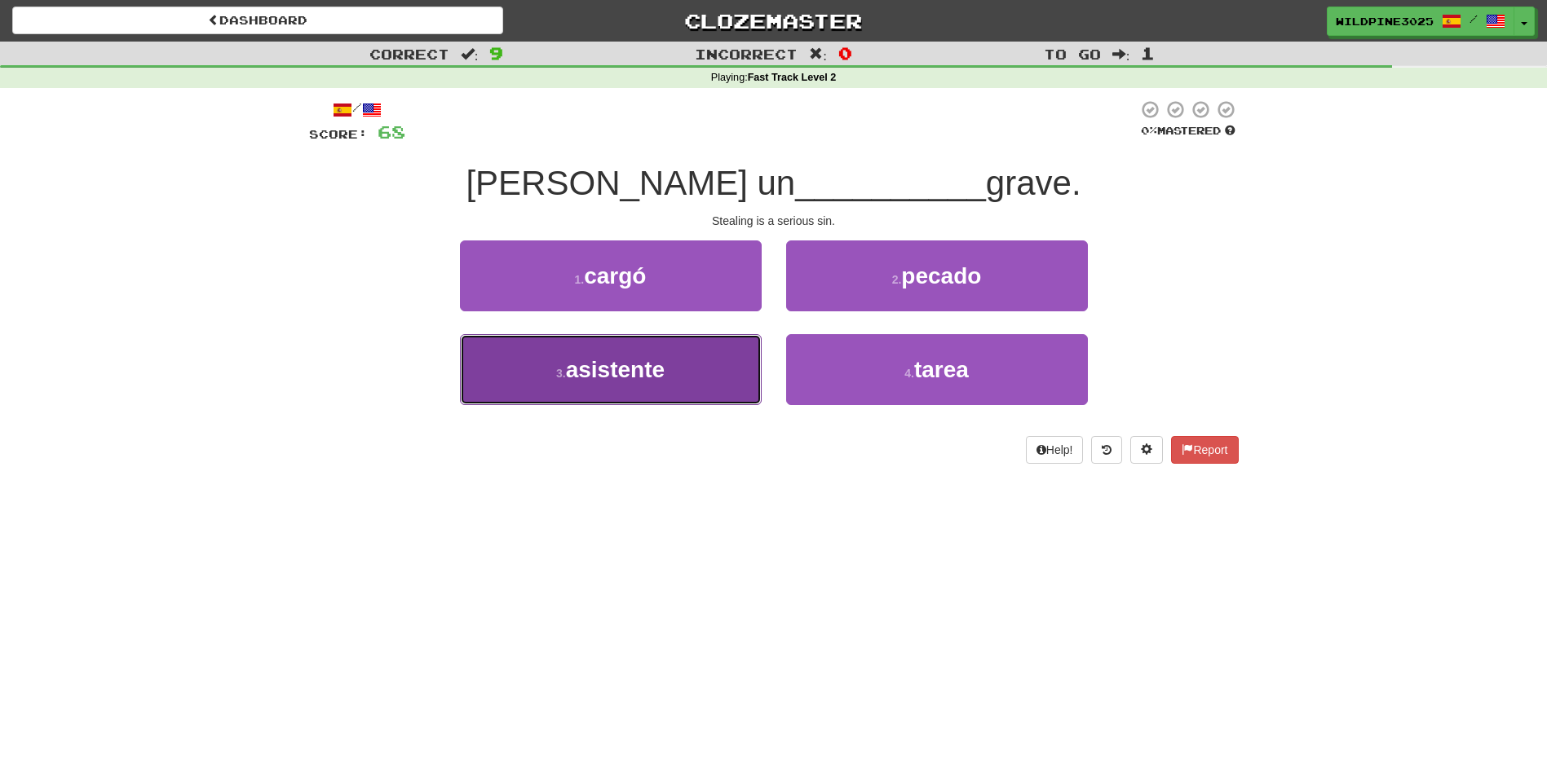
click at [739, 367] on button "3 . asistente" at bounding box center [611, 369] width 302 height 71
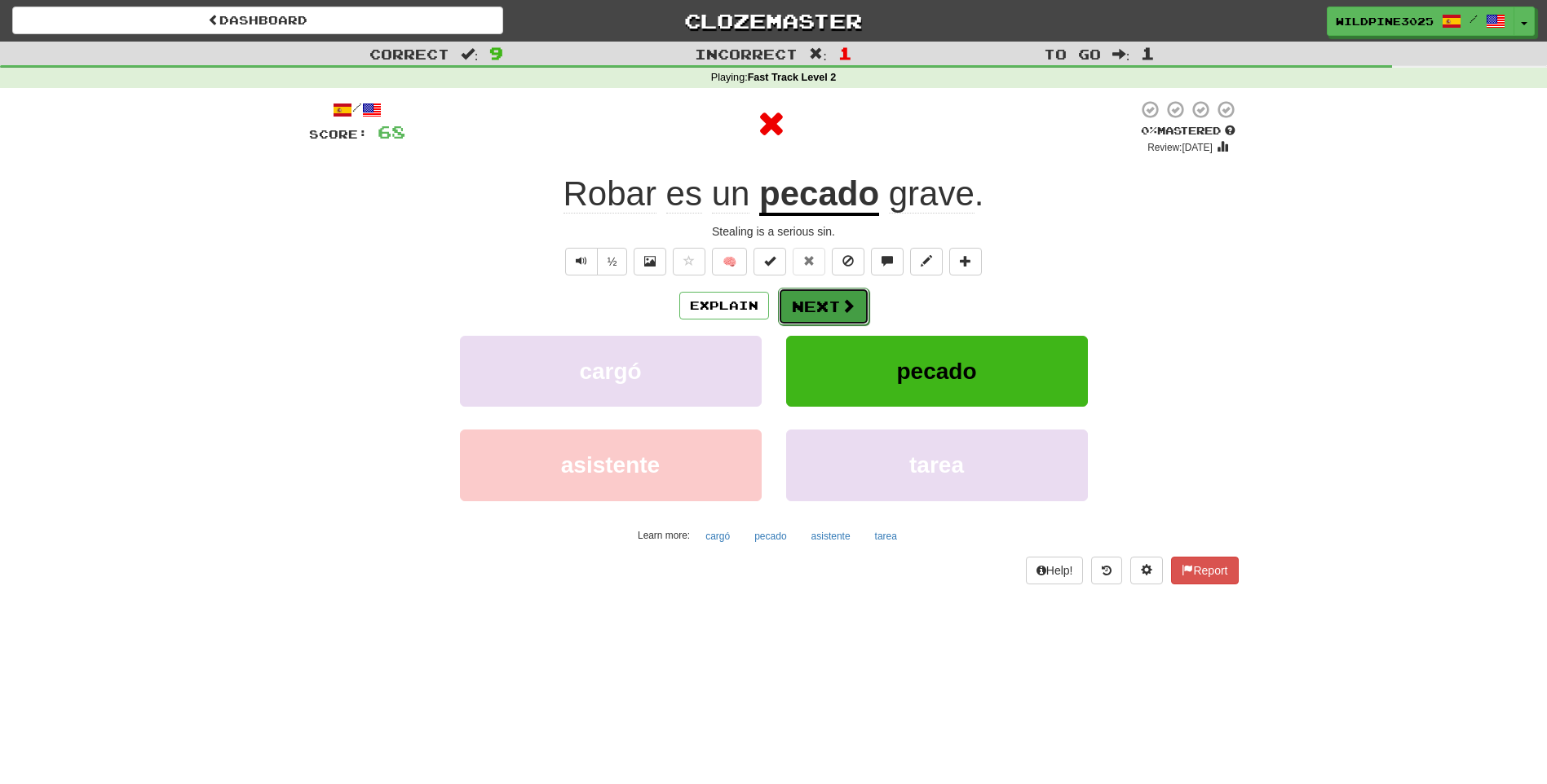
click at [838, 307] on button "Next" at bounding box center [824, 306] width 91 height 37
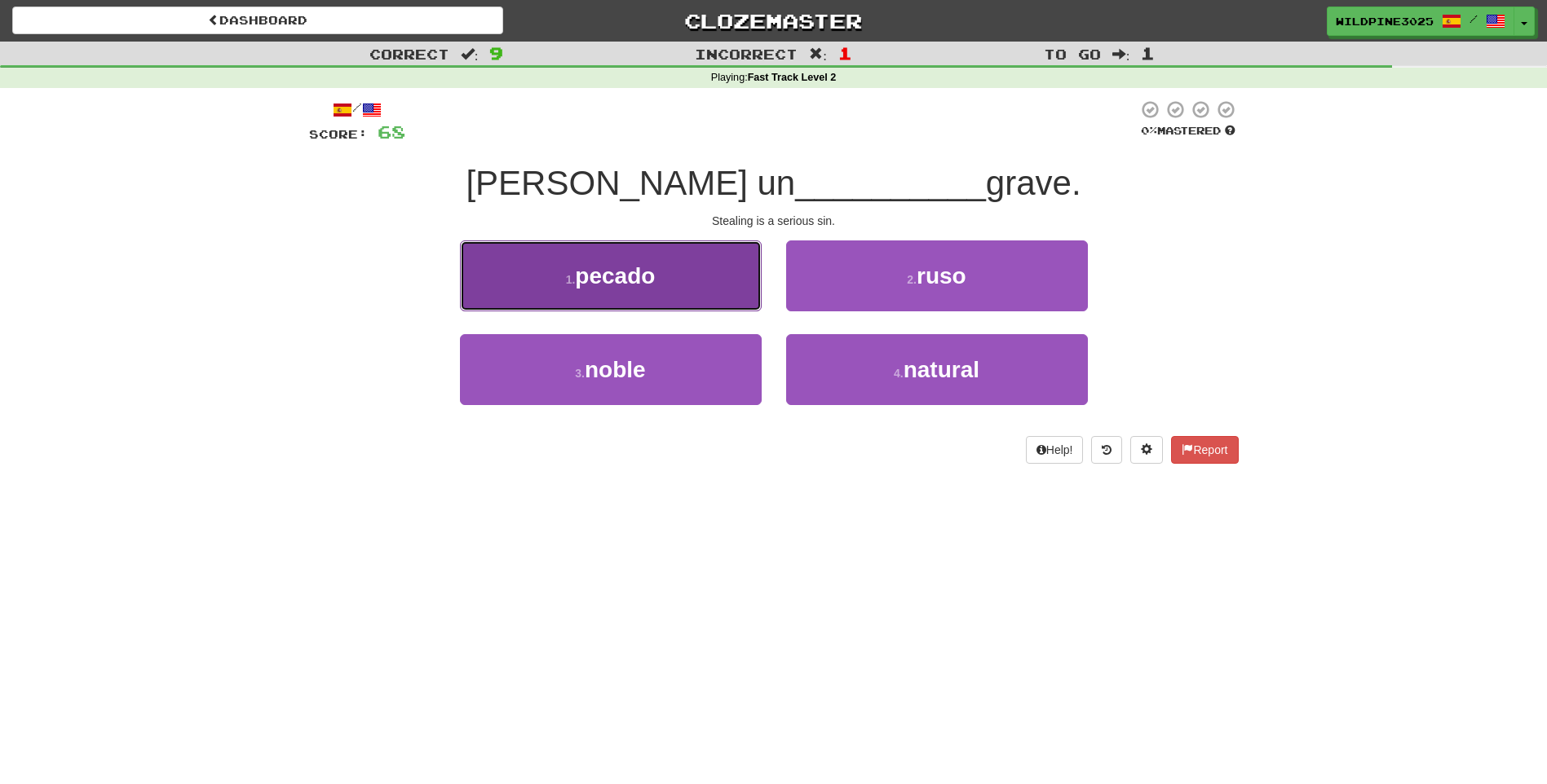
click at [723, 298] on button "1 . pecado" at bounding box center [611, 276] width 302 height 71
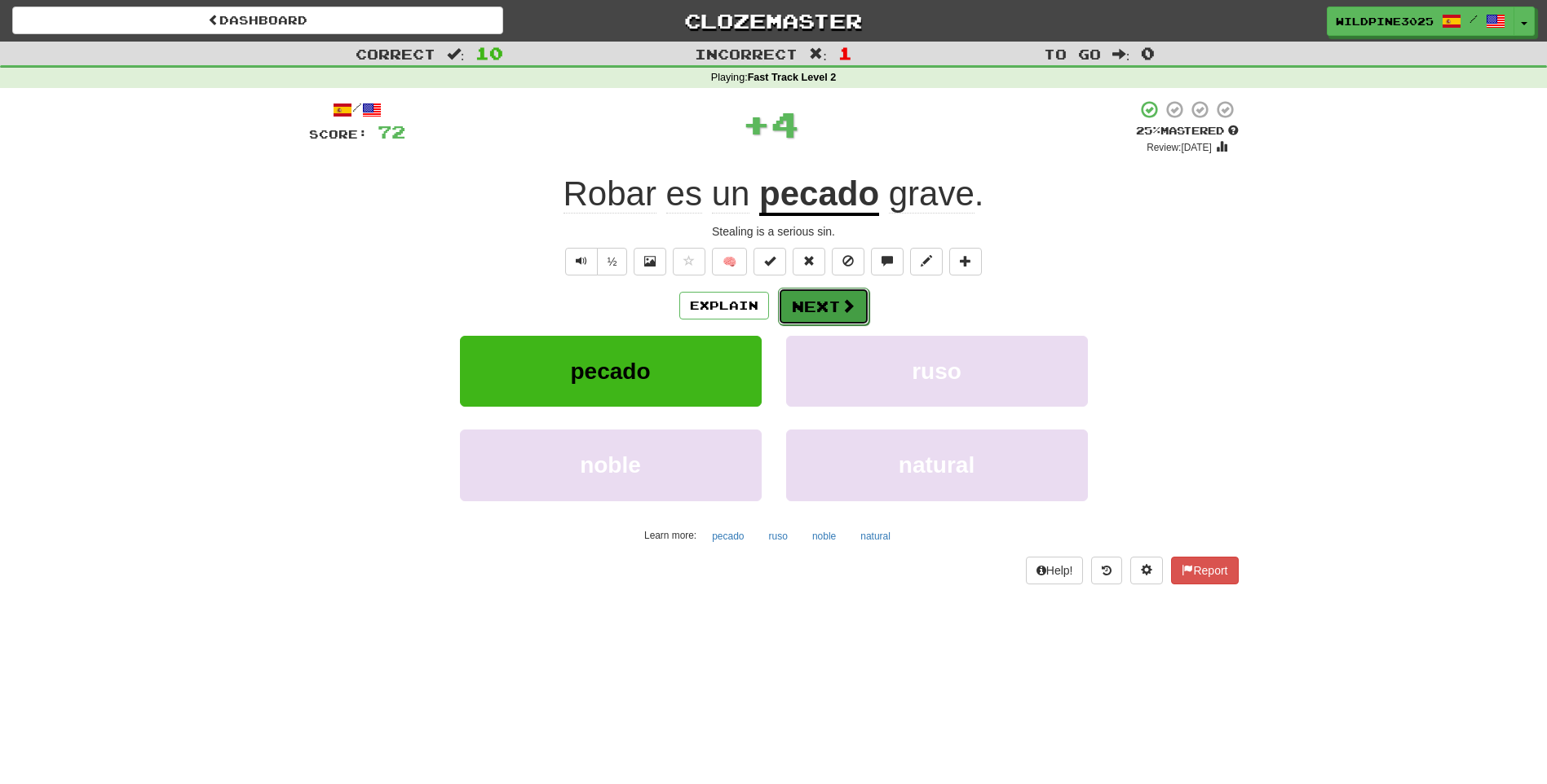
click at [835, 323] on button "Next" at bounding box center [824, 306] width 91 height 37
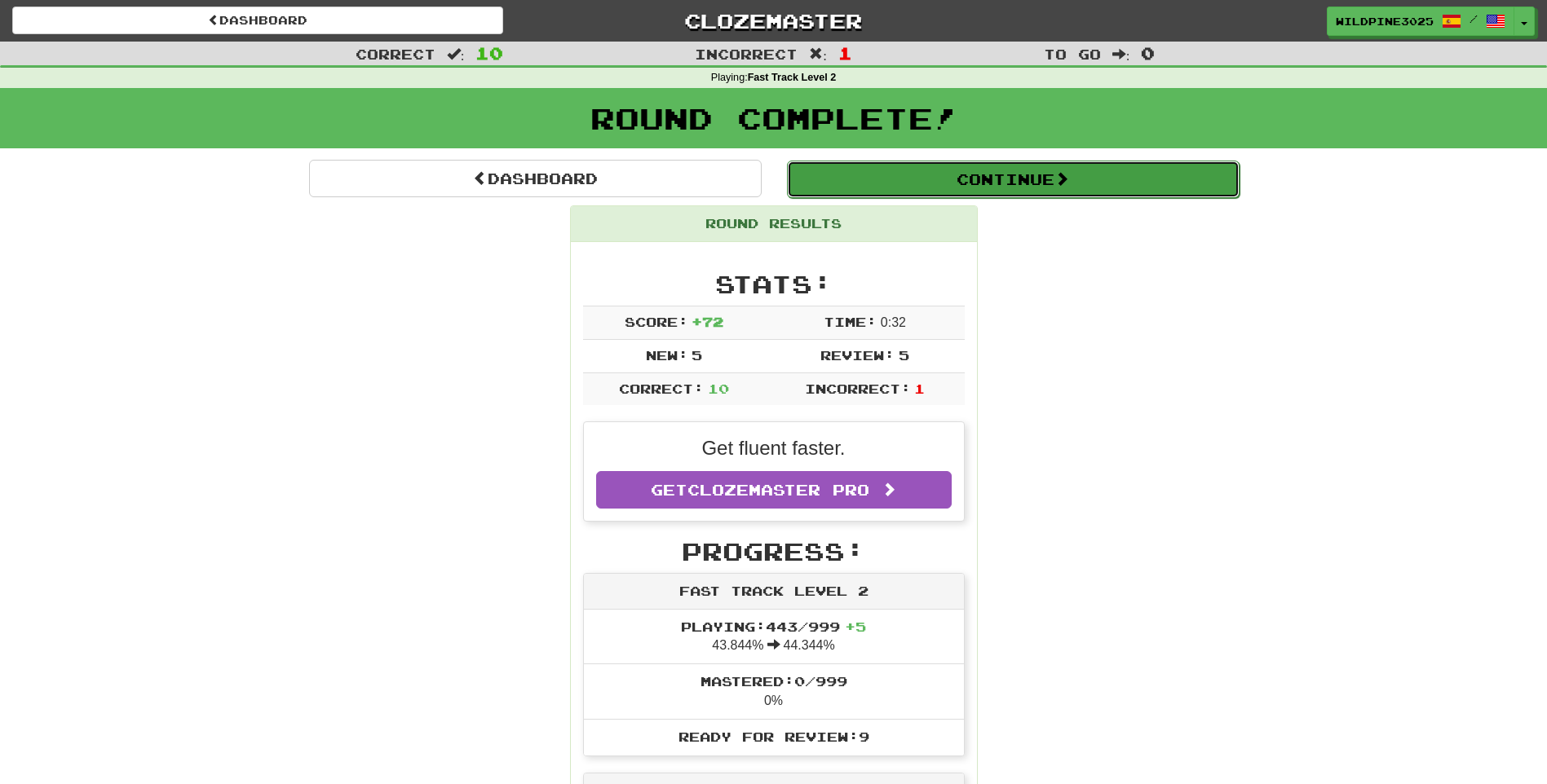
click at [819, 182] on button "Continue" at bounding box center [1013, 179] width 452 height 37
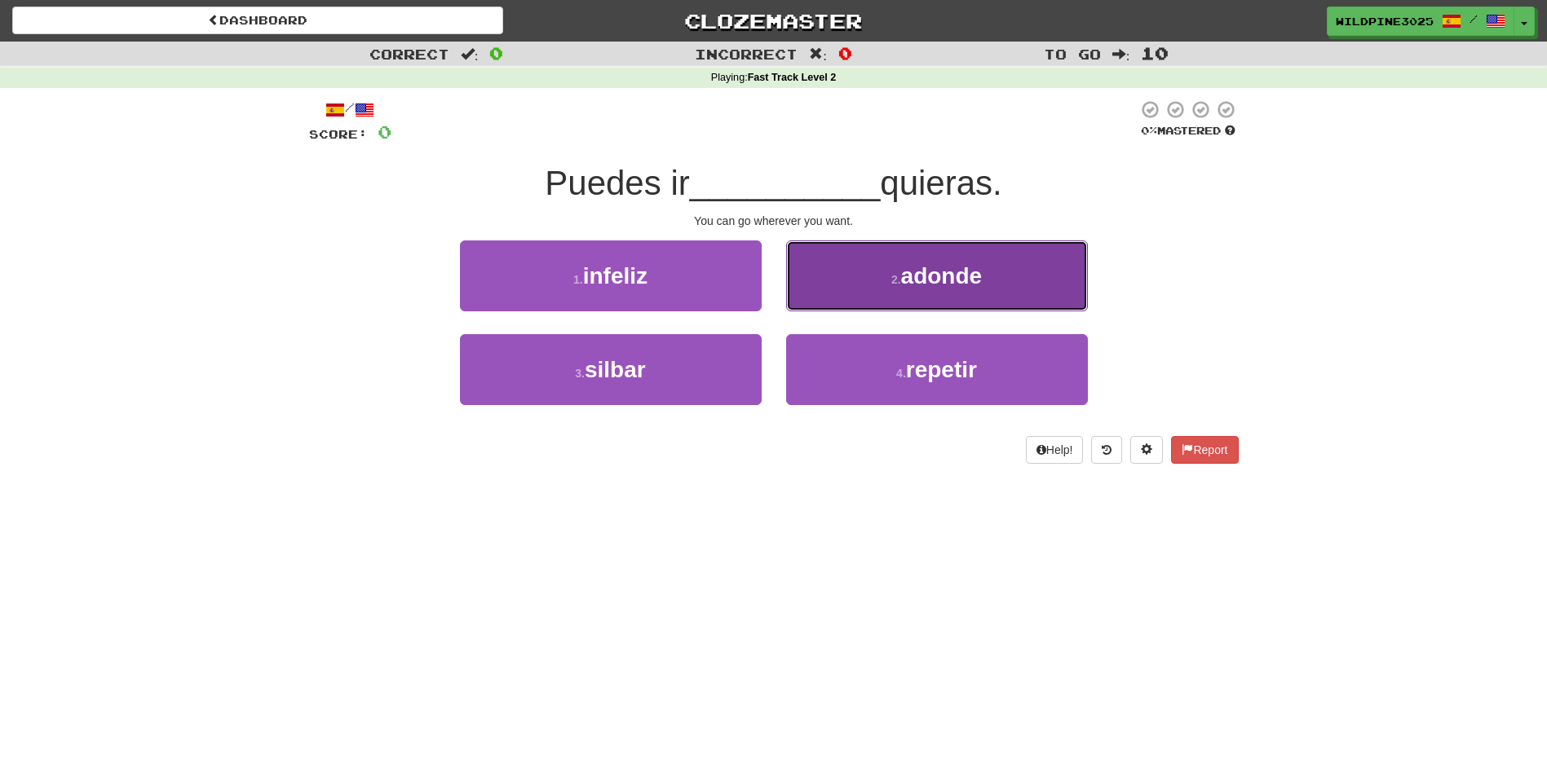
click at [840, 276] on button "2 . adonde" at bounding box center [937, 276] width 302 height 71
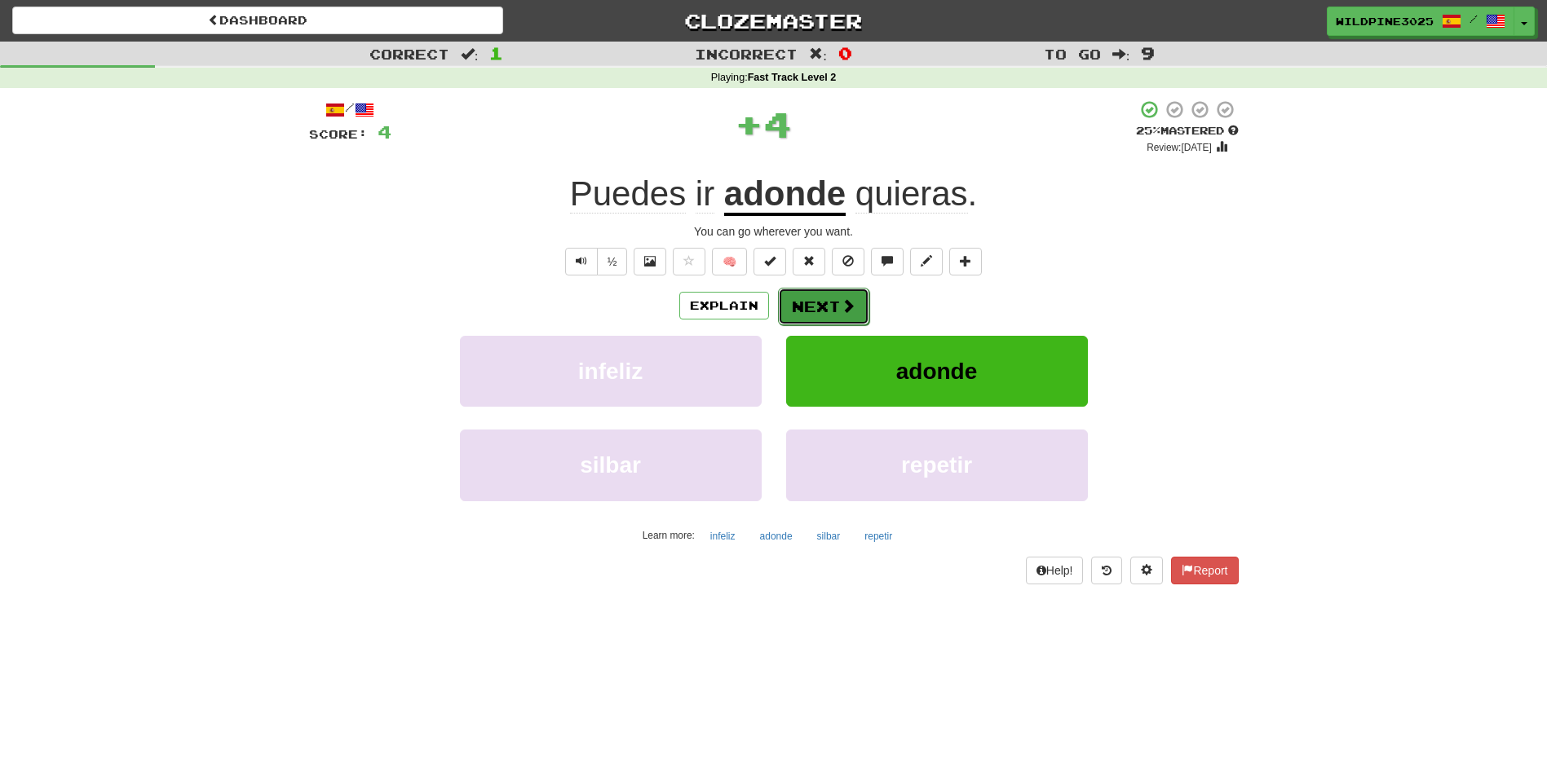
click at [796, 310] on button "Next" at bounding box center [824, 306] width 91 height 37
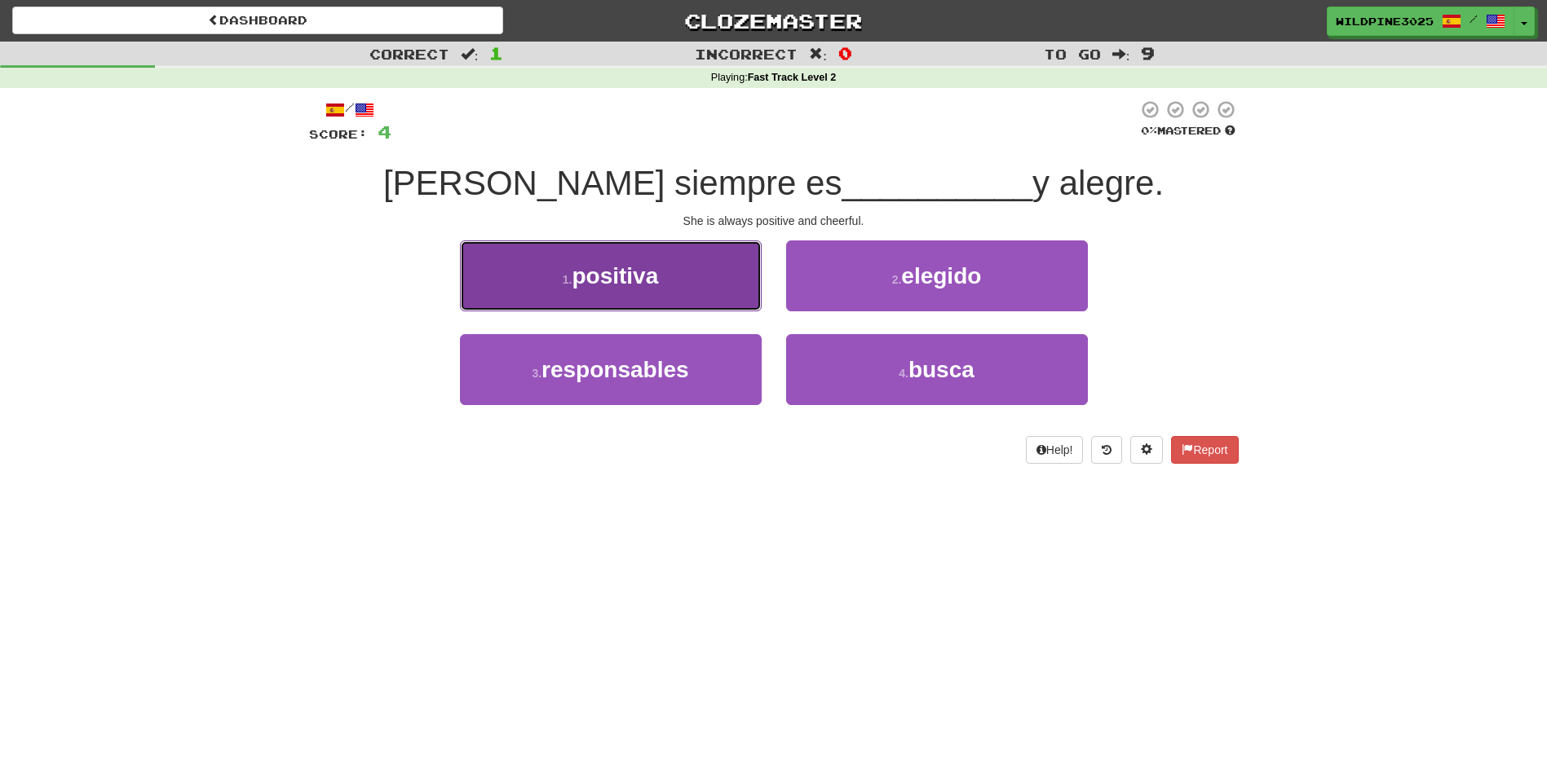
click at [726, 285] on button "1 . positiva" at bounding box center [611, 276] width 302 height 71
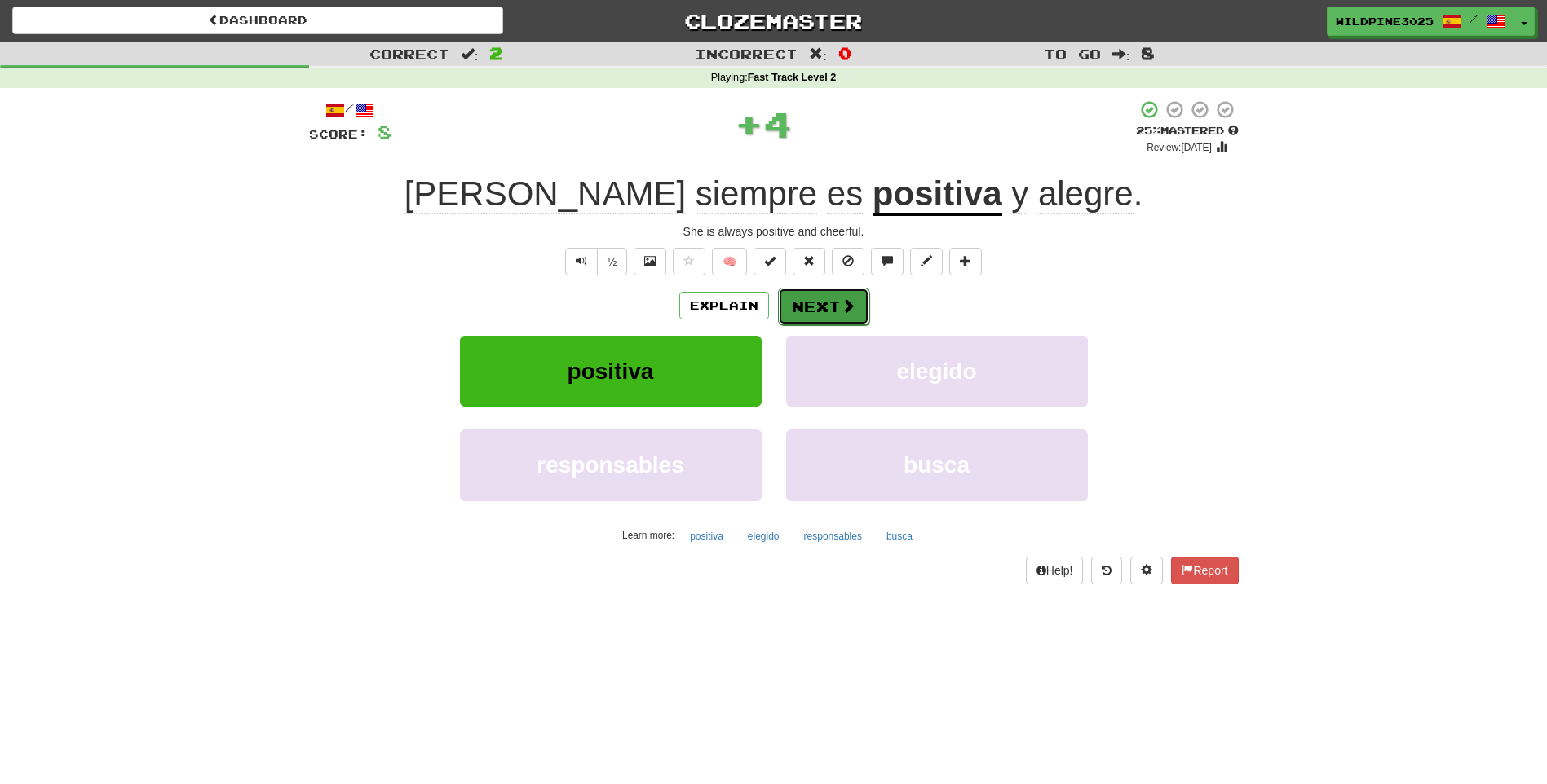
click at [816, 309] on button "Next" at bounding box center [824, 306] width 91 height 37
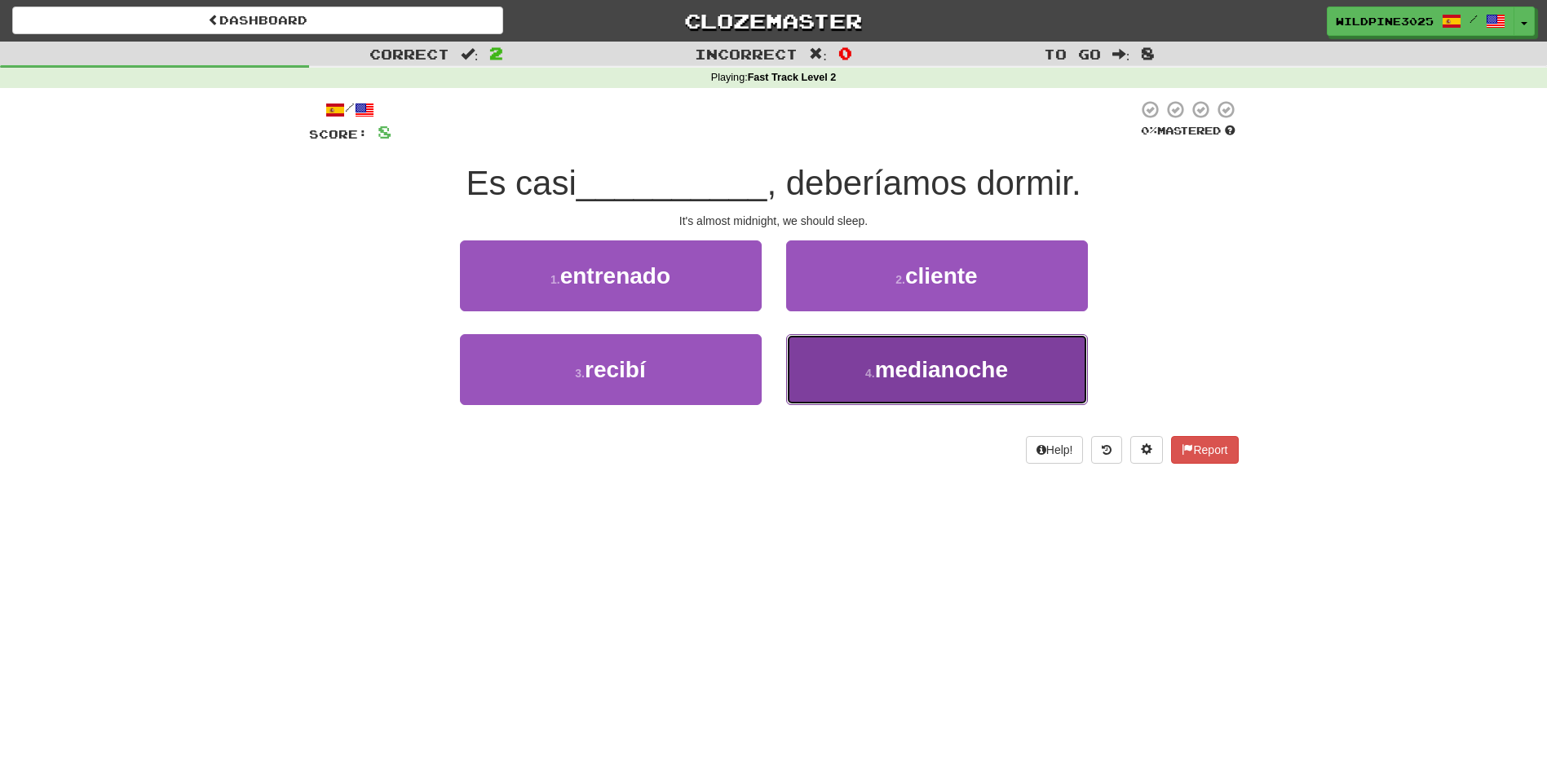
click at [824, 348] on button "4 . medianoche" at bounding box center [937, 369] width 302 height 71
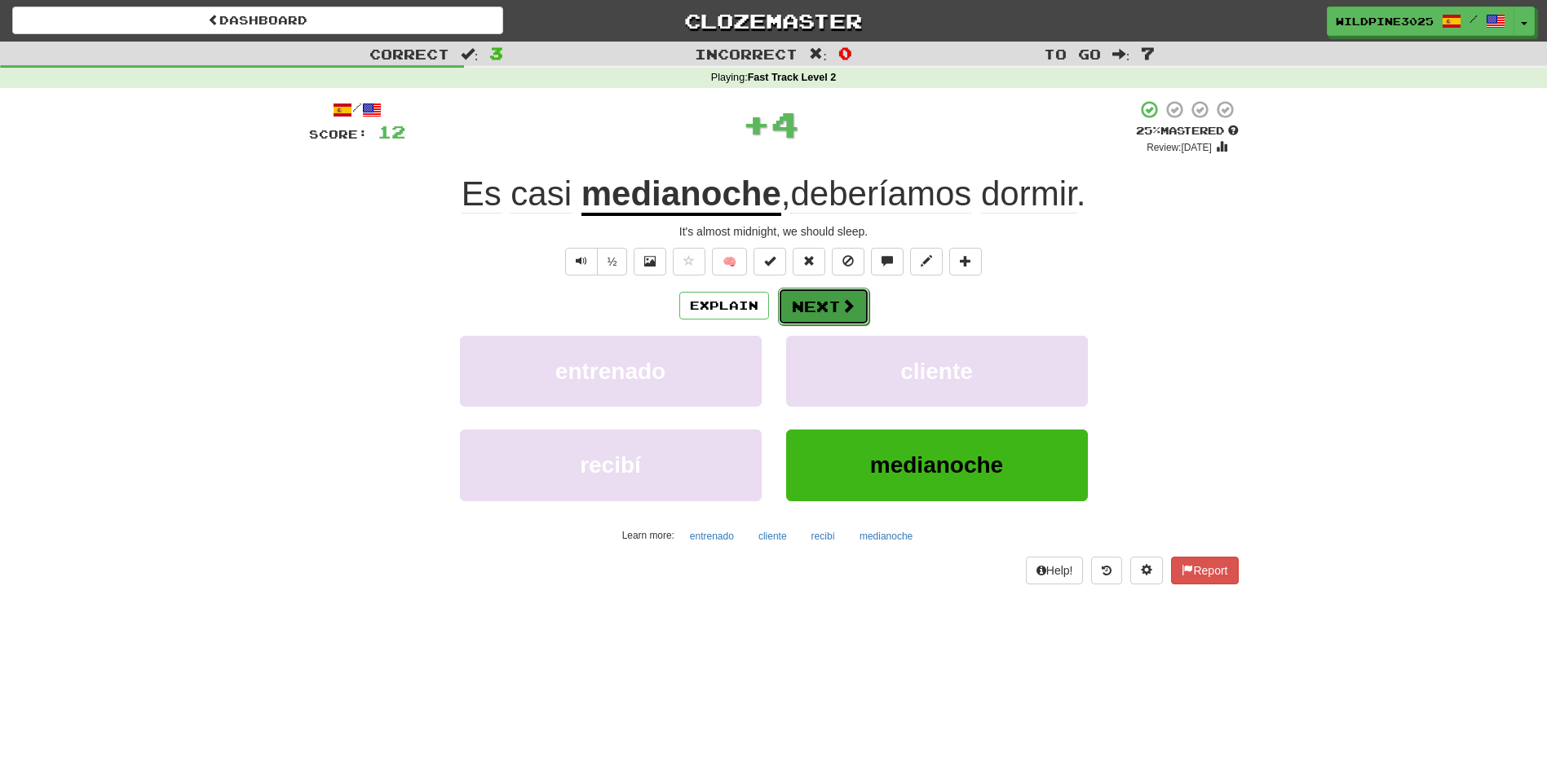
click at [834, 309] on button "Next" at bounding box center [824, 306] width 91 height 37
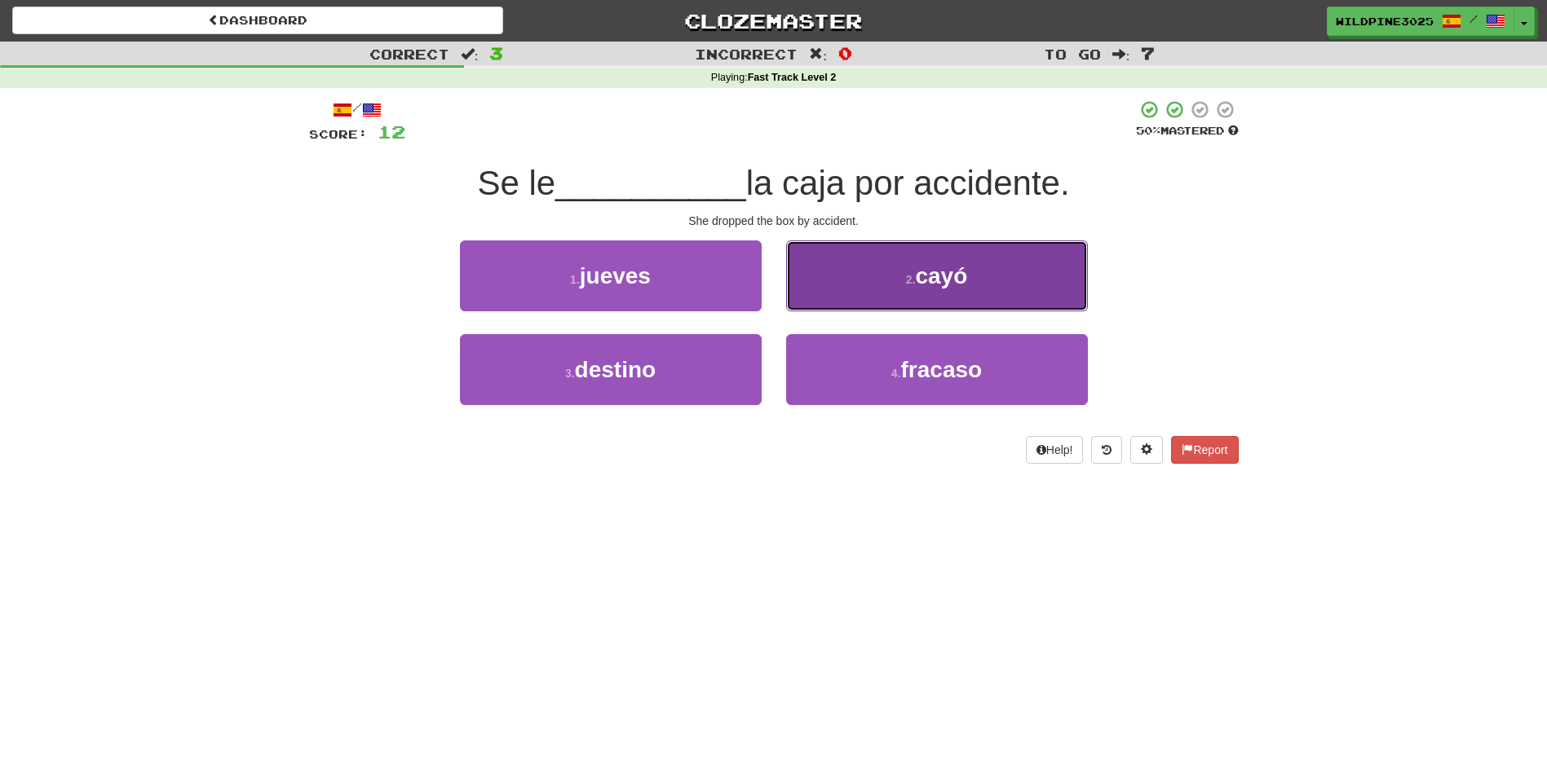
click at [814, 284] on button "2 . cayó" at bounding box center [937, 276] width 302 height 71
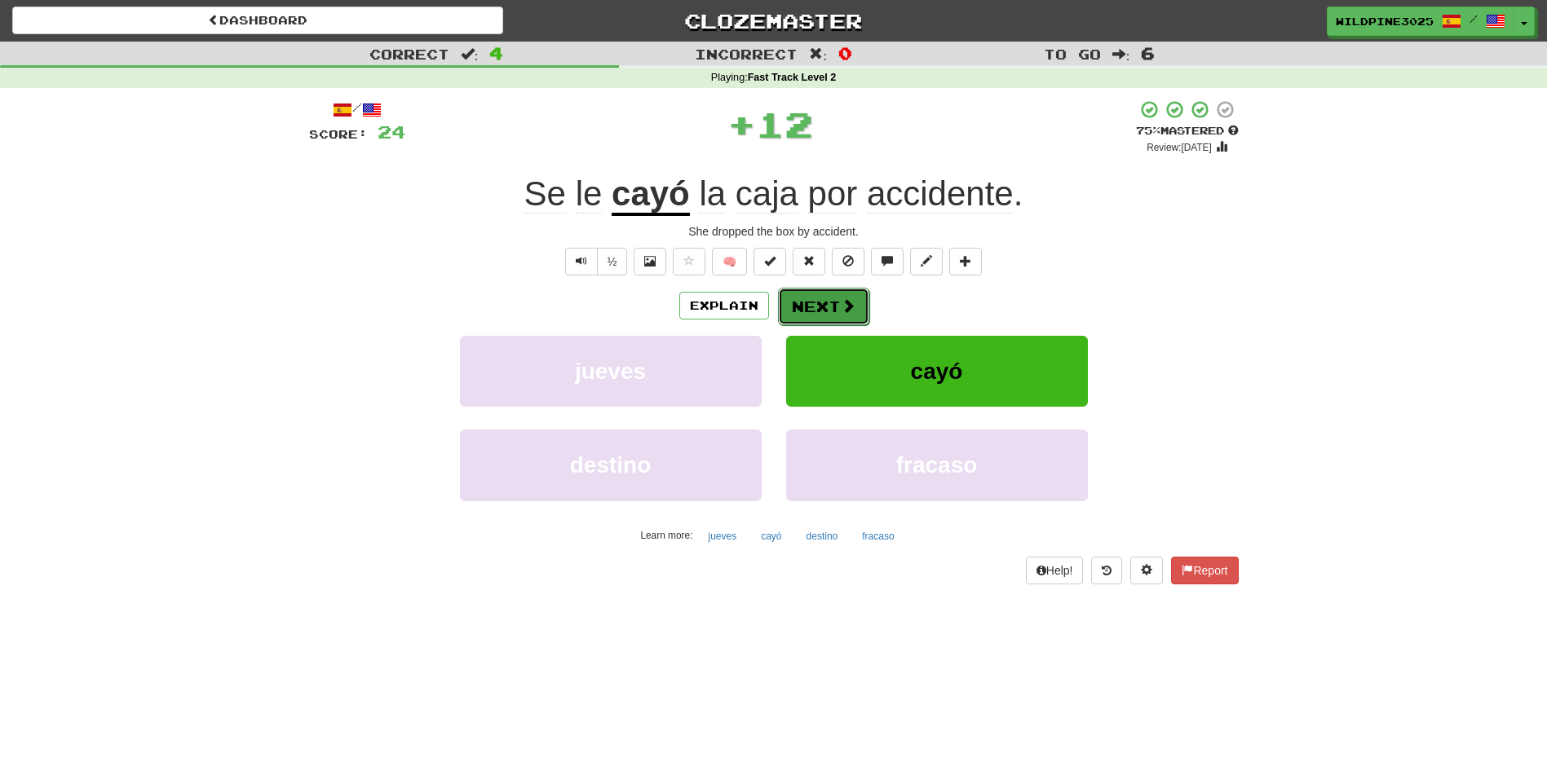
click at [813, 300] on button "Next" at bounding box center [824, 306] width 91 height 37
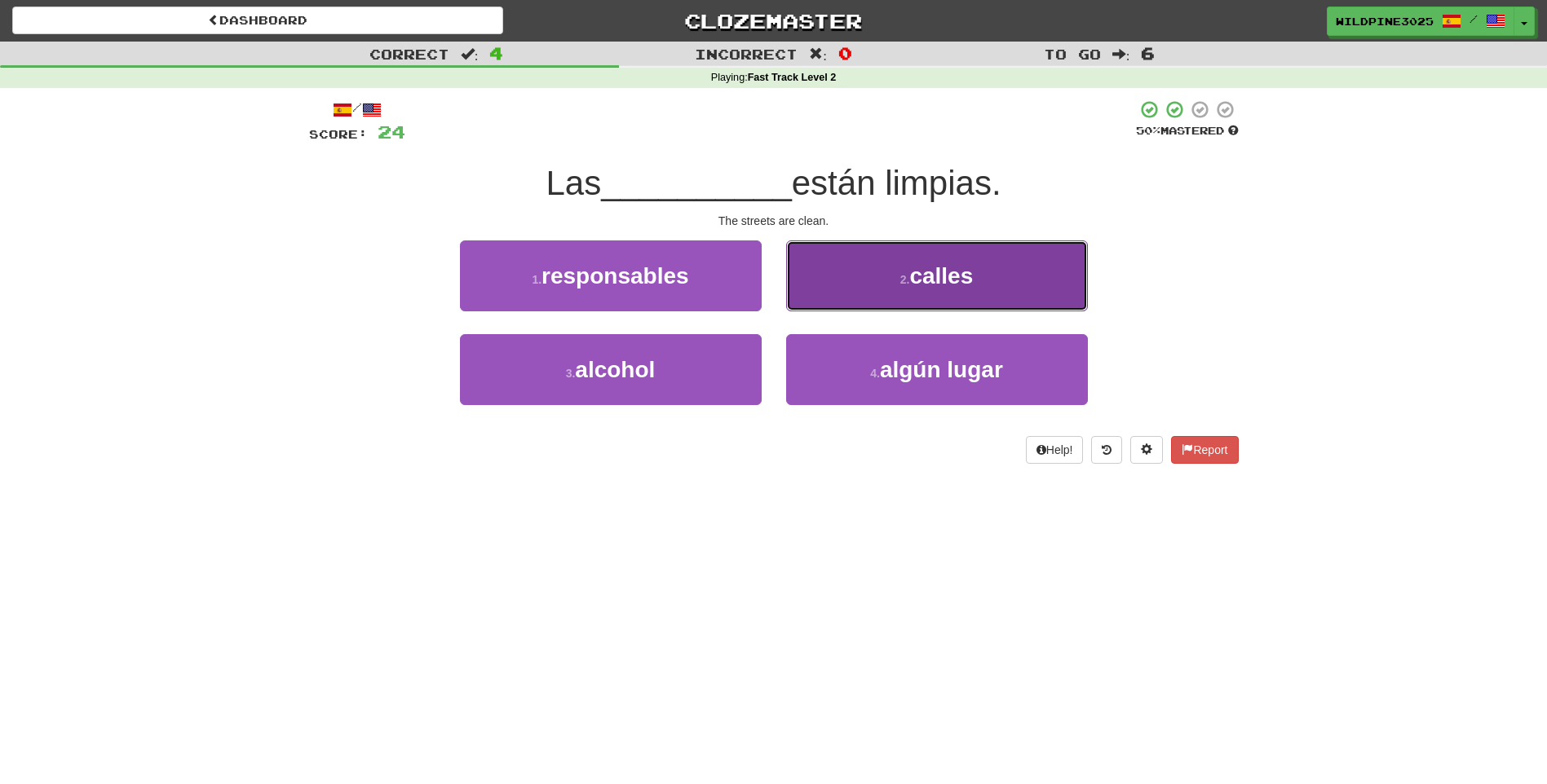
click at [830, 280] on button "2 . calles" at bounding box center [937, 276] width 302 height 71
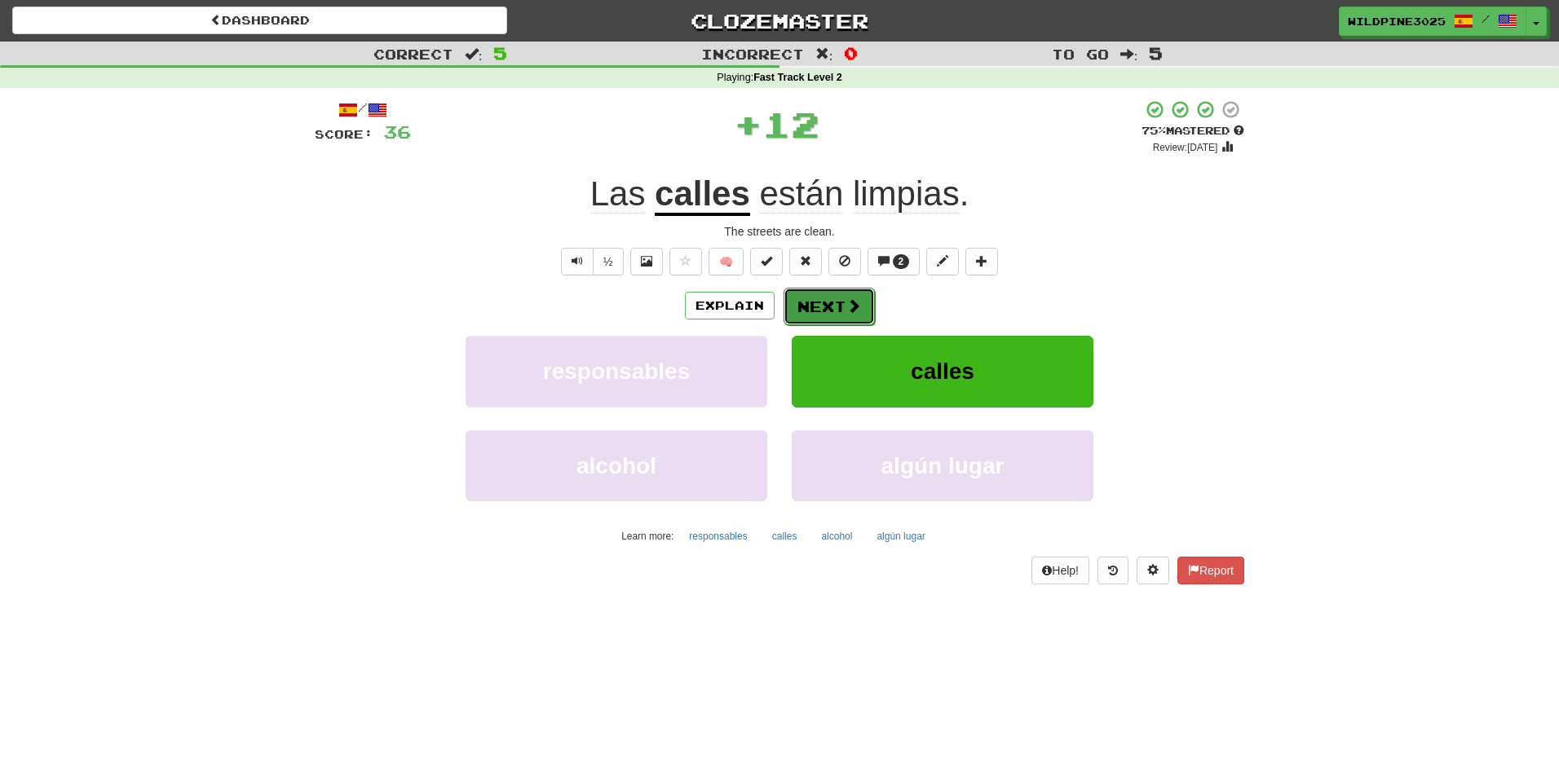
click at [820, 304] on body "Dashboard Clozemaster WildPine3025 / Toggle Dropdown Dashboard Leaderboard Acti…" at bounding box center [779, 681] width 1559 height 1363
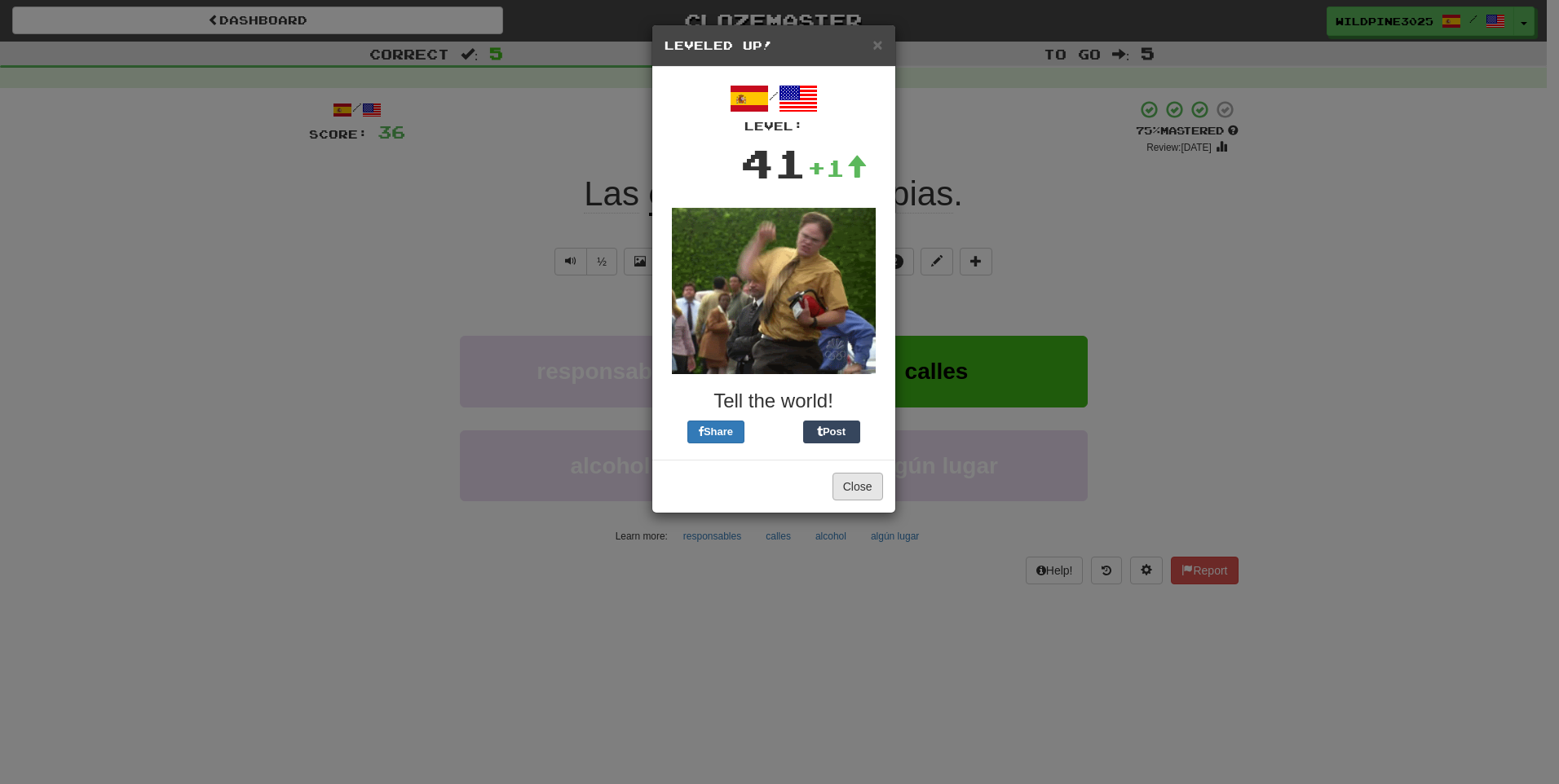
click at [849, 335] on img at bounding box center [774, 291] width 204 height 166
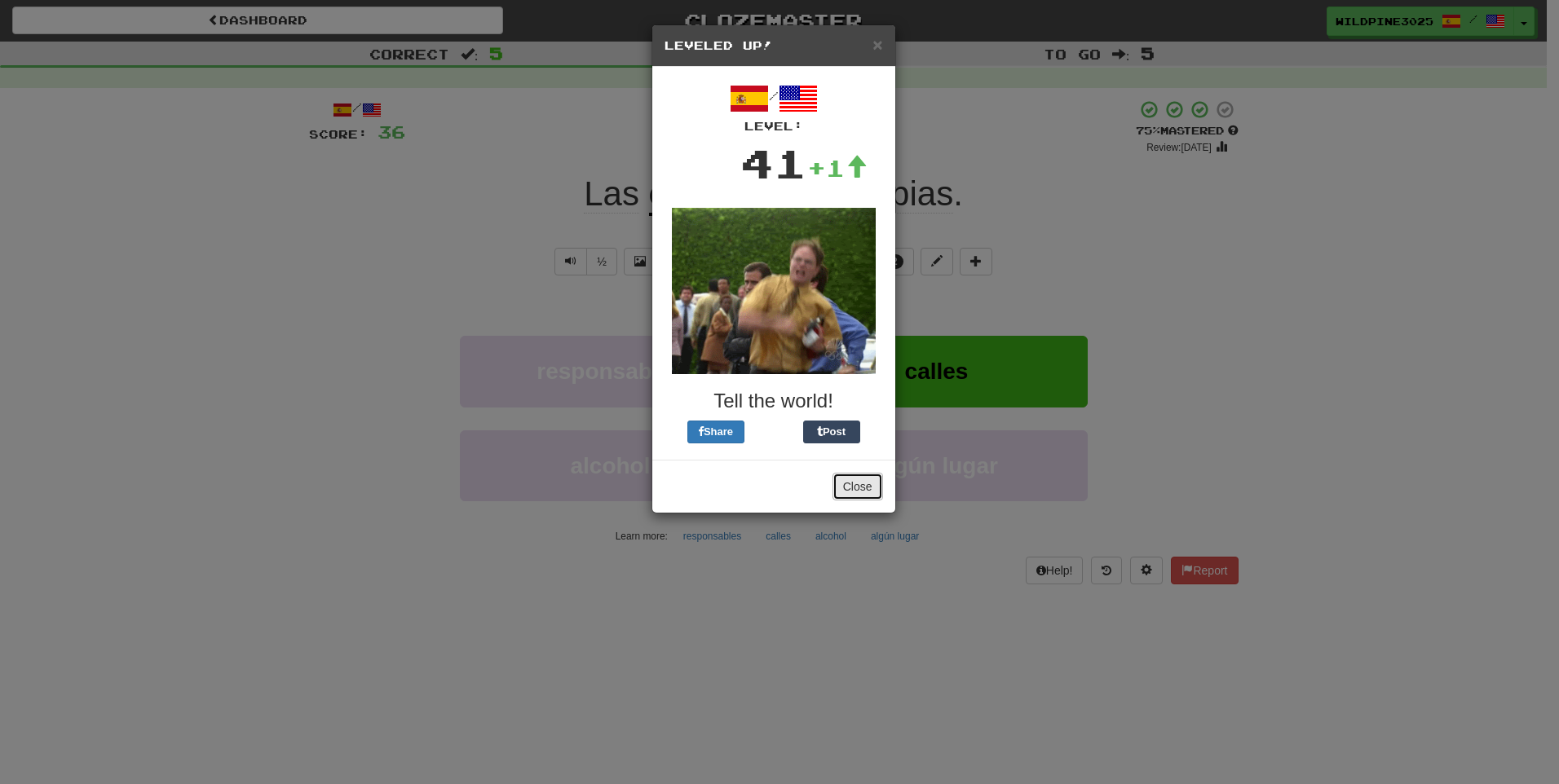
click at [865, 490] on button "Close" at bounding box center [858, 486] width 51 height 28
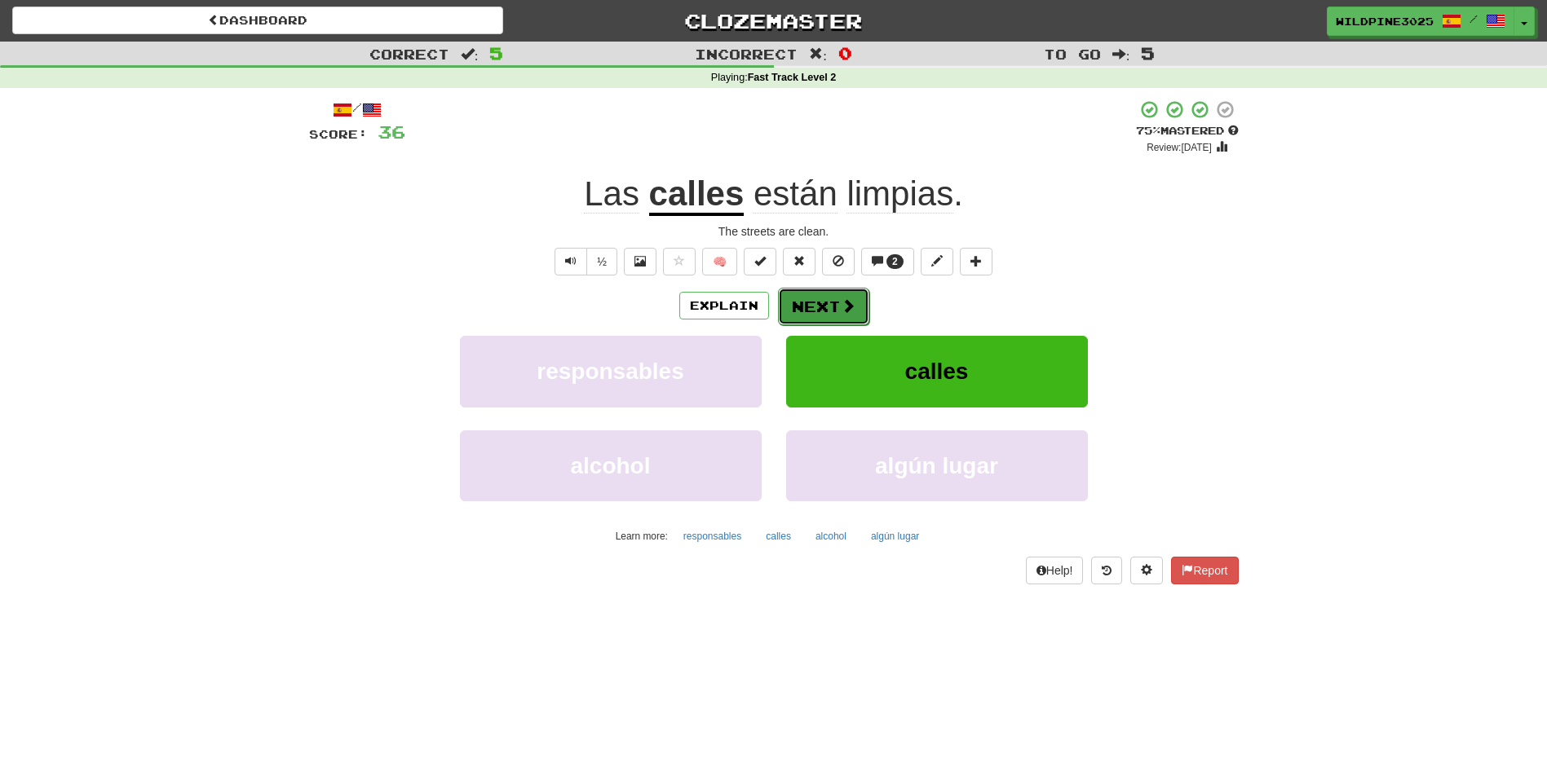
click at [819, 318] on button "Next" at bounding box center [824, 306] width 91 height 37
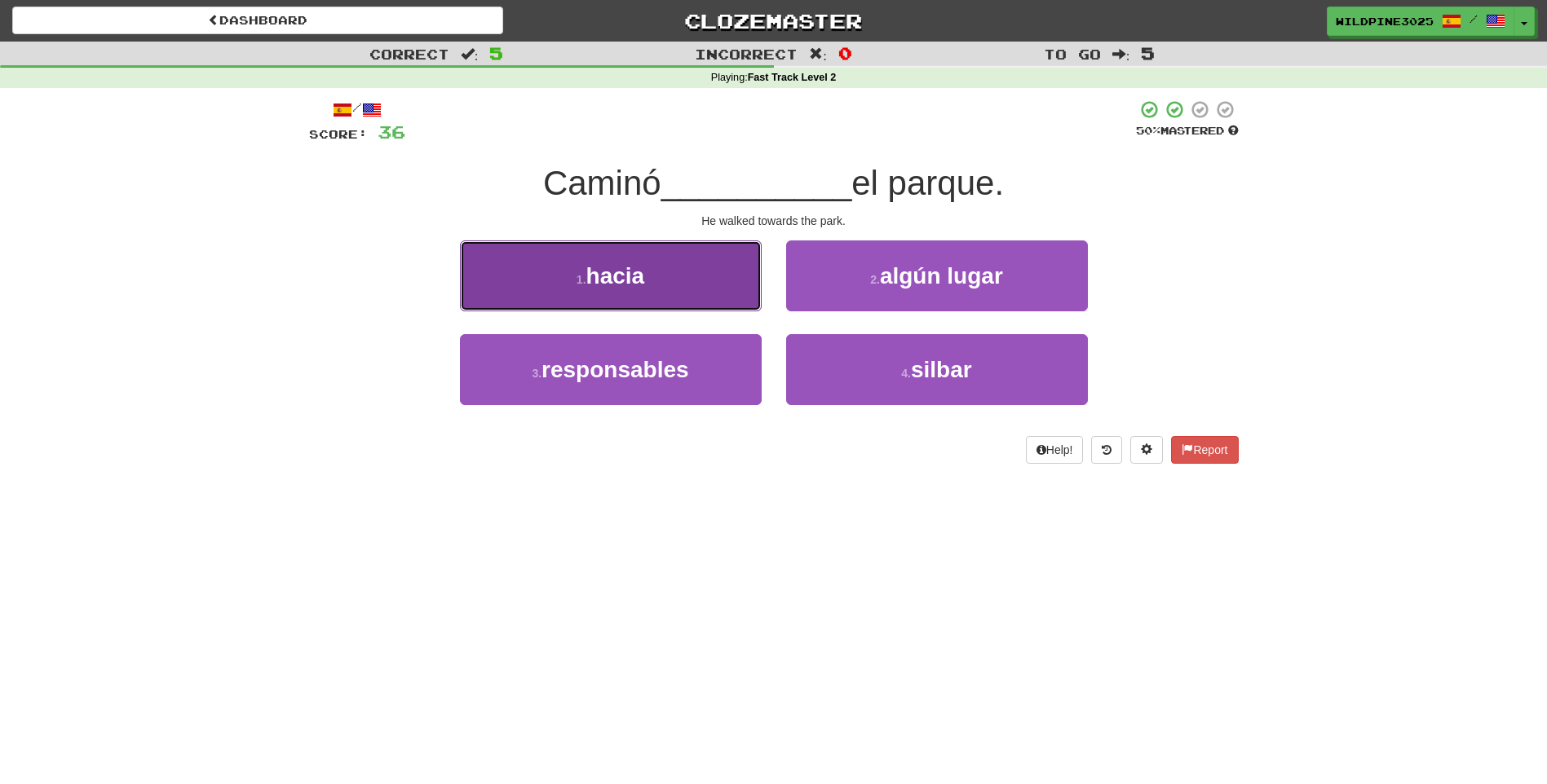
click at [719, 274] on button "1 . hacia" at bounding box center [611, 276] width 302 height 71
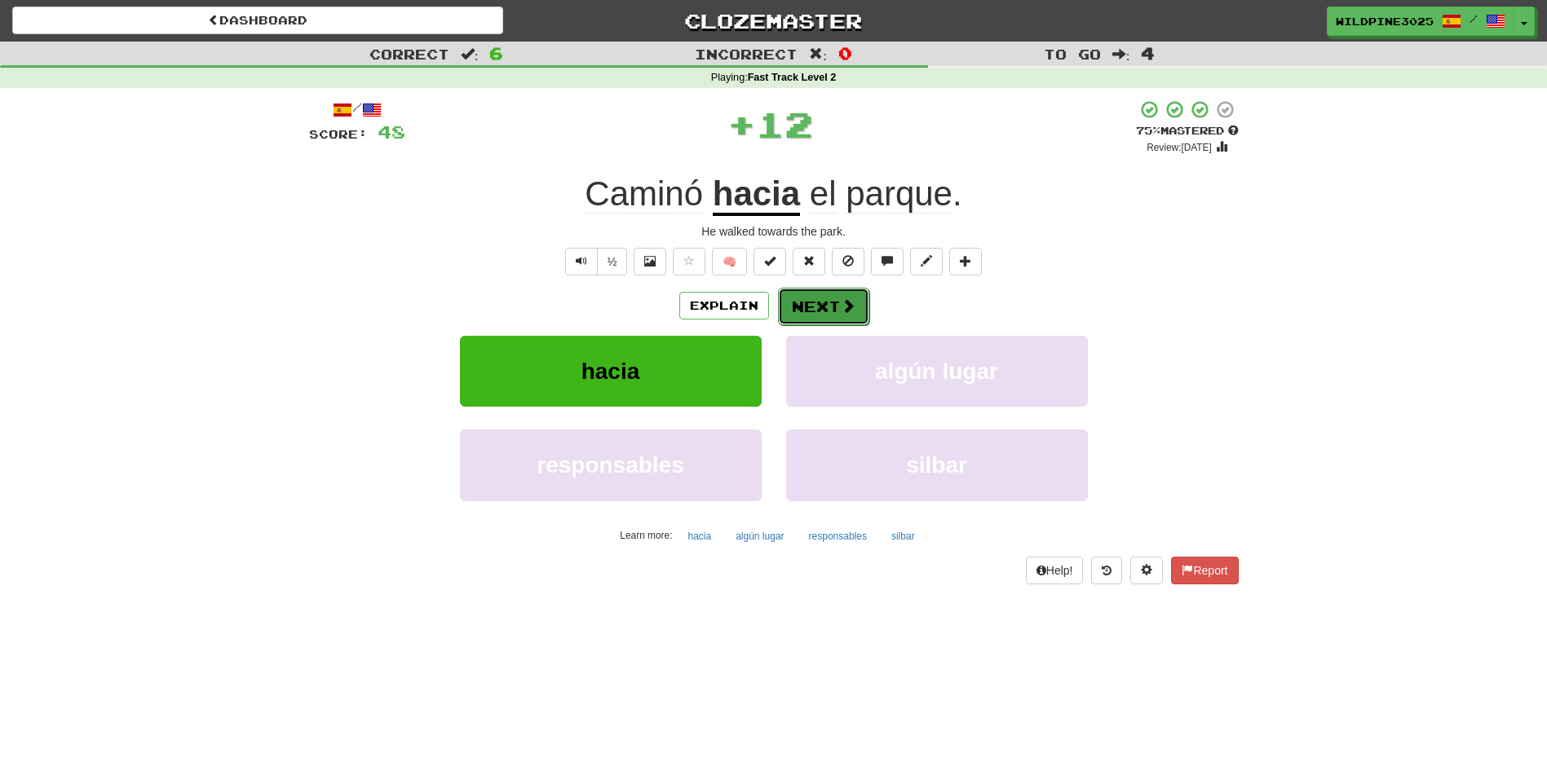
click at [840, 309] on span at bounding box center [847, 305] width 15 height 15
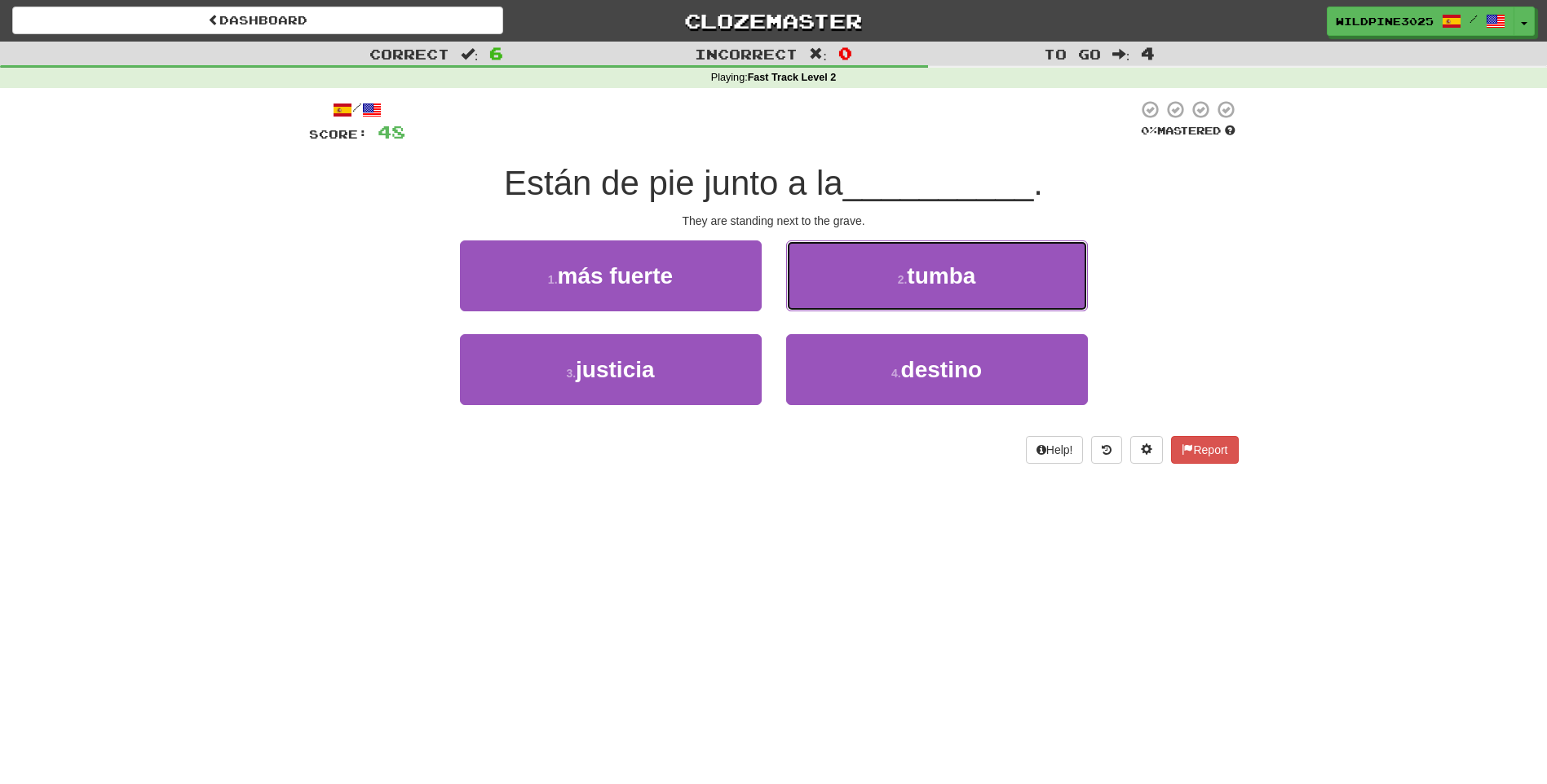
click at [828, 280] on button "2 . tumba" at bounding box center [937, 276] width 302 height 71
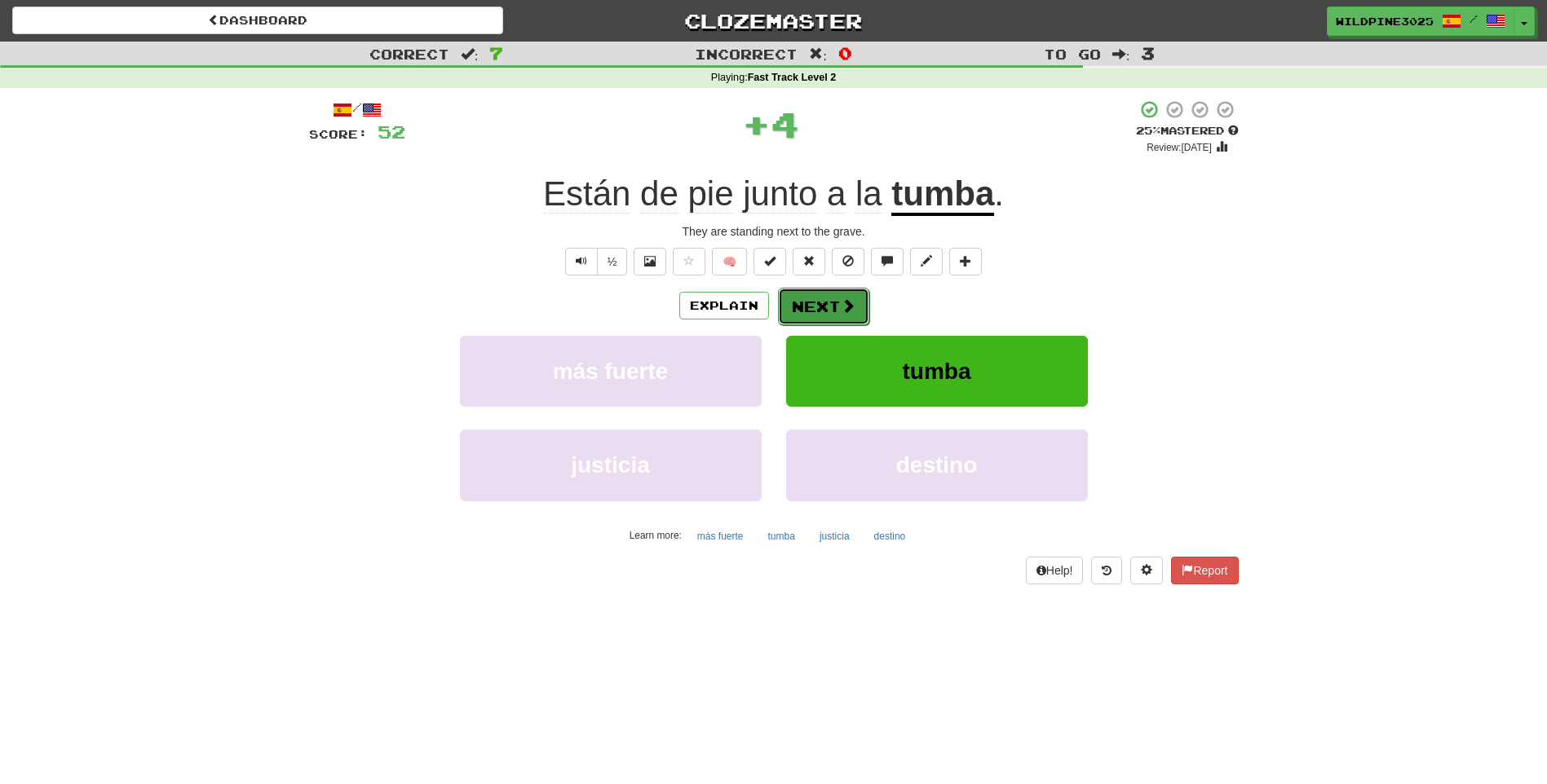
click at [808, 311] on button "Next" at bounding box center [824, 306] width 91 height 37
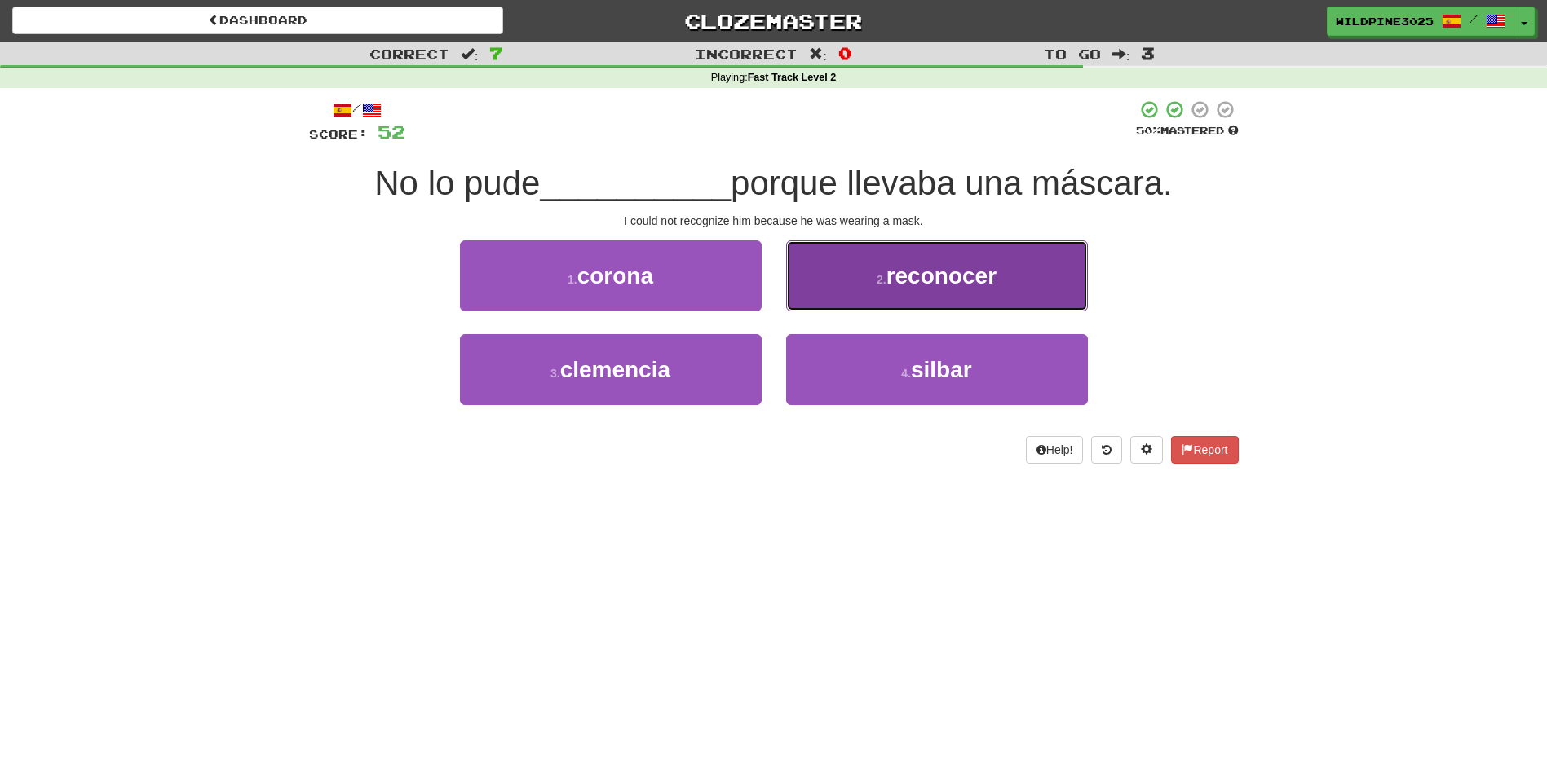
click at [852, 290] on button "2 . reconocer" at bounding box center [937, 276] width 302 height 71
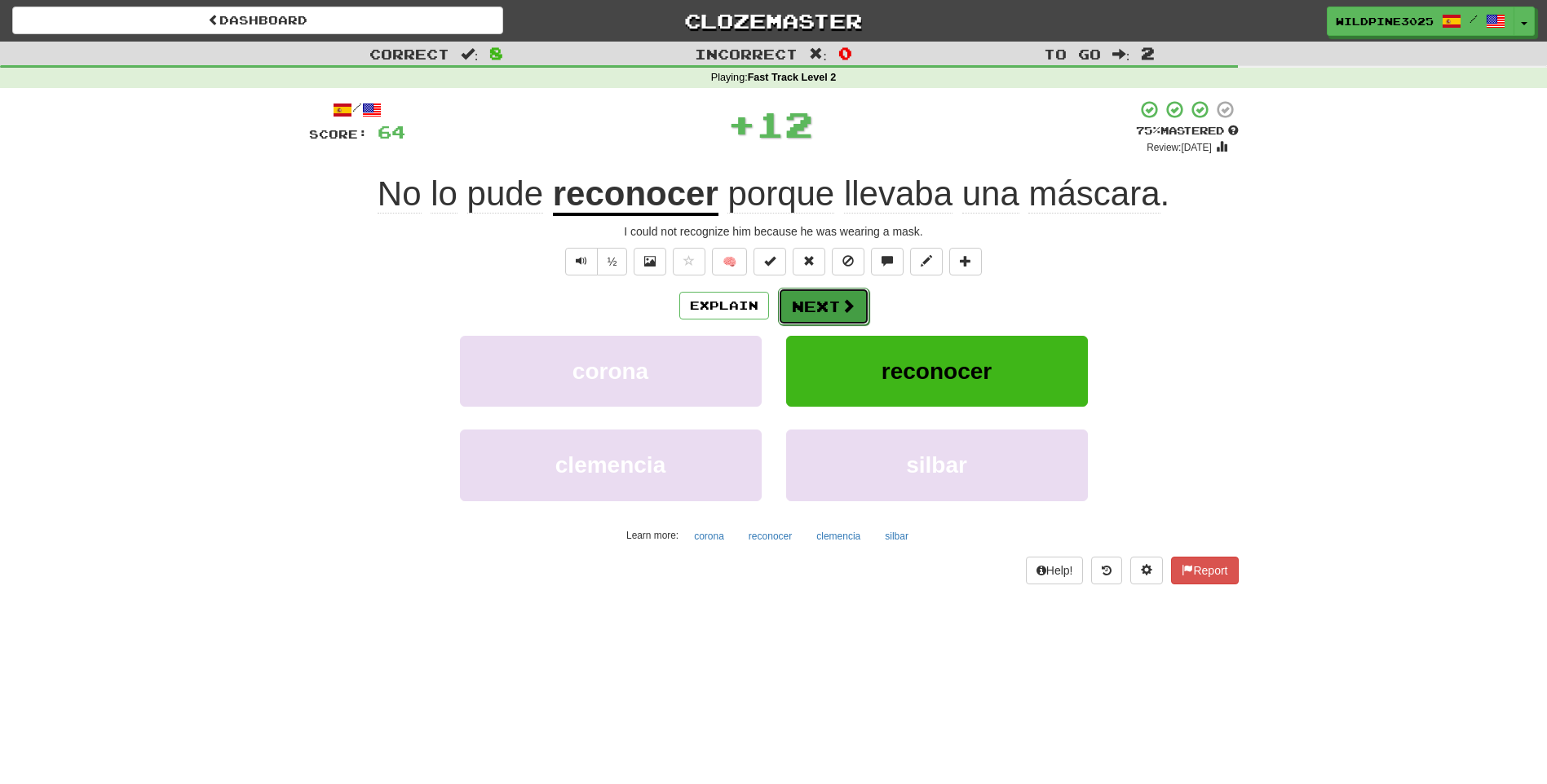
click at [838, 302] on button "Next" at bounding box center [824, 306] width 91 height 37
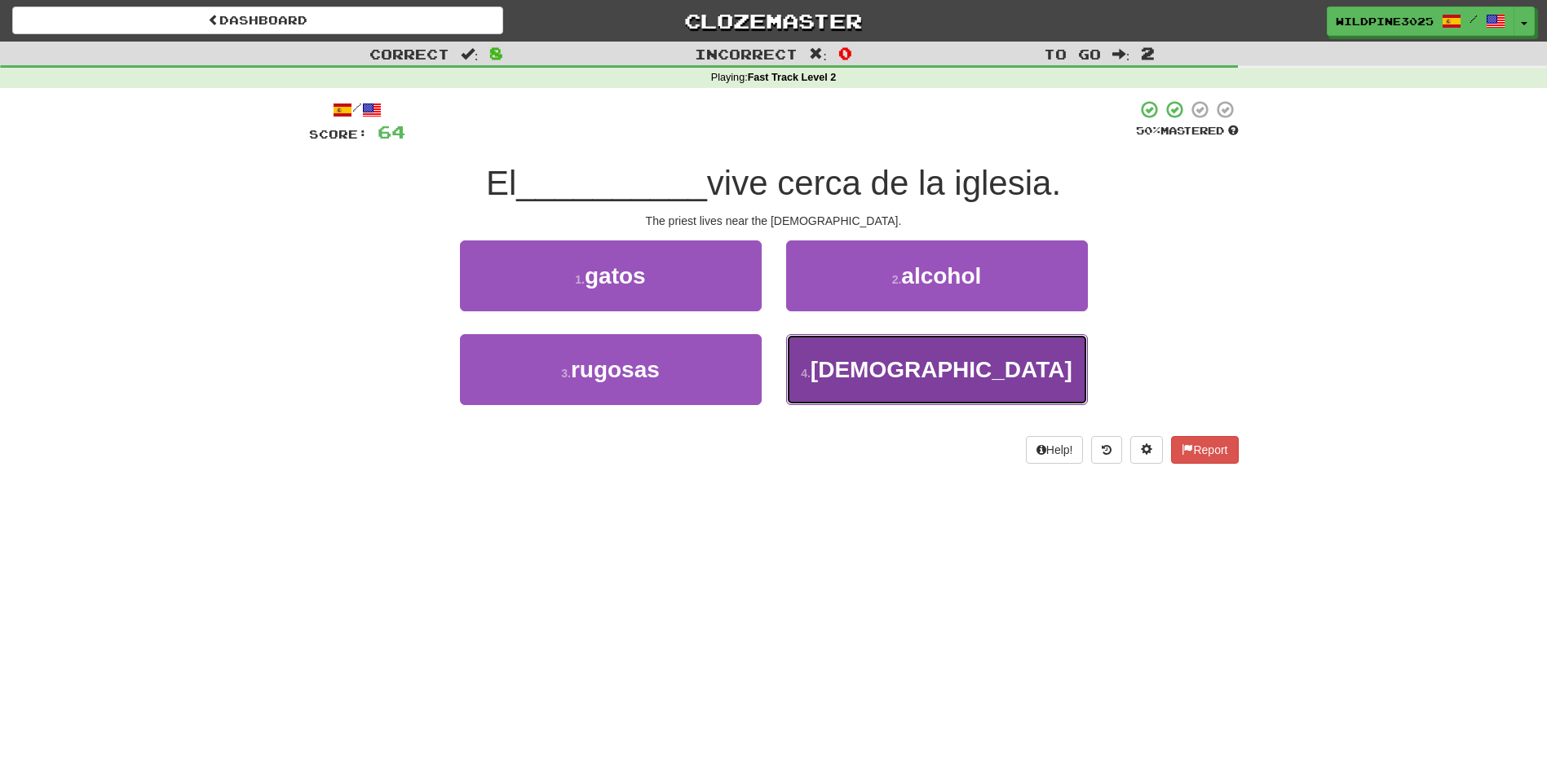
click at [843, 359] on button "4 . sacerdote" at bounding box center [937, 369] width 302 height 71
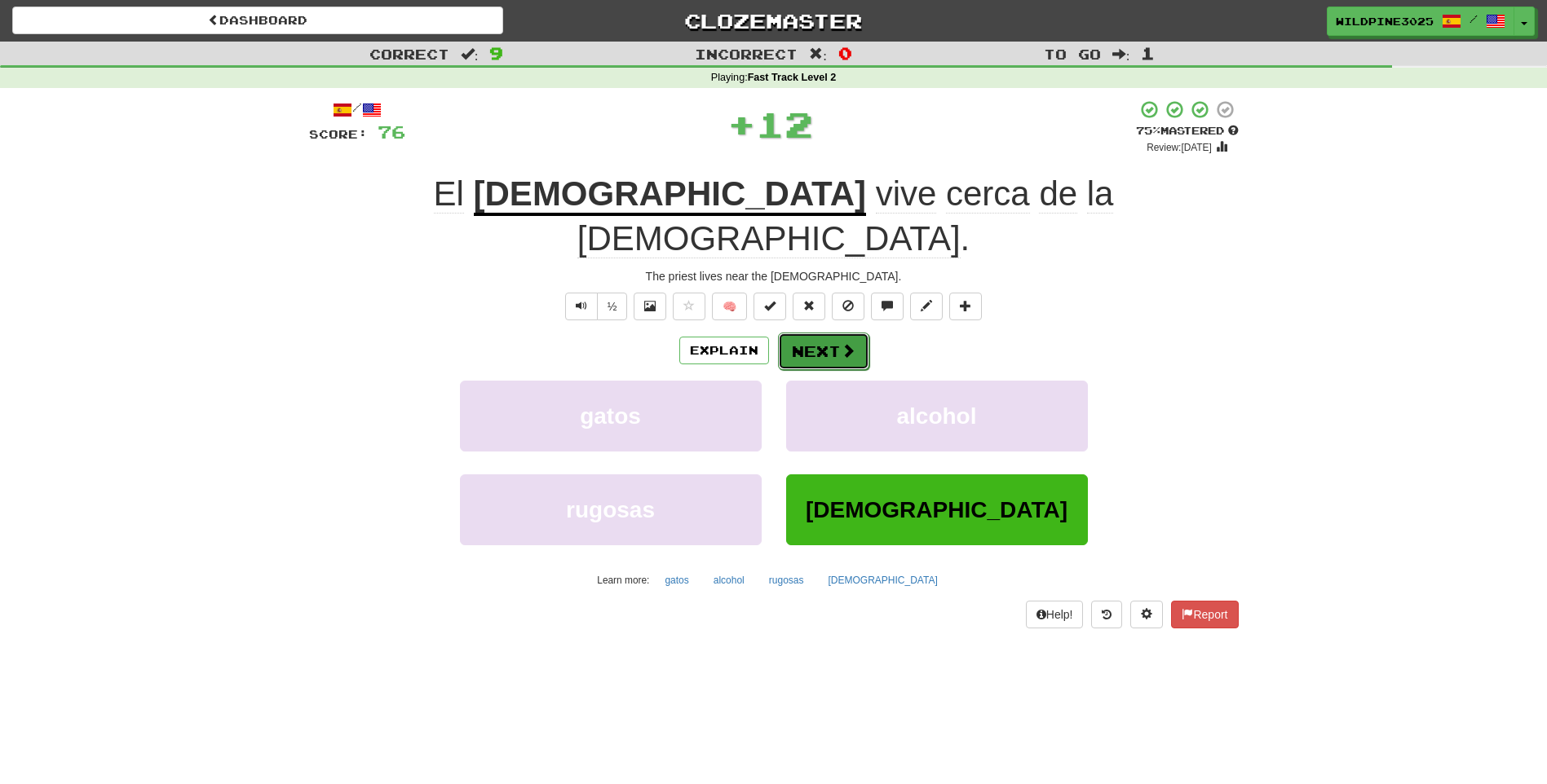
click at [836, 333] on button "Next" at bounding box center [824, 351] width 91 height 37
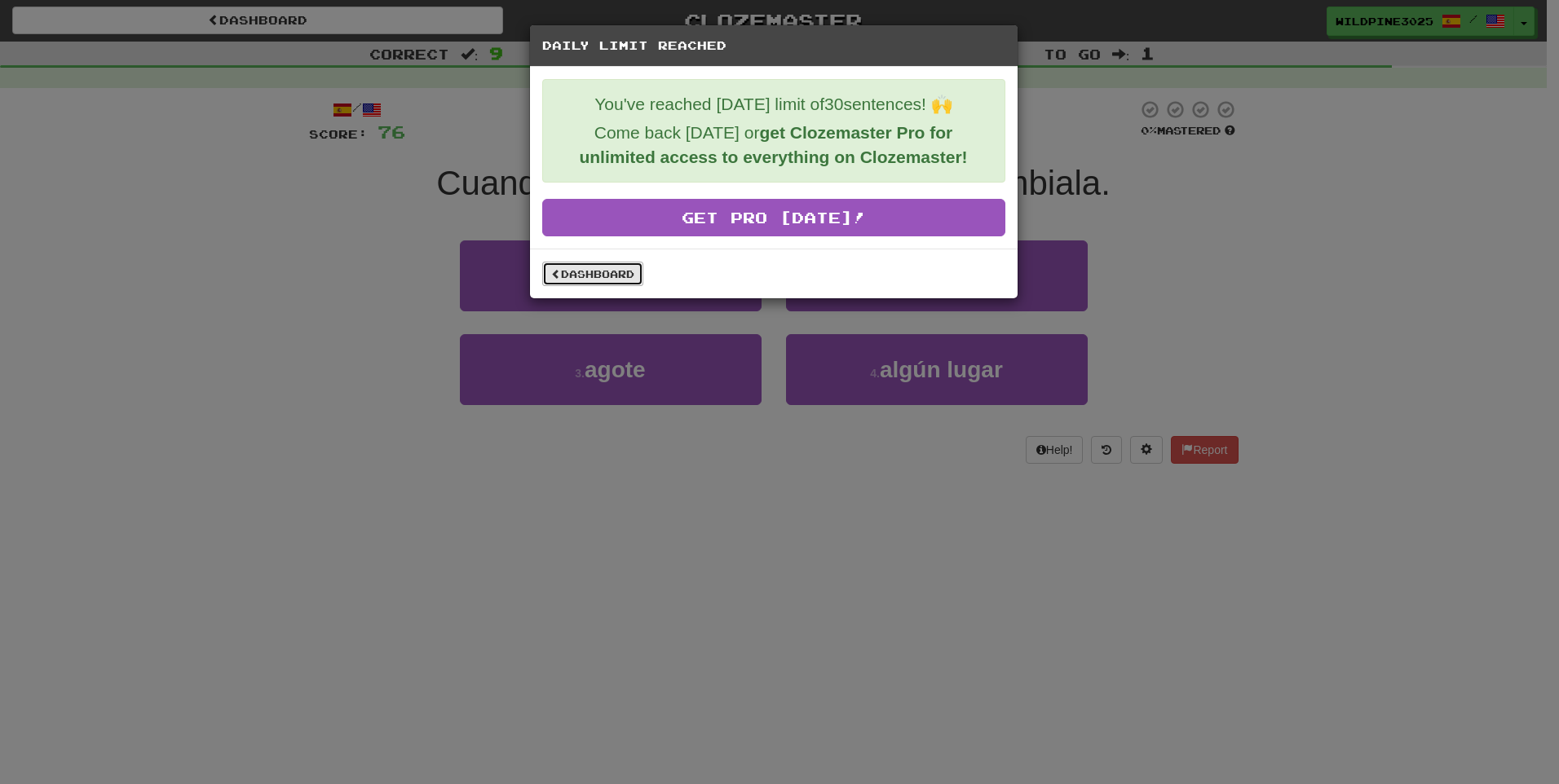
click at [619, 269] on link "Dashboard" at bounding box center [592, 273] width 101 height 24
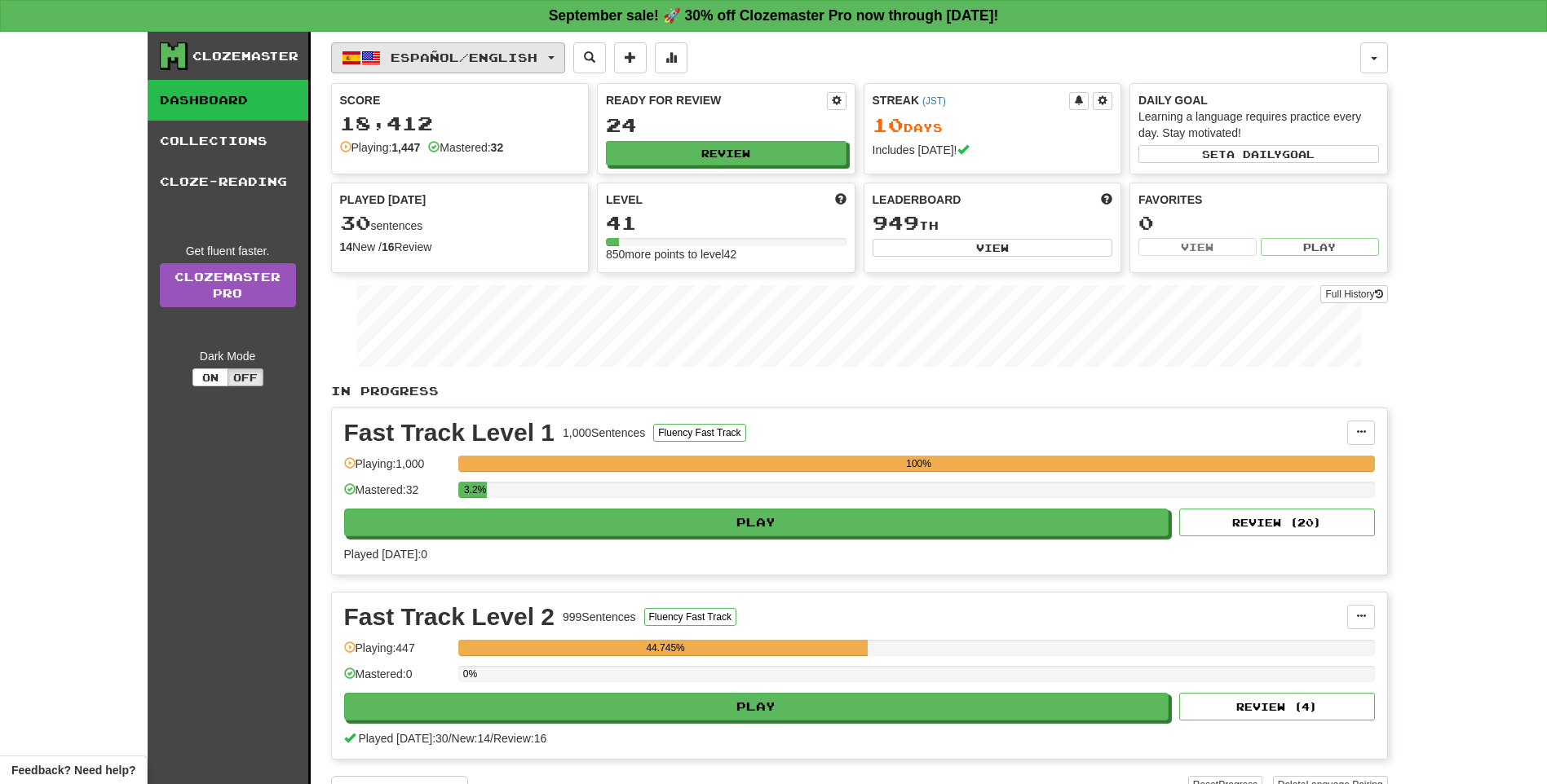
click at [476, 57] on span "Español / English" at bounding box center [464, 58] width 147 height 14
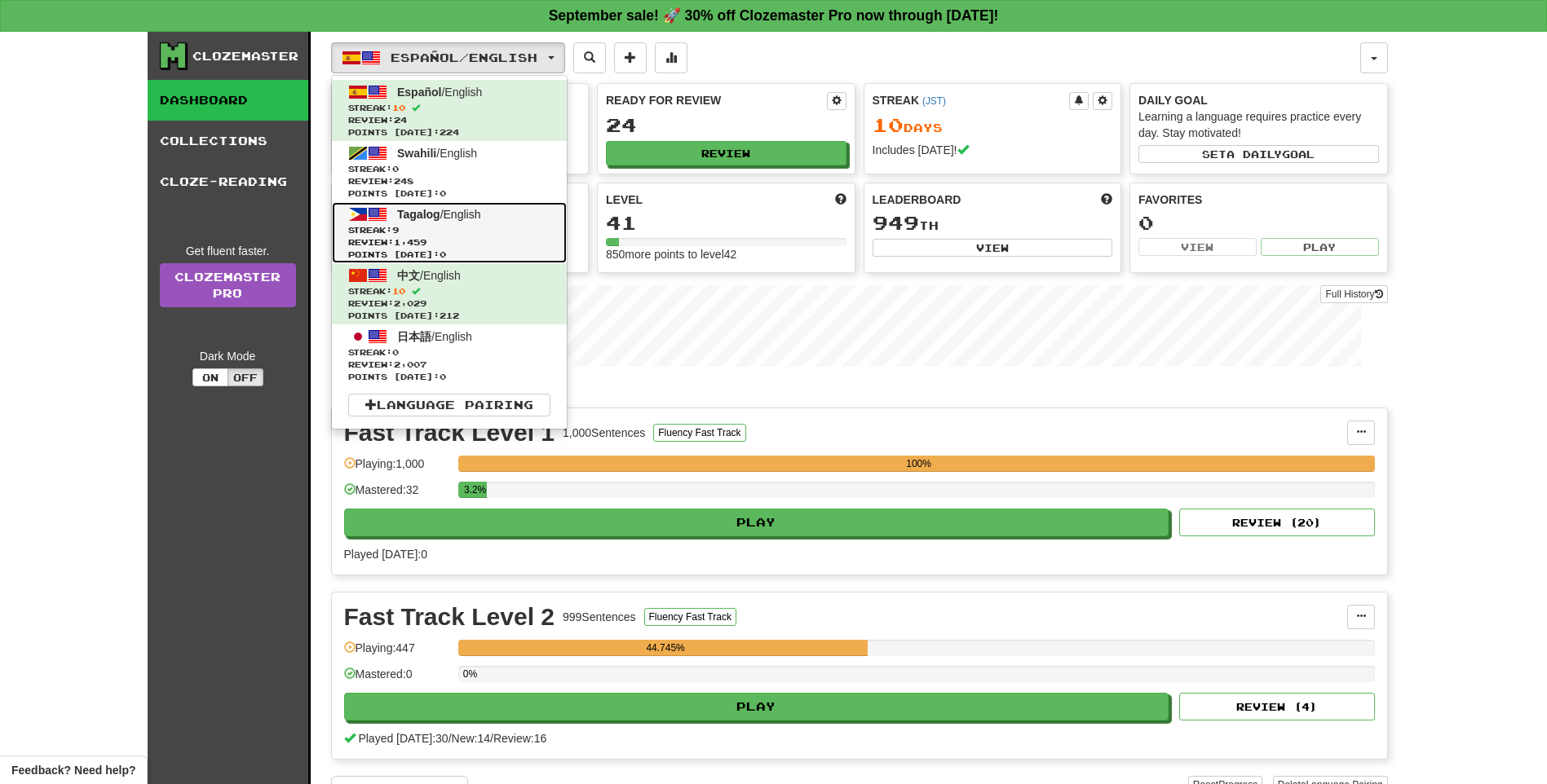
click at [494, 223] on link "Tagalog / English Streak: 9 Review: 1,459 Points [DATE]: 0" at bounding box center [450, 232] width 235 height 61
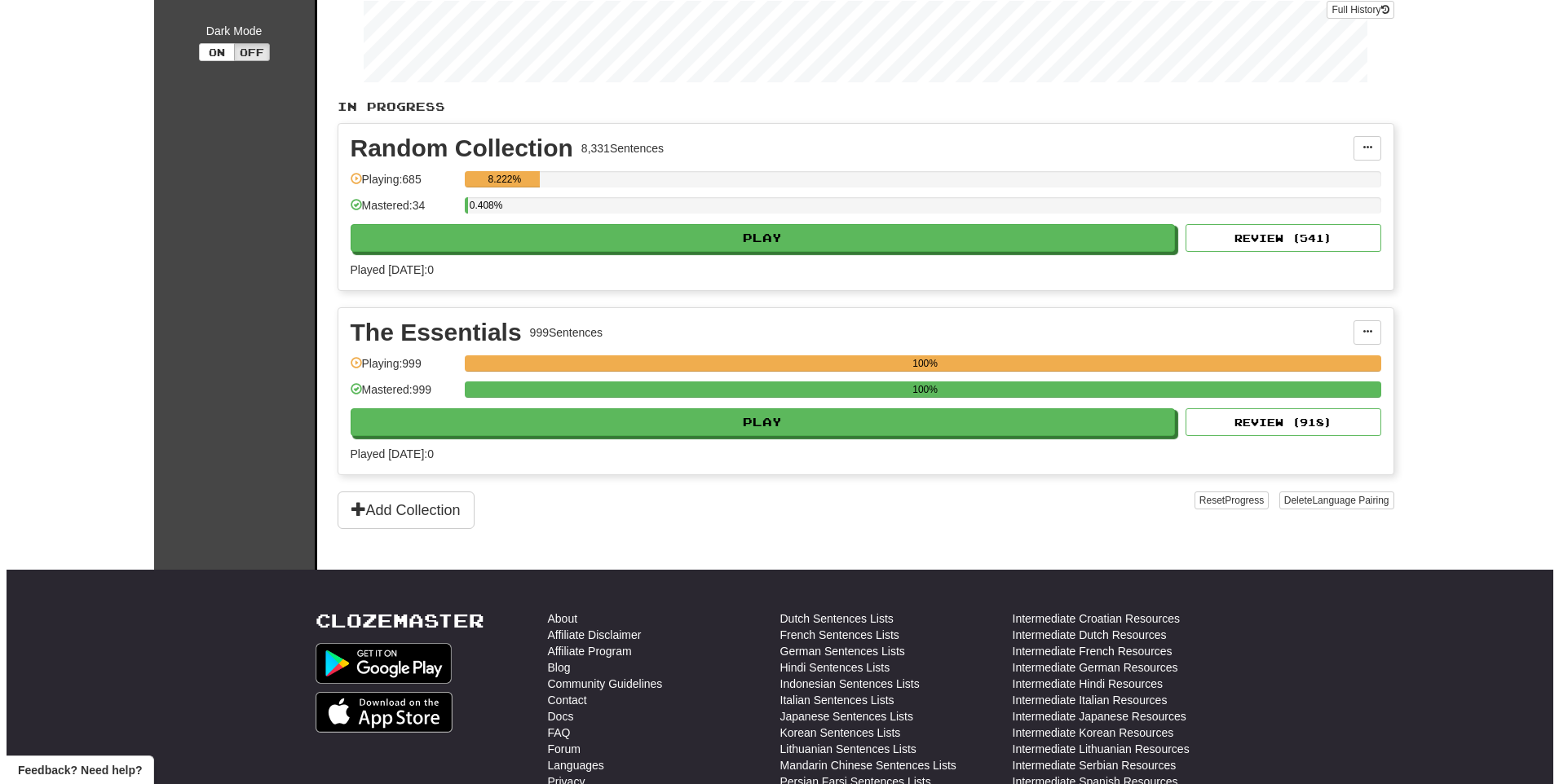
scroll to position [326, 0]
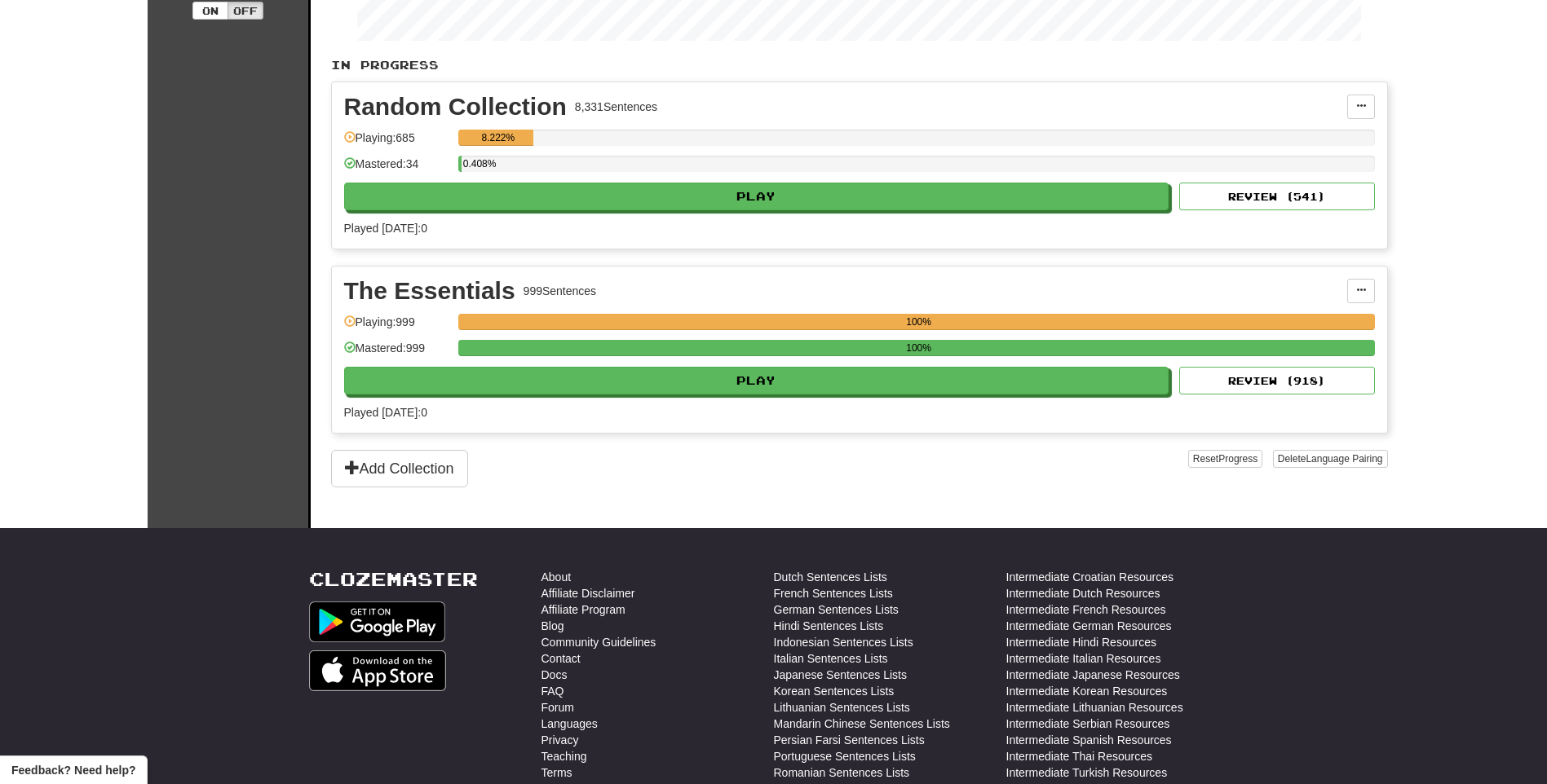
click at [902, 215] on div "Random Collection 8,331 Sentences Manage Sentences Unpin from Dashboard Playing…" at bounding box center [859, 165] width 1055 height 166
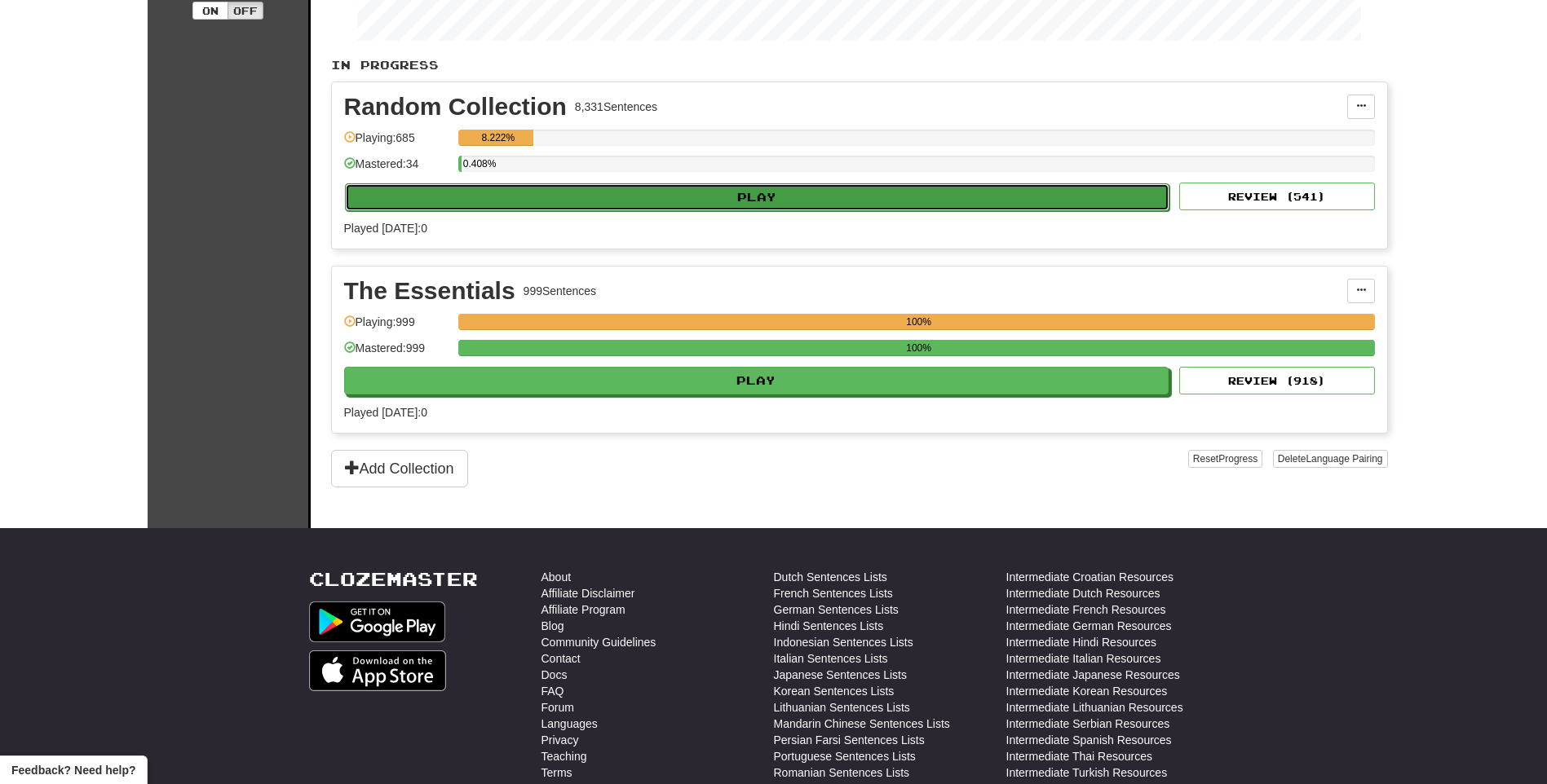
click at [906, 204] on button "Play" at bounding box center [758, 198] width 825 height 28
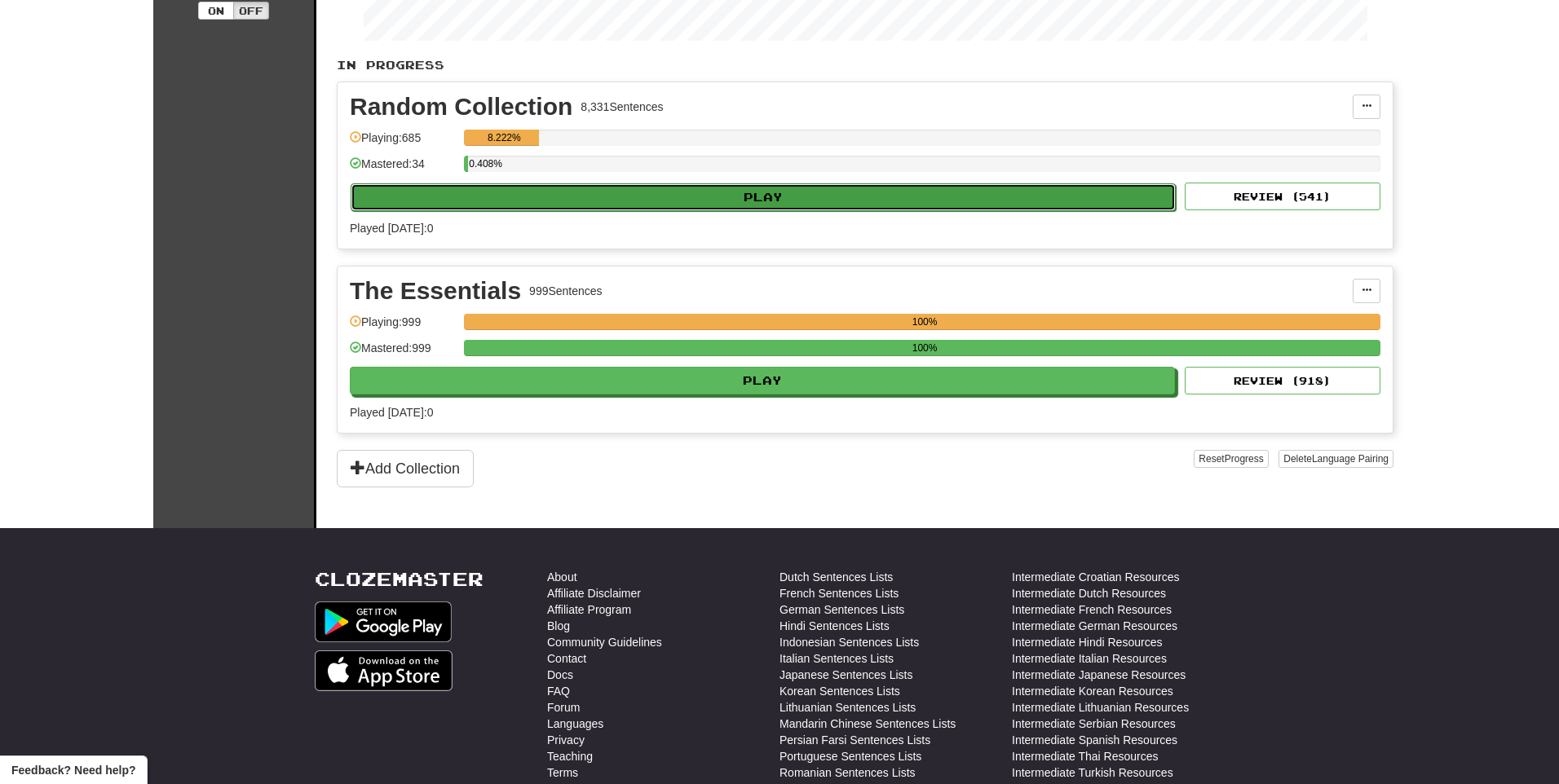
select select "**"
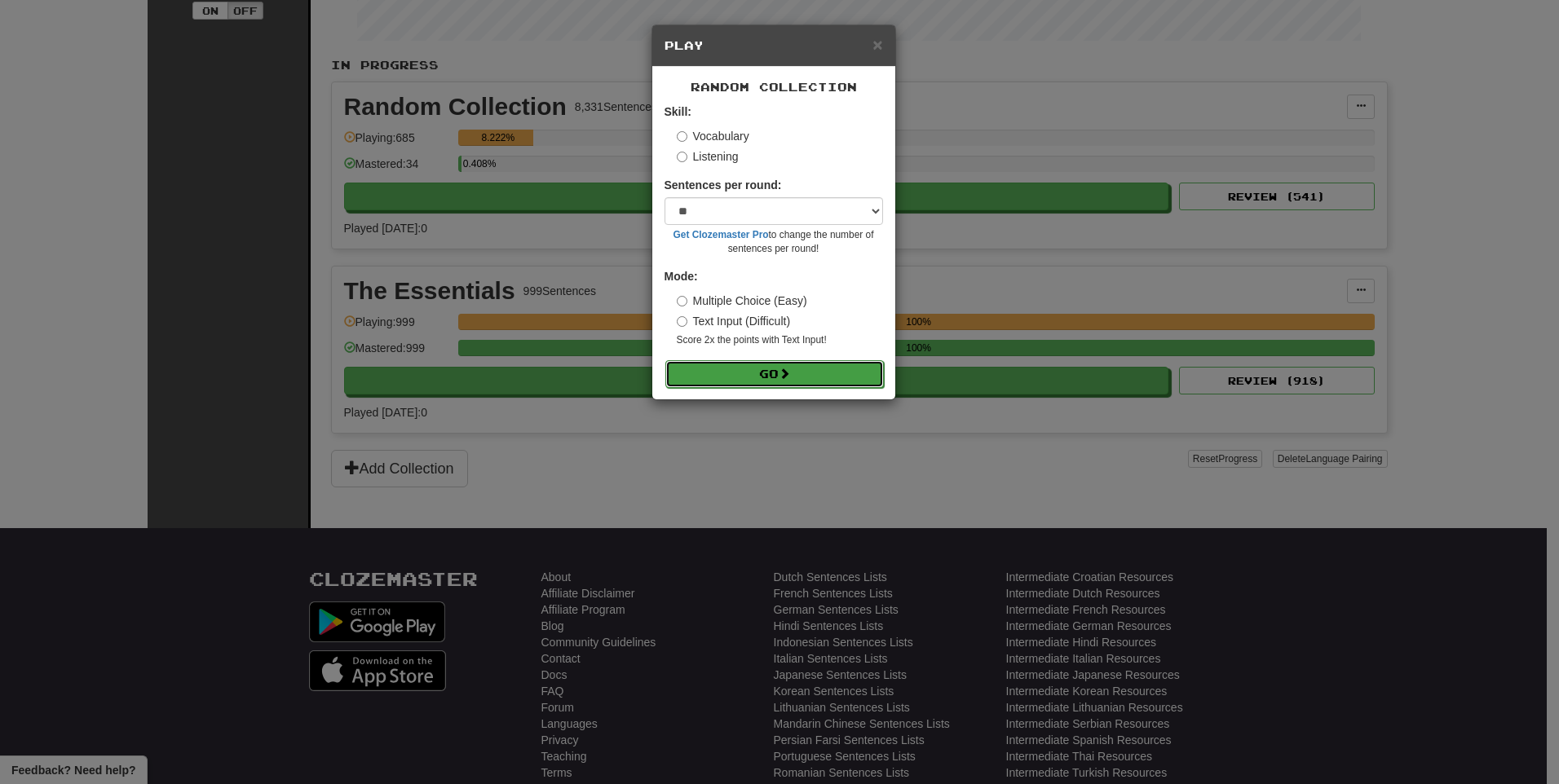
click at [861, 373] on button "Go" at bounding box center [774, 374] width 218 height 28
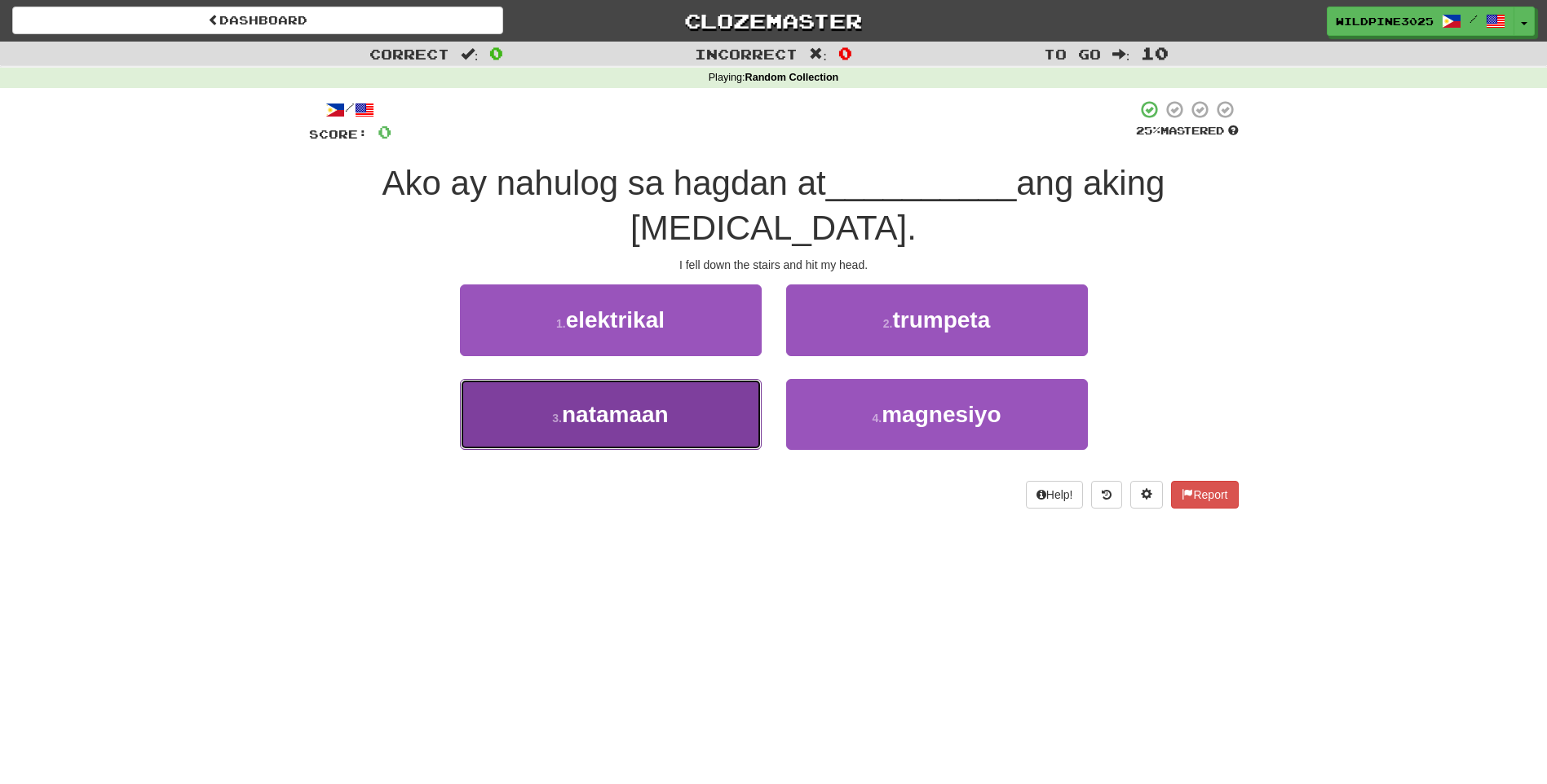
click at [709, 379] on button "3 . natamaan" at bounding box center [611, 414] width 302 height 71
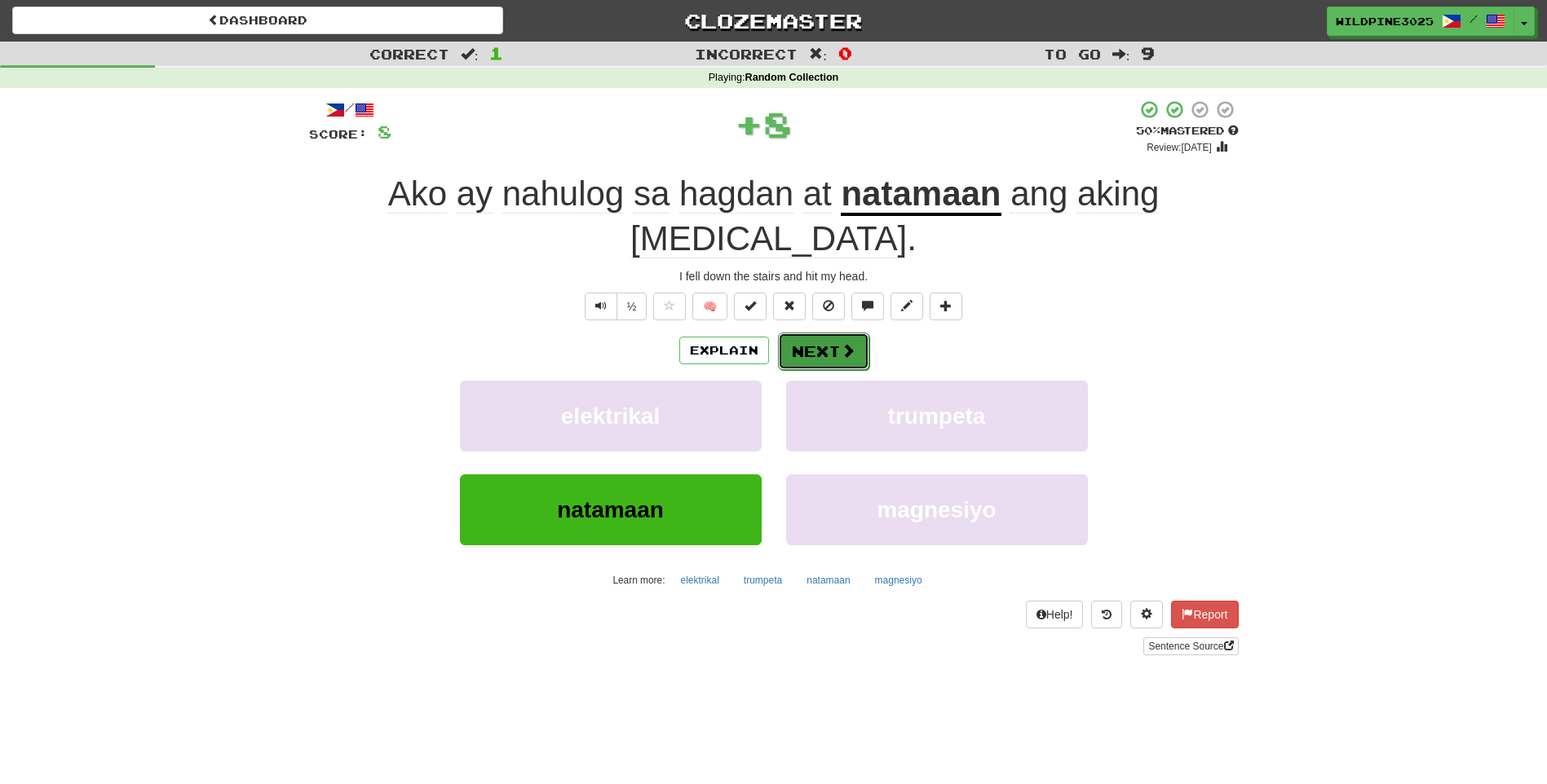
click at [824, 333] on button "Next" at bounding box center [824, 351] width 91 height 37
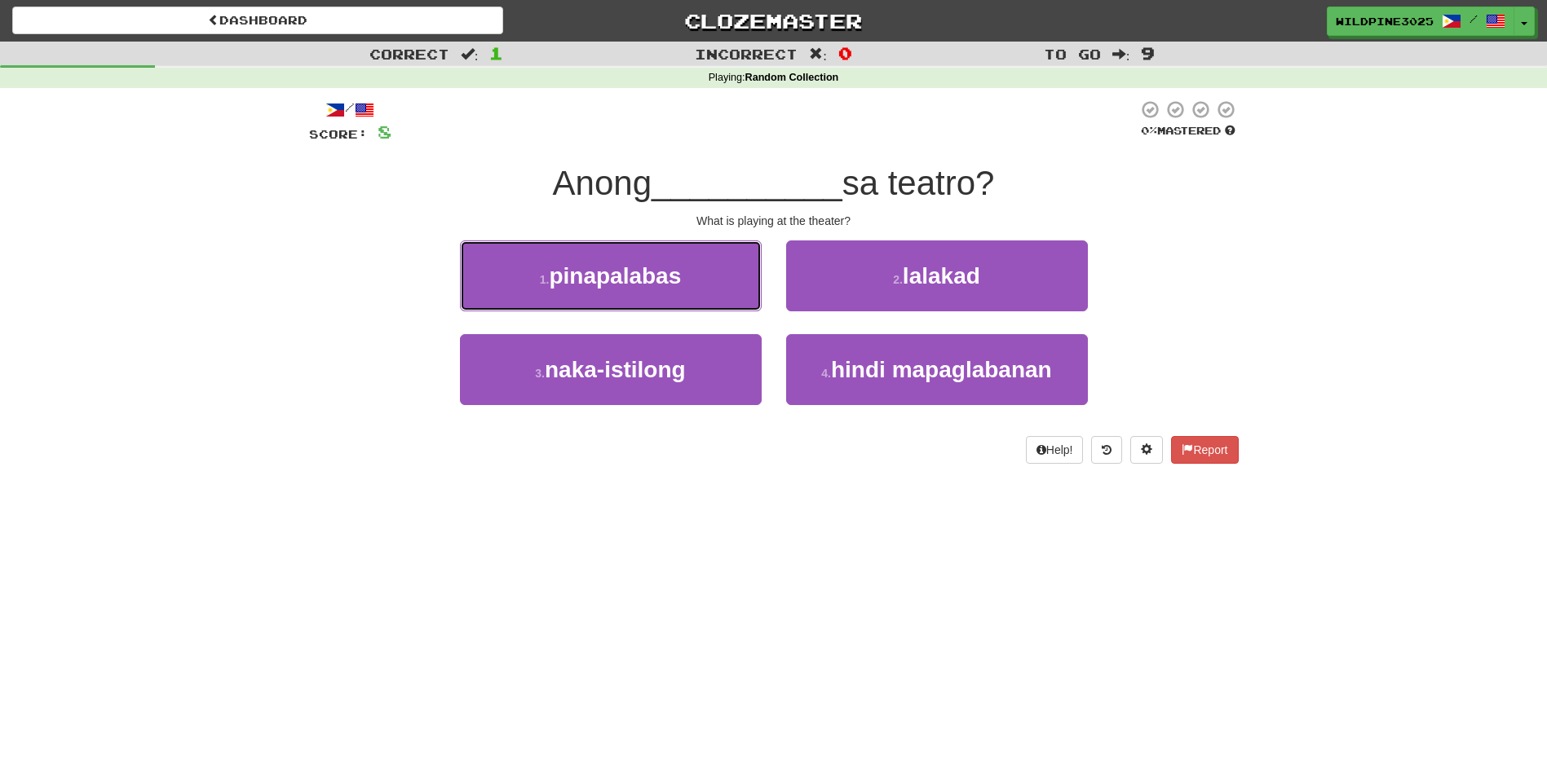
click at [723, 242] on button "1 . pinapalabas" at bounding box center [611, 276] width 302 height 71
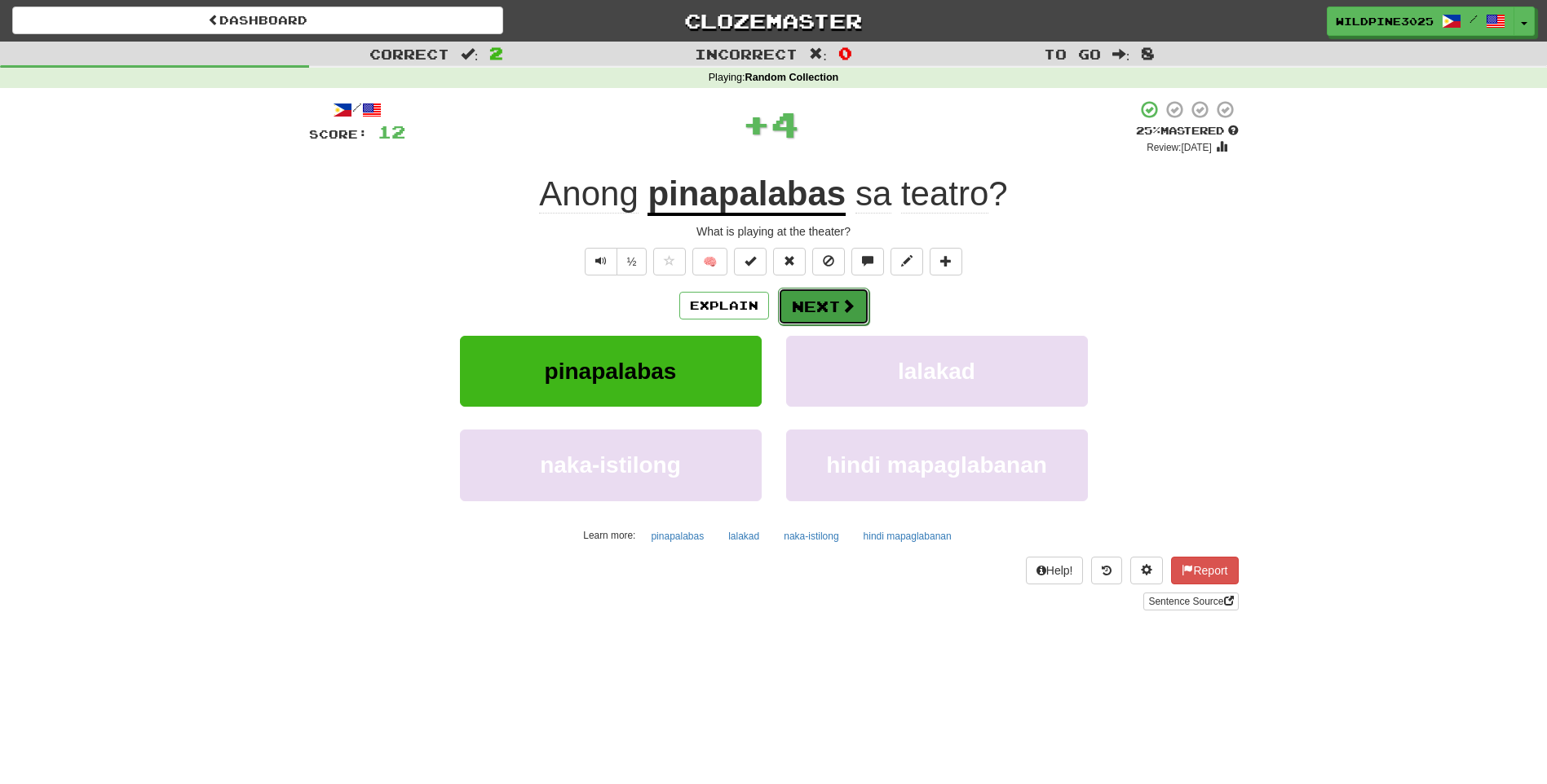
click at [829, 304] on button "Next" at bounding box center [824, 306] width 91 height 37
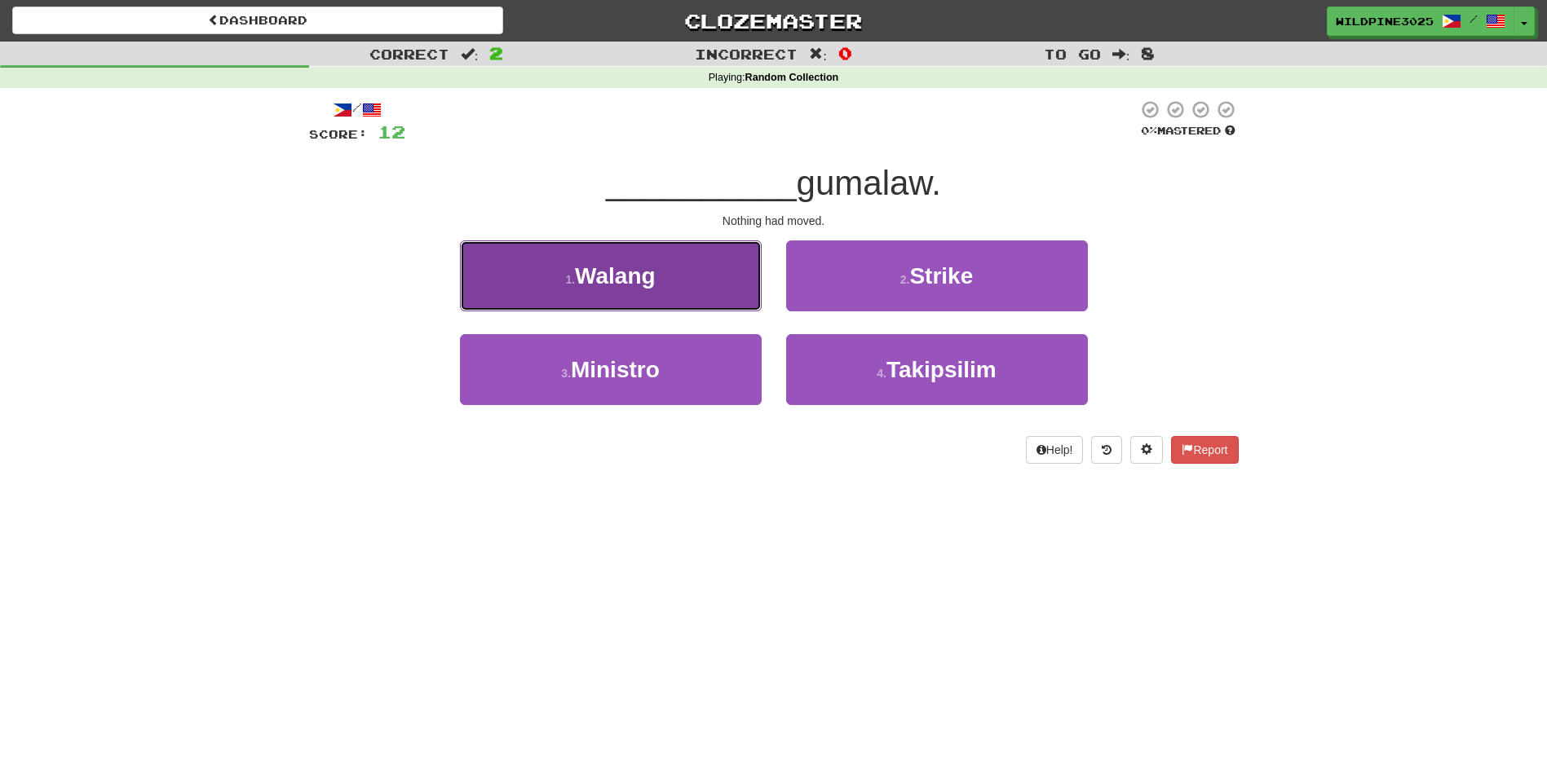
click at [749, 300] on button "1 . [GEOGRAPHIC_DATA]" at bounding box center [611, 276] width 302 height 71
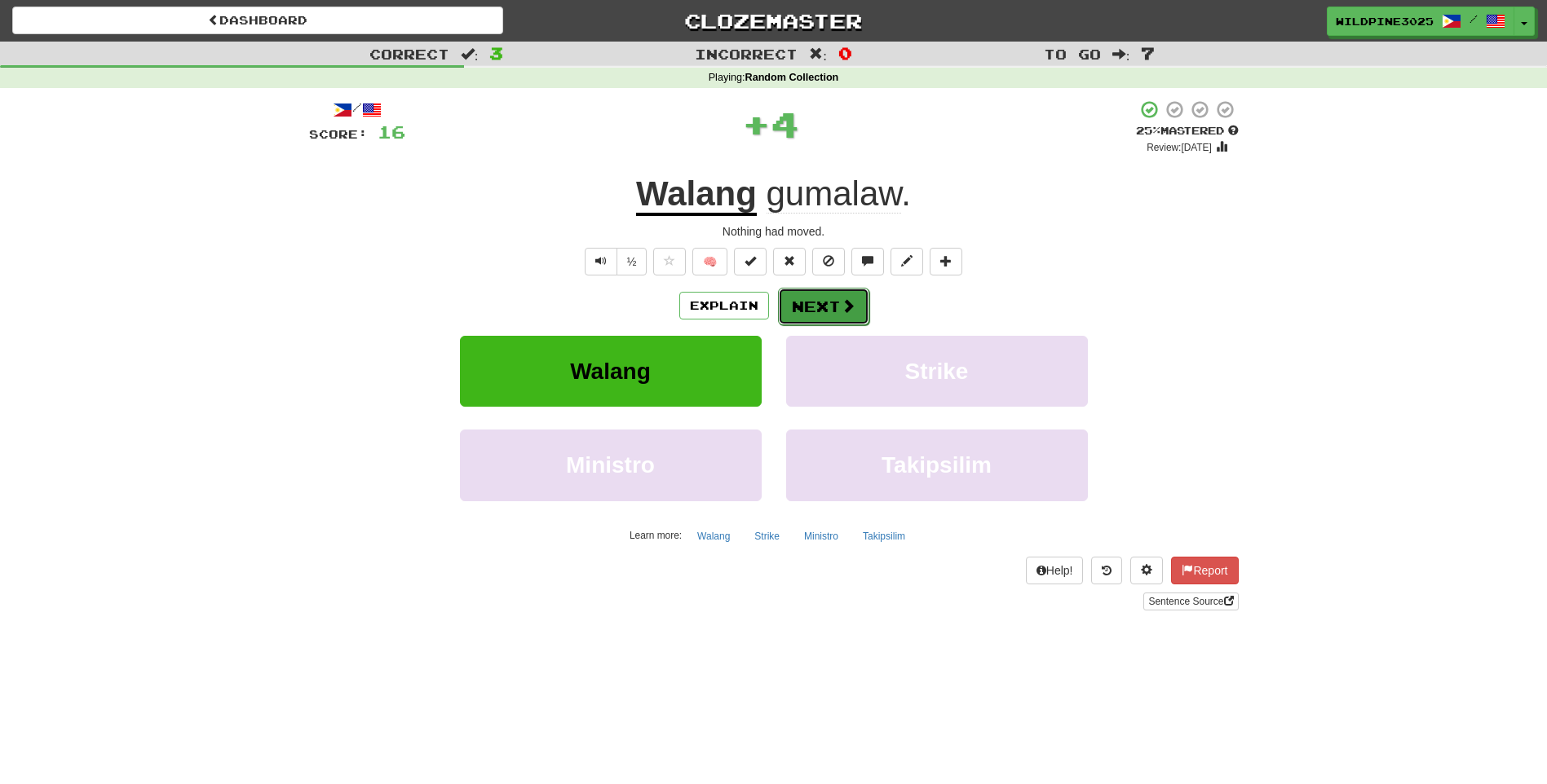
click at [828, 307] on button "Next" at bounding box center [824, 306] width 91 height 37
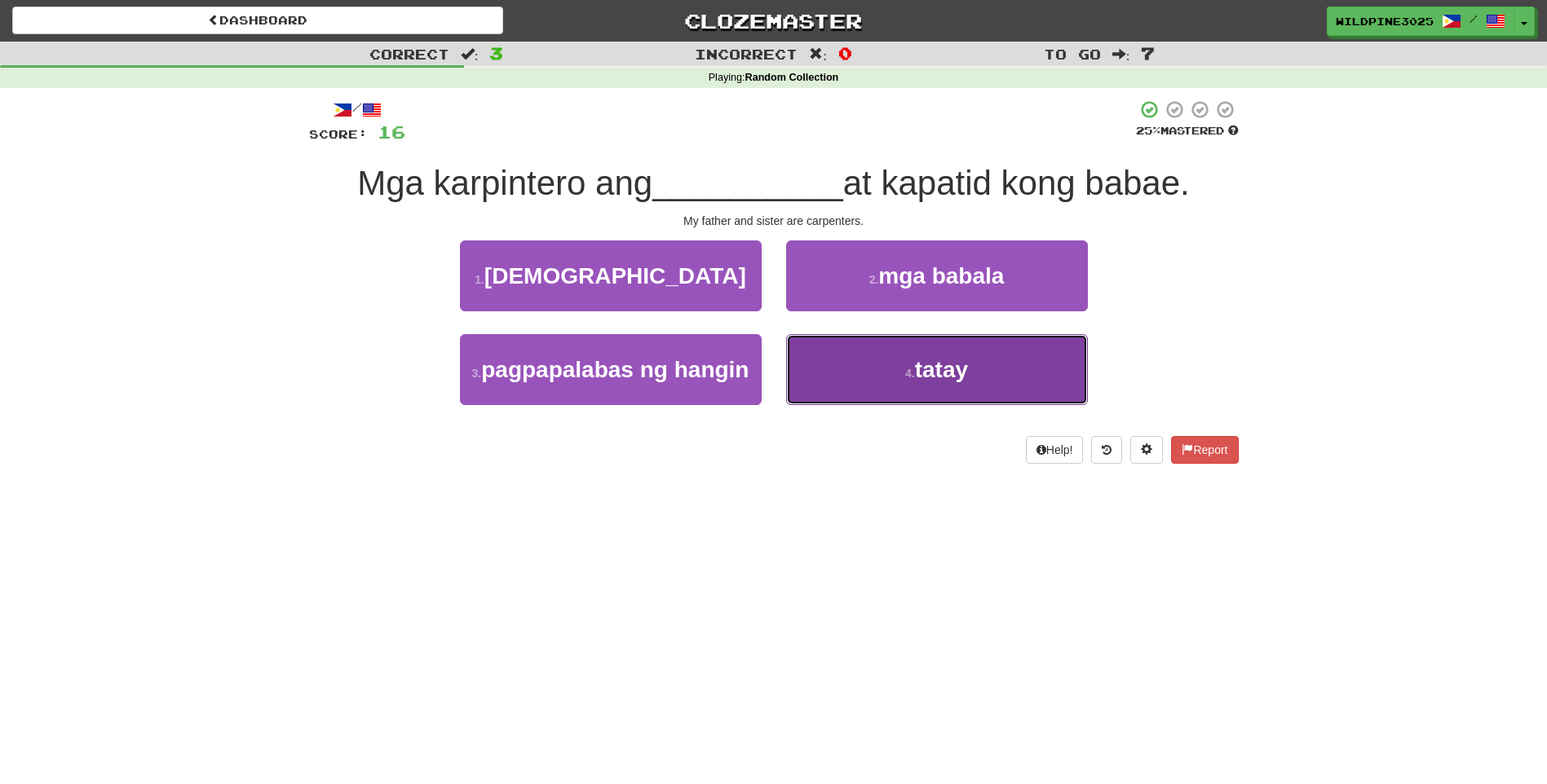
click at [858, 352] on button "4 . tatay" at bounding box center [937, 369] width 302 height 71
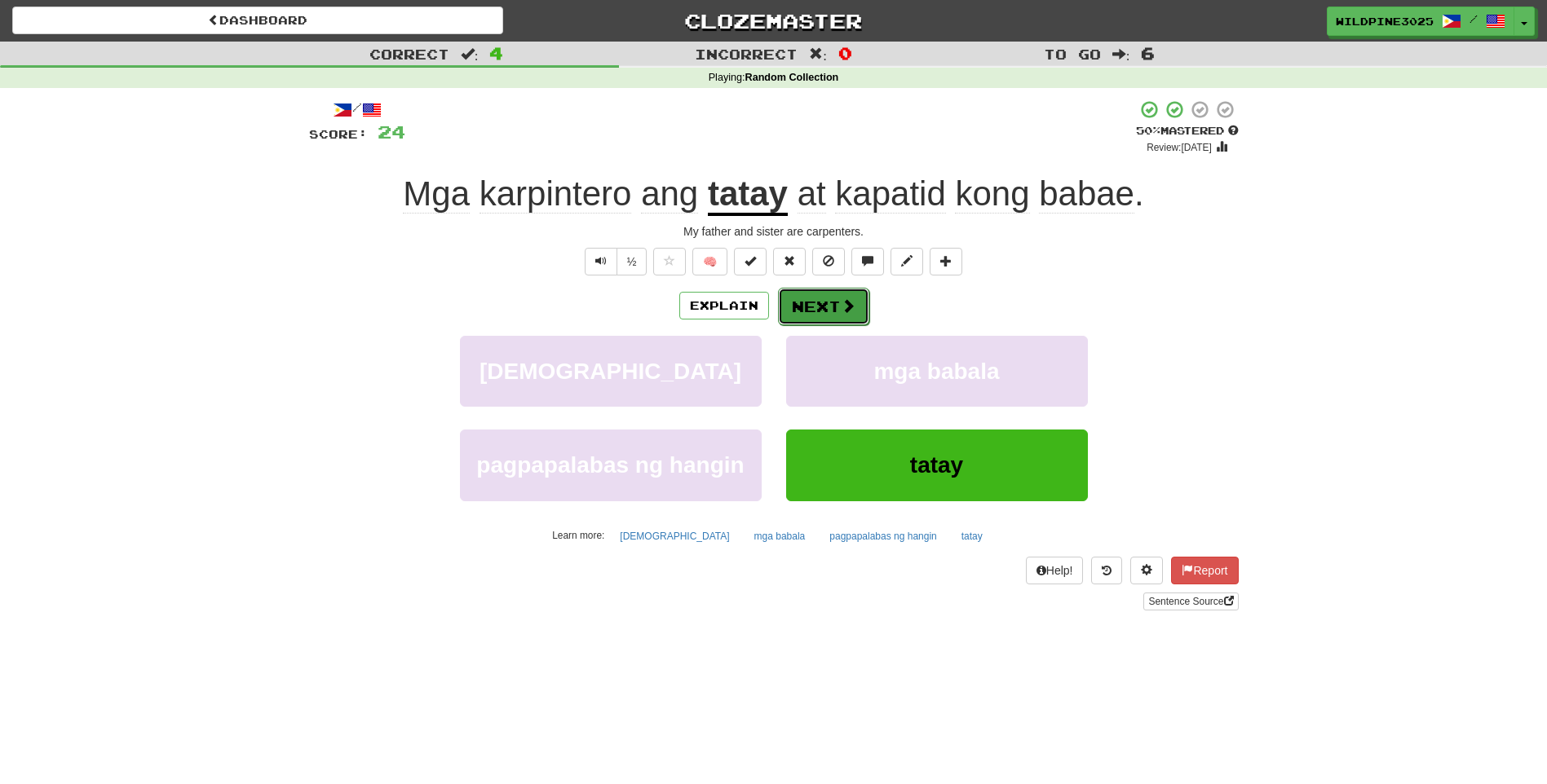
click at [823, 314] on button "Next" at bounding box center [824, 306] width 91 height 37
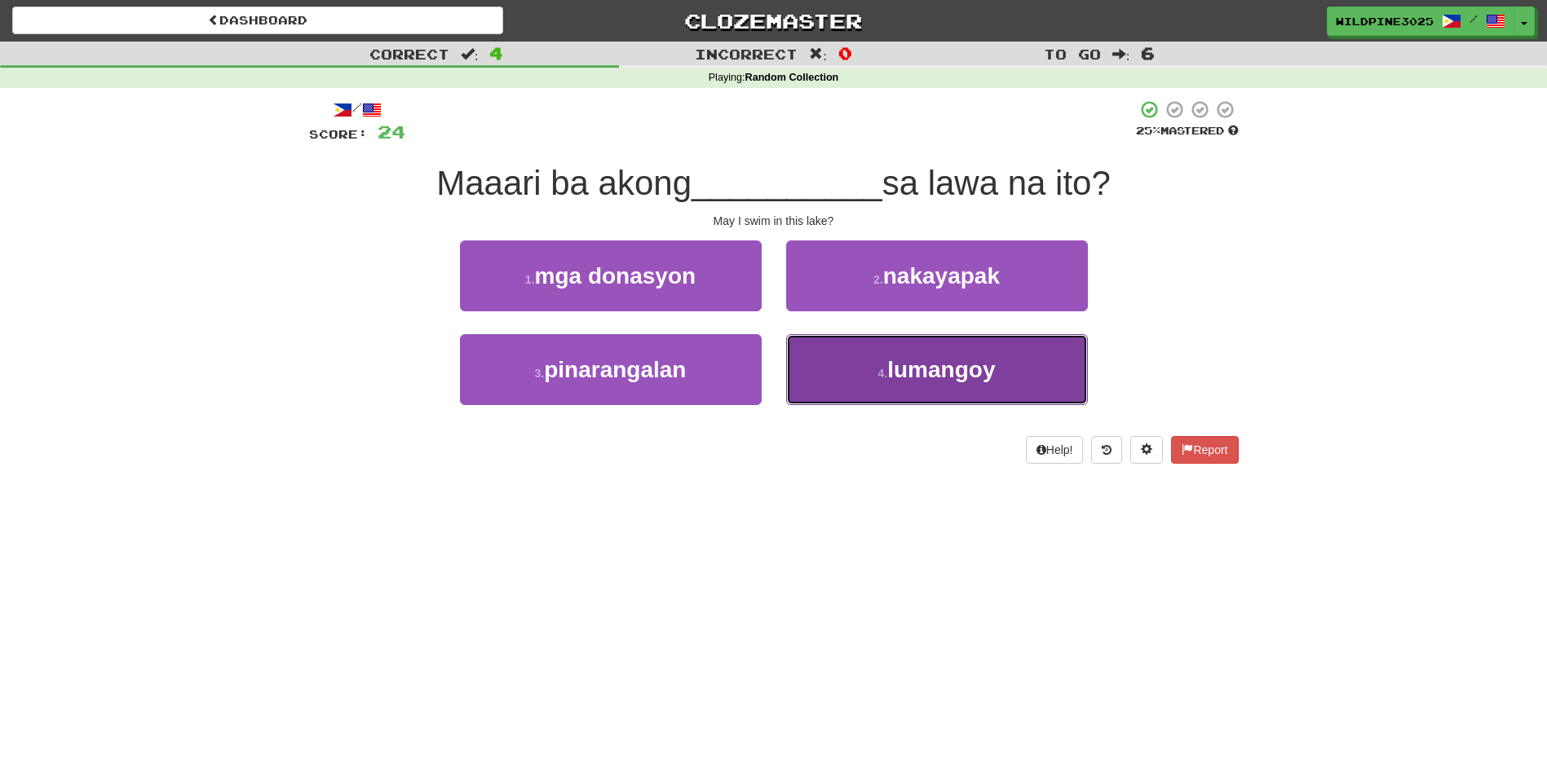
click at [890, 398] on button "4 . lumangoy" at bounding box center [937, 369] width 302 height 71
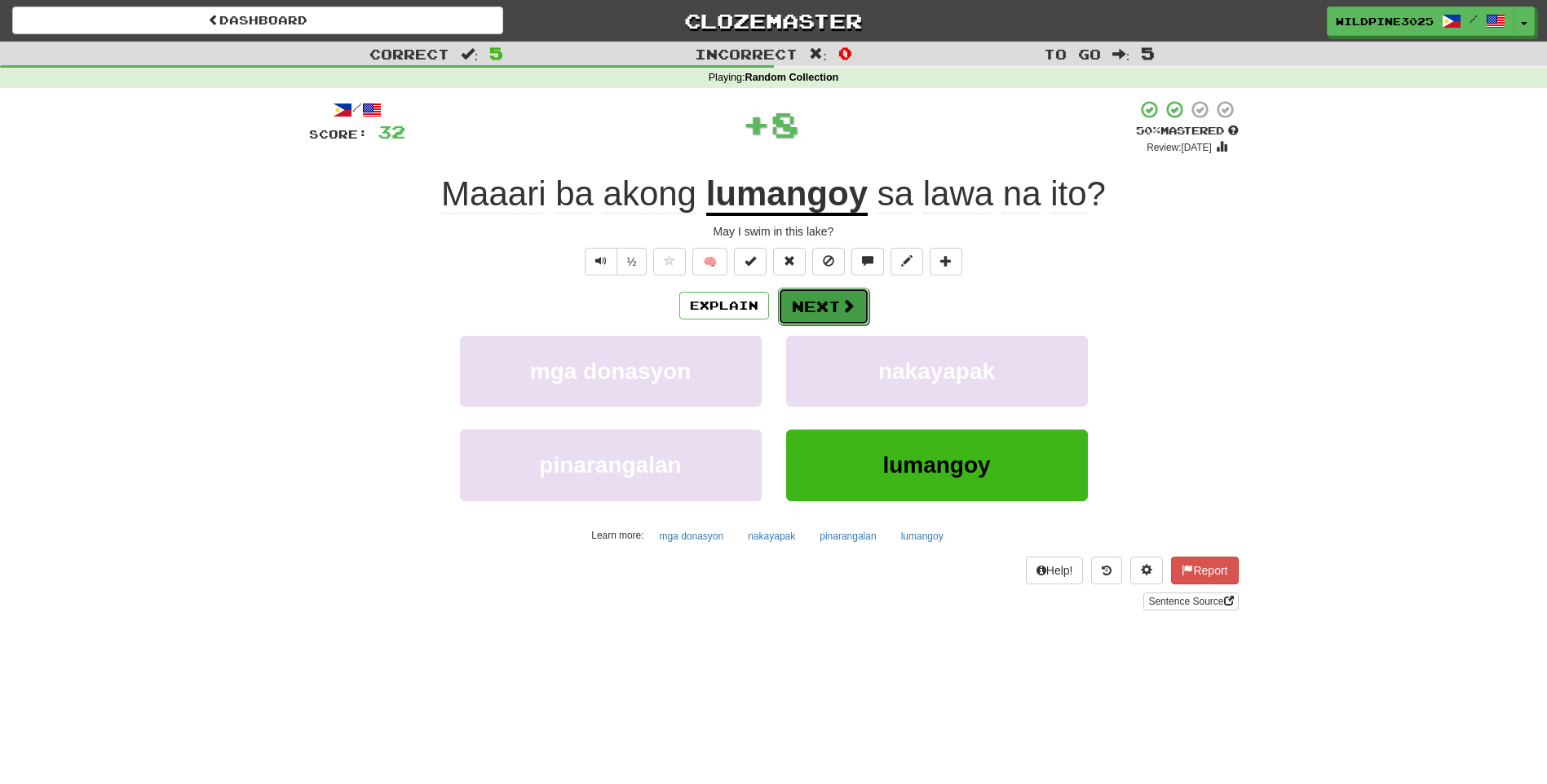
click at [831, 308] on button "Next" at bounding box center [824, 306] width 91 height 37
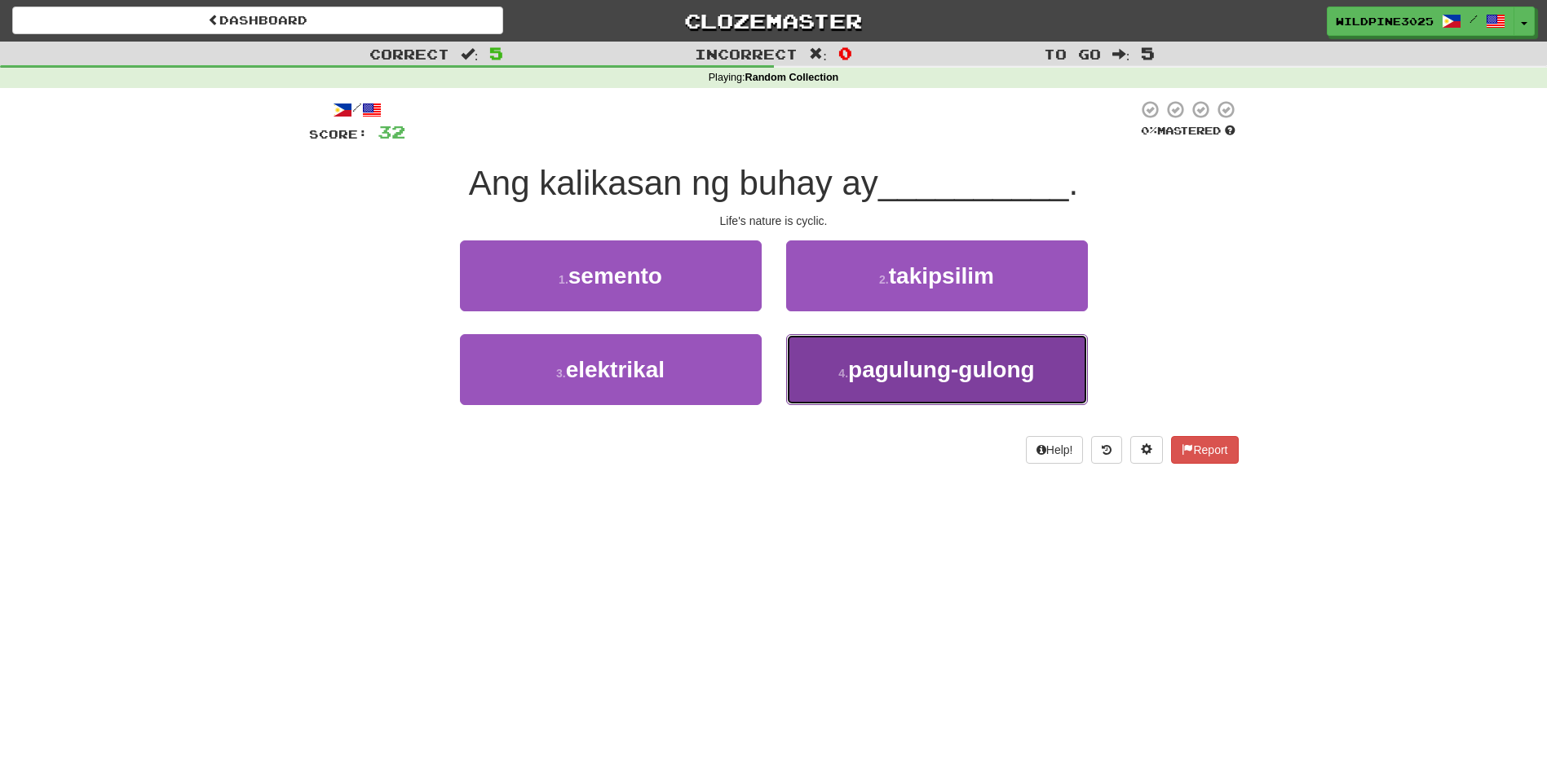
click at [831, 379] on button "4 . pagulung-gulong" at bounding box center [937, 369] width 302 height 71
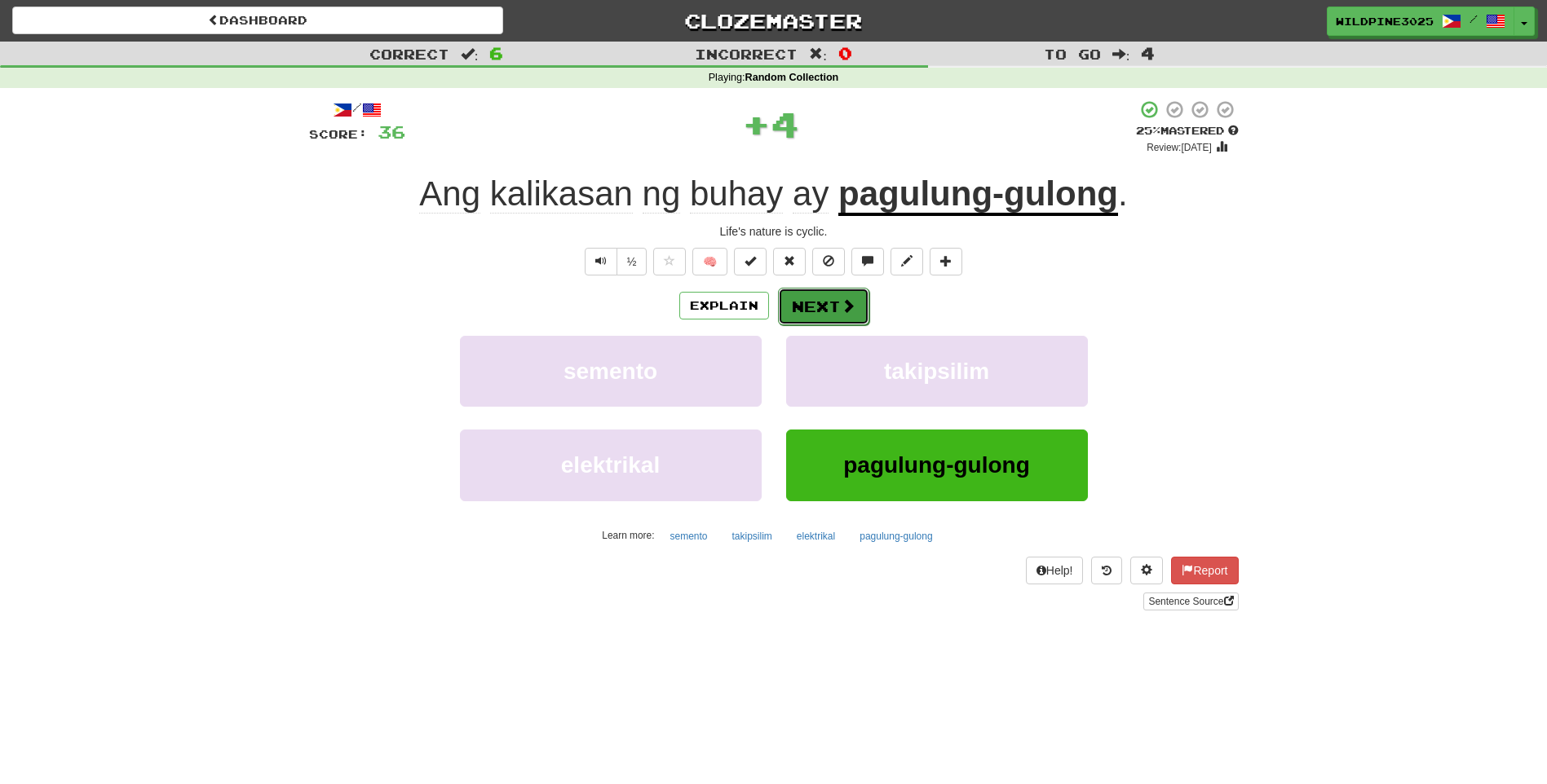
click at [801, 316] on button "Next" at bounding box center [824, 306] width 91 height 37
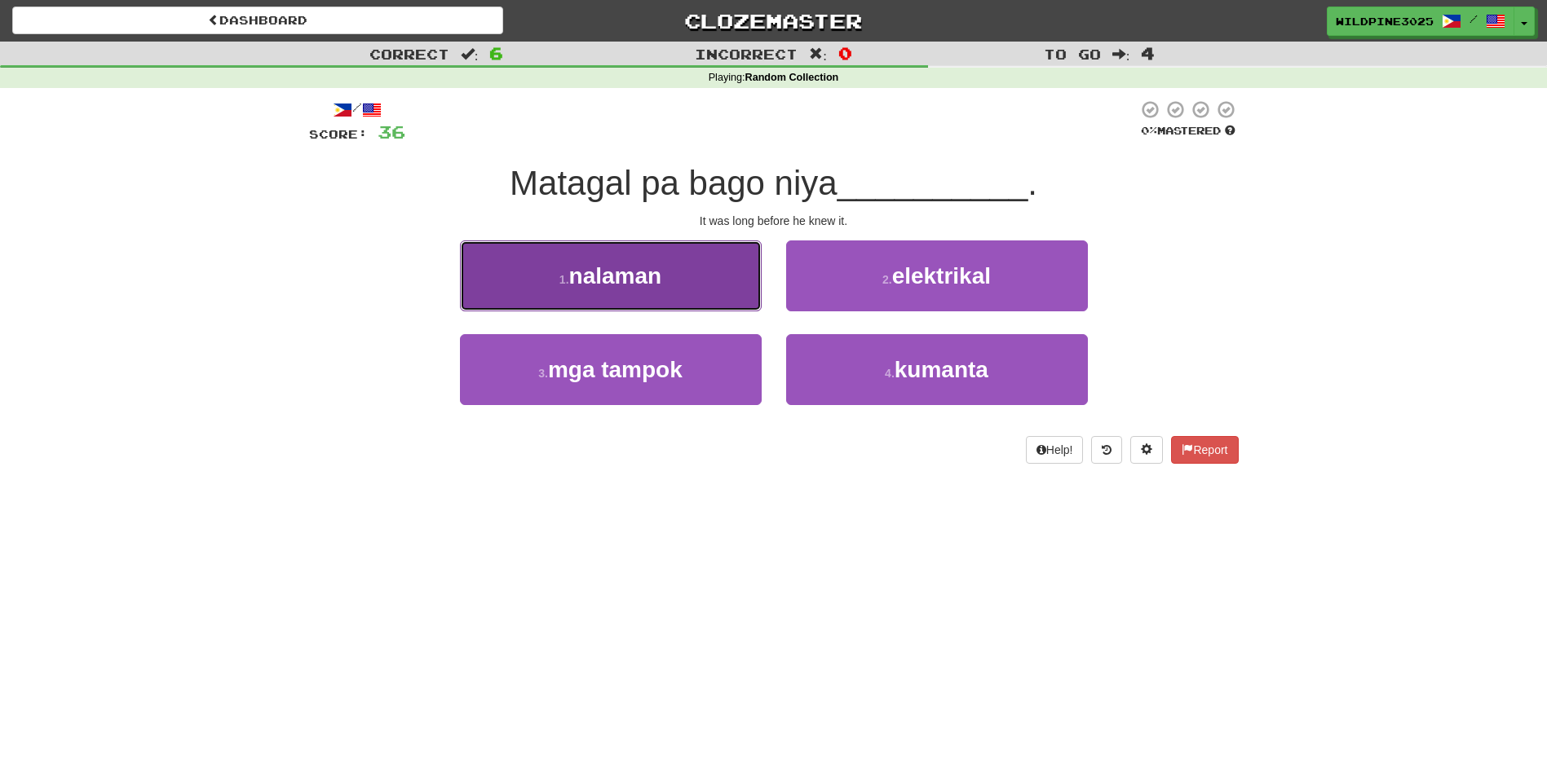
click at [735, 298] on button "1 . nalaman" at bounding box center [611, 276] width 302 height 71
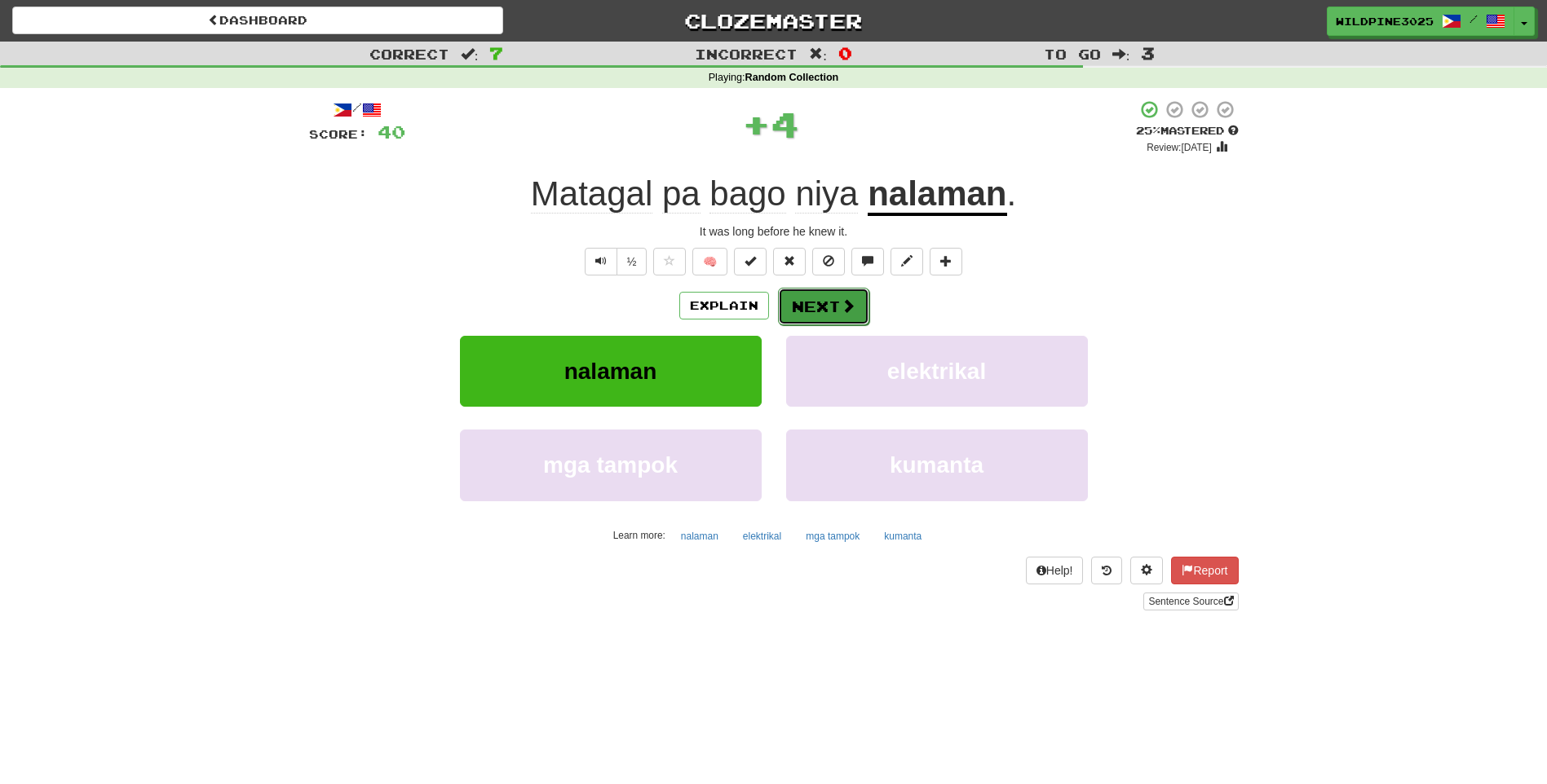
click at [805, 318] on button "Next" at bounding box center [824, 306] width 91 height 37
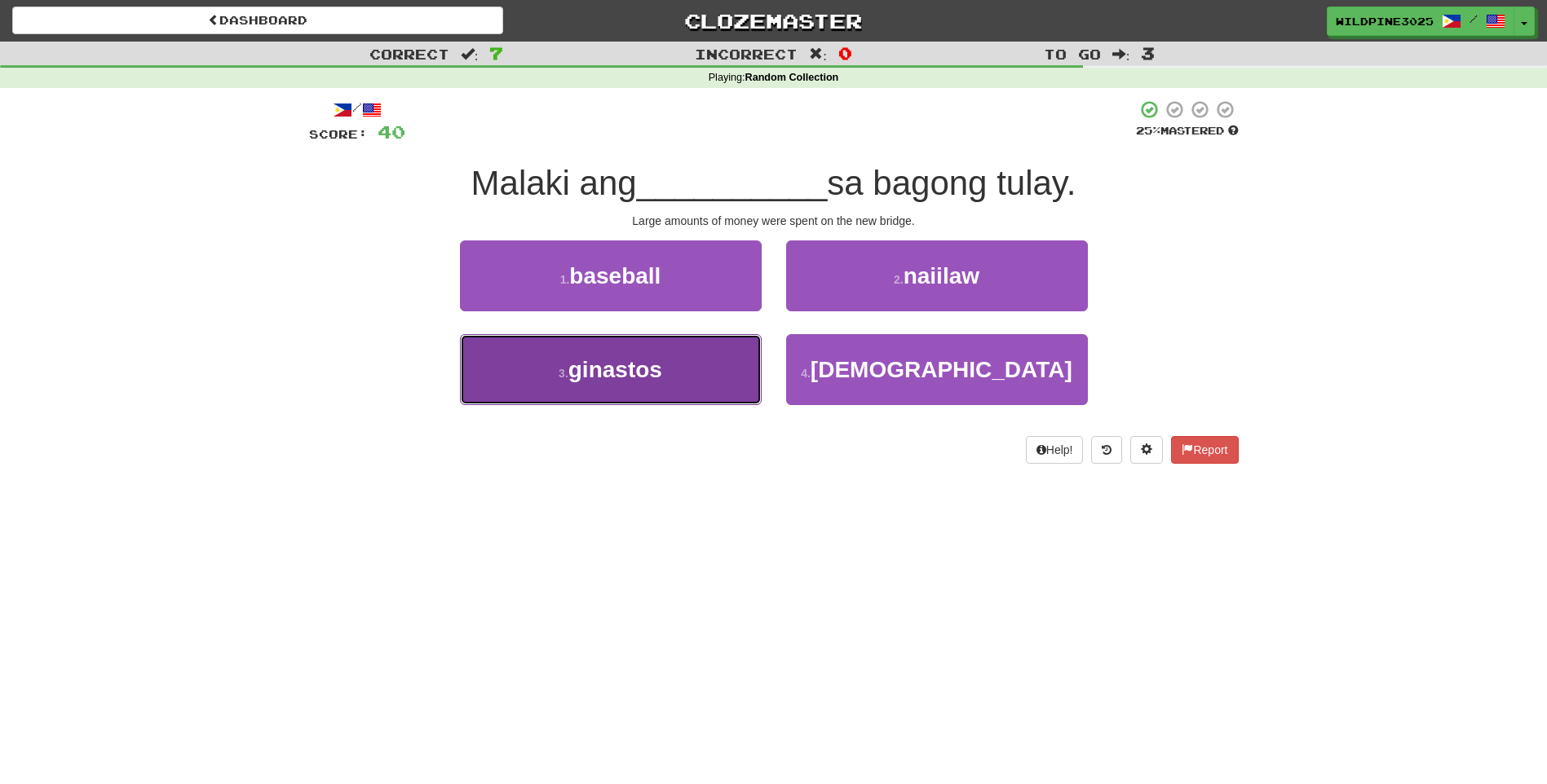
click at [715, 379] on button "3 . ginastos" at bounding box center [611, 369] width 302 height 71
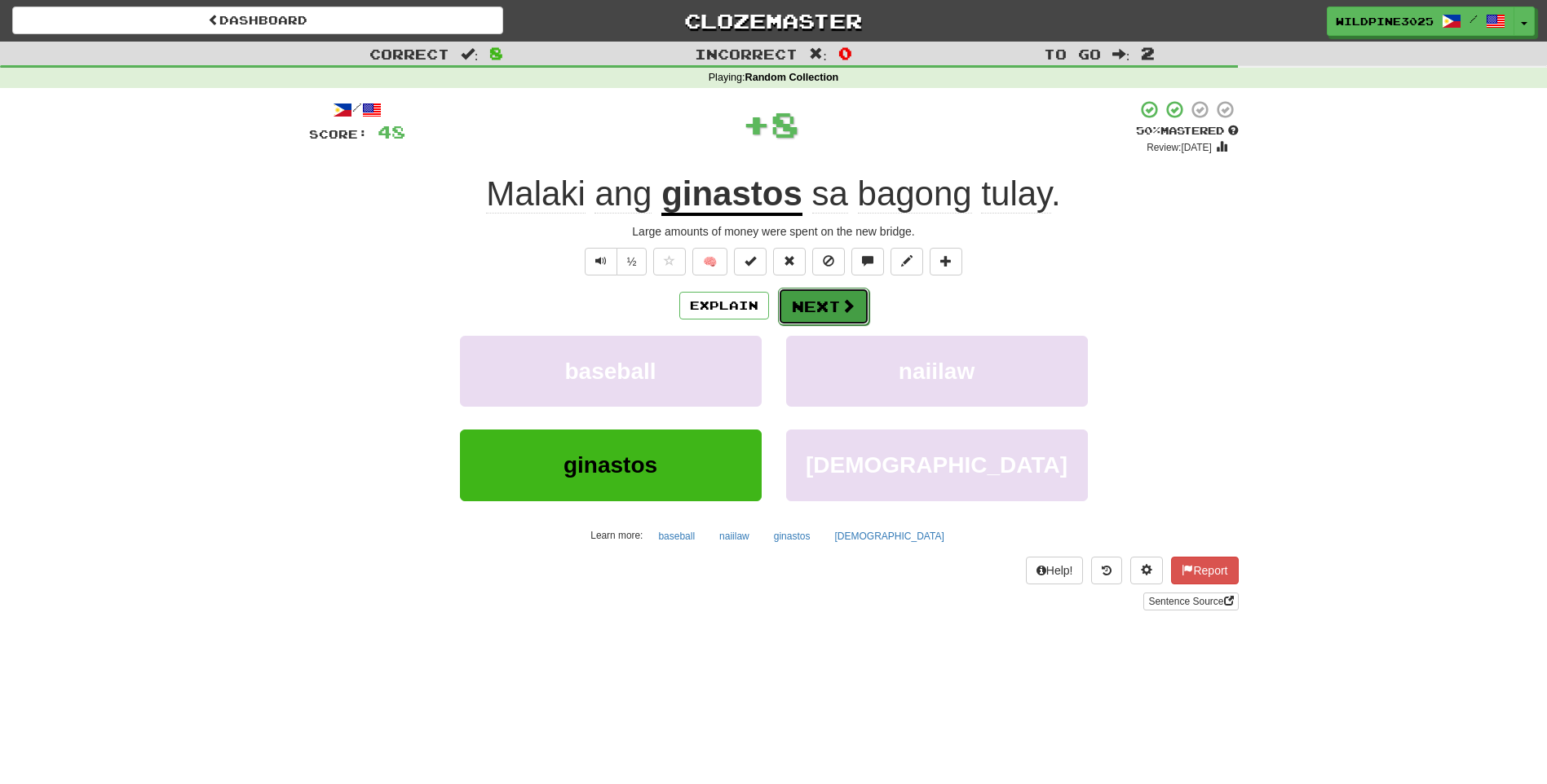
click at [823, 310] on button "Next" at bounding box center [824, 306] width 91 height 37
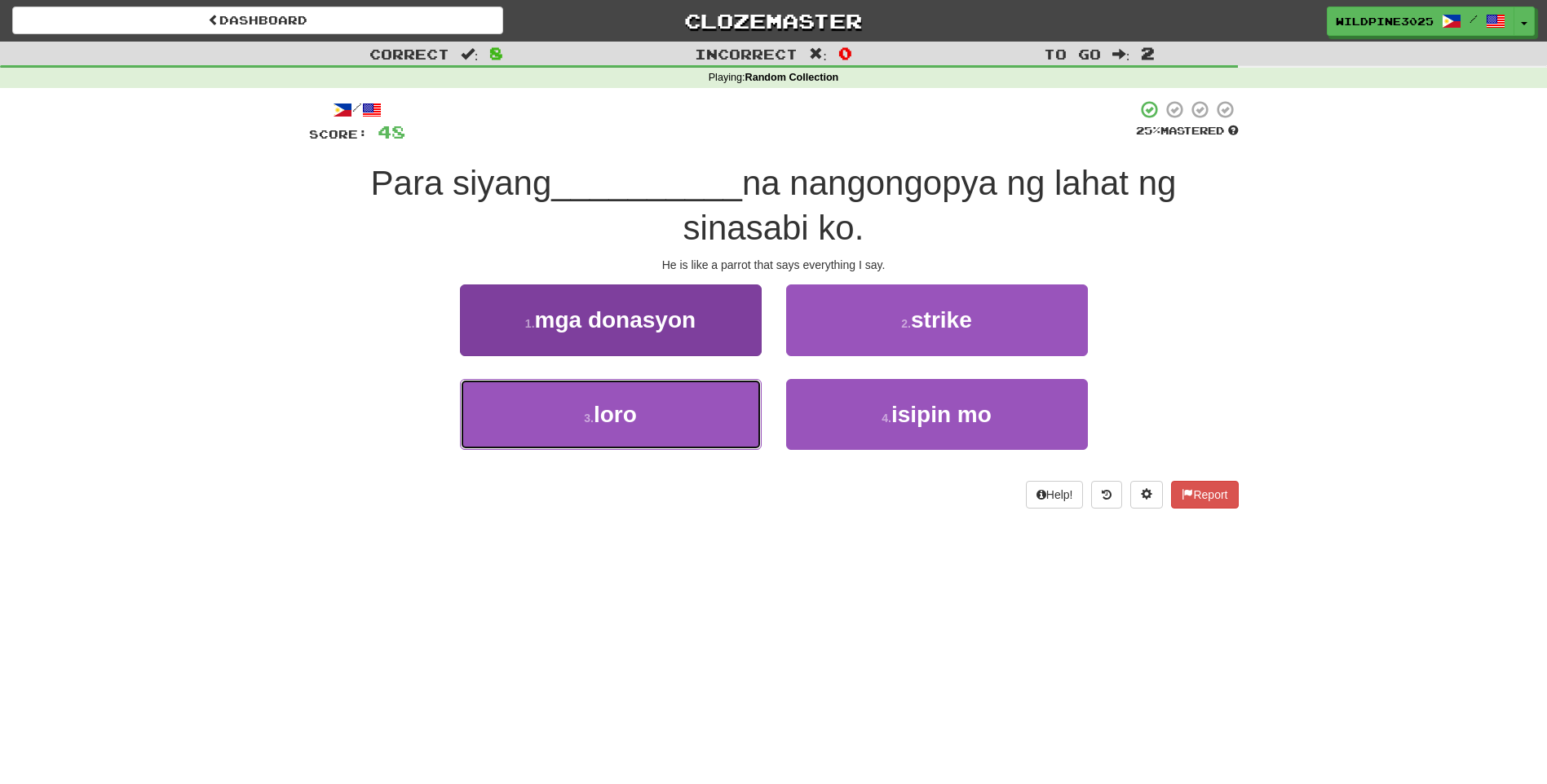
click at [751, 404] on button "3 . loro" at bounding box center [611, 414] width 302 height 71
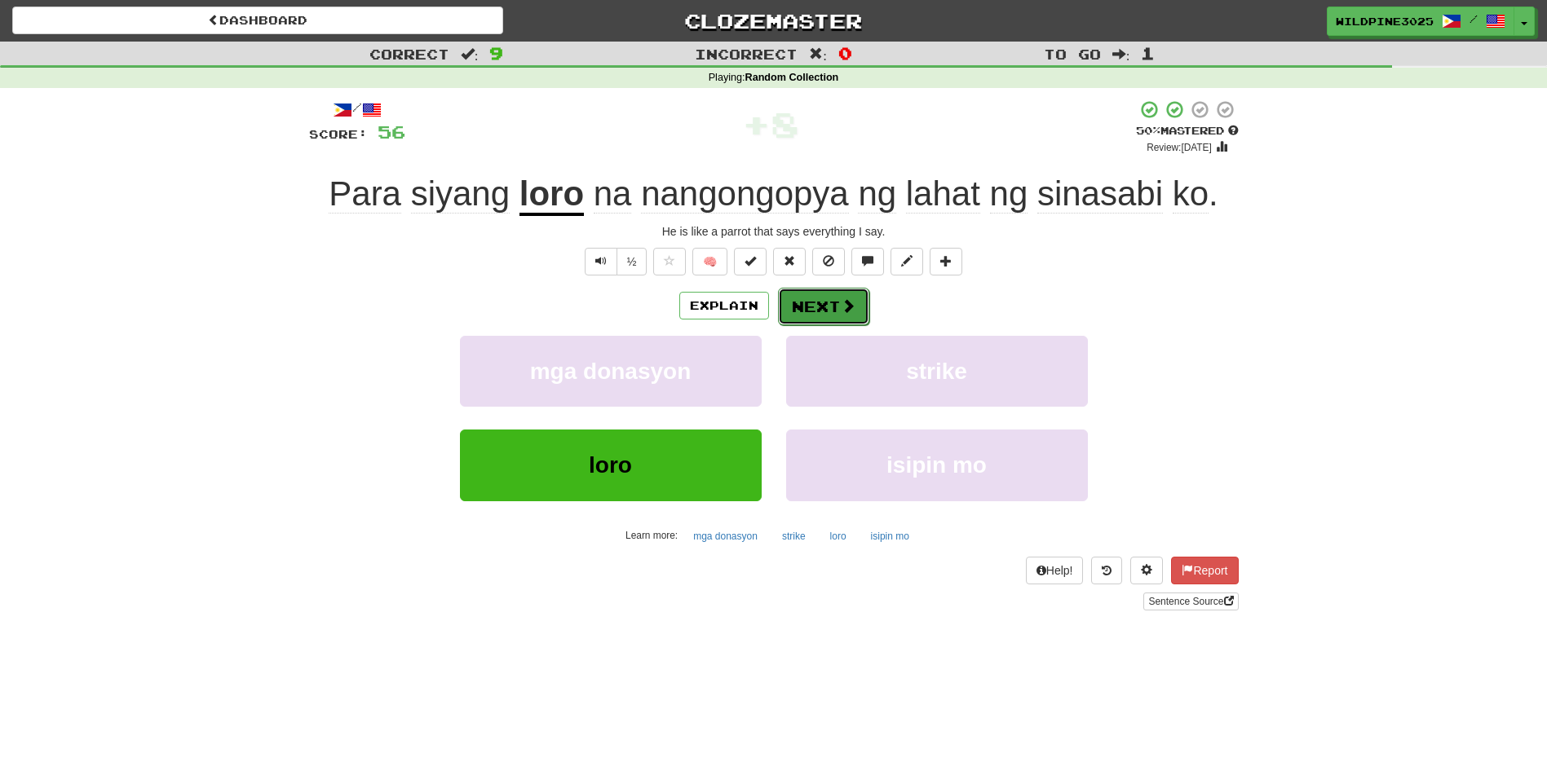
click at [828, 305] on button "Next" at bounding box center [824, 306] width 91 height 37
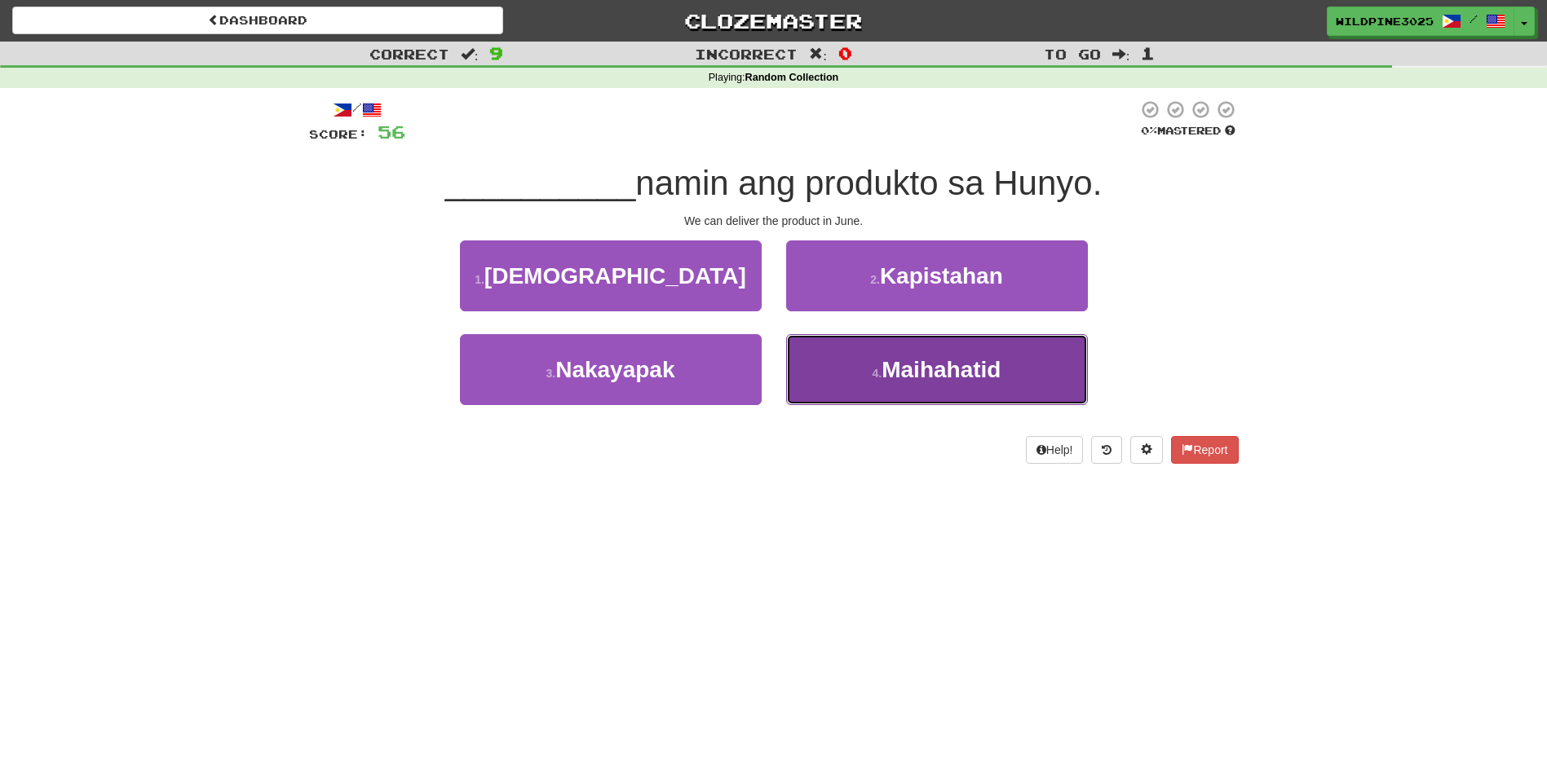
click at [821, 358] on button "4 . [GEOGRAPHIC_DATA]" at bounding box center [937, 369] width 302 height 71
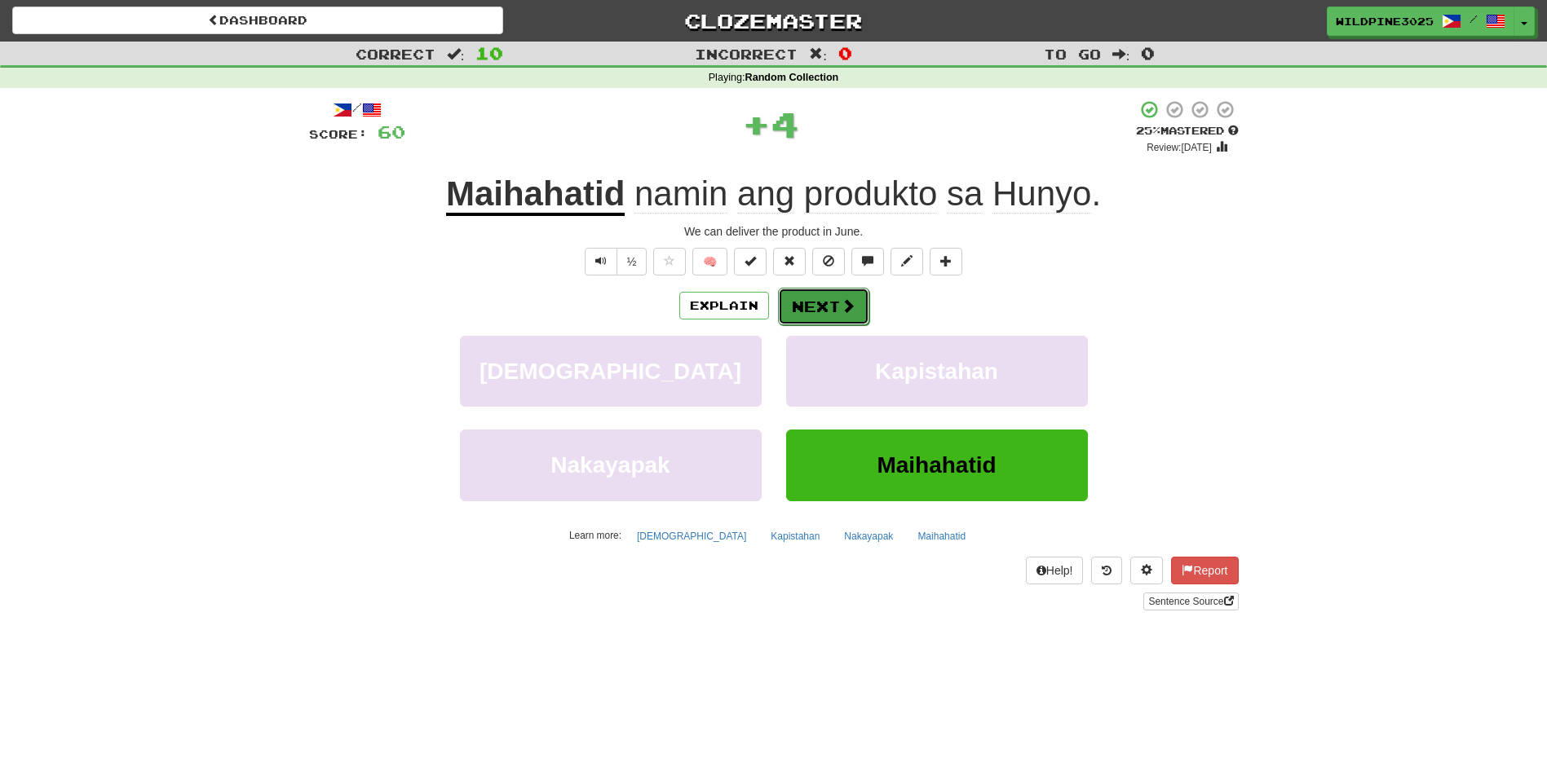
click at [805, 304] on button "Next" at bounding box center [824, 306] width 91 height 37
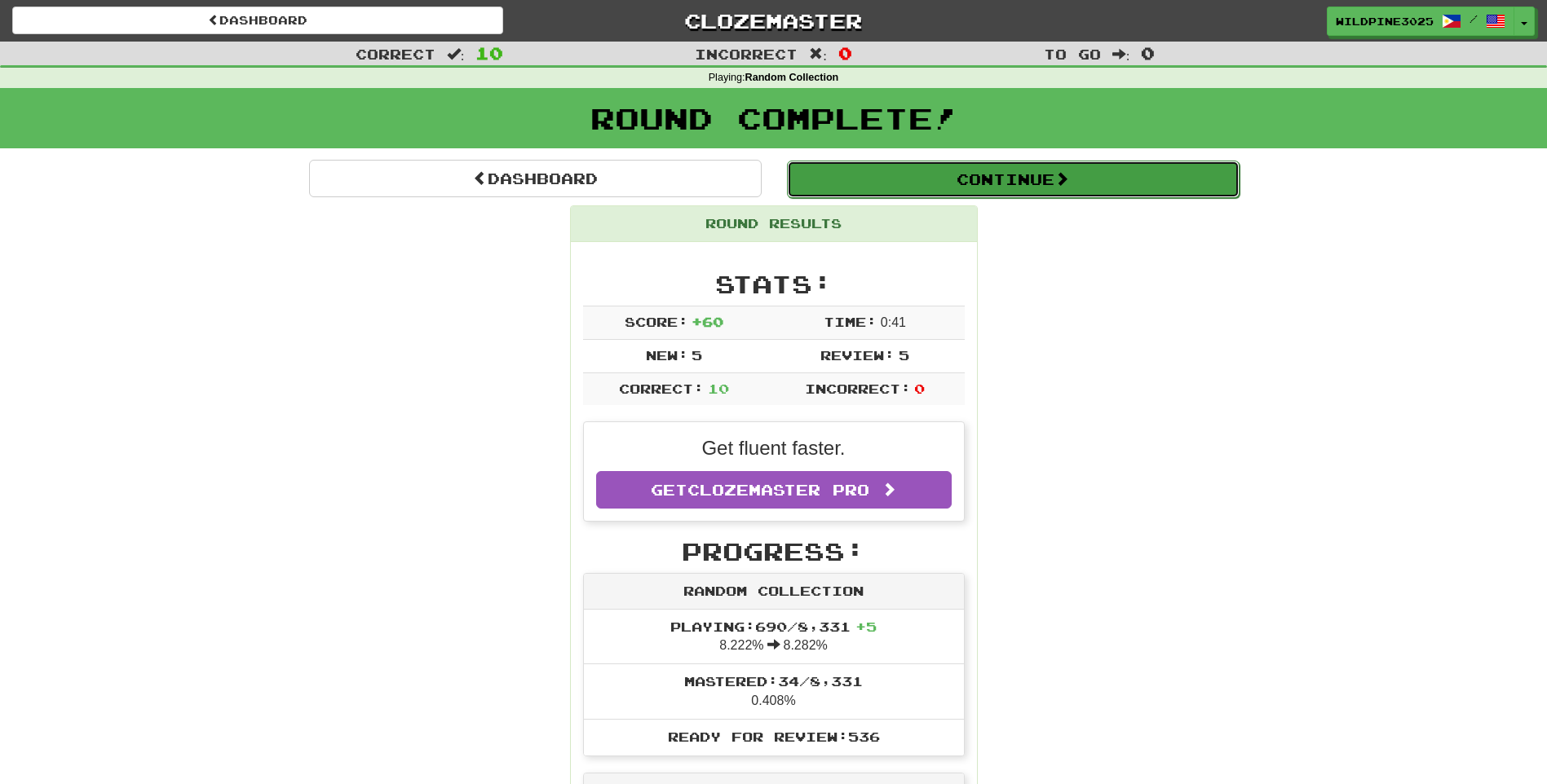
click at [889, 185] on button "Continue" at bounding box center [1013, 179] width 452 height 37
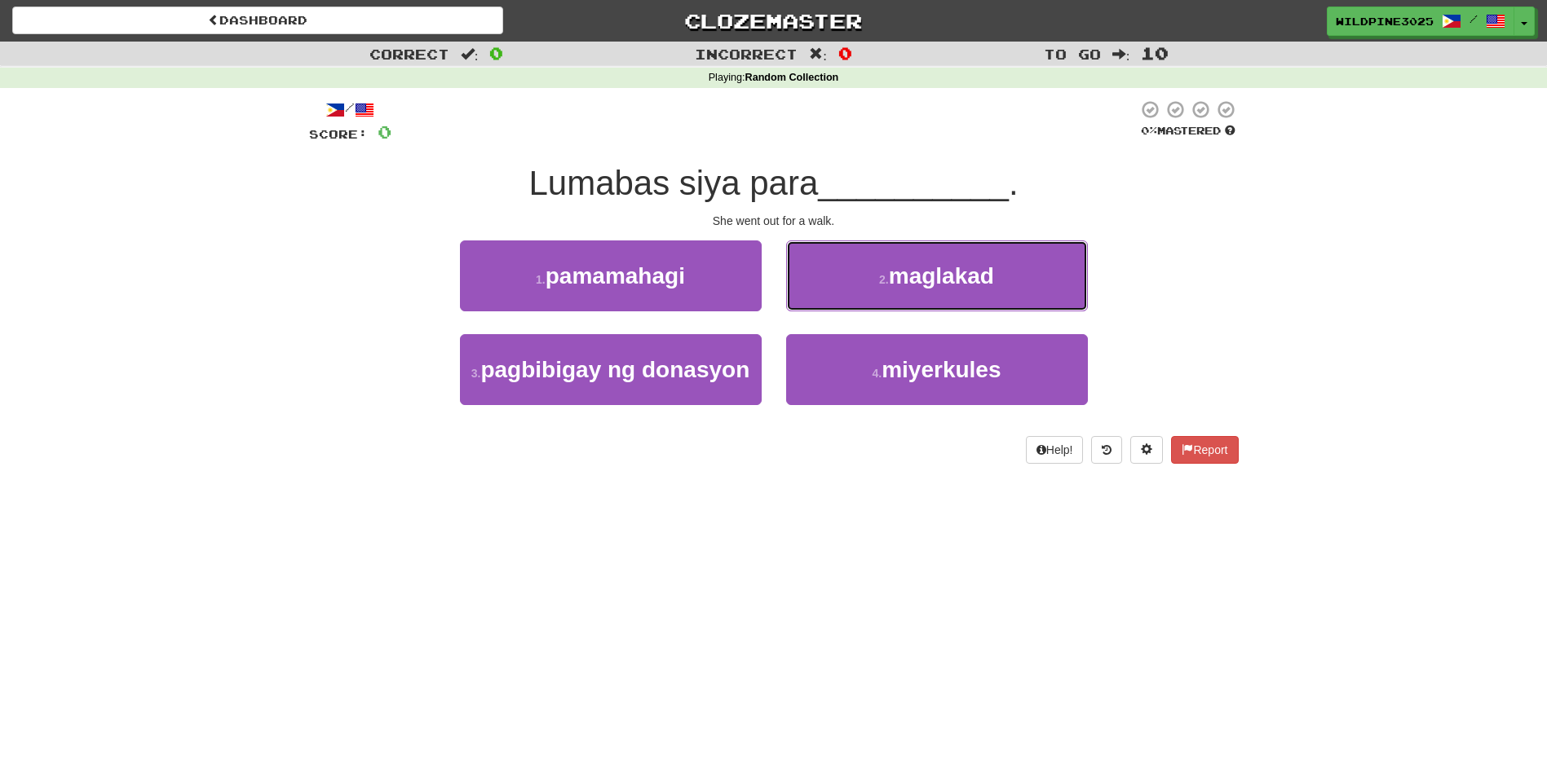
click at [836, 280] on button "2 . maglakad" at bounding box center [937, 276] width 302 height 71
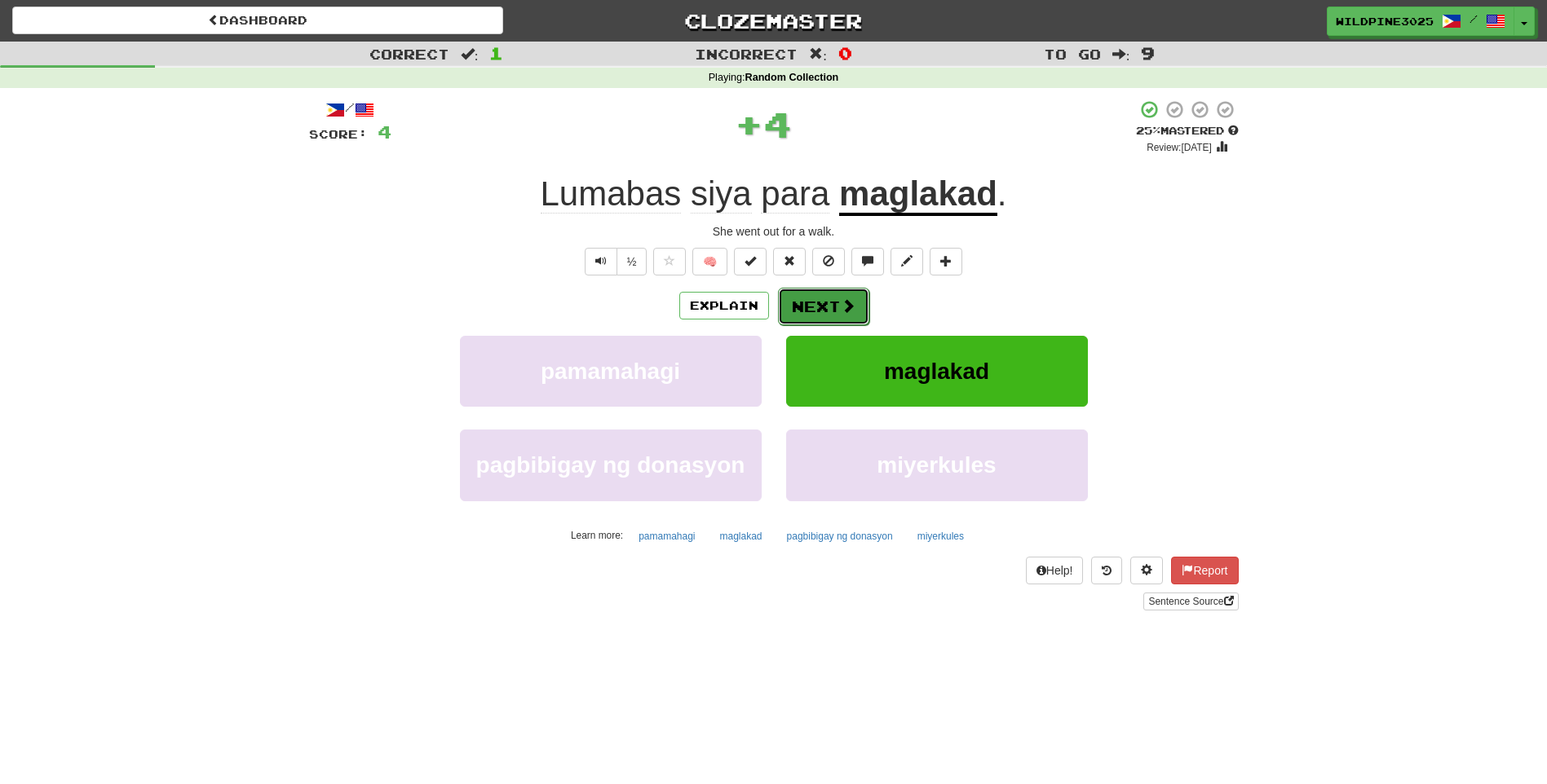
click at [834, 310] on button "Next" at bounding box center [824, 306] width 91 height 37
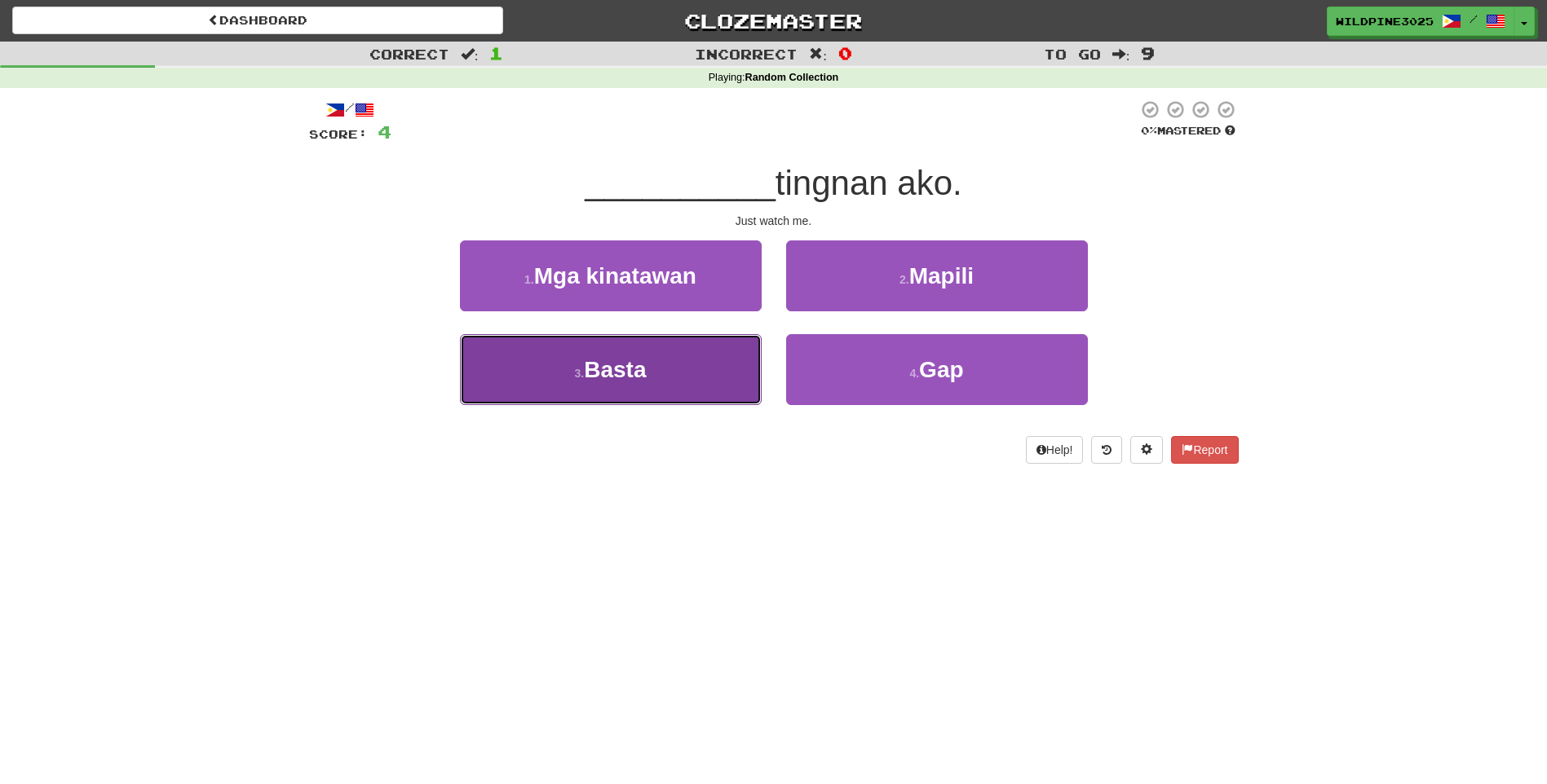
click at [707, 376] on button "3 . [GEOGRAPHIC_DATA]" at bounding box center [611, 369] width 302 height 71
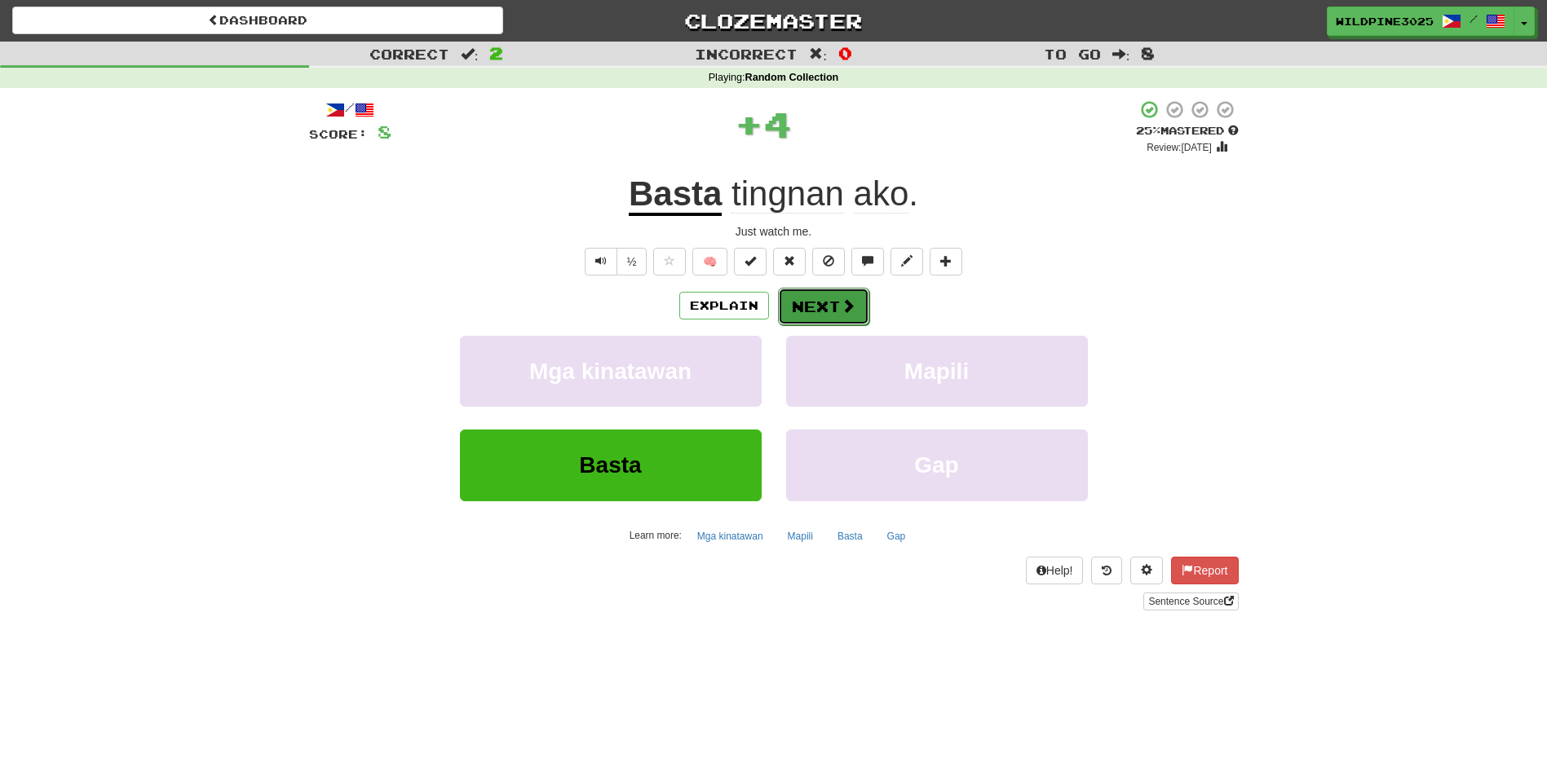
click at [813, 317] on button "Next" at bounding box center [824, 306] width 91 height 37
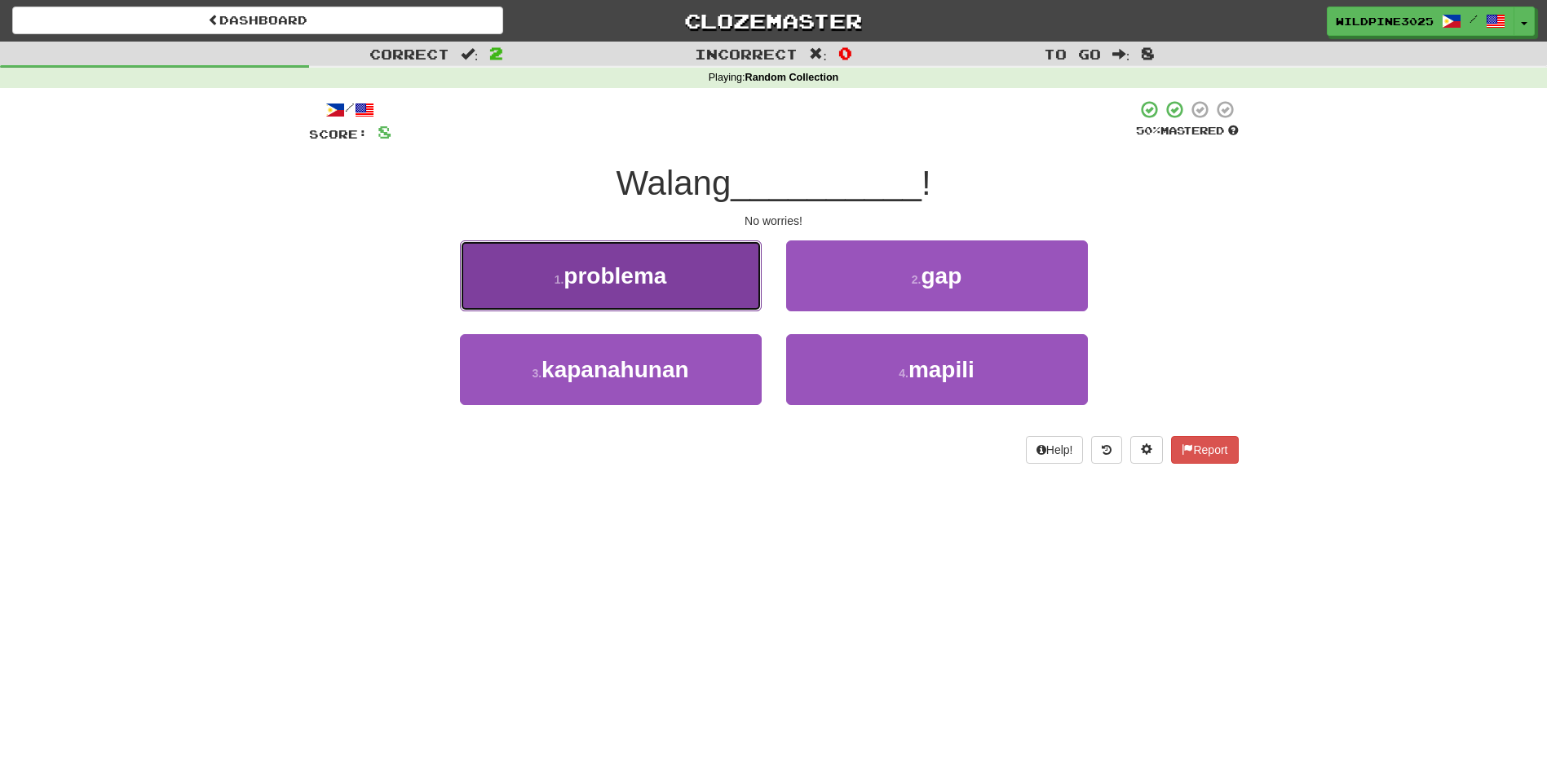
click at [701, 286] on button "1 . problema" at bounding box center [611, 276] width 302 height 71
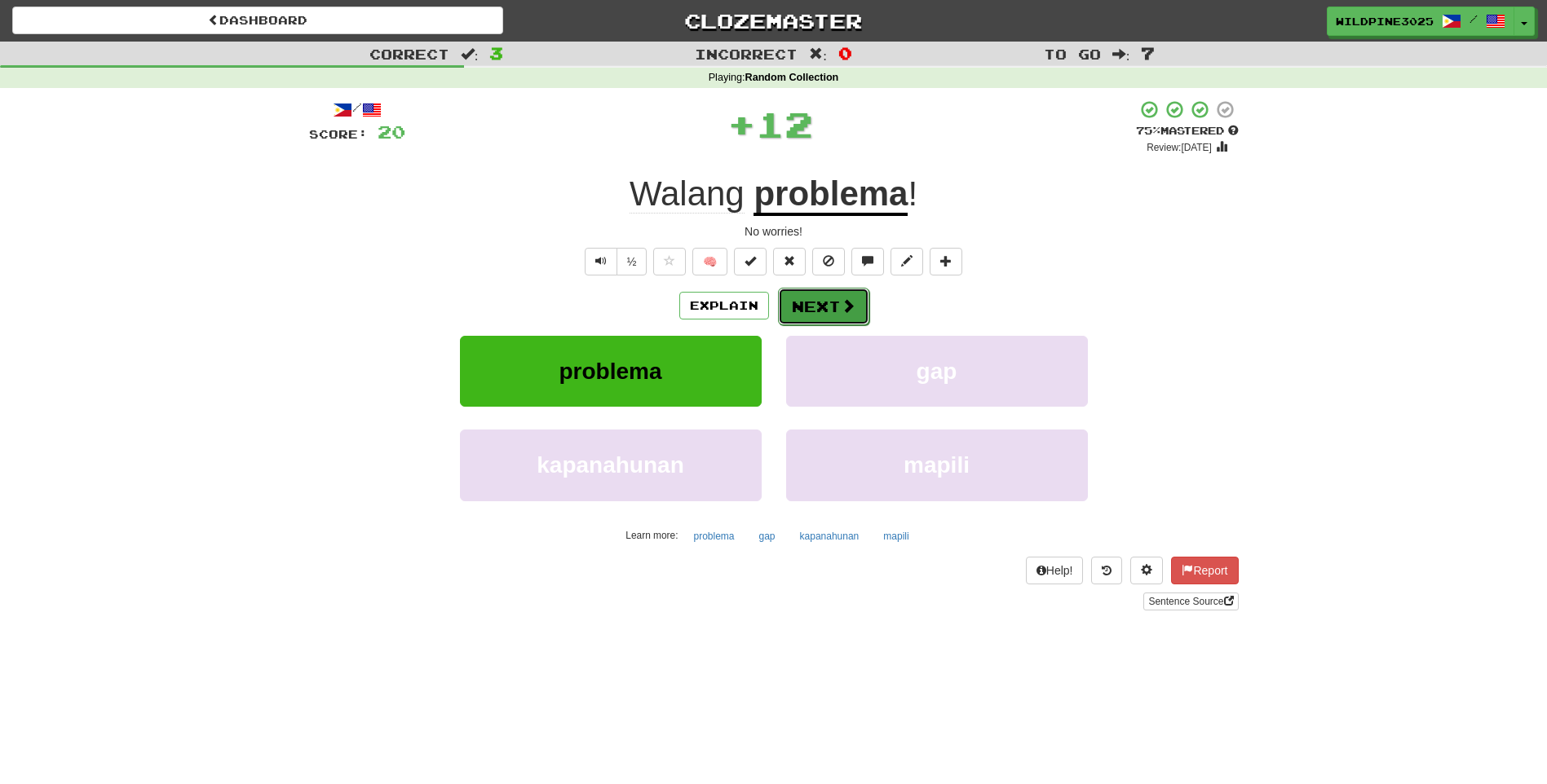
click at [811, 313] on button "Next" at bounding box center [824, 306] width 91 height 37
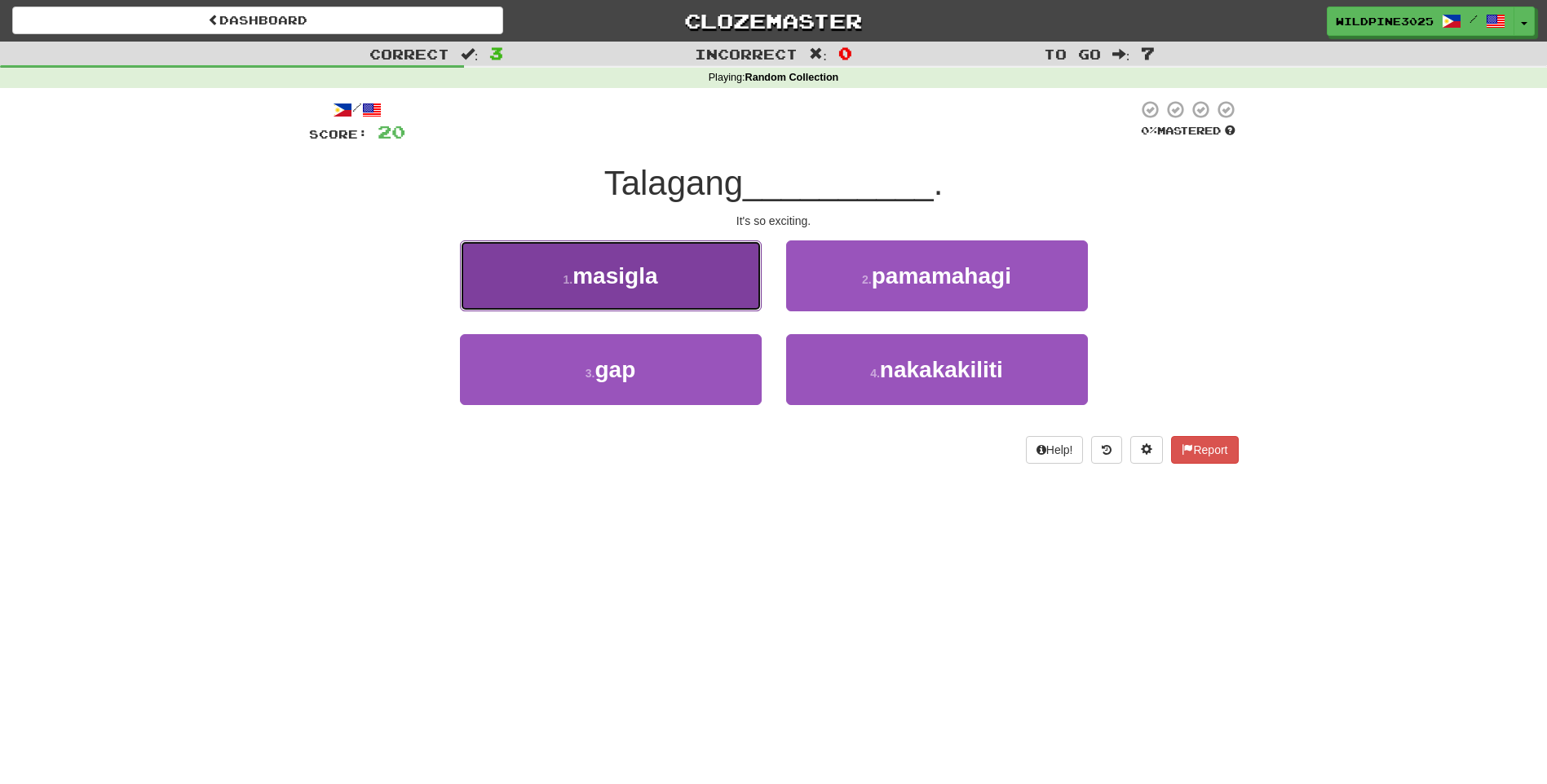
click at [716, 297] on button "1 . masigla" at bounding box center [611, 276] width 302 height 71
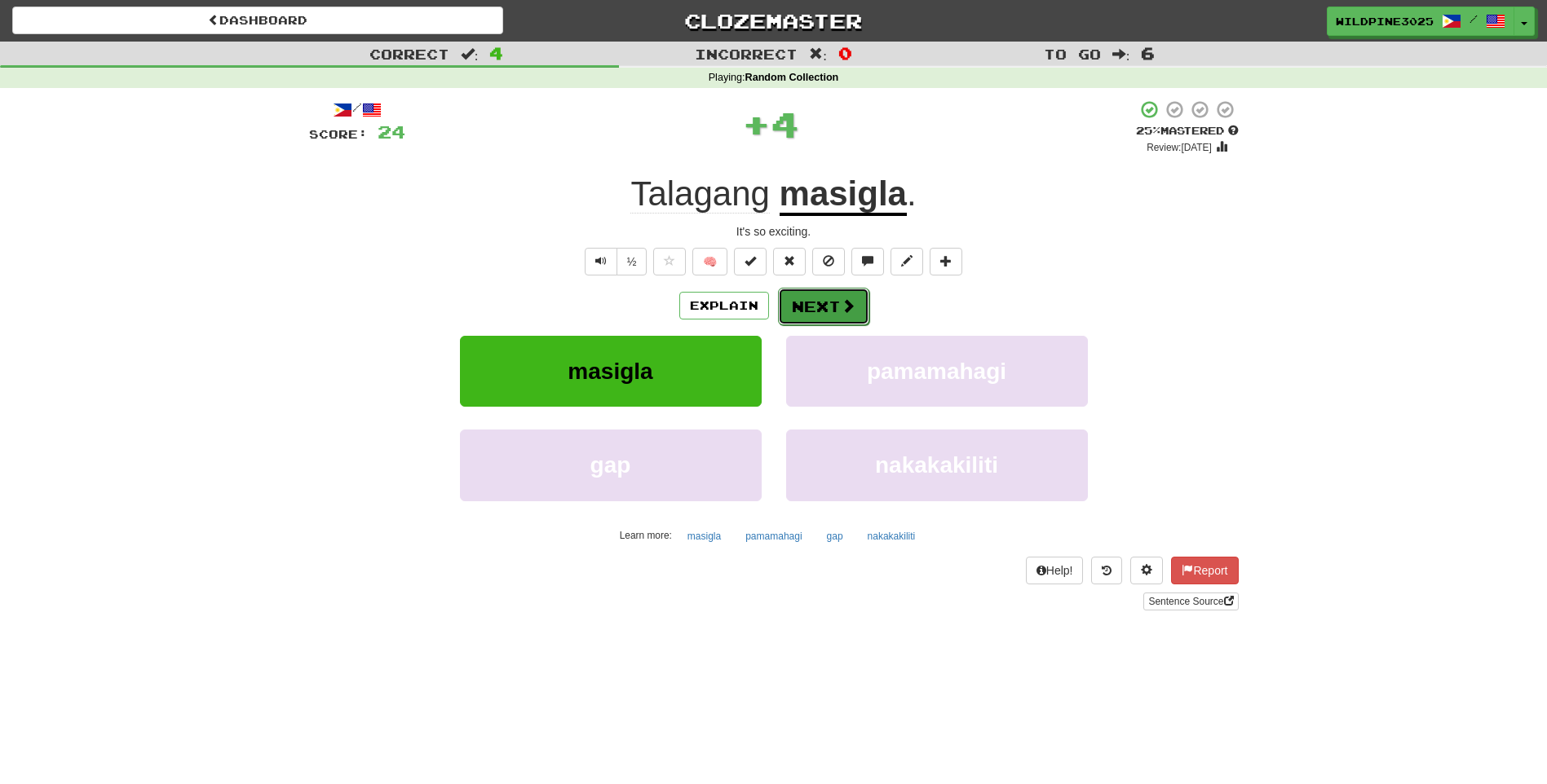
click at [821, 310] on button "Next" at bounding box center [824, 306] width 91 height 37
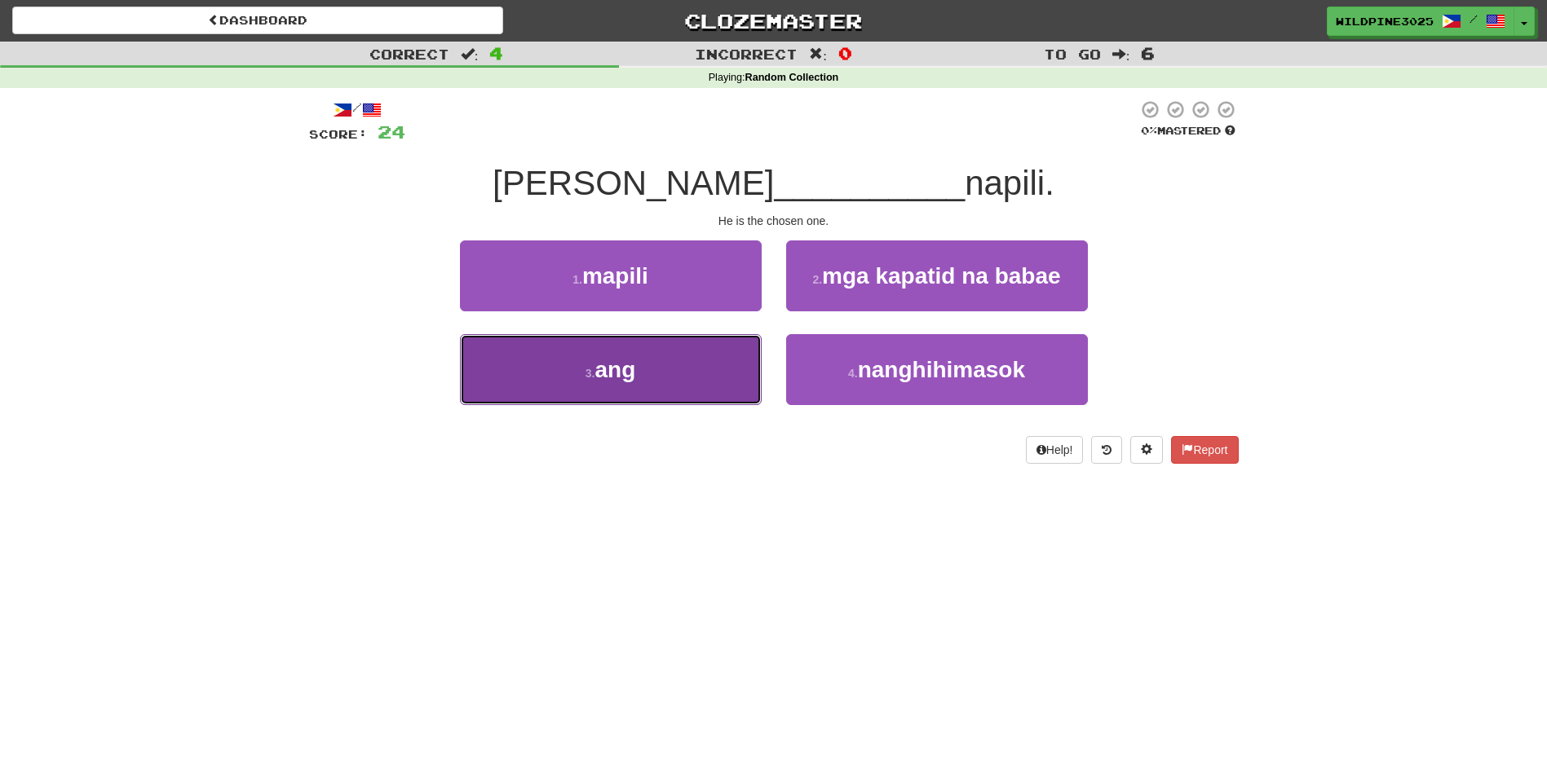
click at [701, 376] on button "3 . ang" at bounding box center [611, 369] width 302 height 71
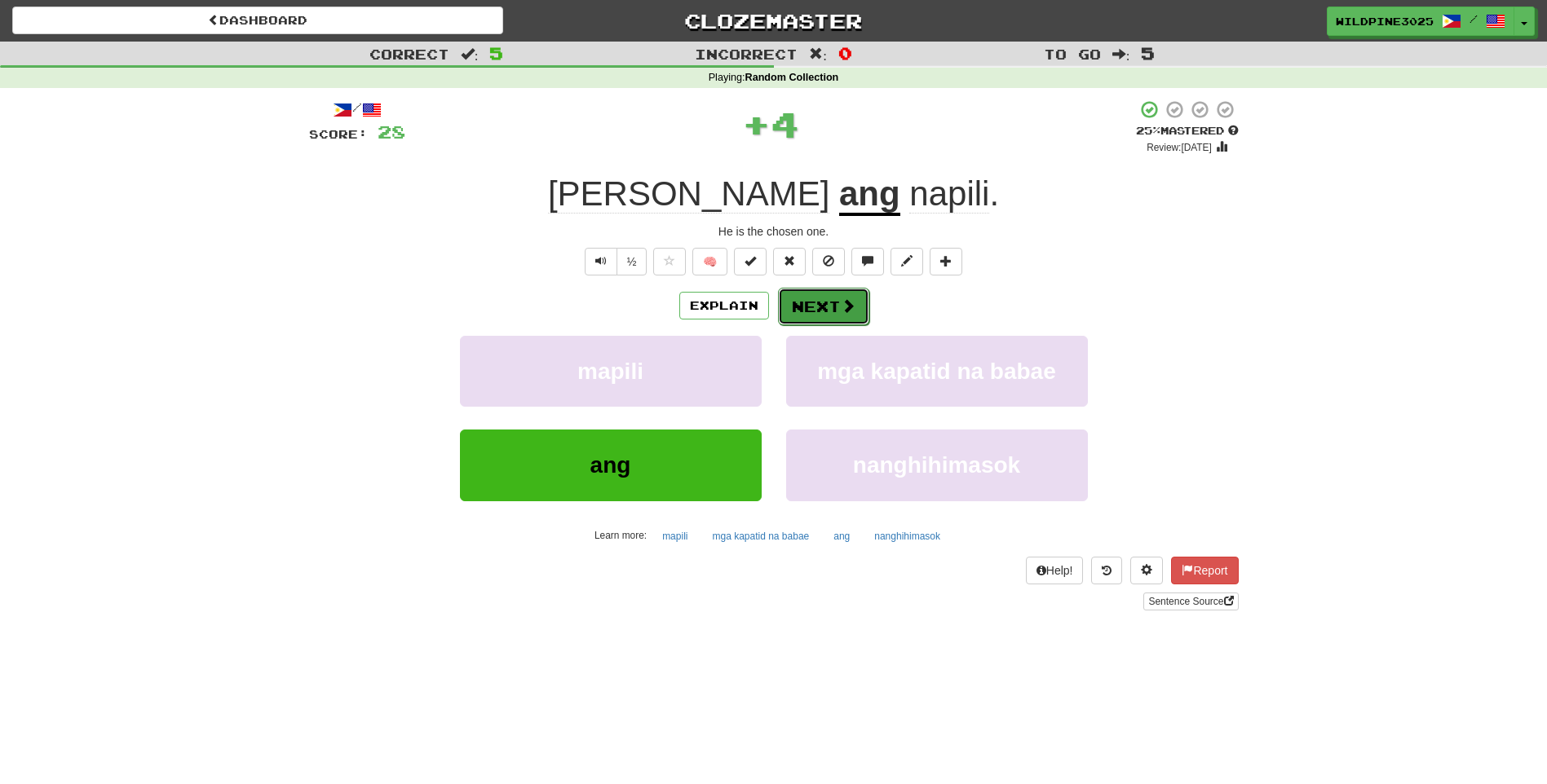
click at [816, 310] on button "Next" at bounding box center [824, 306] width 91 height 37
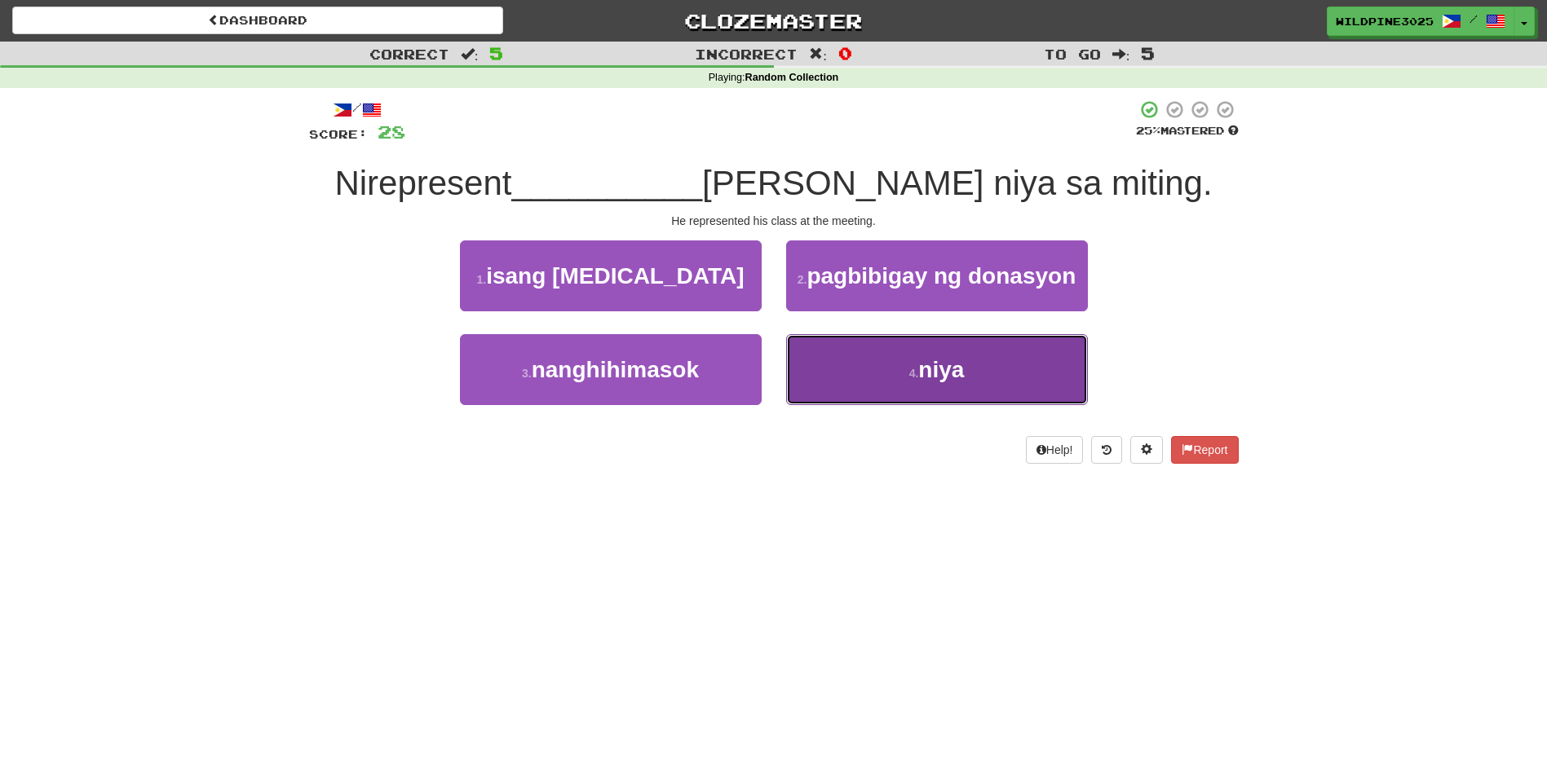
click at [818, 354] on button "4 . niya" at bounding box center [937, 369] width 302 height 71
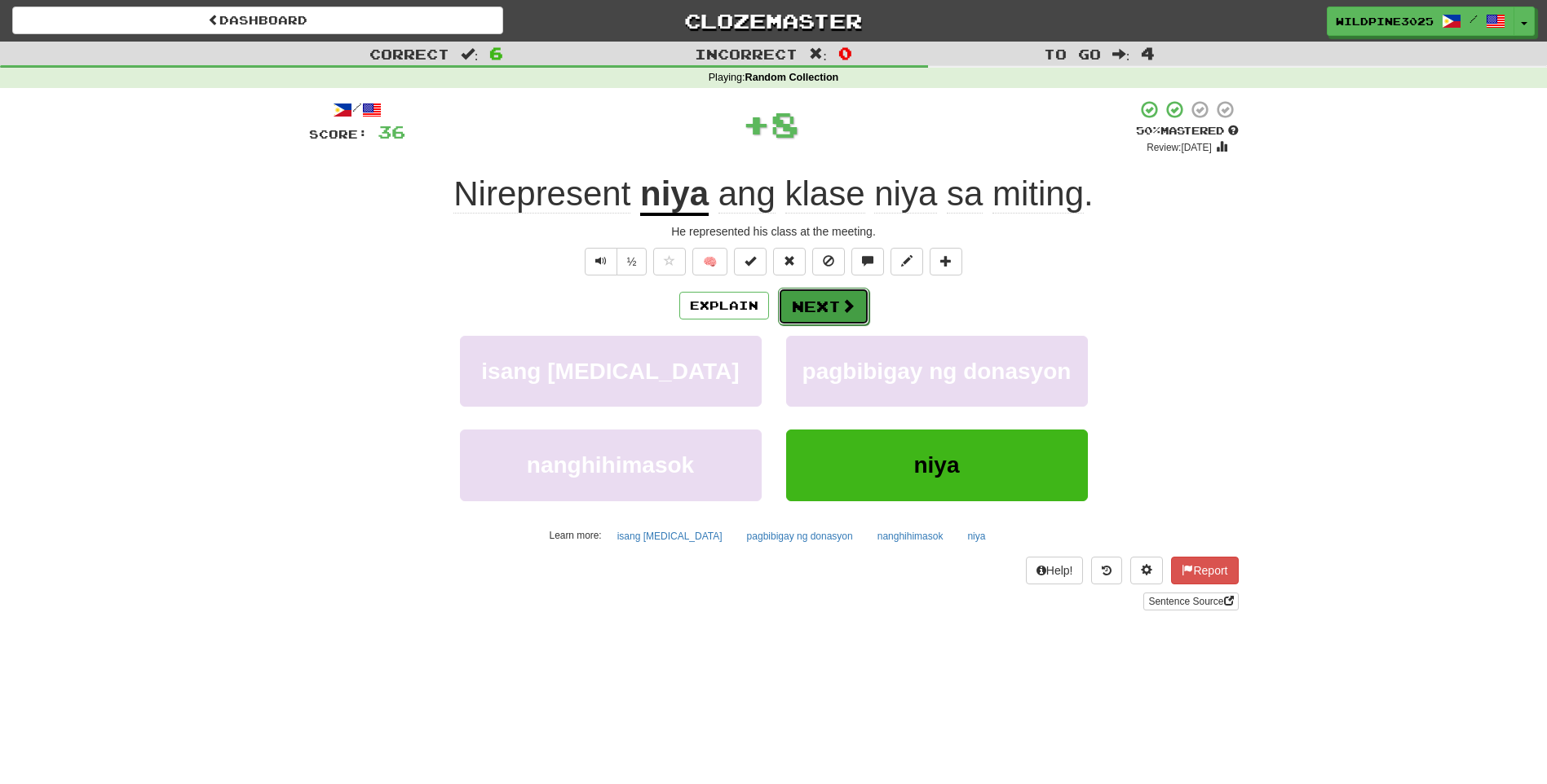
click at [842, 306] on span at bounding box center [847, 305] width 15 height 15
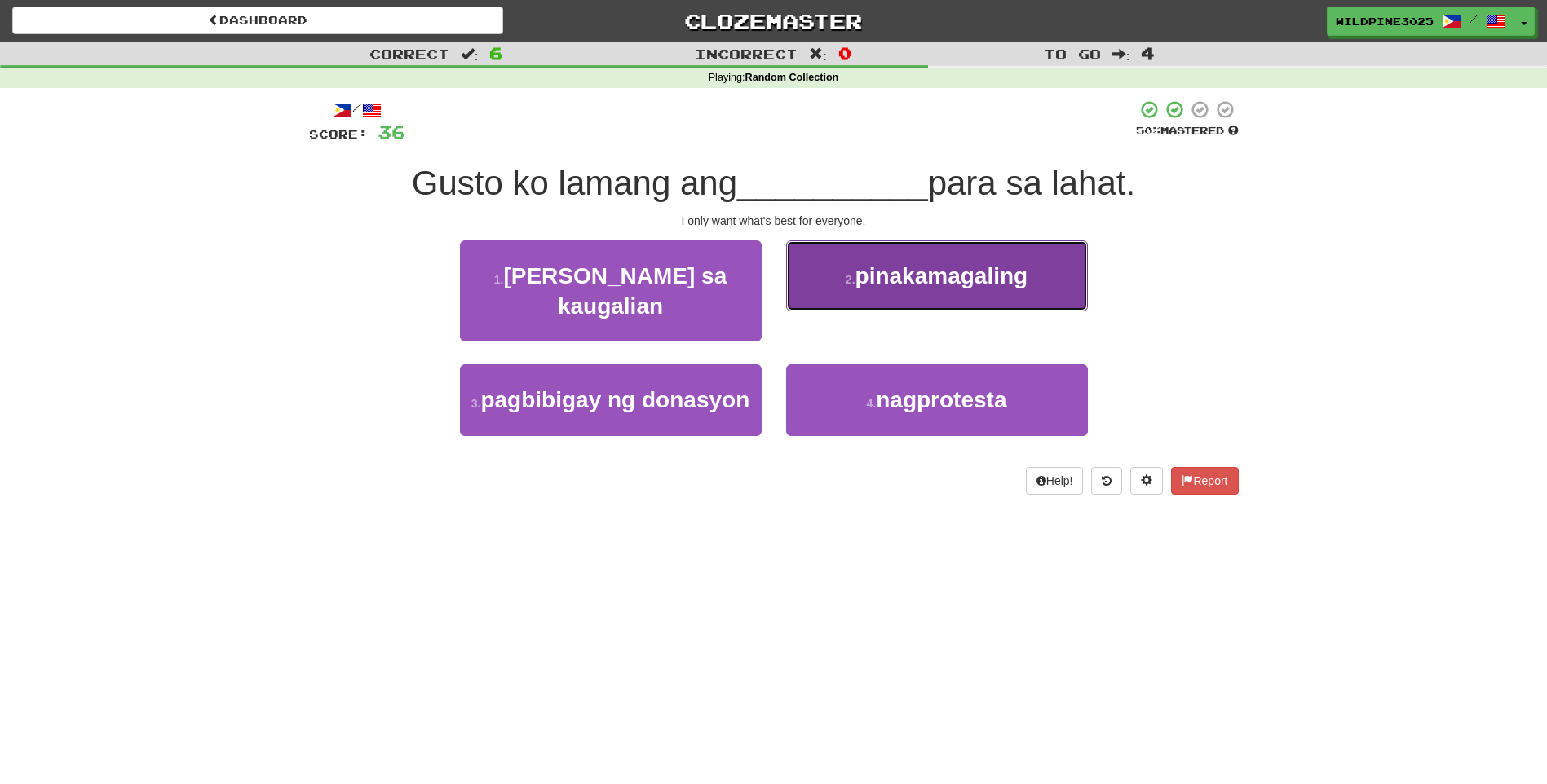
click at [842, 305] on button "2 . pinakamagaling" at bounding box center [937, 276] width 302 height 71
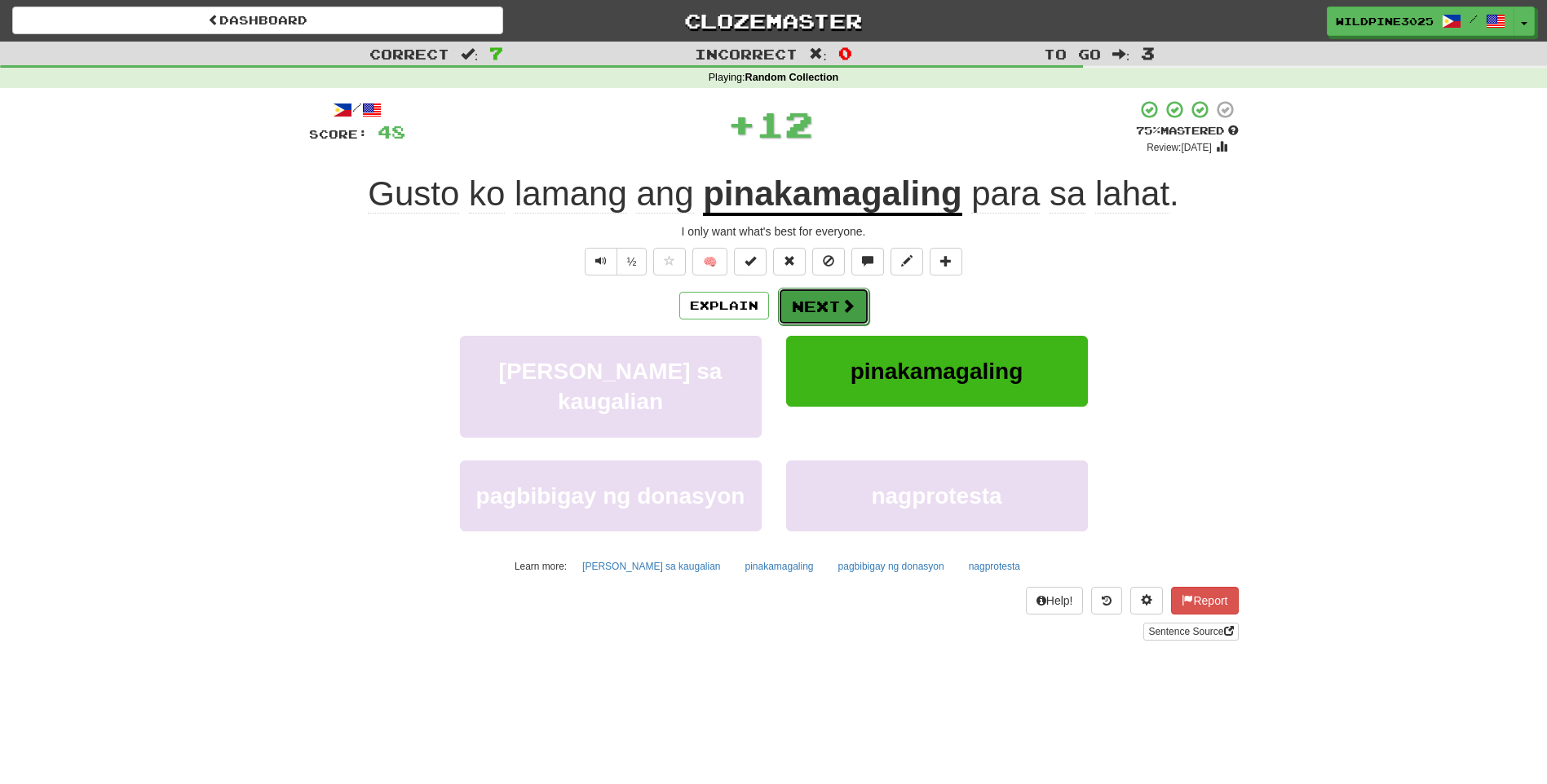
click at [832, 303] on button "Next" at bounding box center [824, 306] width 91 height 37
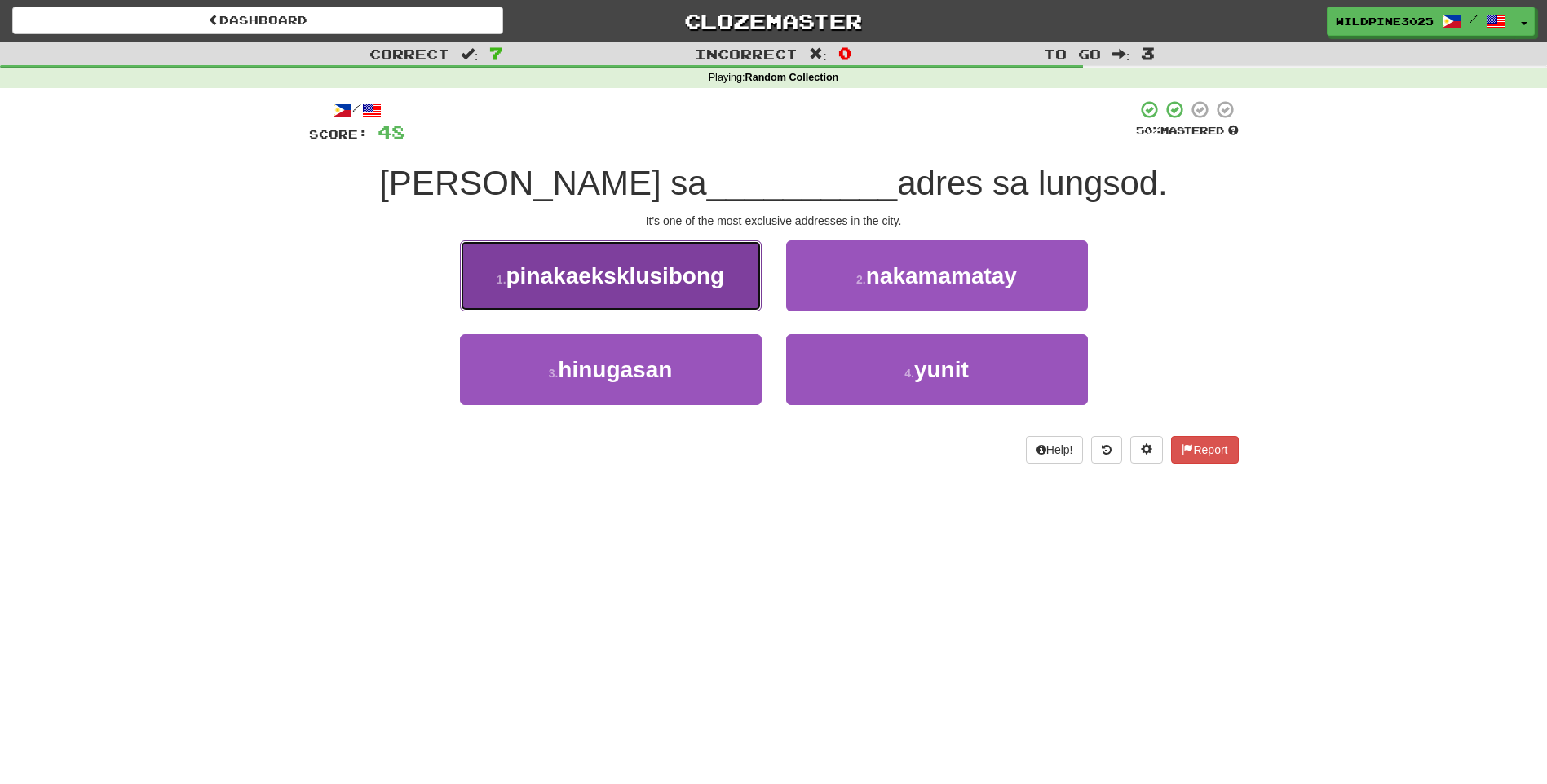
click at [691, 274] on span "pinakaeksklusibong" at bounding box center [615, 275] width 218 height 25
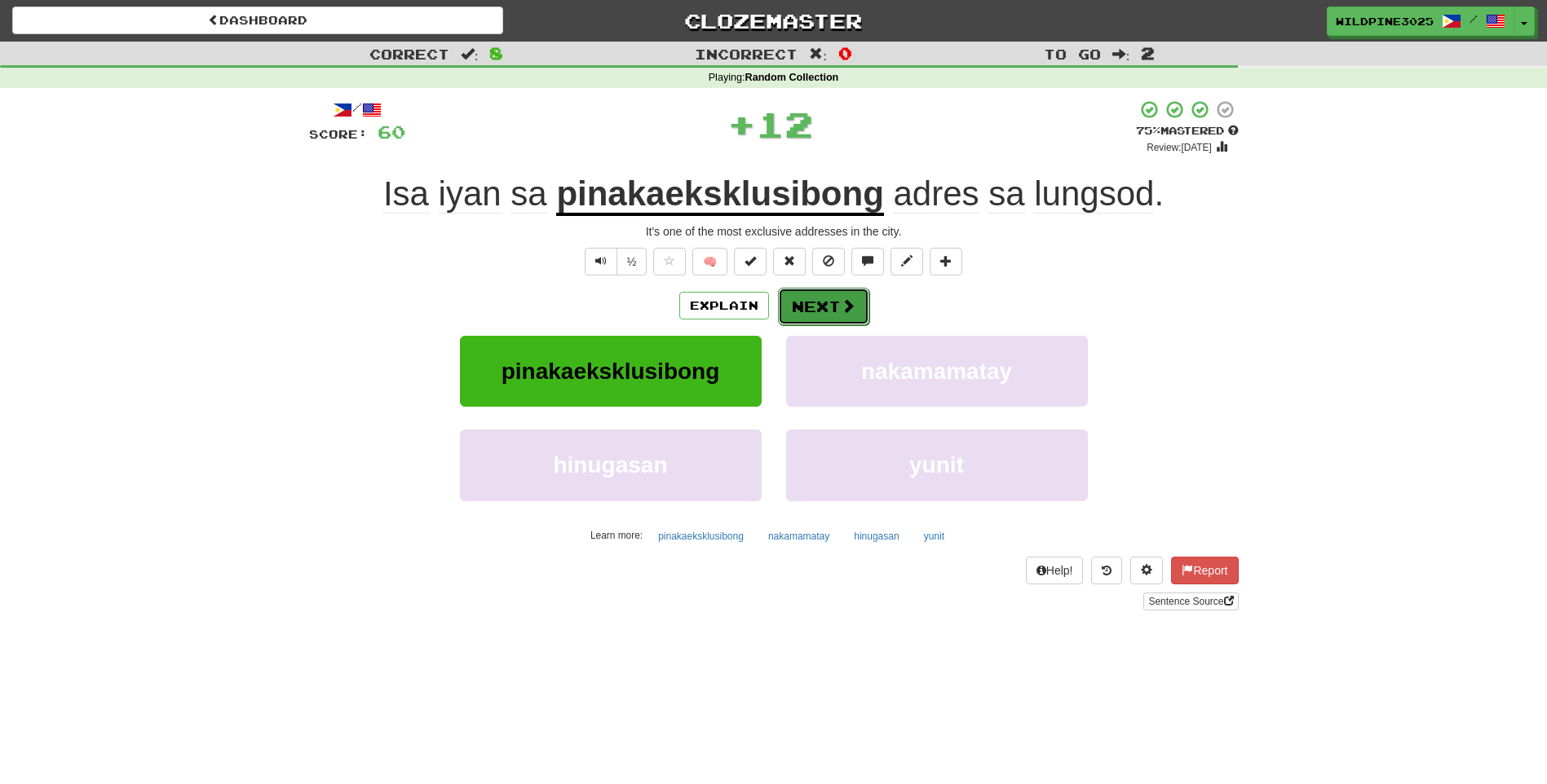
click at [830, 309] on button "Next" at bounding box center [824, 306] width 91 height 37
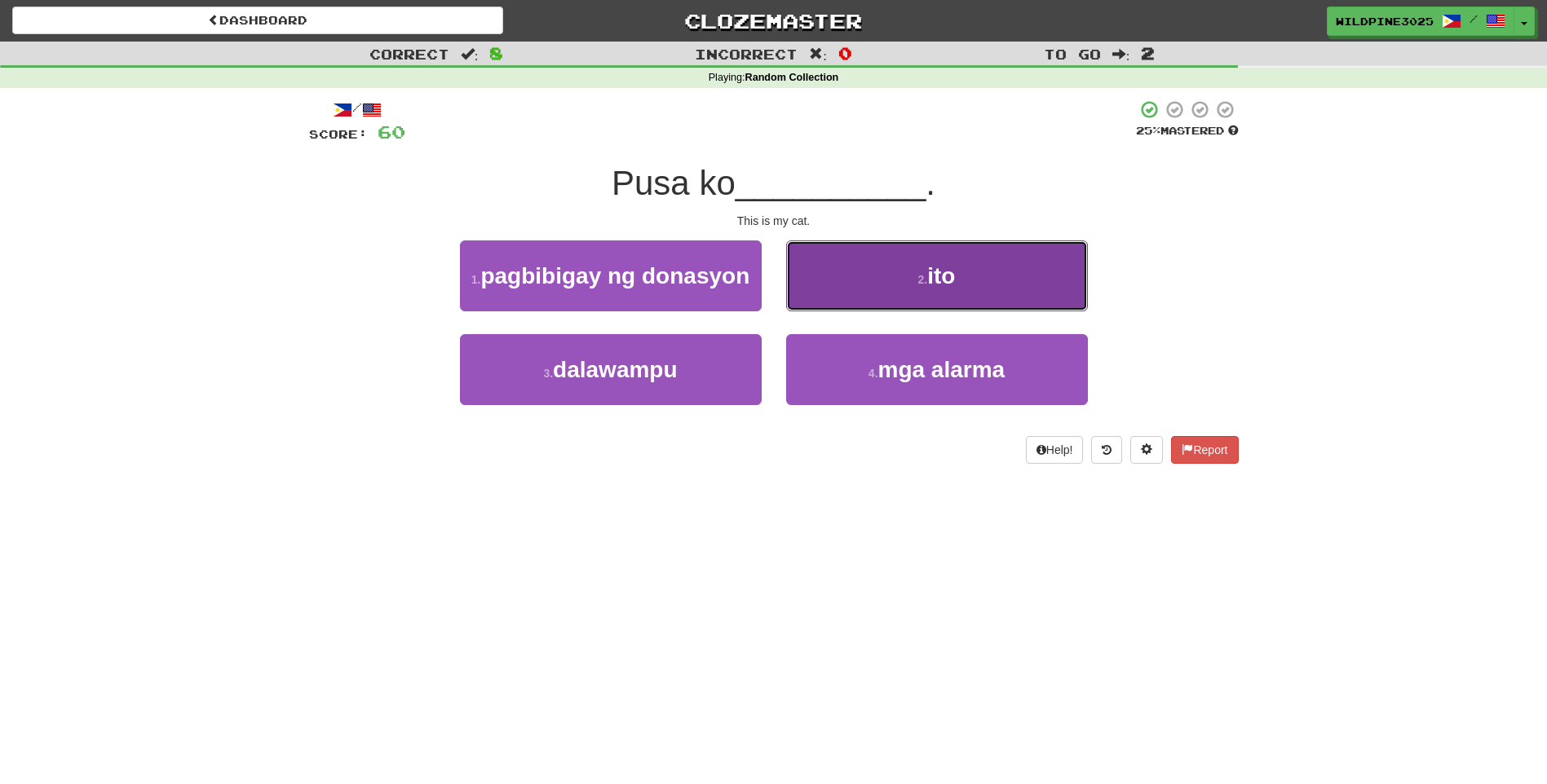
click at [832, 292] on button "2 . ito" at bounding box center [937, 276] width 302 height 71
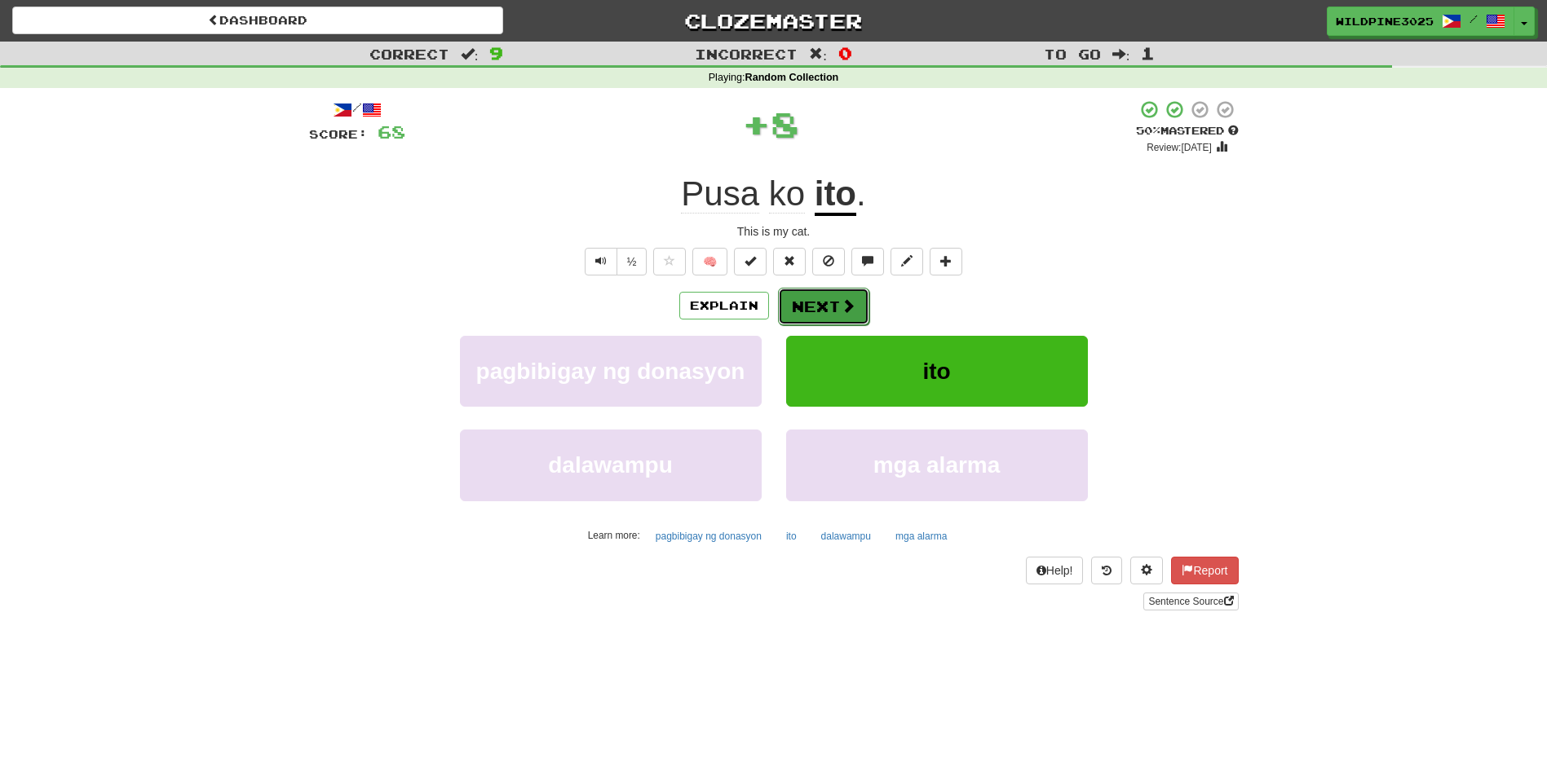
click at [818, 300] on button "Next" at bounding box center [824, 306] width 91 height 37
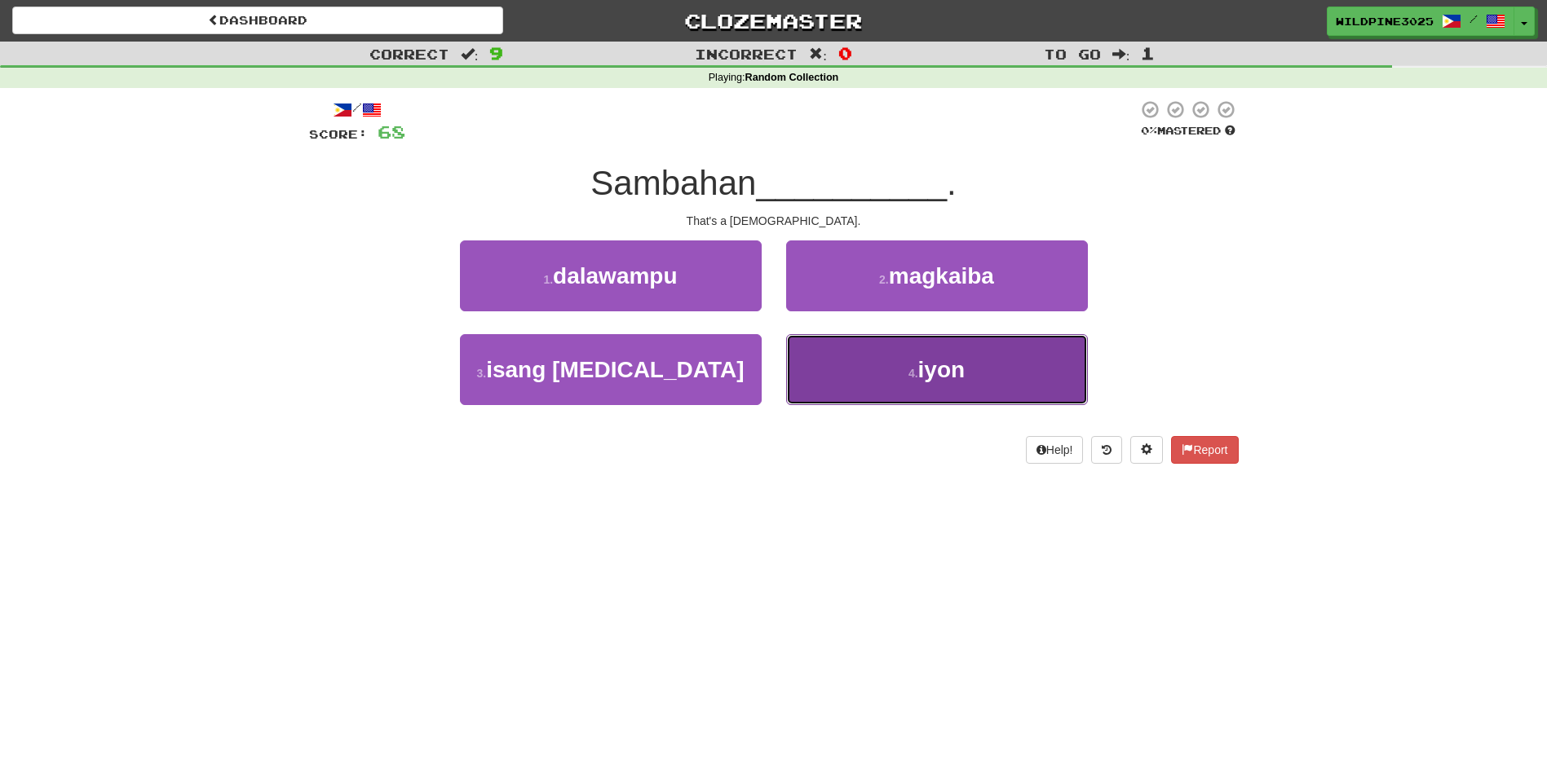
click at [841, 361] on button "4 . iyon" at bounding box center [937, 369] width 302 height 71
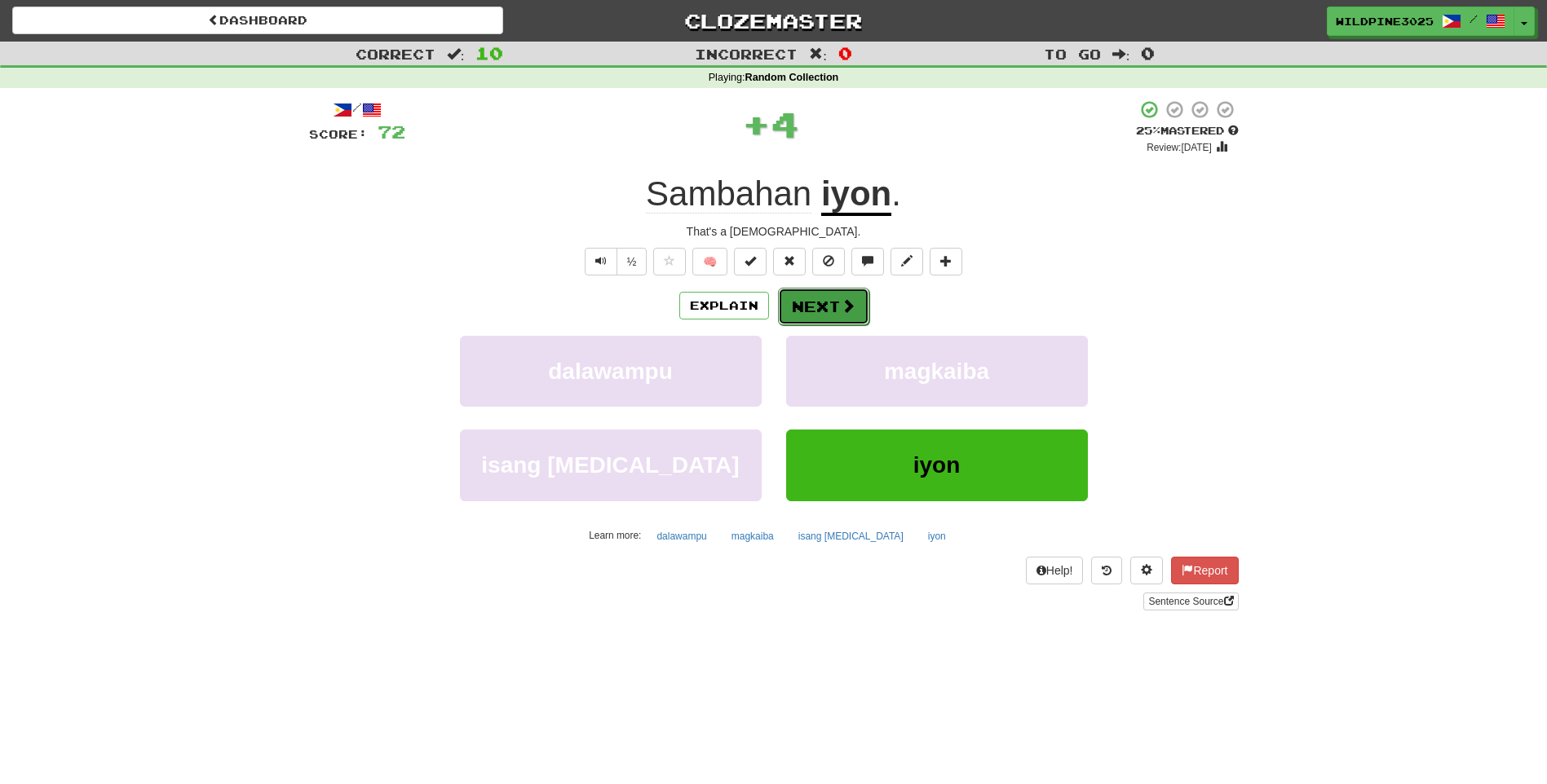
click at [797, 317] on button "Next" at bounding box center [824, 306] width 91 height 37
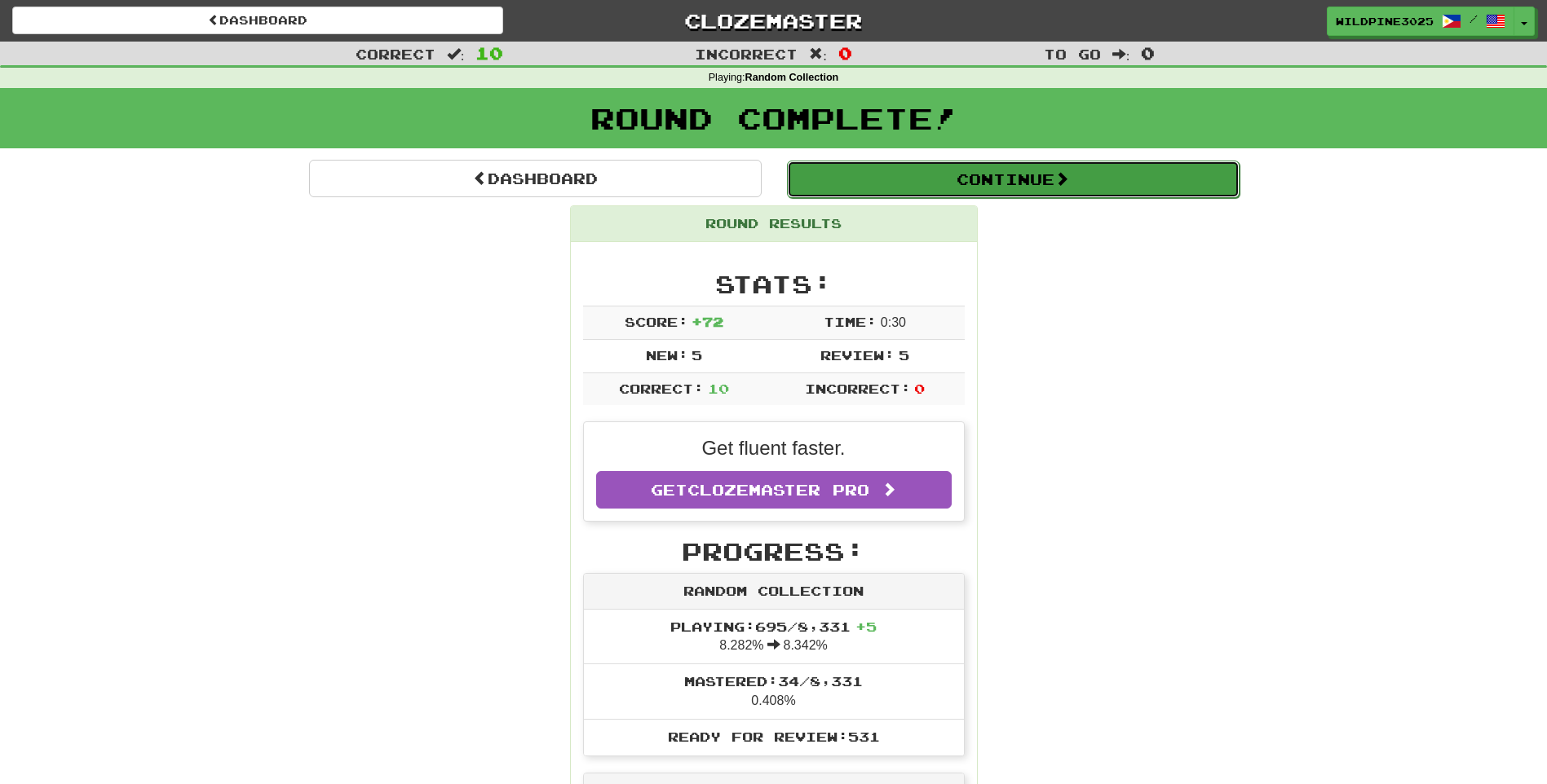
click at [871, 193] on button "Continue" at bounding box center [1013, 179] width 452 height 37
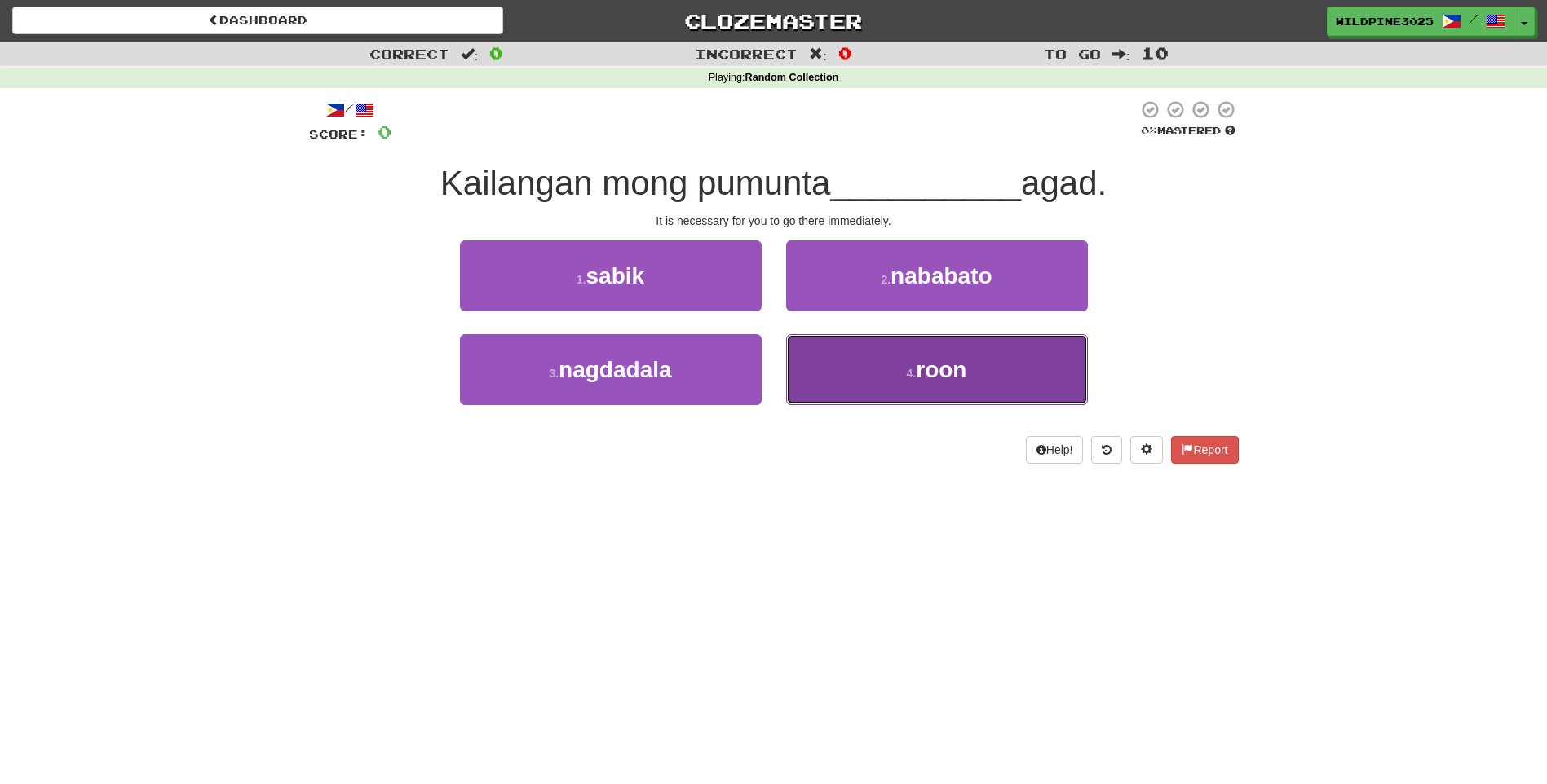
click at [846, 394] on button "4 . roon" at bounding box center [937, 369] width 302 height 71
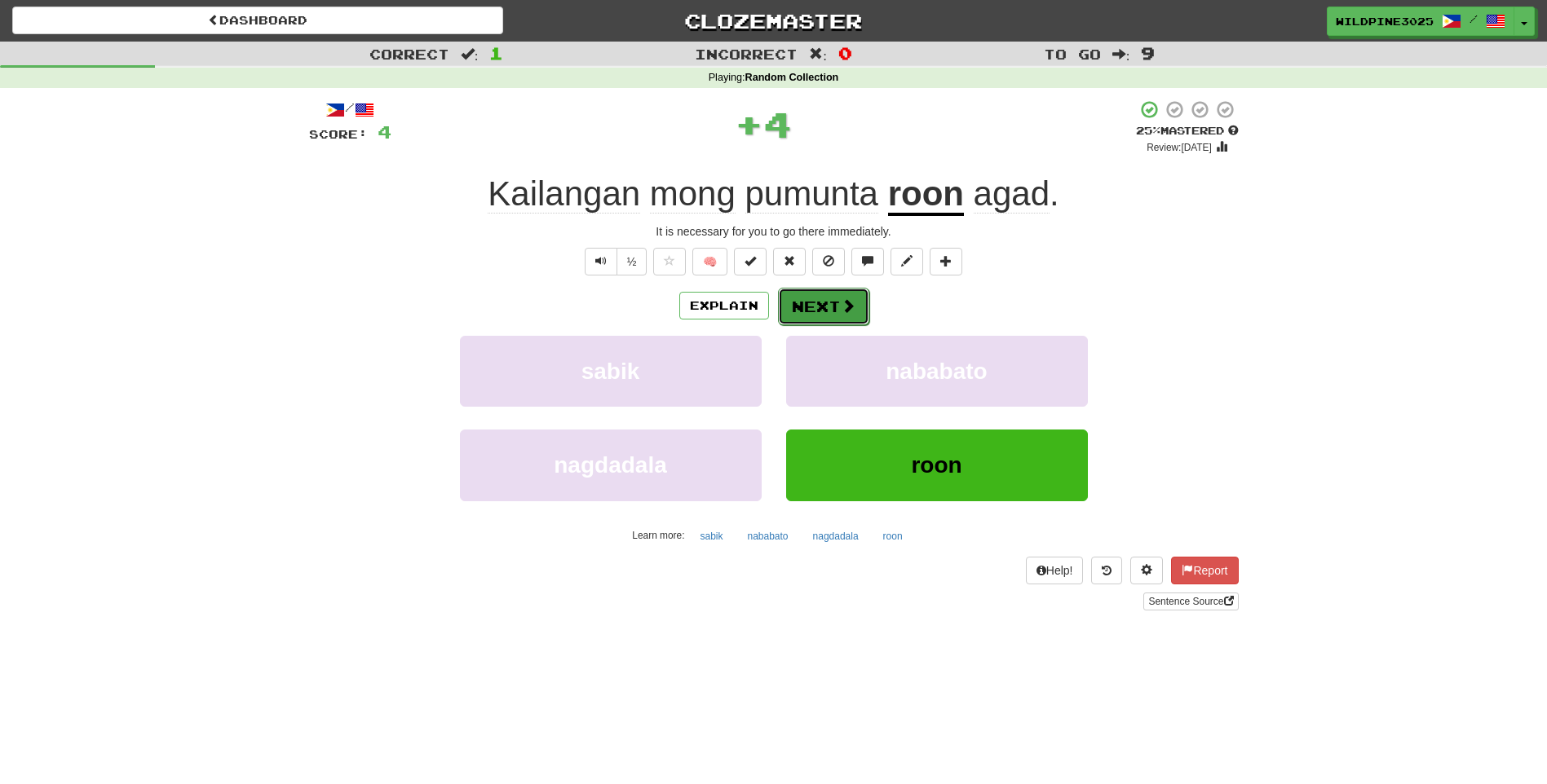
click at [813, 305] on button "Next" at bounding box center [824, 306] width 91 height 37
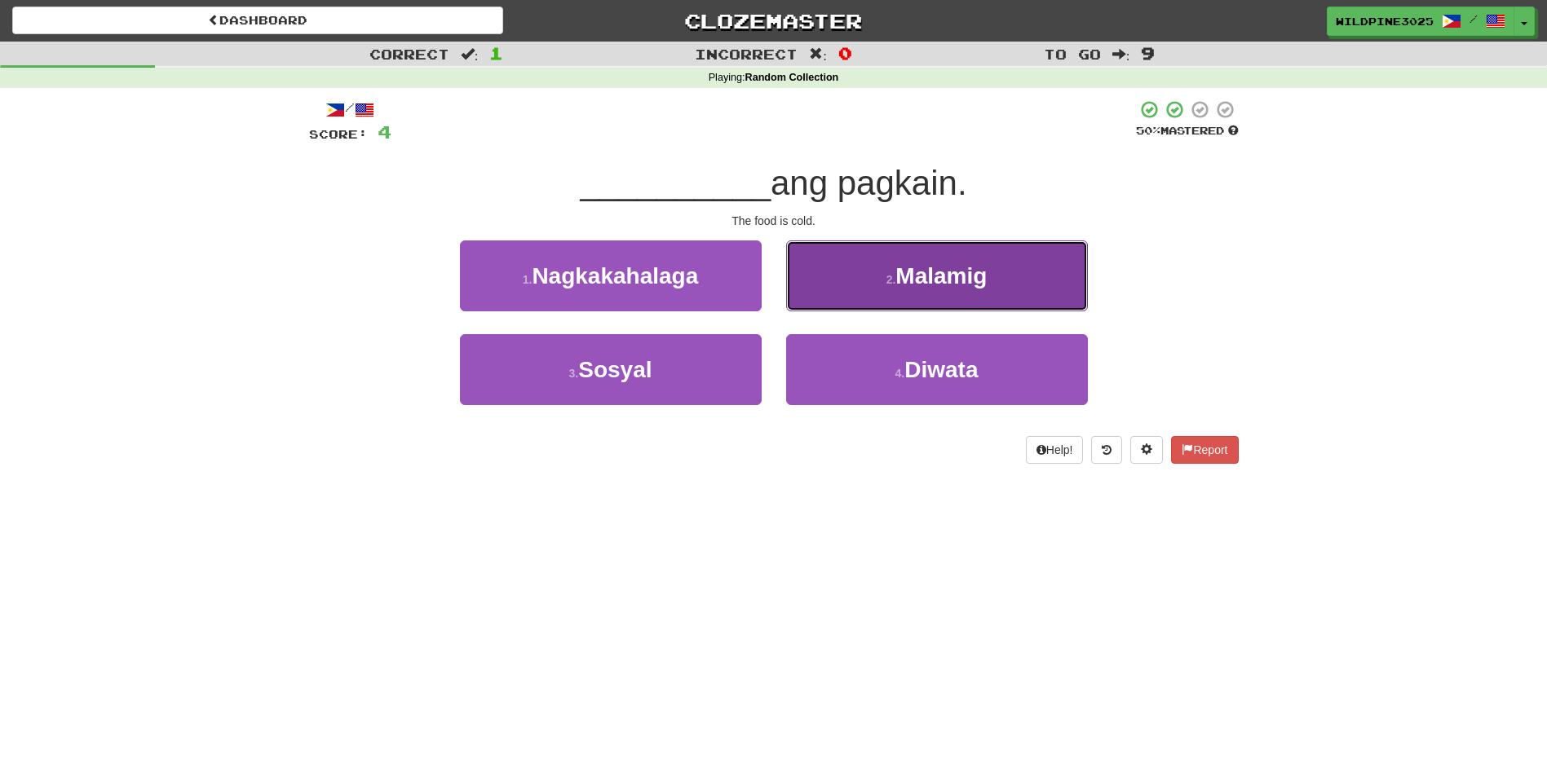
click at [902, 291] on button "2 . Malamig" at bounding box center [937, 276] width 302 height 71
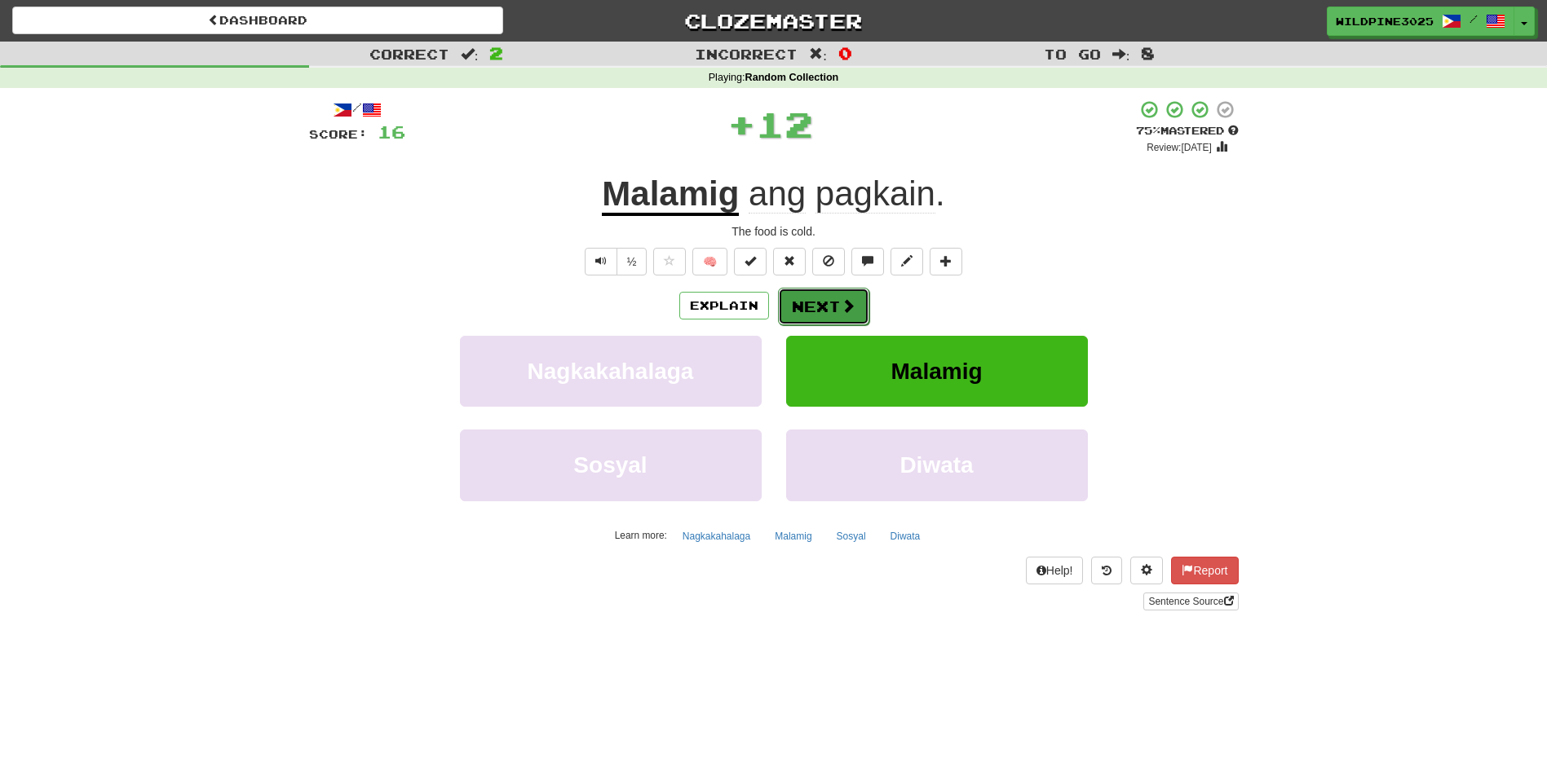
click at [827, 313] on button "Next" at bounding box center [824, 306] width 91 height 37
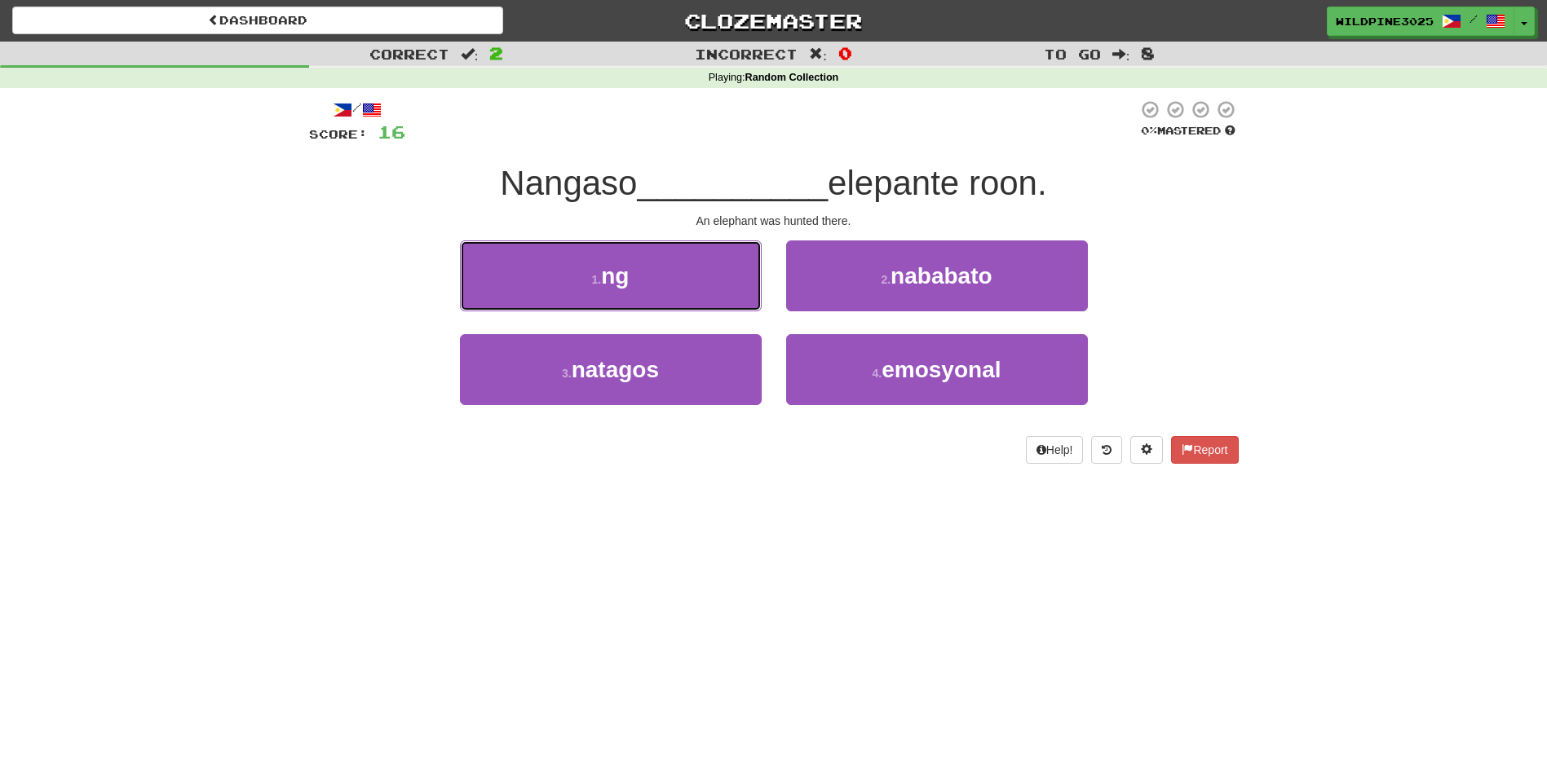
drag, startPoint x: 741, startPoint y: 276, endPoint x: 769, endPoint y: 526, distance: 251.6
click at [769, 526] on div "Dashboard Clozemaster WildPine3025 / Toggle Dropdown Dashboard Leaderboard Acti…" at bounding box center [773, 392] width 1547 height 784
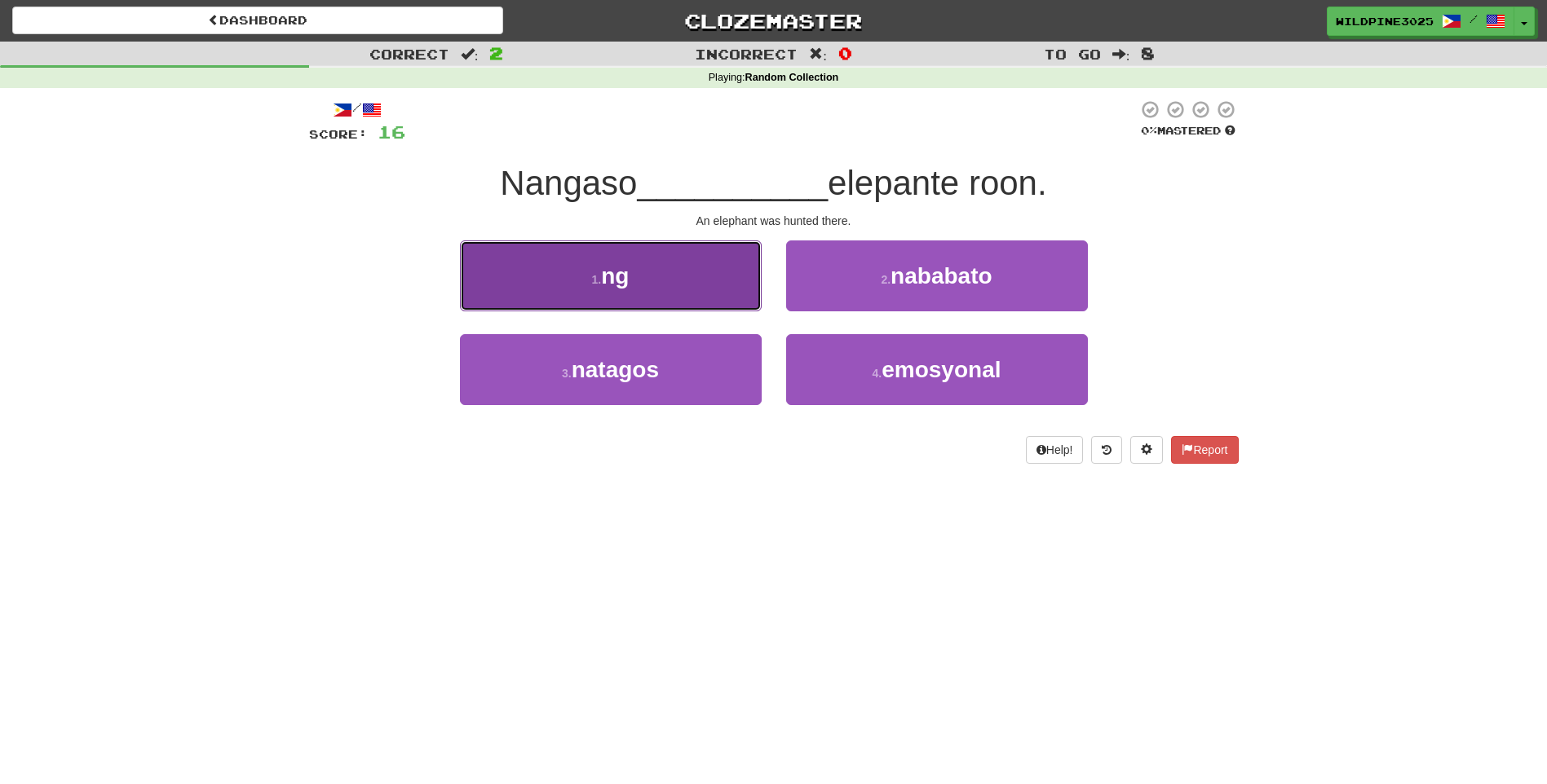
click at [702, 285] on button "1 . ng" at bounding box center [611, 276] width 302 height 71
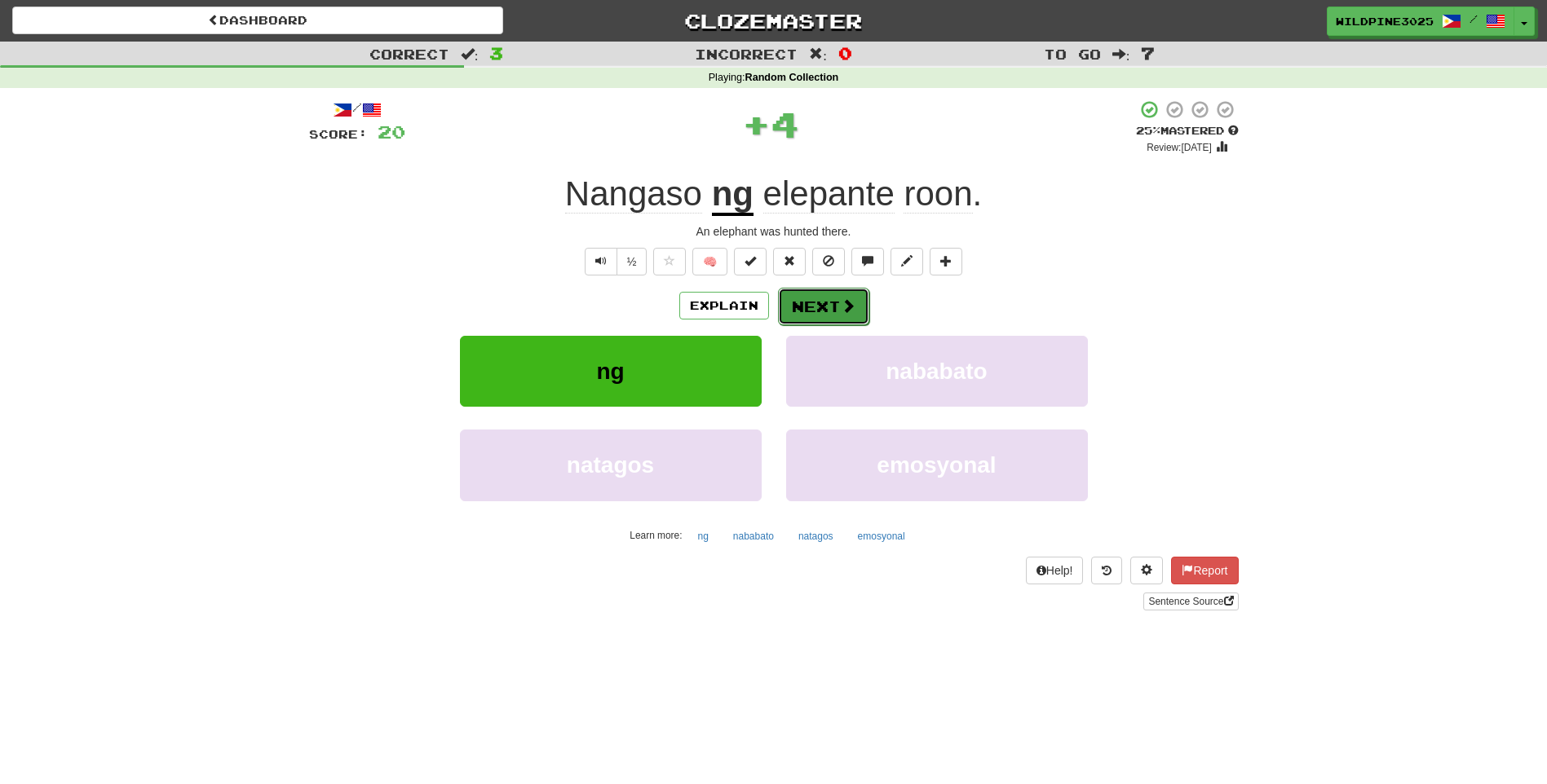
click at [845, 310] on span at bounding box center [847, 305] width 15 height 15
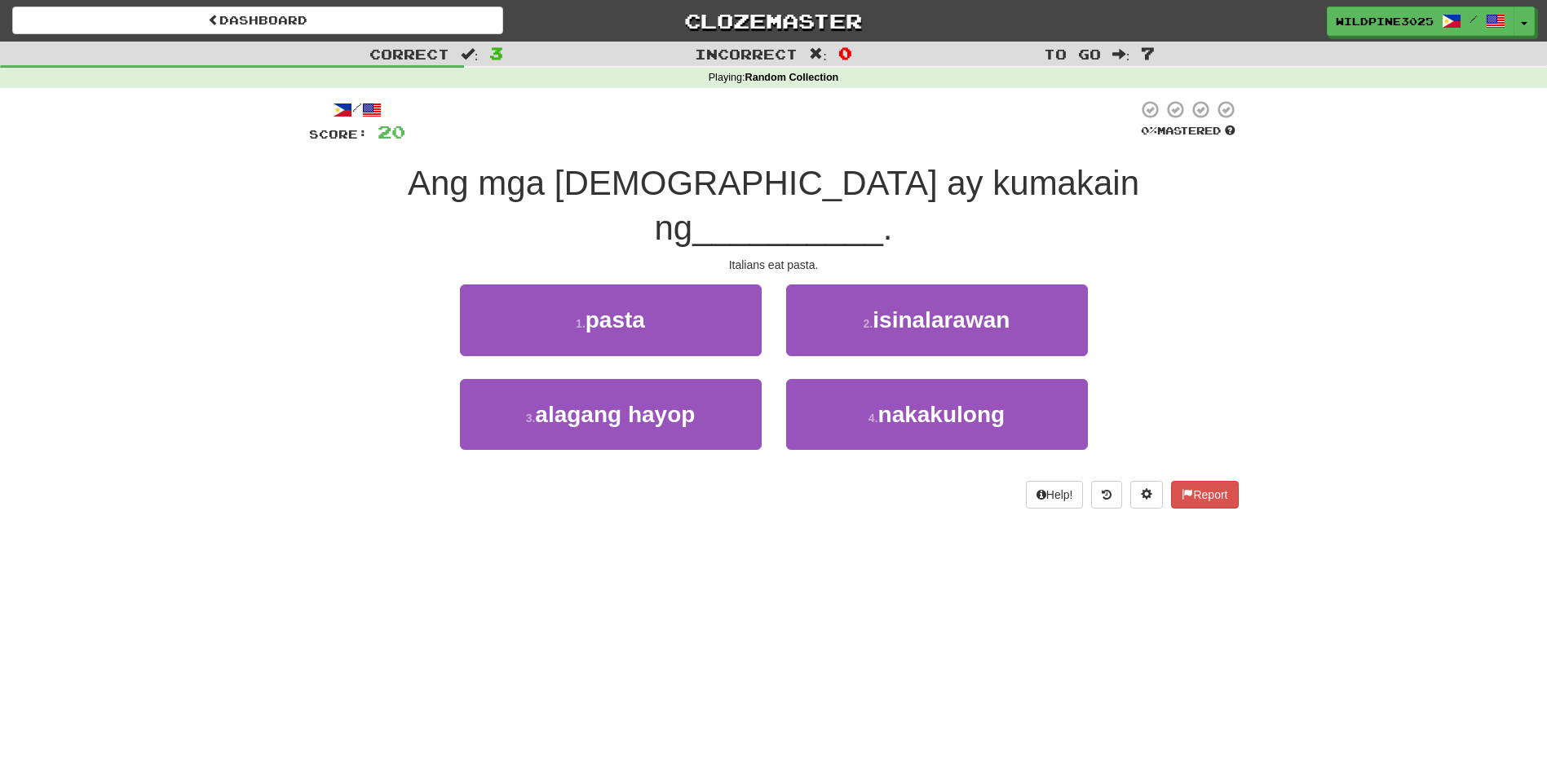
click at [746, 314] on div "1 . pasta" at bounding box center [611, 331] width 326 height 94
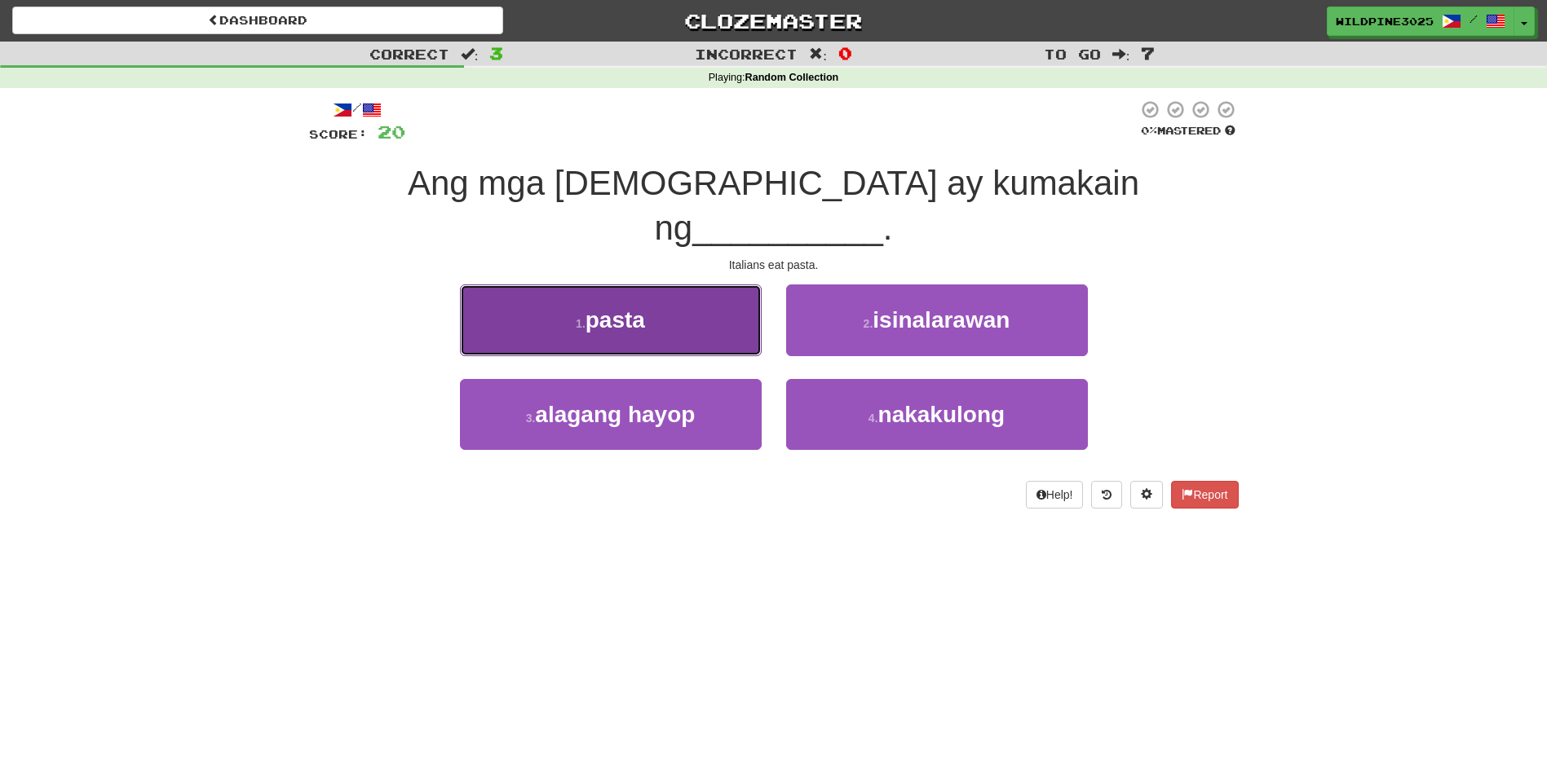
click at [720, 300] on button "1 . pasta" at bounding box center [611, 320] width 302 height 71
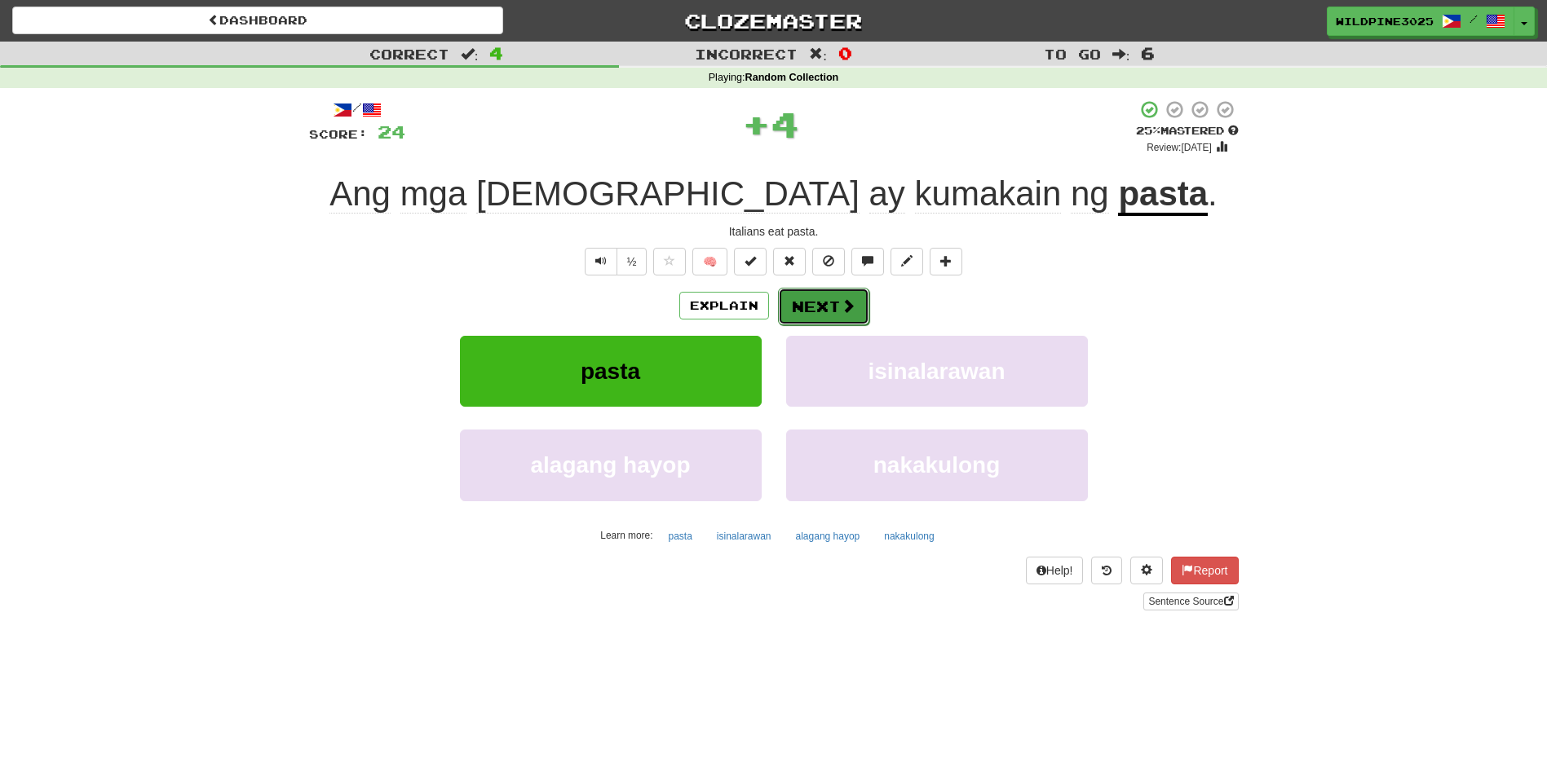
click at [820, 314] on button "Next" at bounding box center [824, 306] width 91 height 37
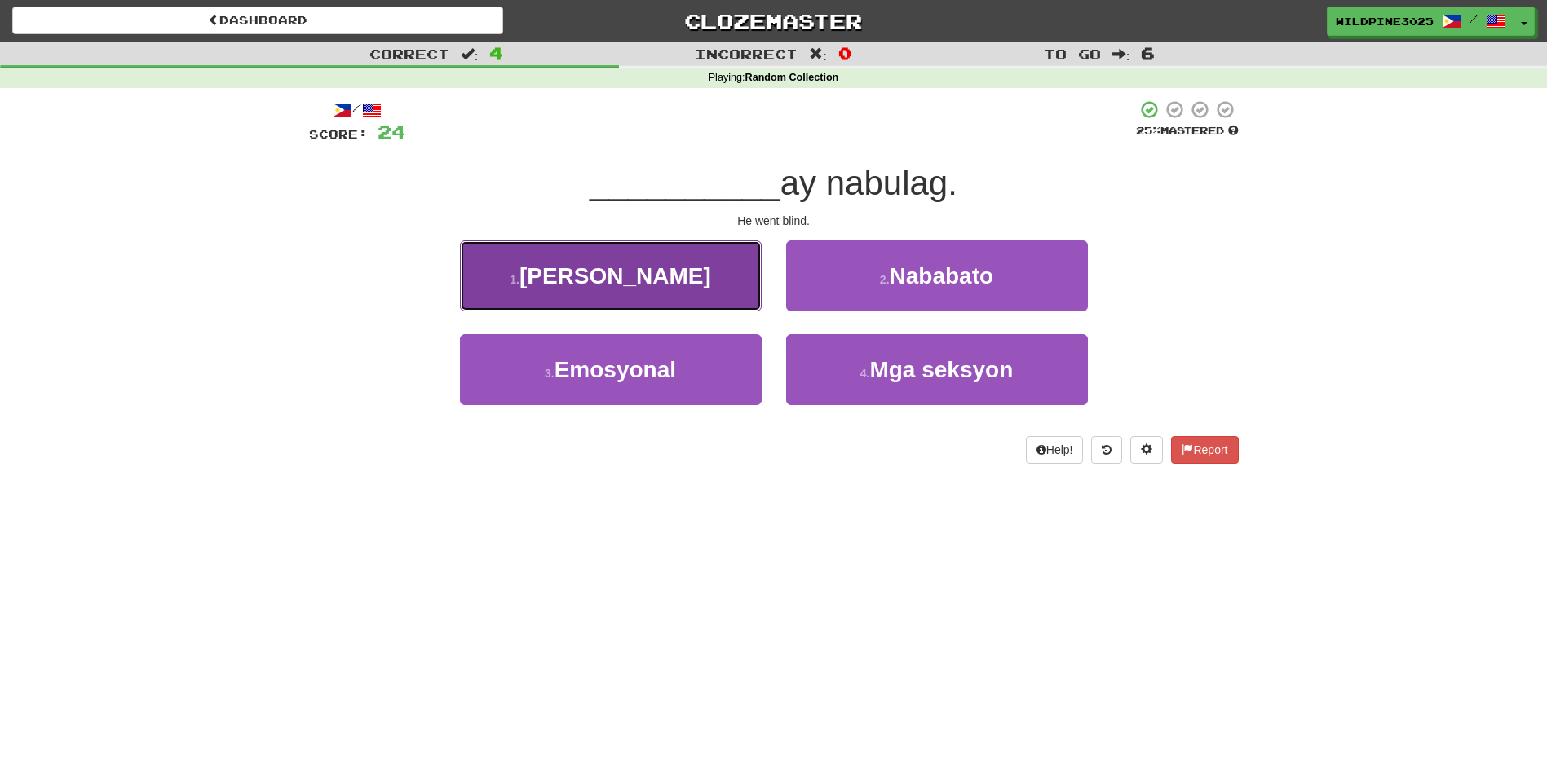
click at [723, 296] on button "1 . Siya" at bounding box center [611, 276] width 302 height 71
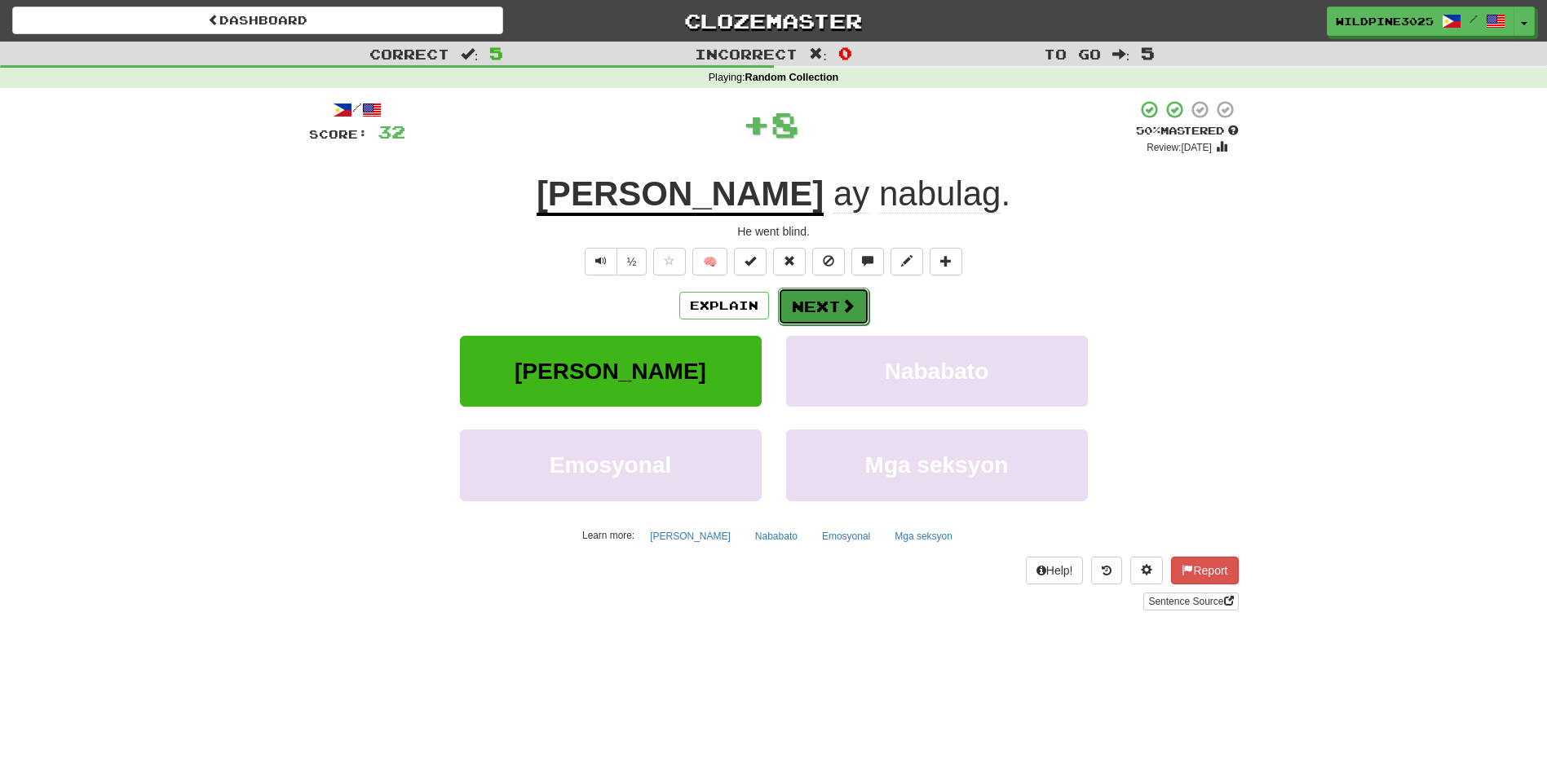
click at [825, 306] on button "Next" at bounding box center [824, 306] width 91 height 37
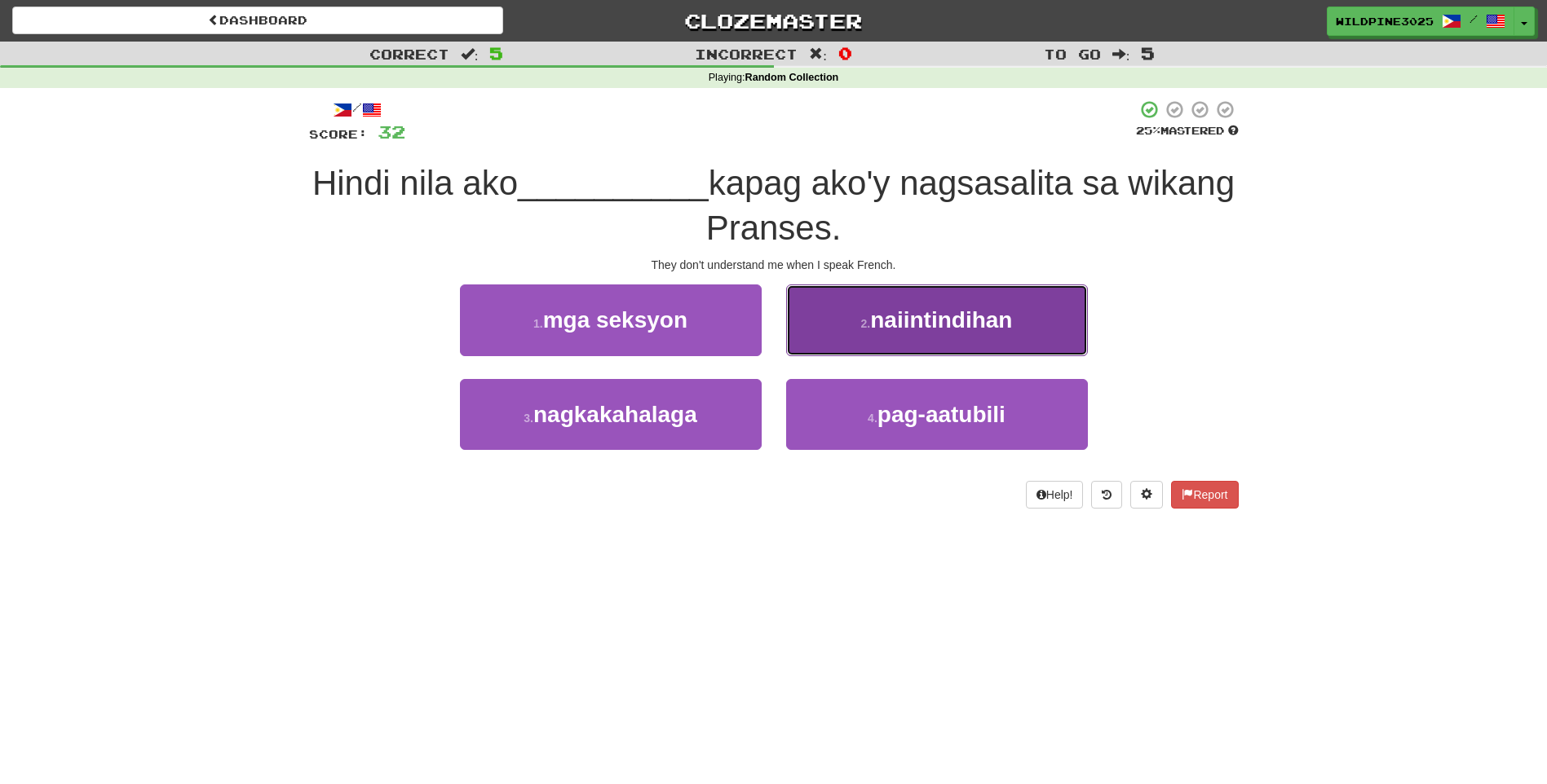
click at [815, 335] on button "2 . naiintindihan" at bounding box center [937, 320] width 302 height 71
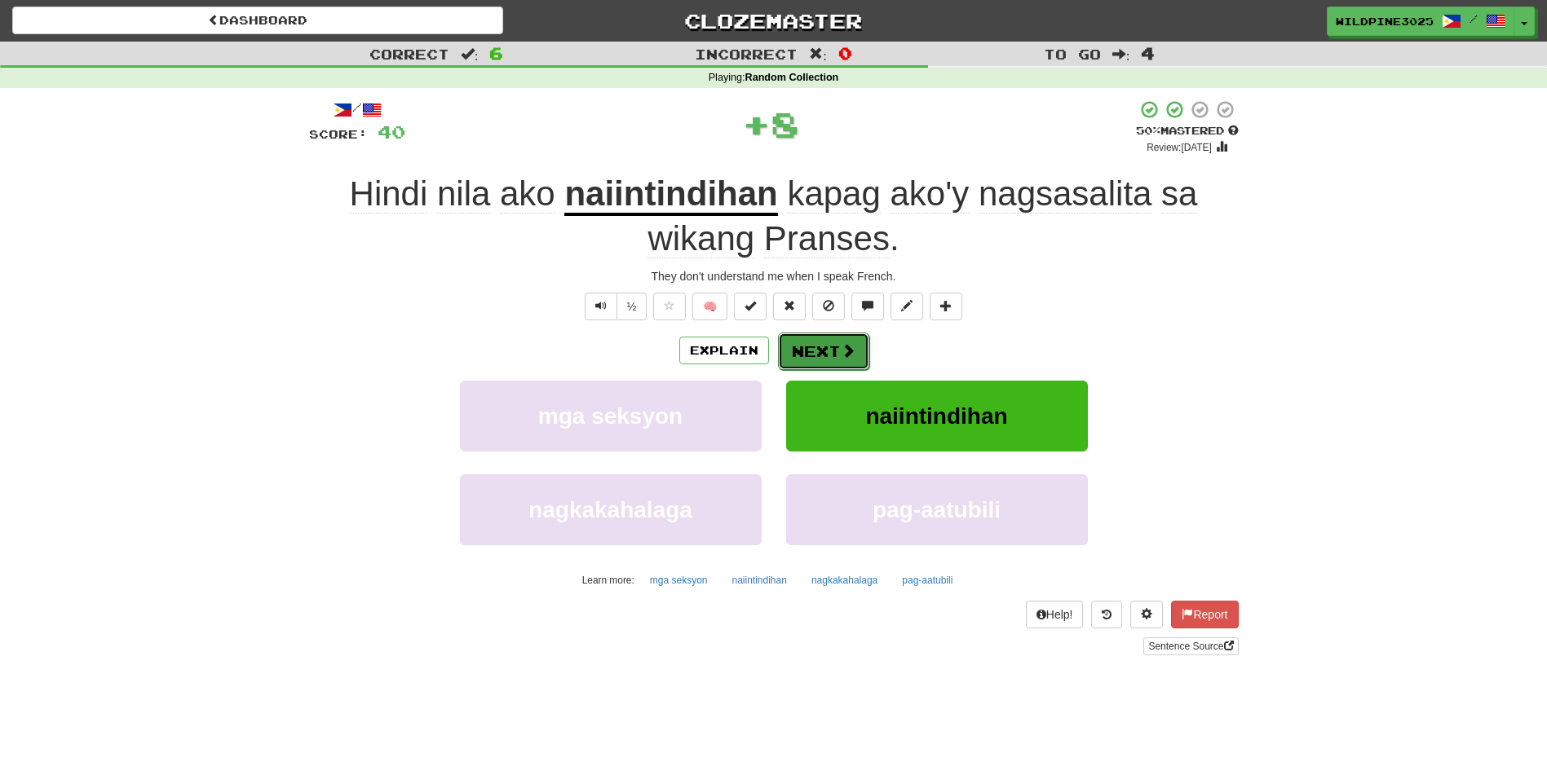
click at [809, 346] on button "Next" at bounding box center [824, 351] width 91 height 37
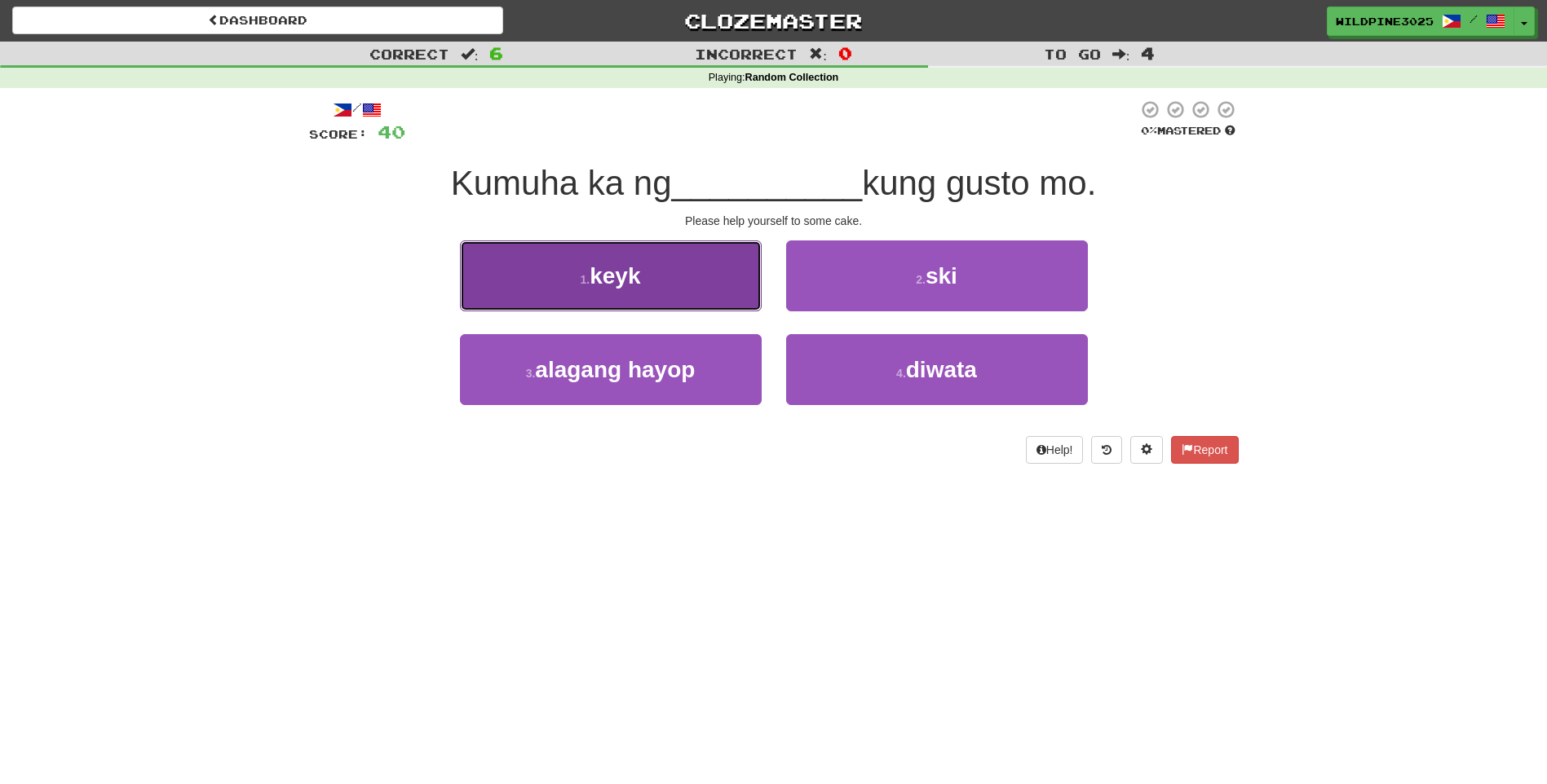
click at [691, 279] on button "1 . keyk" at bounding box center [611, 276] width 302 height 71
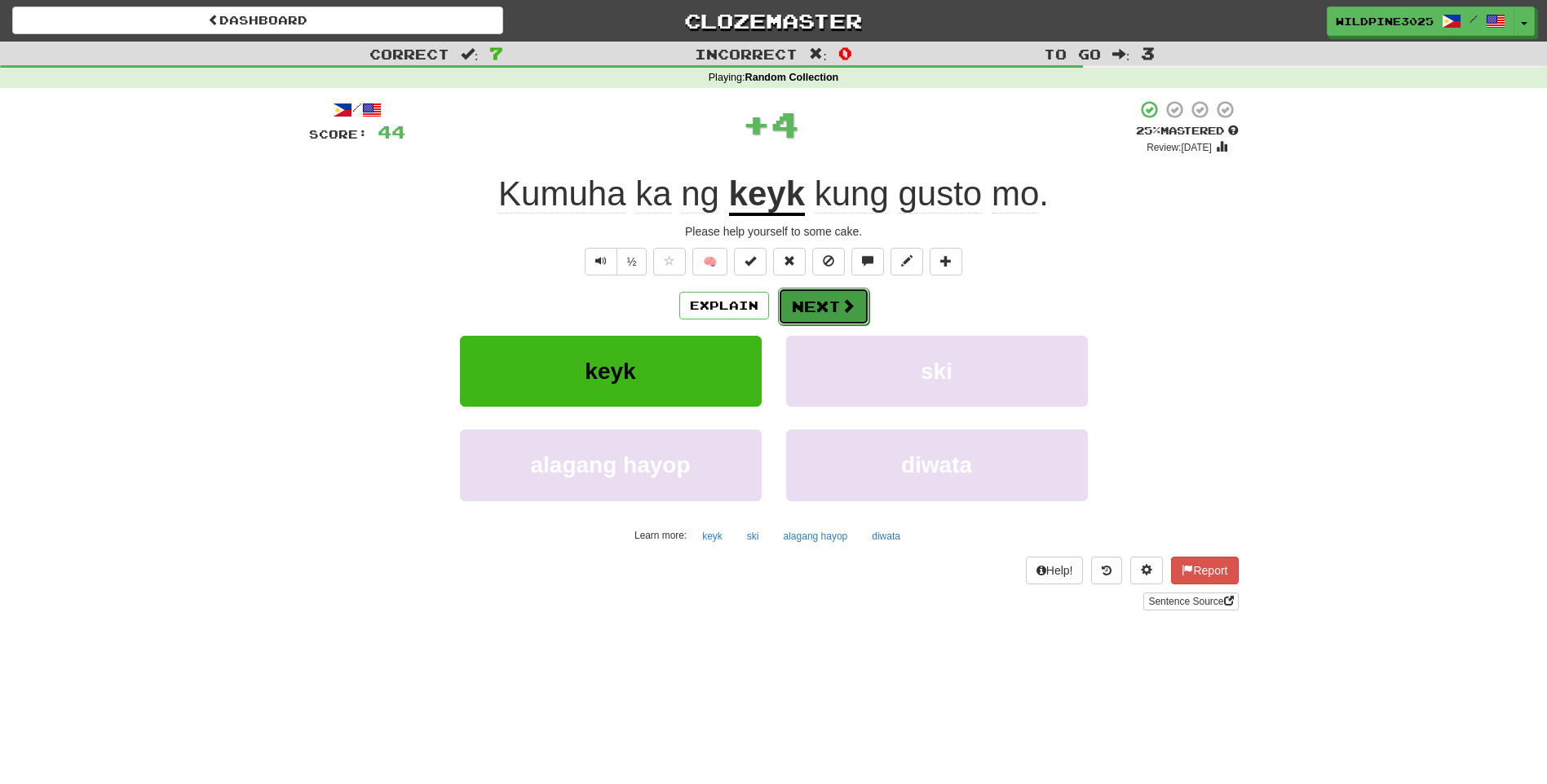
click at [784, 304] on button "Next" at bounding box center [824, 306] width 91 height 37
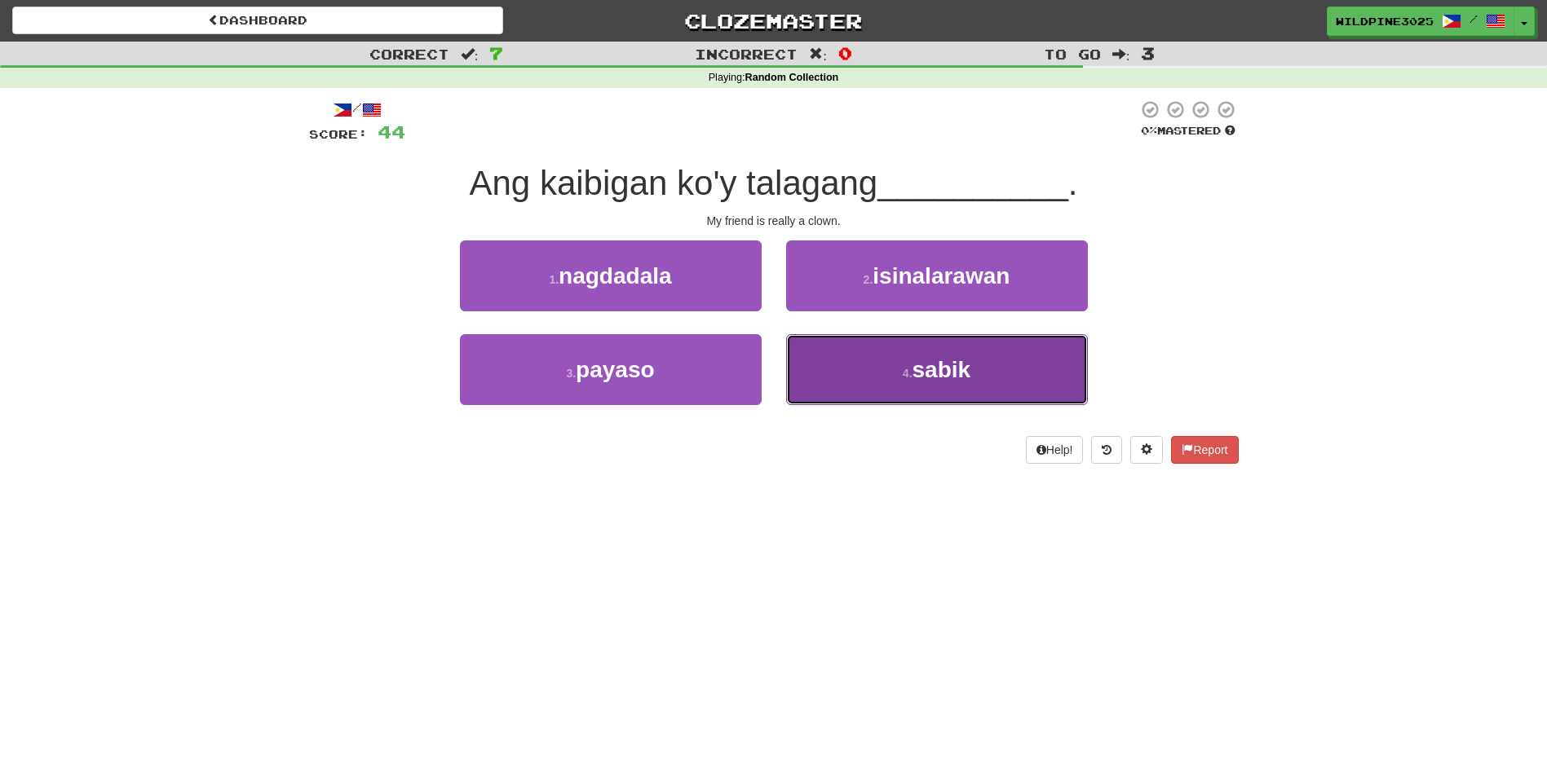
click at [816, 367] on button "4 . sabik" at bounding box center [937, 369] width 302 height 71
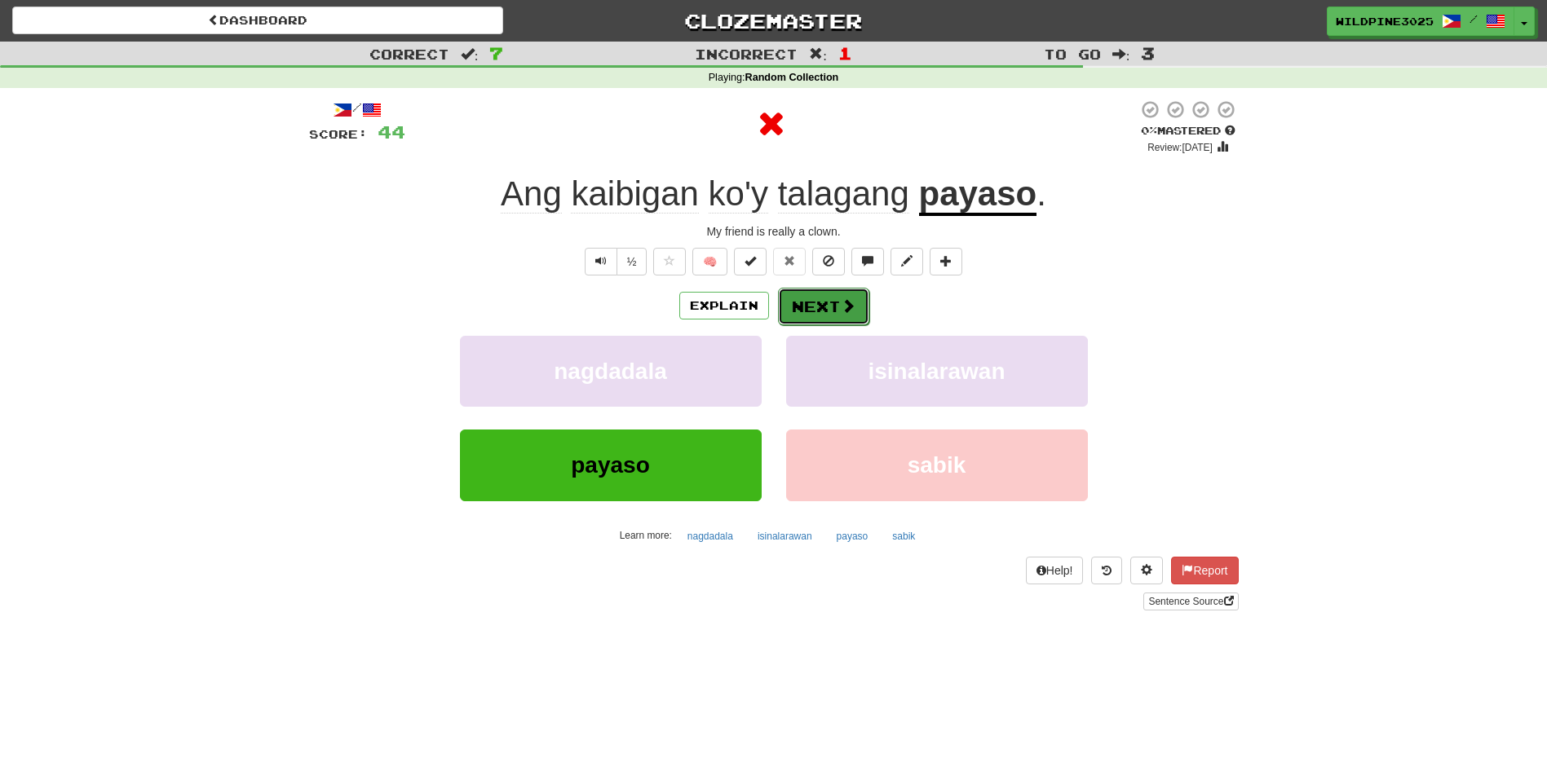
click at [808, 311] on button "Next" at bounding box center [824, 306] width 91 height 37
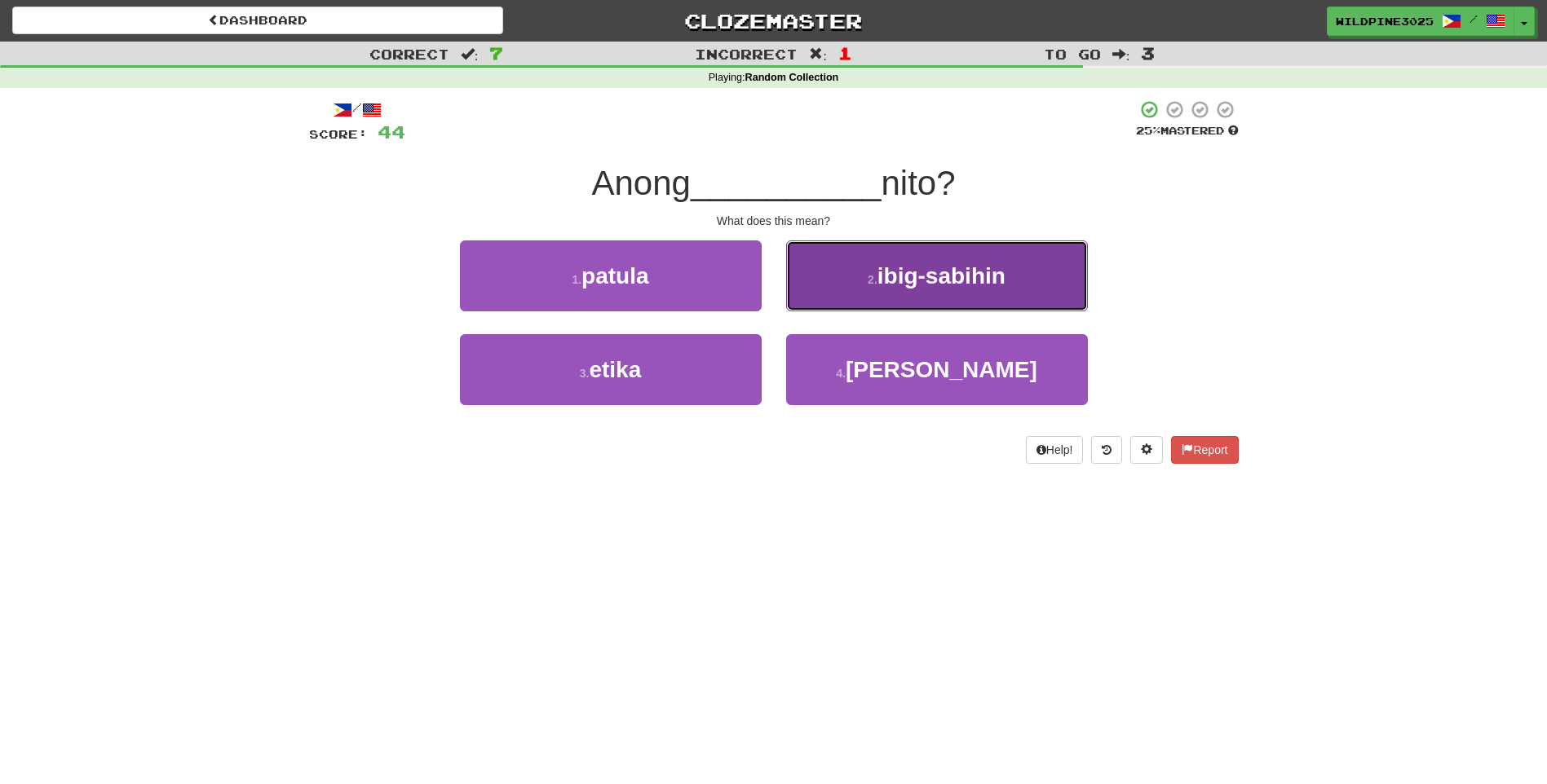
click at [860, 303] on button "2 . ibig-sabihin" at bounding box center [937, 276] width 302 height 71
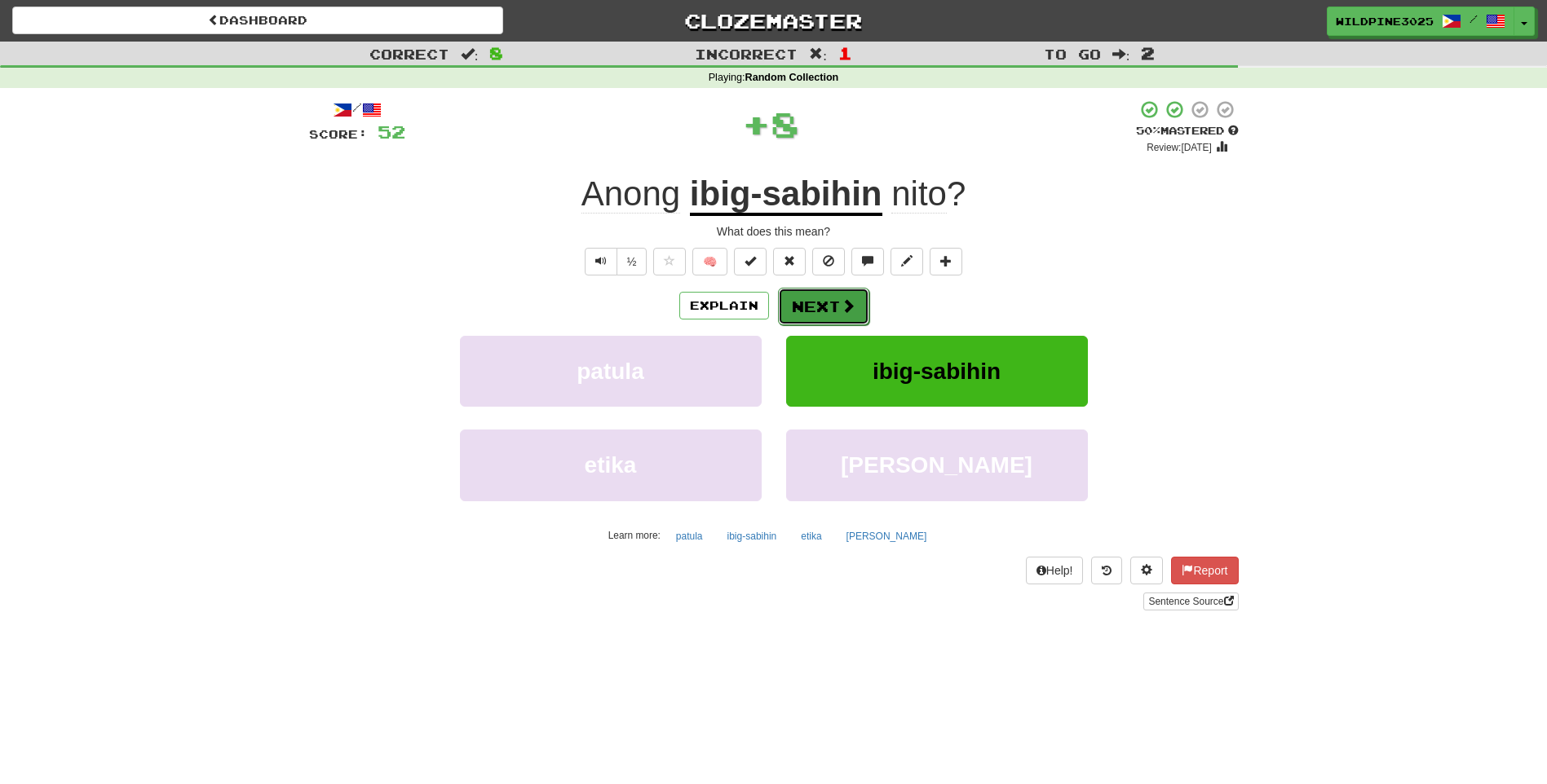
click at [818, 322] on button "Next" at bounding box center [824, 306] width 91 height 37
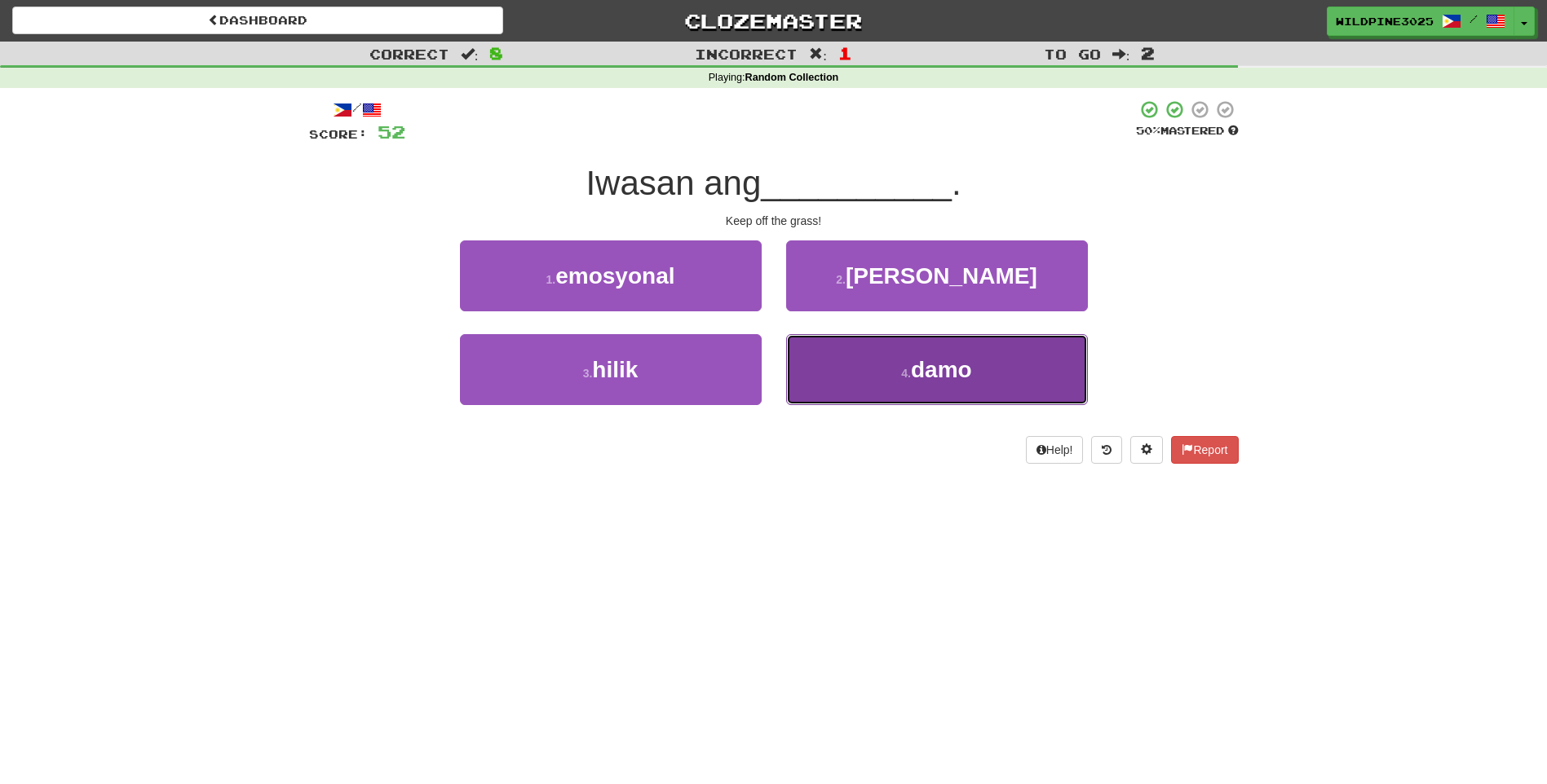
click at [808, 378] on button "4 . damo" at bounding box center [937, 369] width 302 height 71
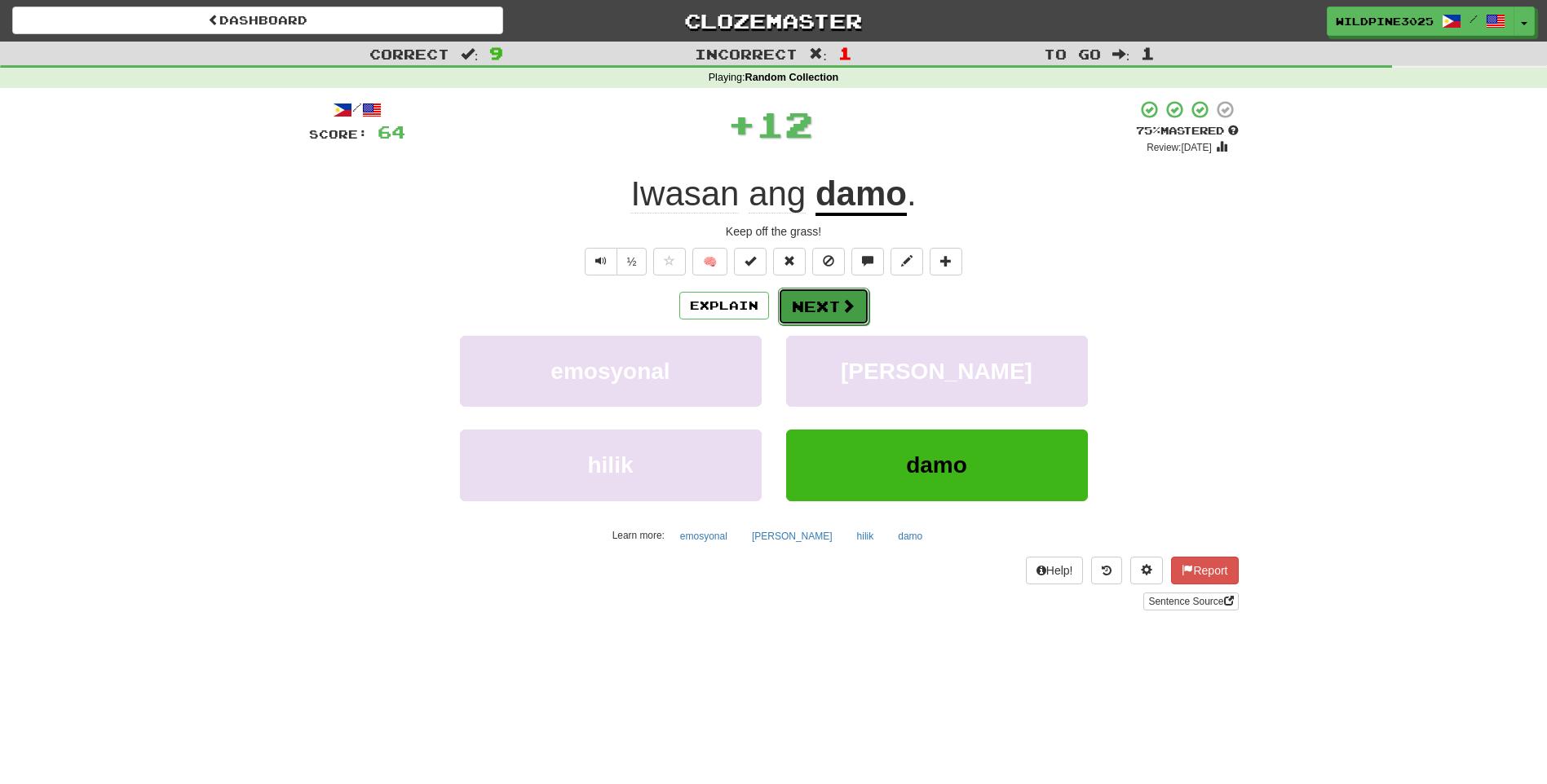
click at [790, 313] on button "Next" at bounding box center [824, 306] width 91 height 37
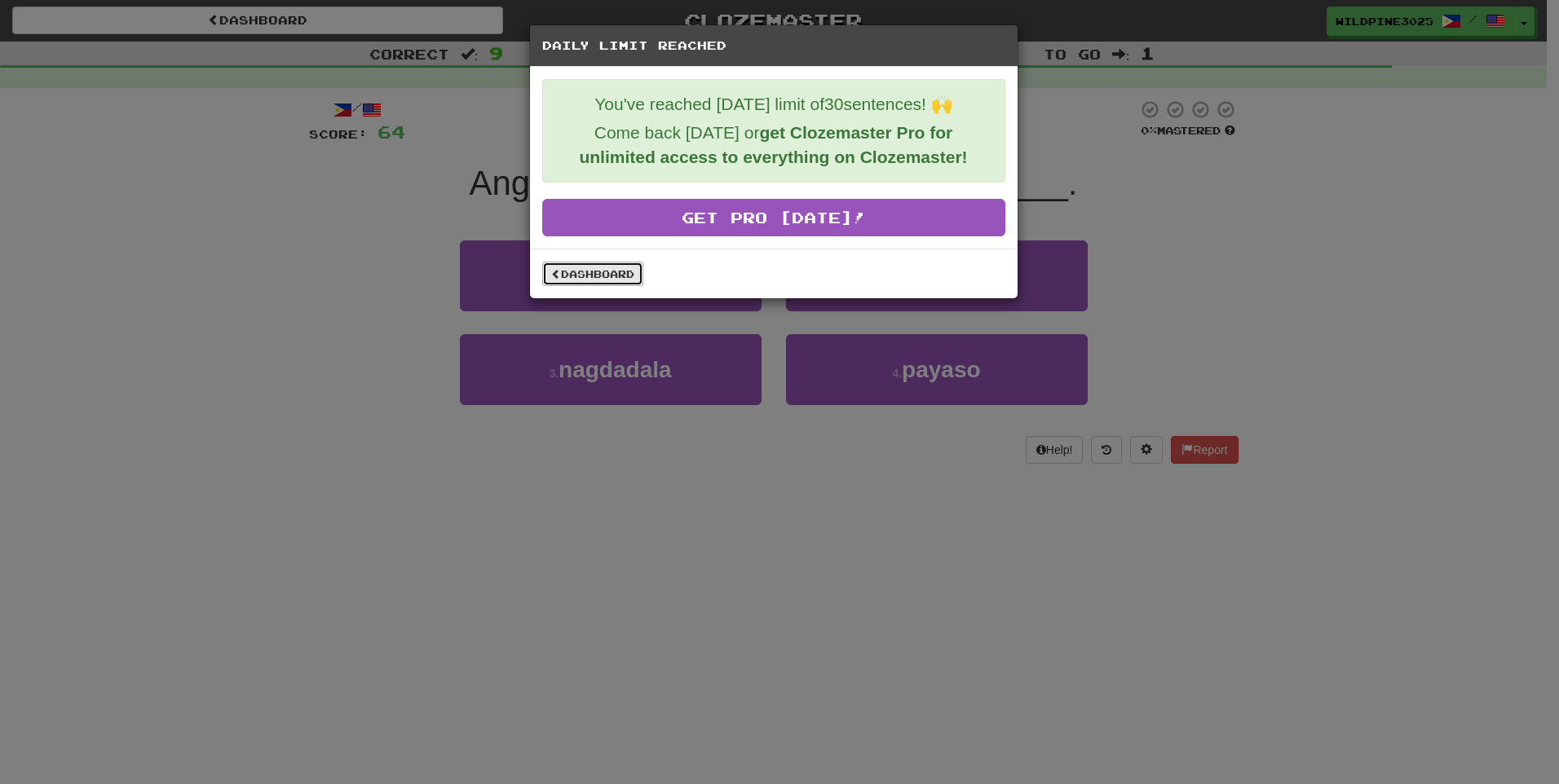
click at [556, 277] on span at bounding box center [556, 273] width 9 height 9
